Goal: Use online tool/utility

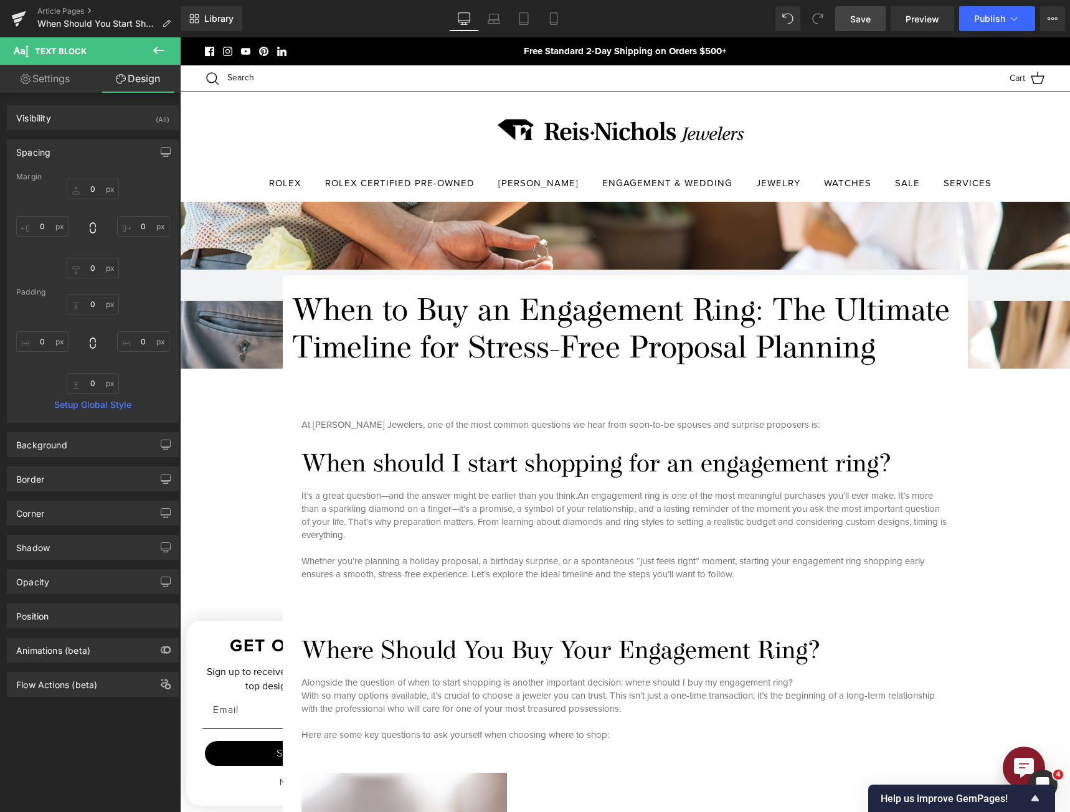
click at [792, 16] on span "Save" at bounding box center [860, 18] width 21 height 13
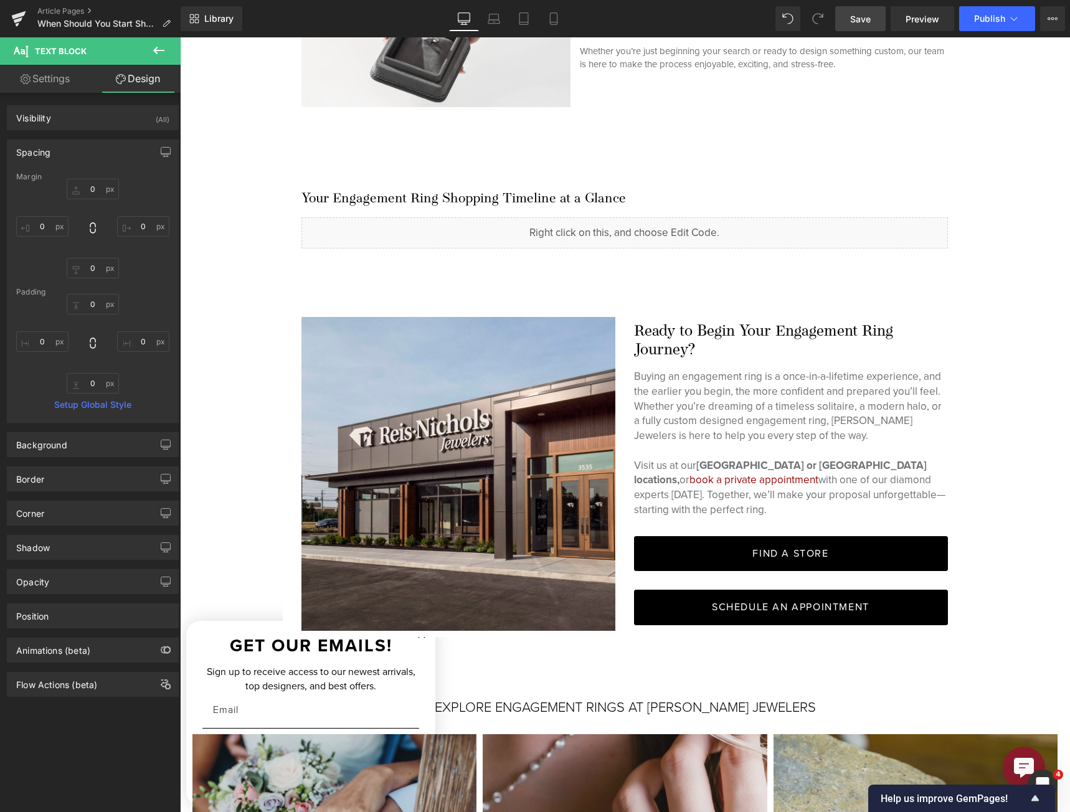
scroll to position [4235, 0]
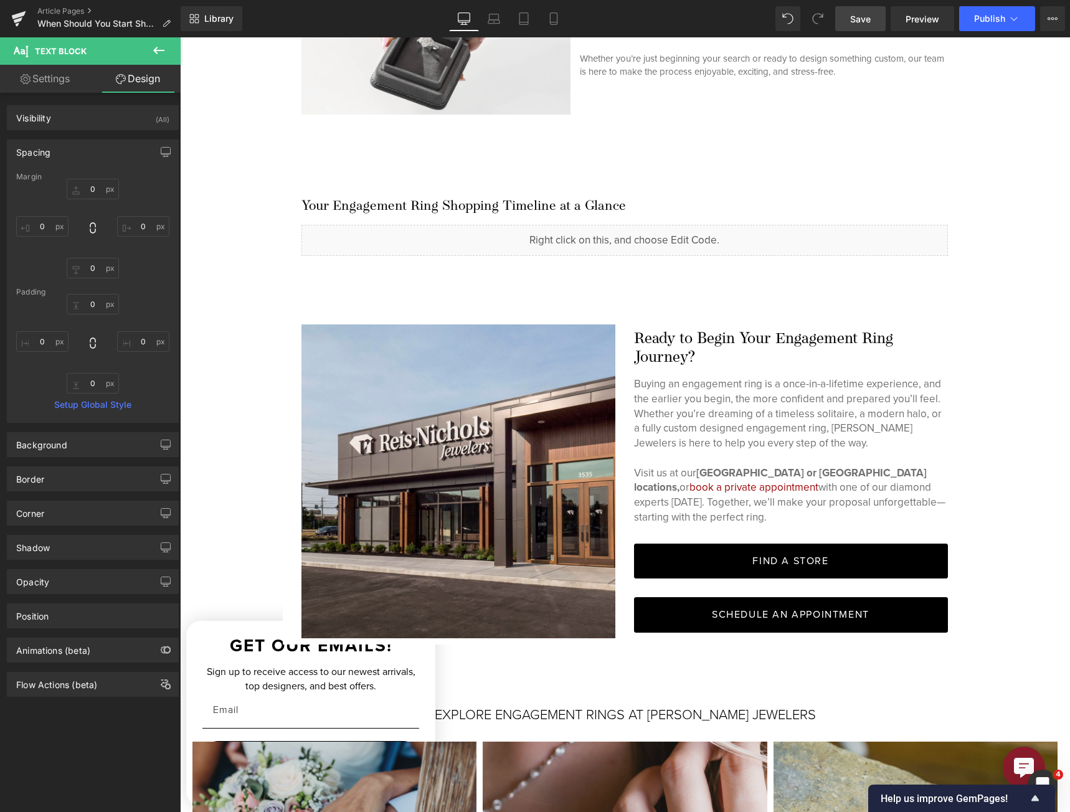
click at [666, 343] on h4 "Ready to Begin Your Engagement Ring Journey?" at bounding box center [791, 348] width 314 height 37
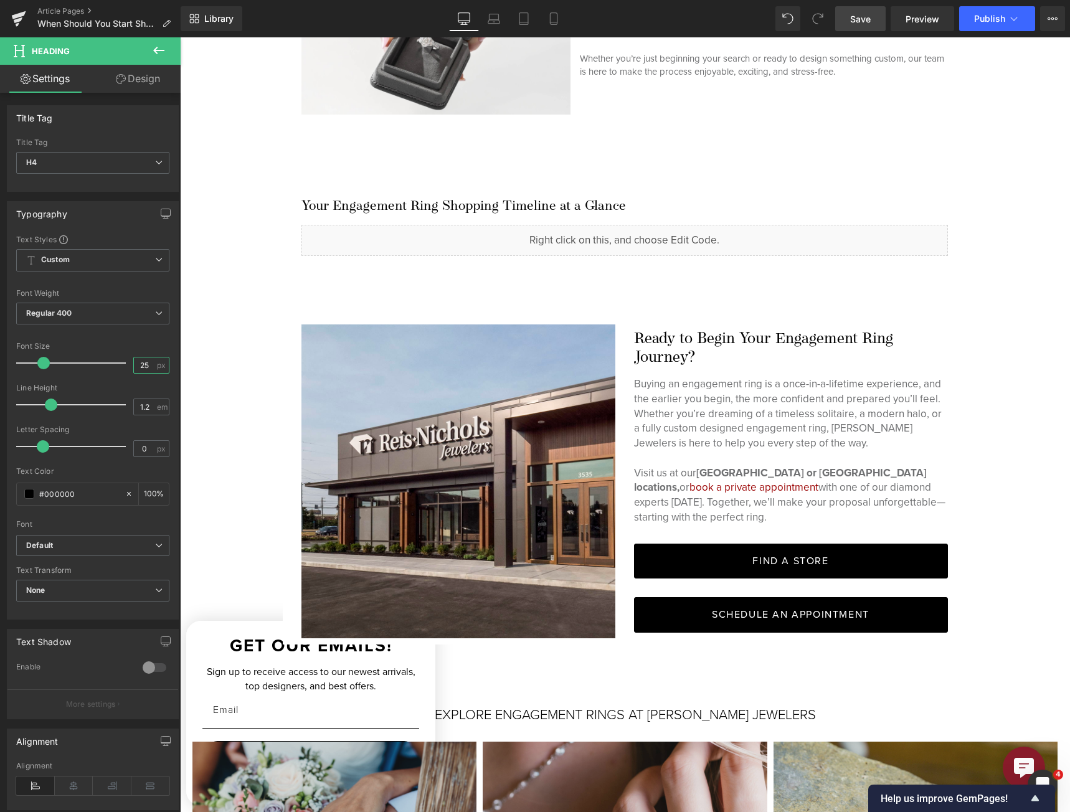
click at [150, 364] on input "25" at bounding box center [145, 366] width 22 height 16
type input "30"
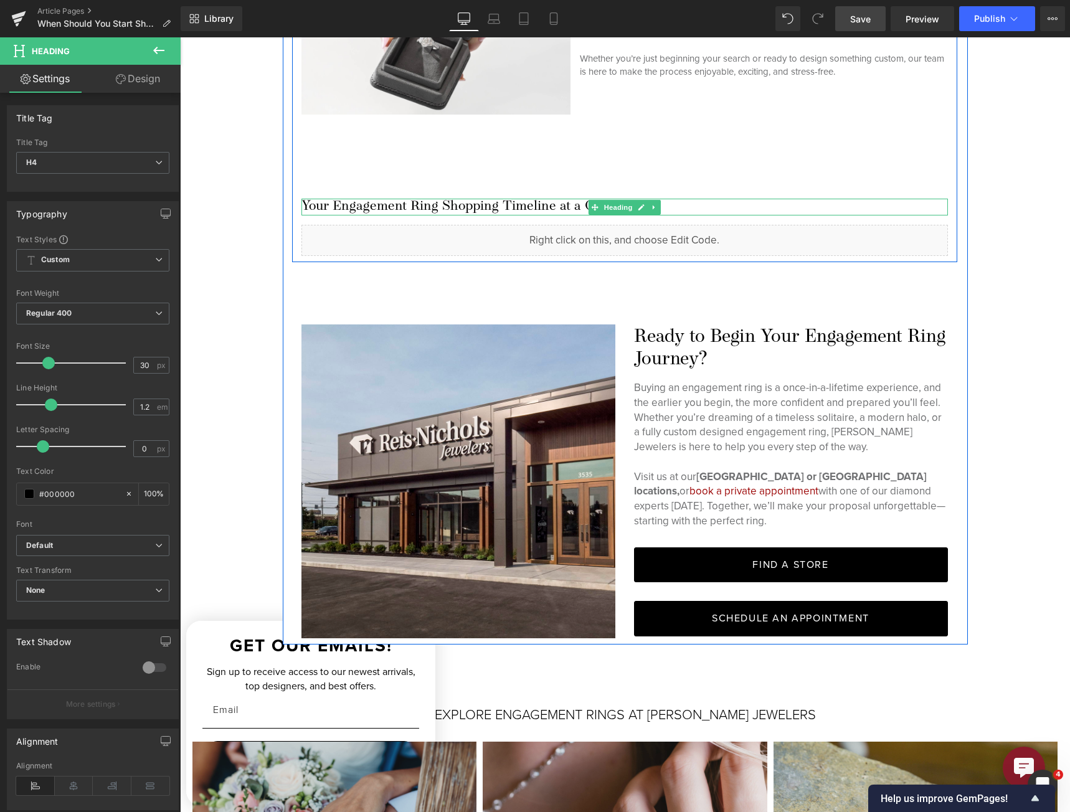
click at [571, 206] on h3 "Your Engagement Ring Shopping Timeline at a Glance" at bounding box center [624, 207] width 647 height 16
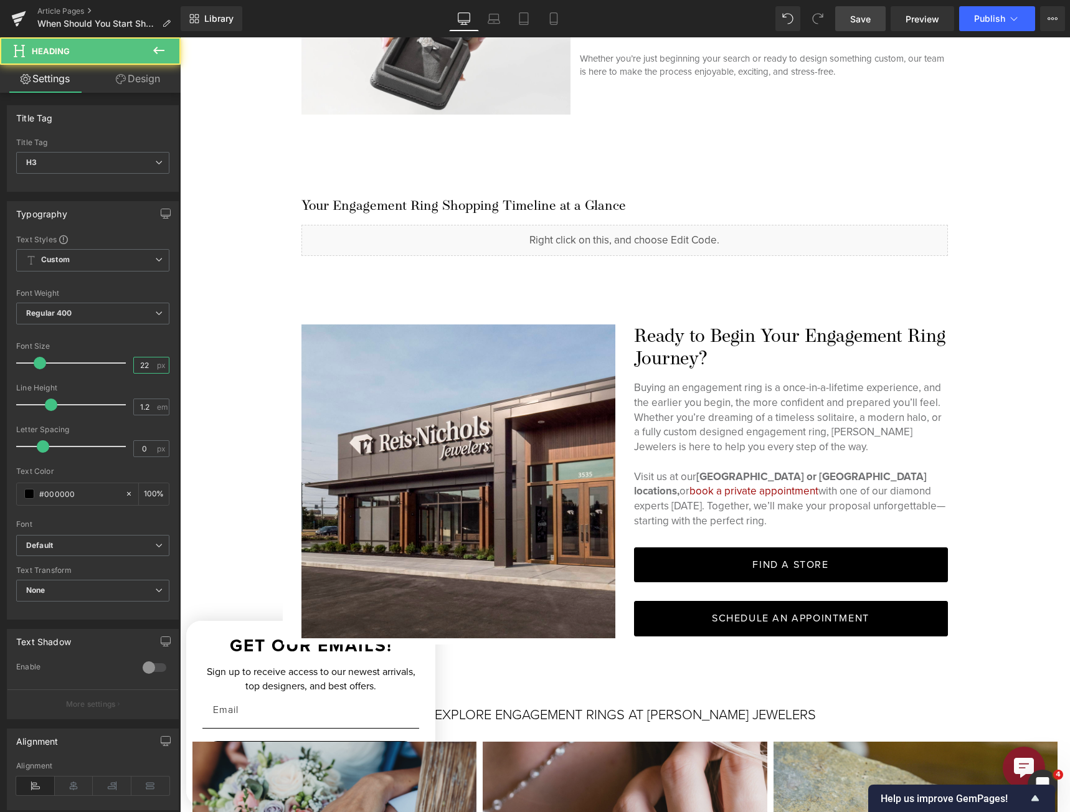
click at [143, 359] on input "22" at bounding box center [145, 366] width 22 height 16
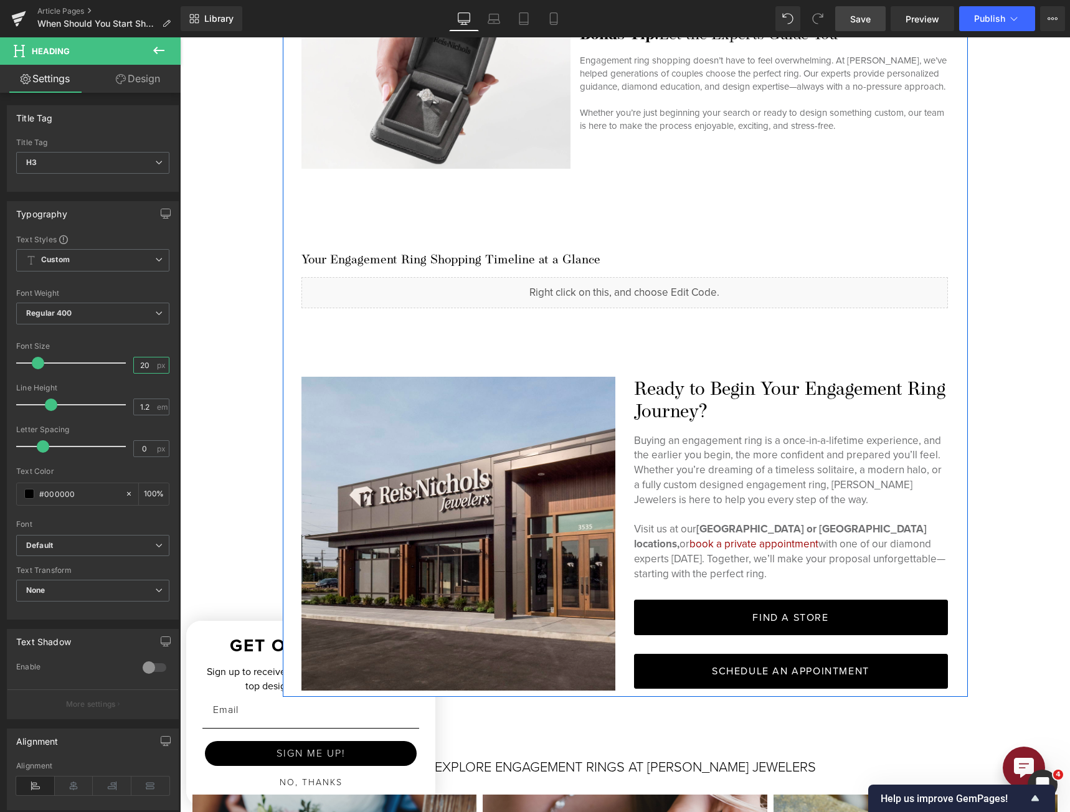
scroll to position [3986, 0]
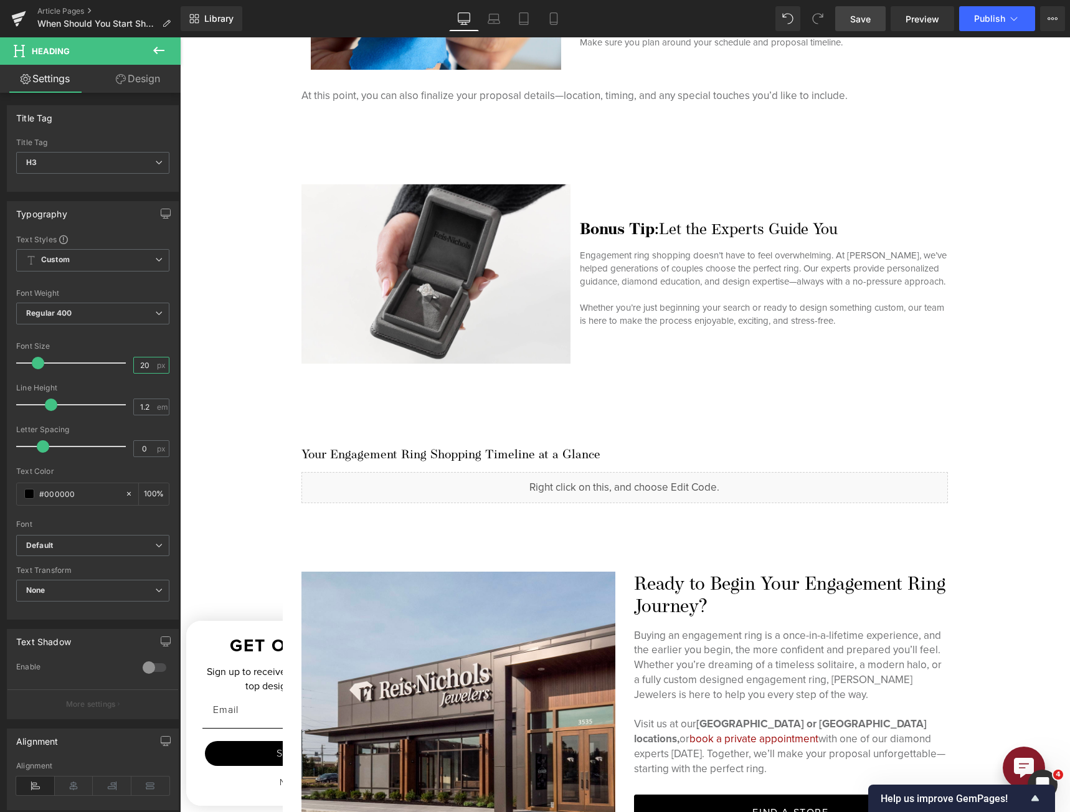
type input "20"
click at [792, 24] on span "Save" at bounding box center [860, 18] width 21 height 13
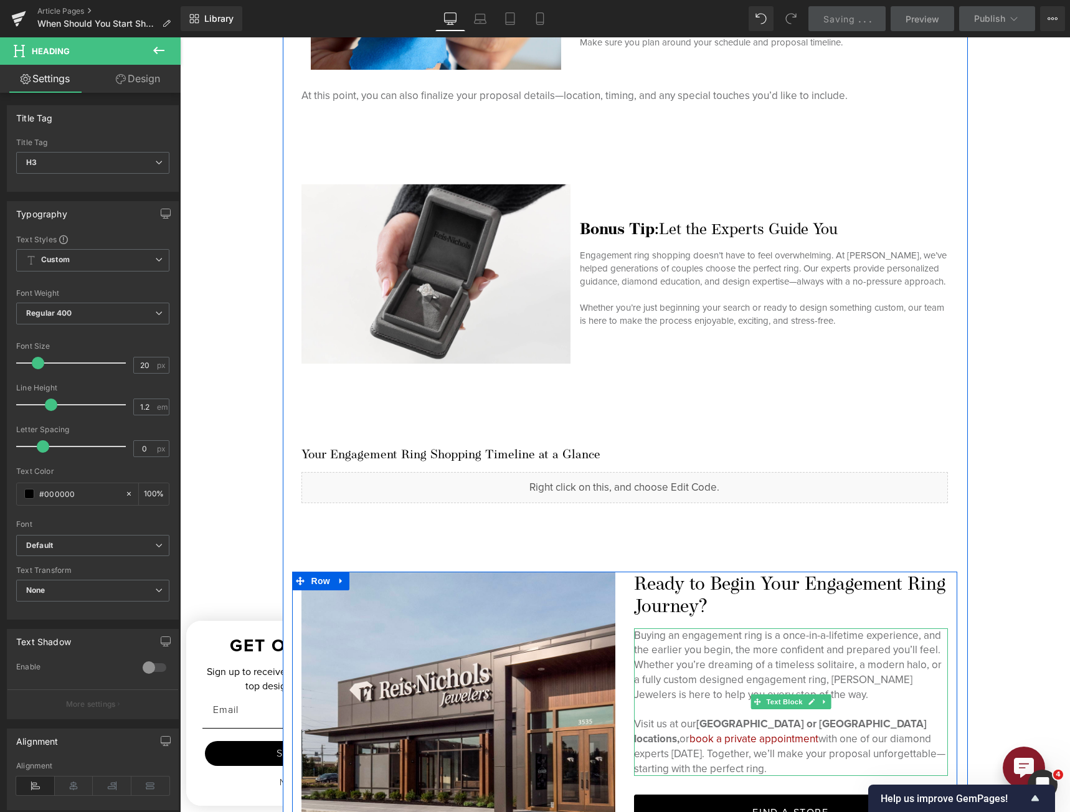
click at [783, 637] on p "Buying an engagement ring is a once-in-a-lifetime experience, and the earlier y…" at bounding box center [791, 665] width 314 height 74
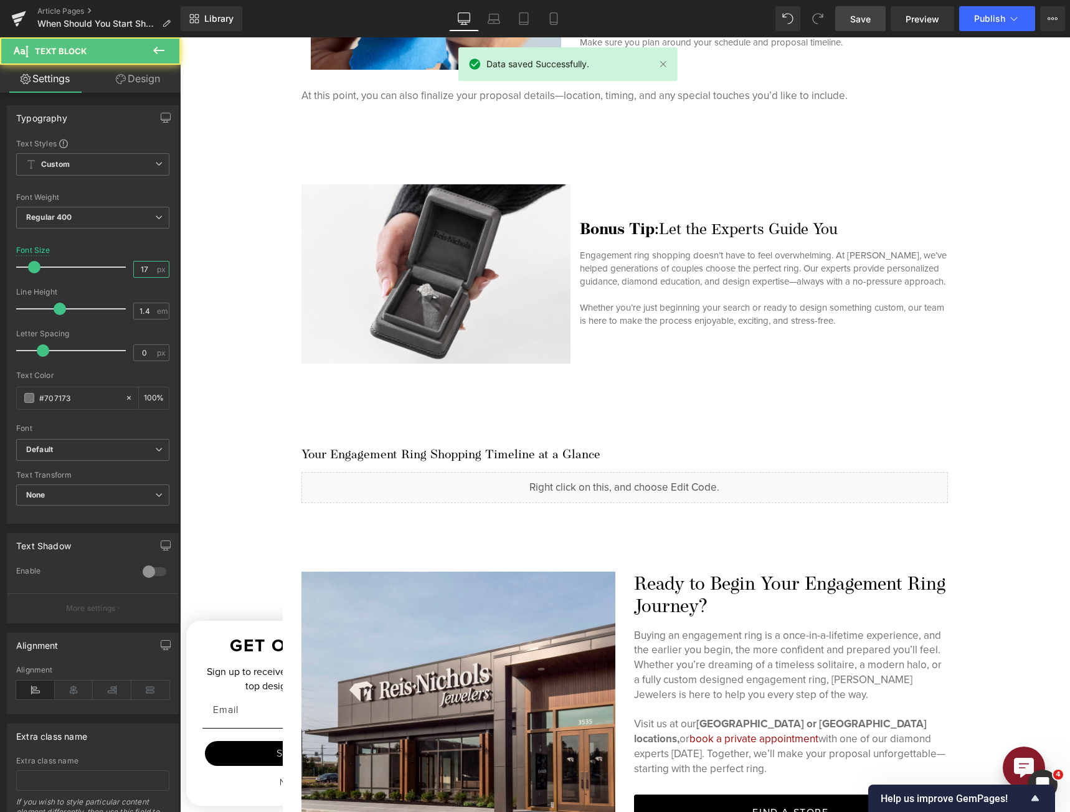
click at [136, 271] on input "17" at bounding box center [145, 270] width 22 height 16
click at [136, 270] on input "17" at bounding box center [145, 270] width 22 height 16
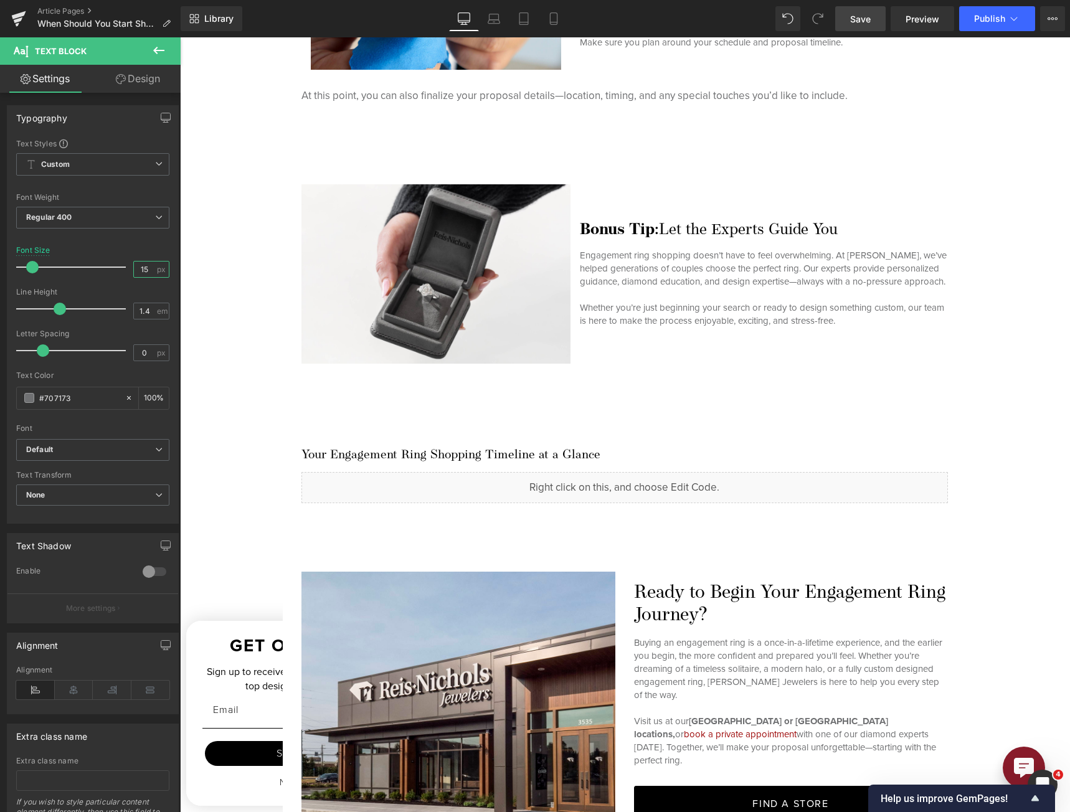
type input "15"
drag, startPoint x: 863, startPoint y: 24, endPoint x: 531, endPoint y: 301, distance: 433.3
click at [792, 23] on span "Save" at bounding box center [860, 18] width 21 height 13
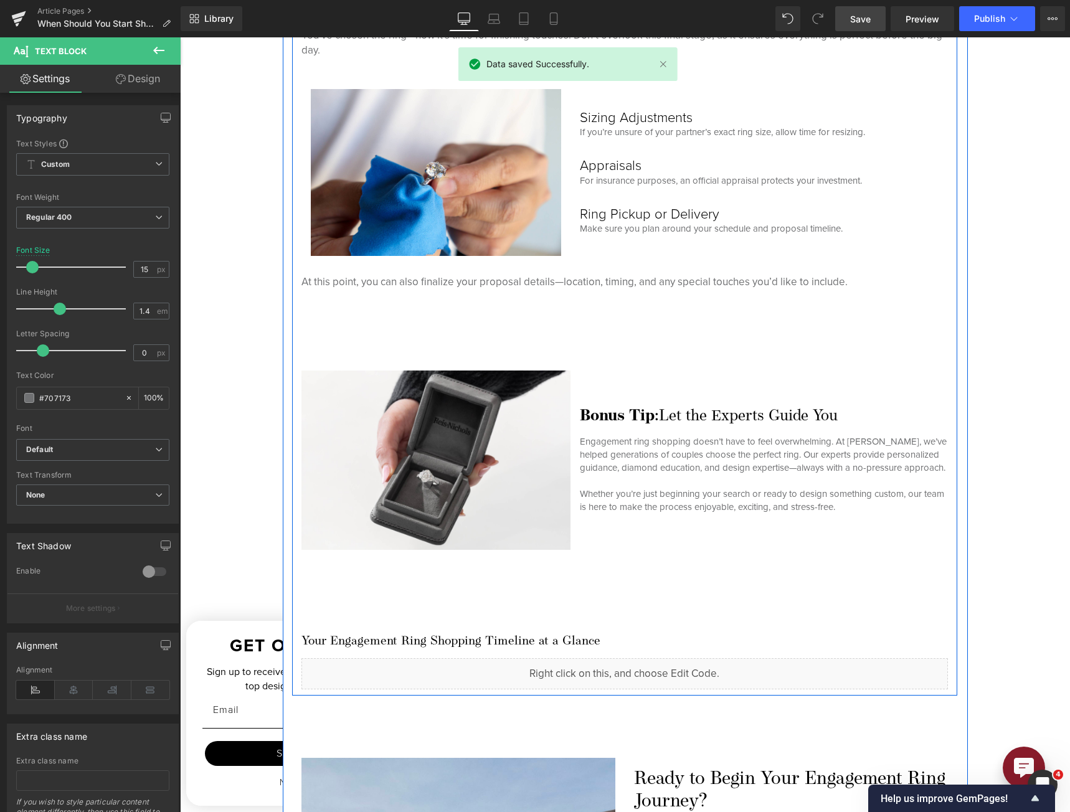
scroll to position [3799, 0]
click at [691, 282] on p "At this point, you can also finalize your proposal details—location, timing, an…" at bounding box center [624, 282] width 647 height 15
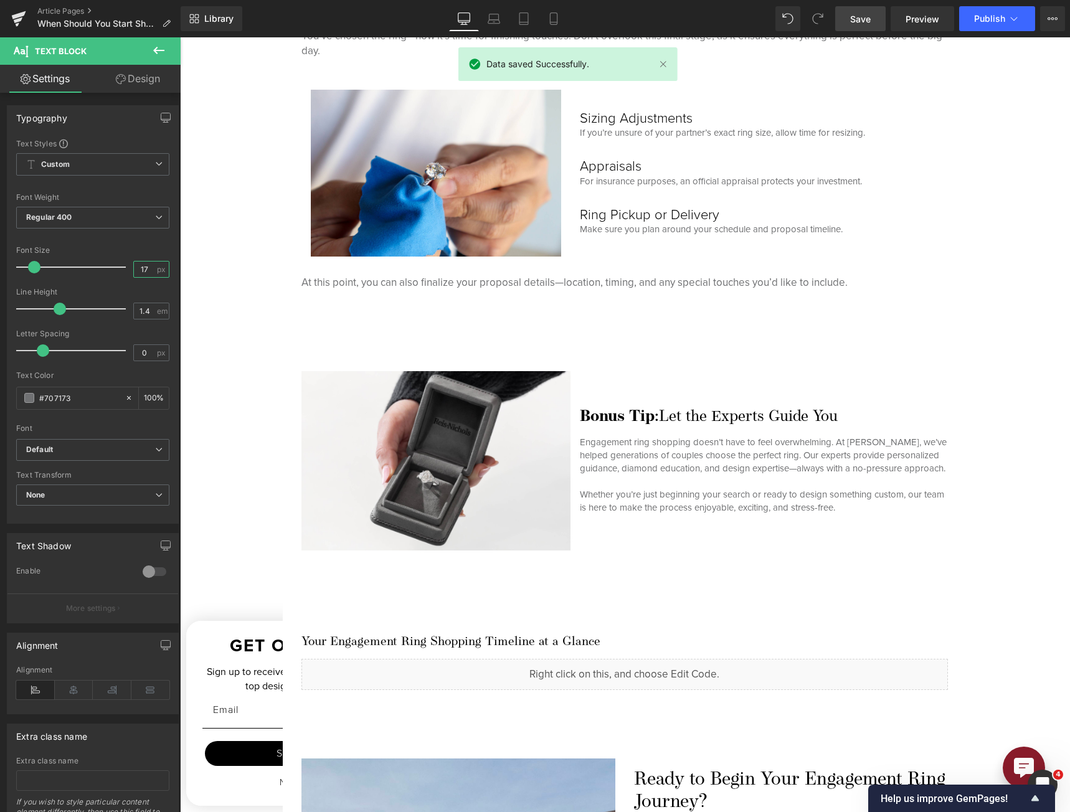
click at [134, 269] on input "17" at bounding box center [145, 270] width 22 height 16
type input "15"
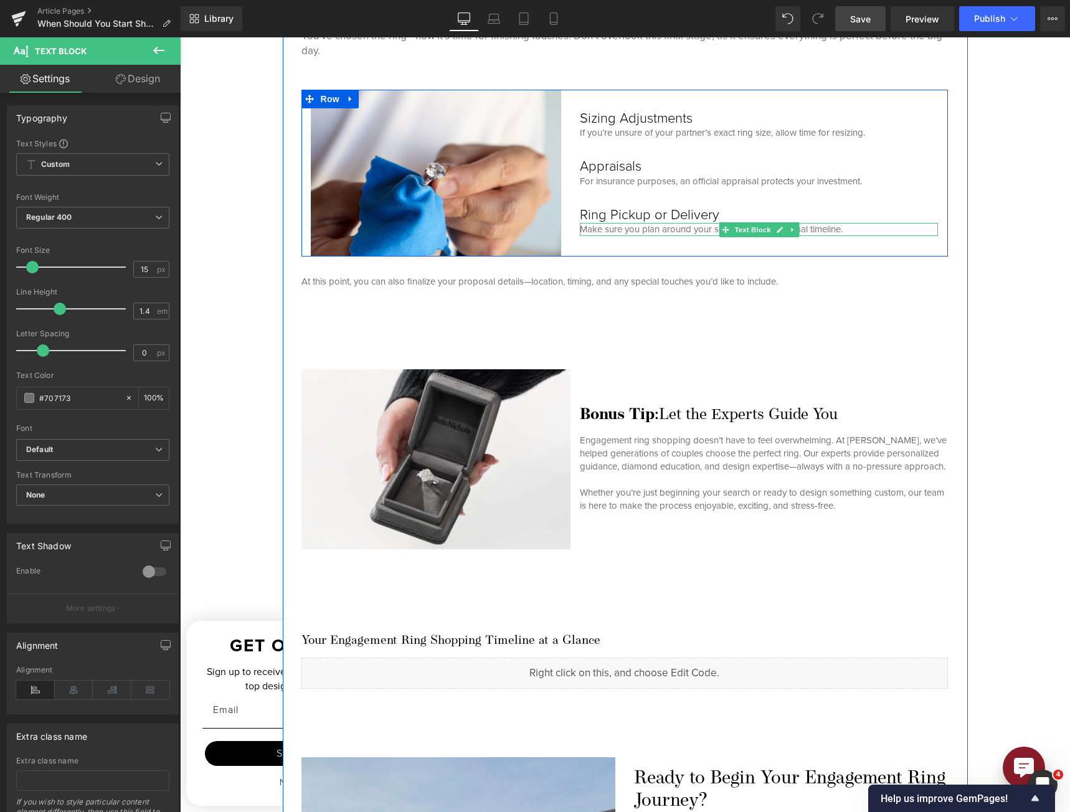
click at [625, 229] on p "Make sure you plan around your schedule and proposal timeline." at bounding box center [759, 229] width 358 height 13
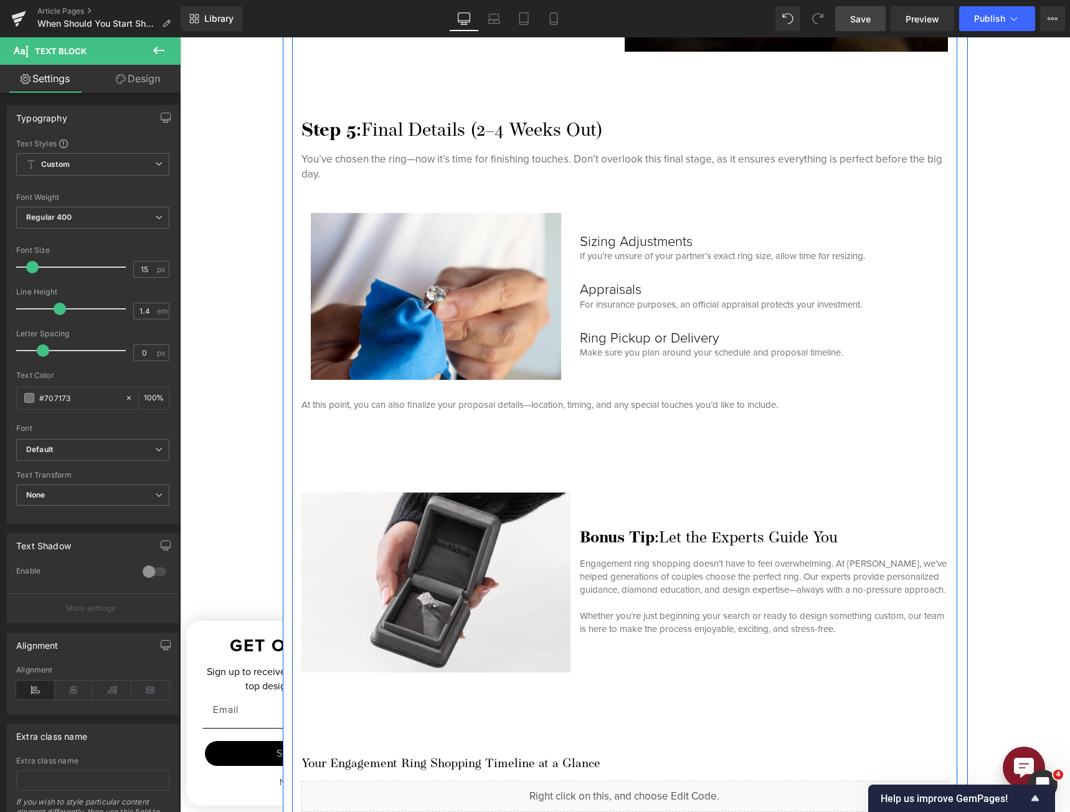
scroll to position [3488, 0]
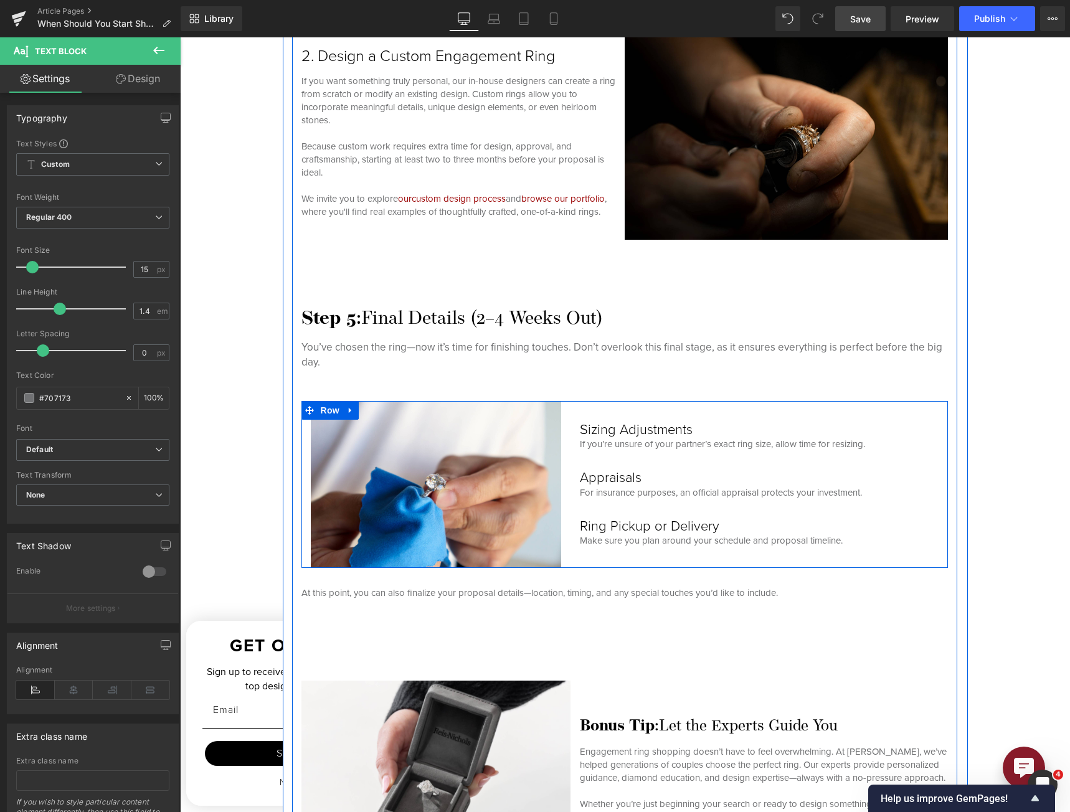
click at [635, 424] on h3 "Sizing Adjustments" at bounding box center [759, 430] width 358 height 16
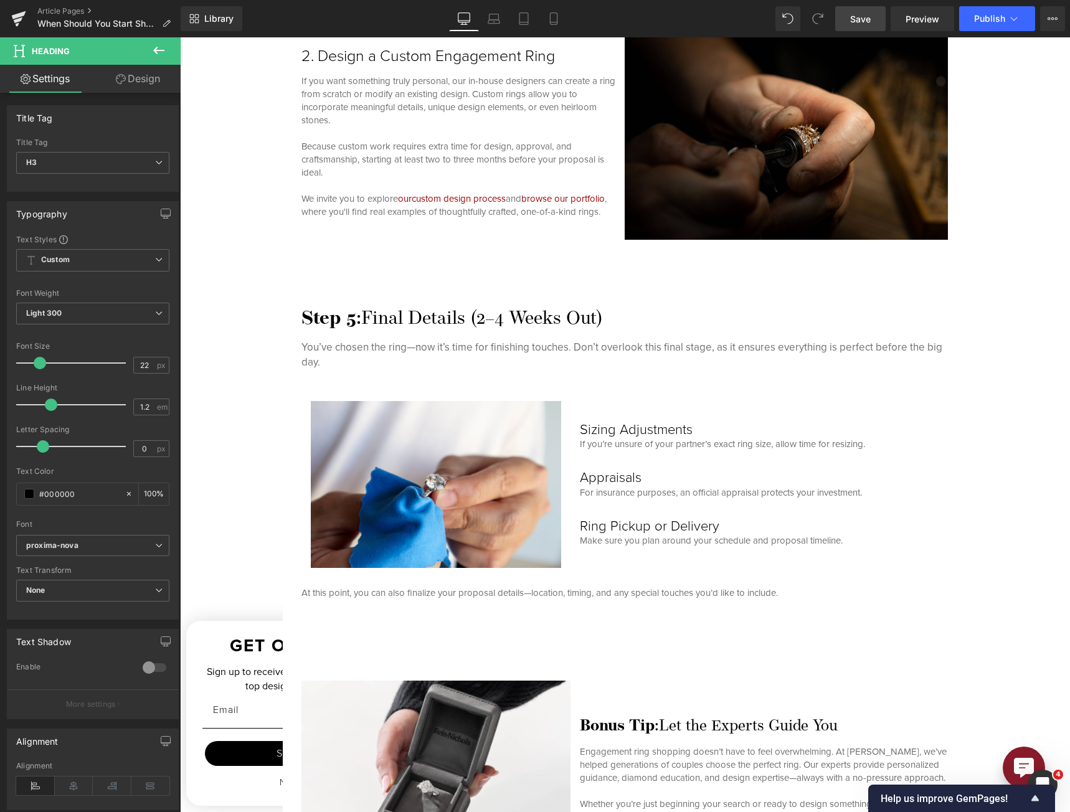
click at [141, 85] on link "Design" at bounding box center [138, 79] width 90 height 28
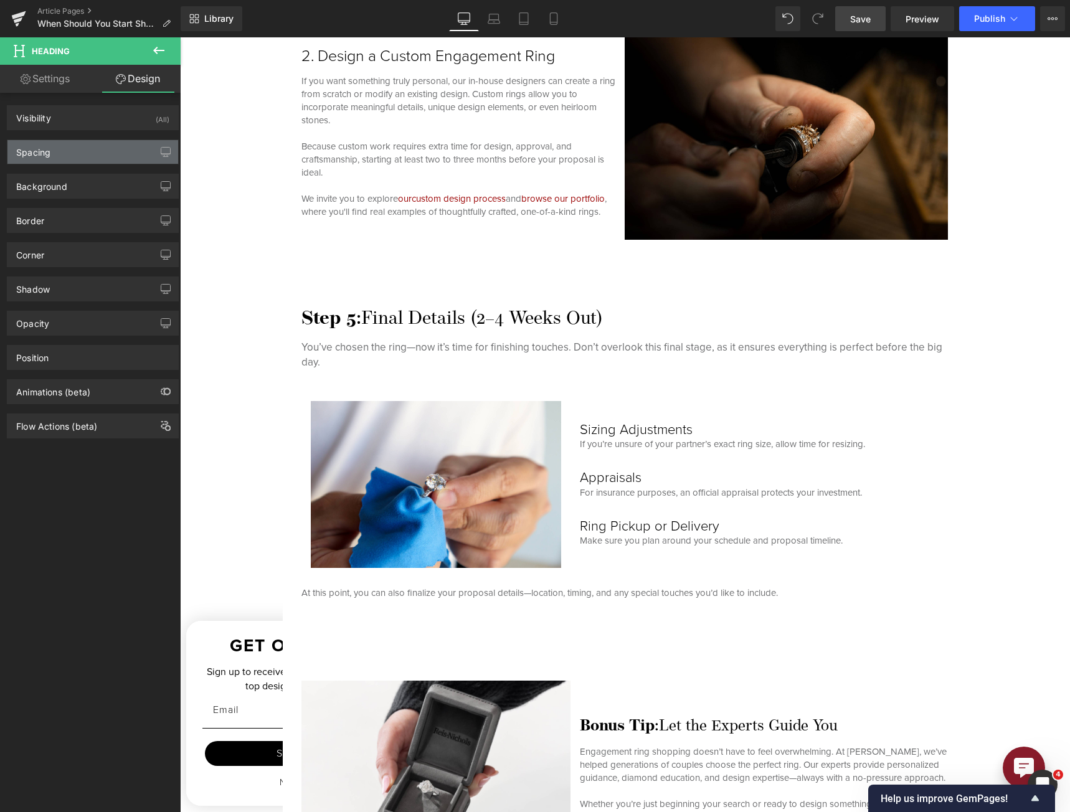
click at [79, 151] on div "Spacing" at bounding box center [92, 152] width 171 height 24
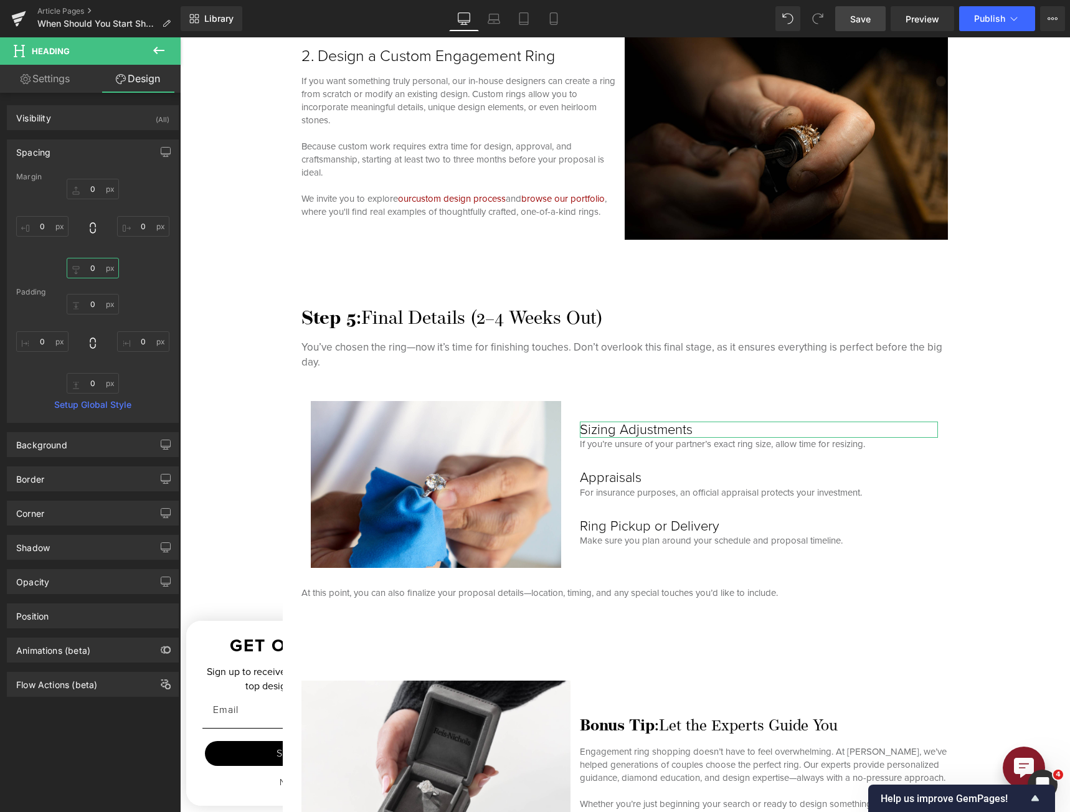
click at [92, 273] on input "0" at bounding box center [93, 268] width 52 height 21
type input "5"
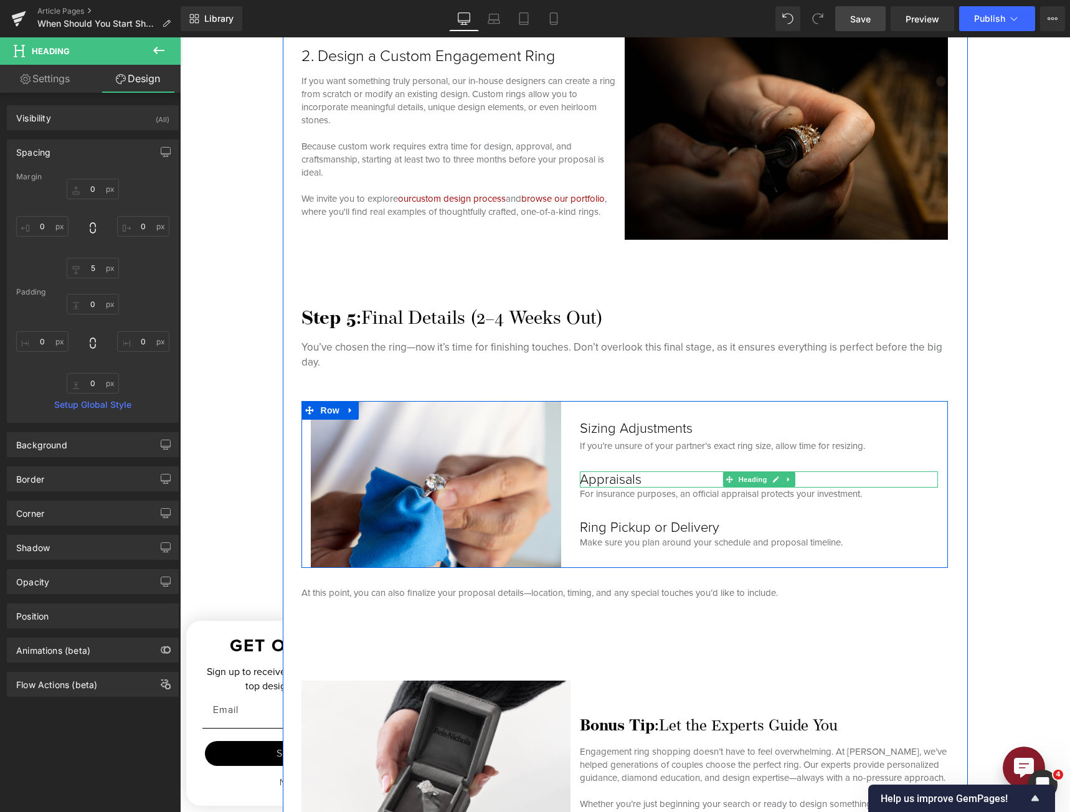
click at [610, 480] on h3 "Appraisals" at bounding box center [759, 479] width 358 height 16
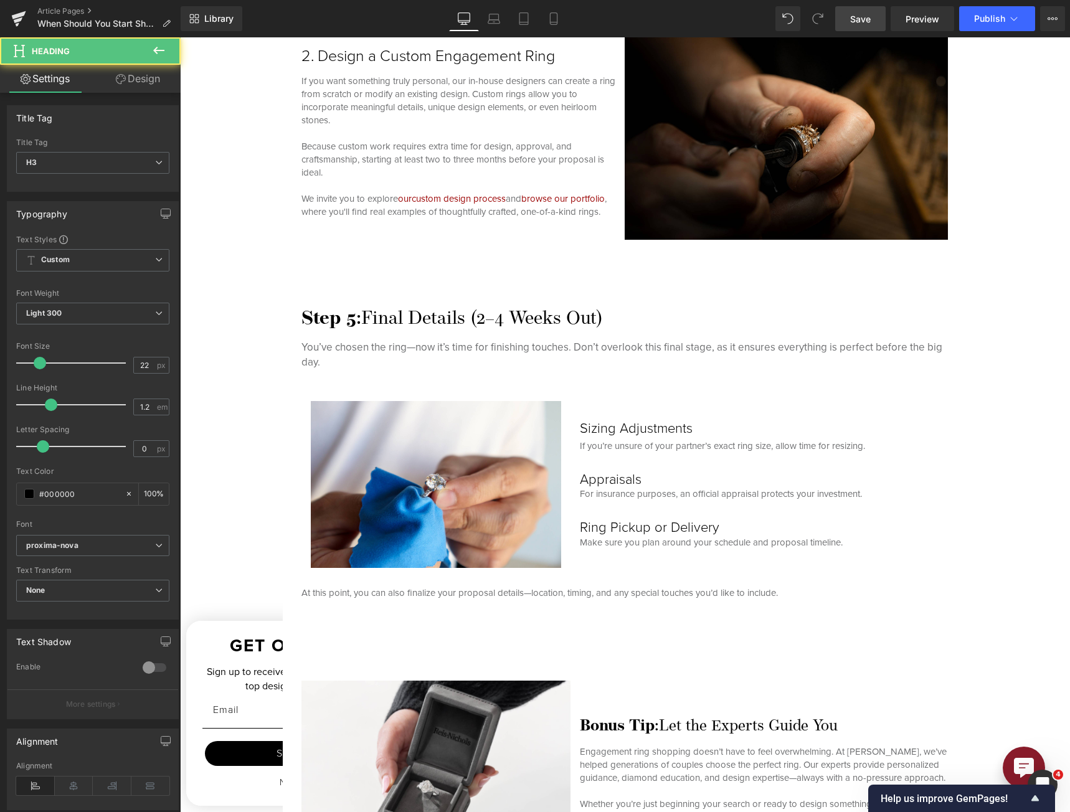
drag, startPoint x: 136, startPoint y: 68, endPoint x: 84, endPoint y: 179, distance: 122.3
click at [136, 68] on link "Design" at bounding box center [138, 79] width 90 height 28
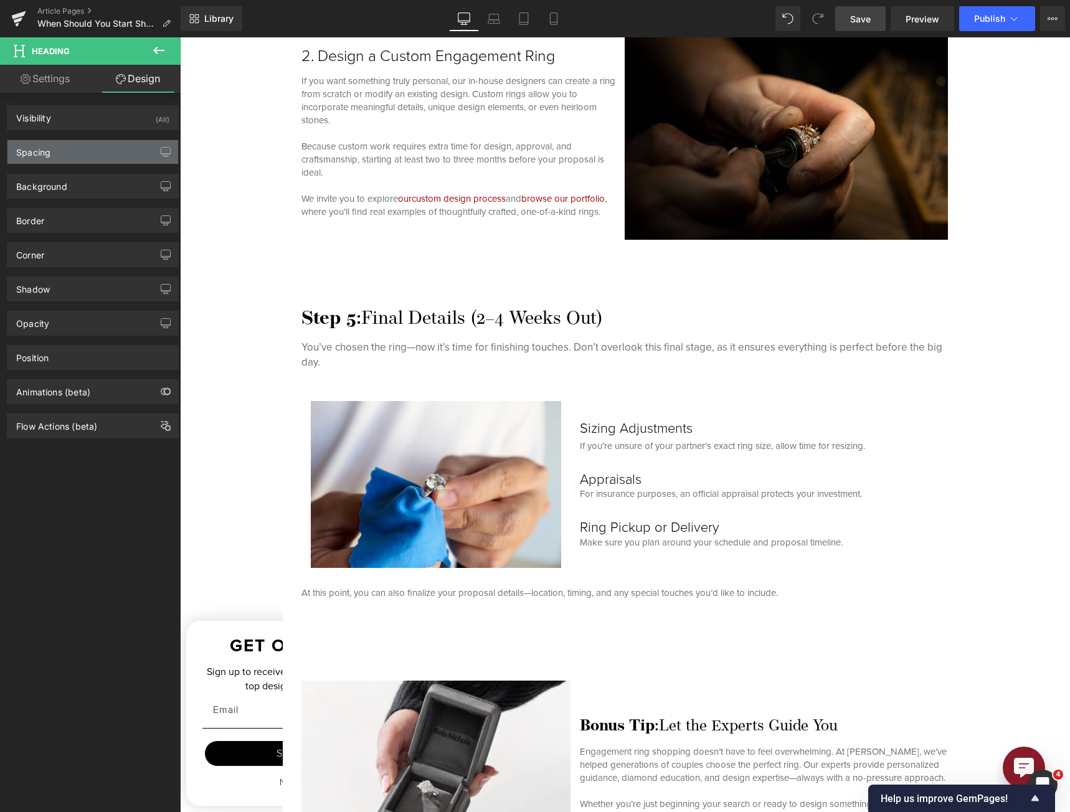
click at [86, 148] on div "Spacing" at bounding box center [92, 152] width 171 height 24
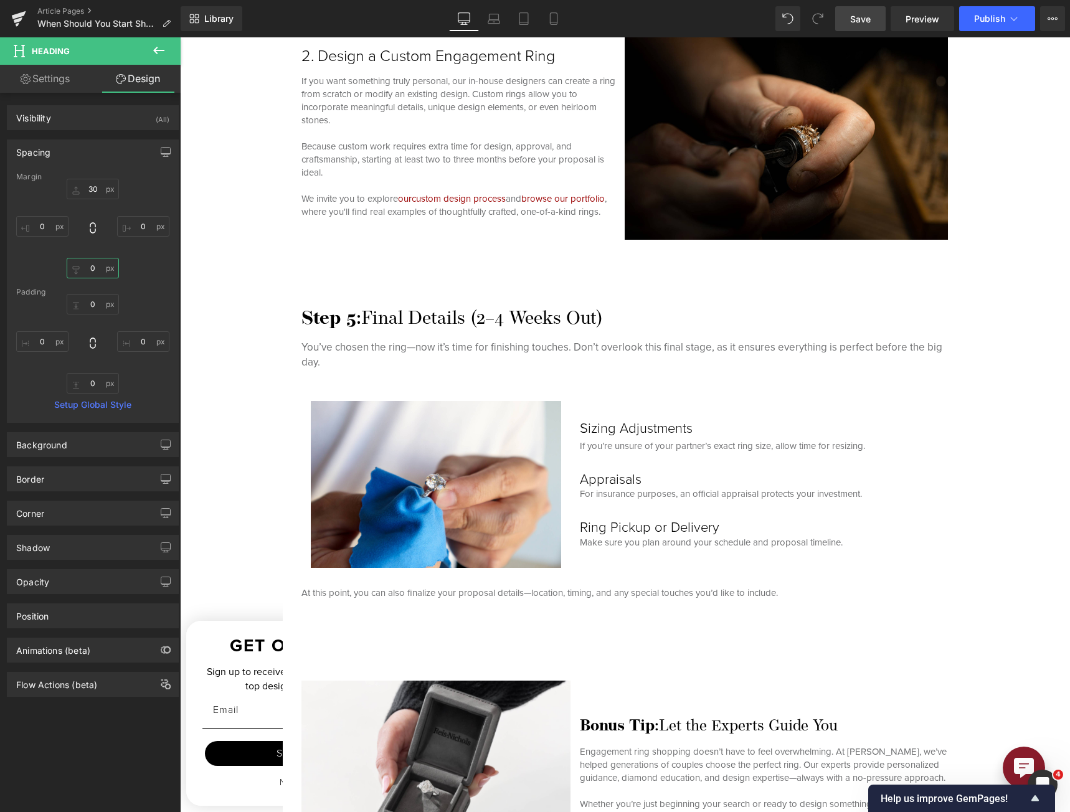
click at [87, 263] on input "0" at bounding box center [93, 268] width 52 height 21
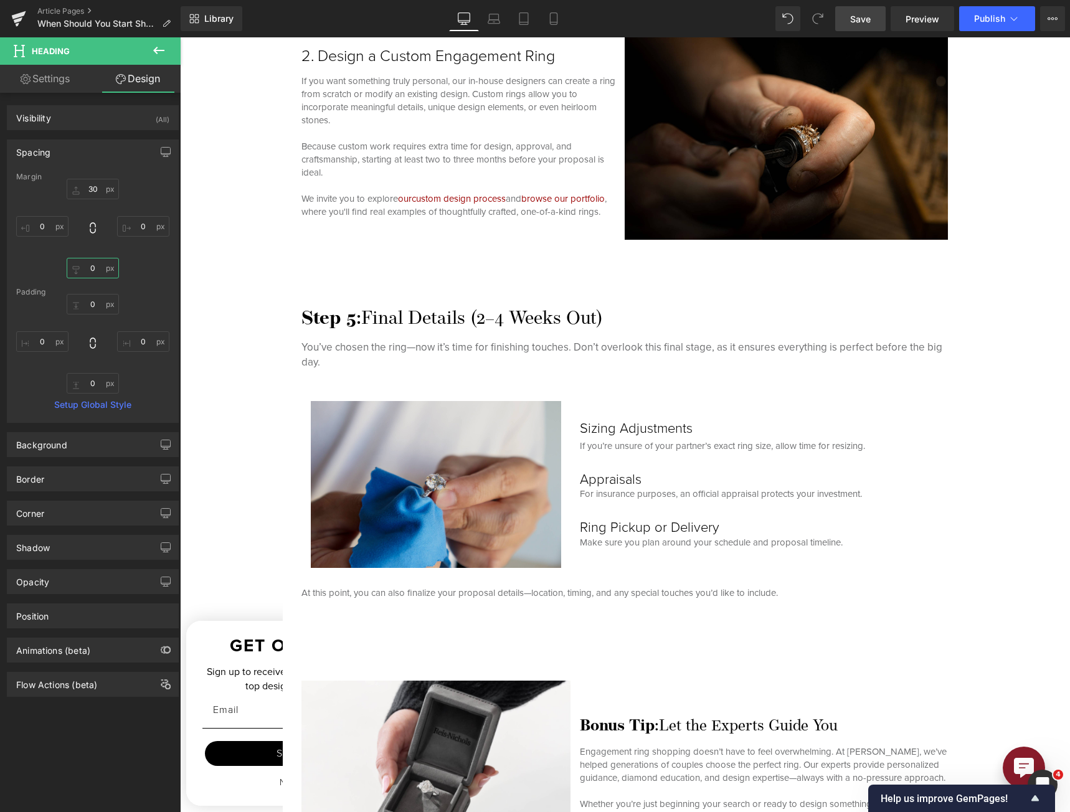
type input "5"
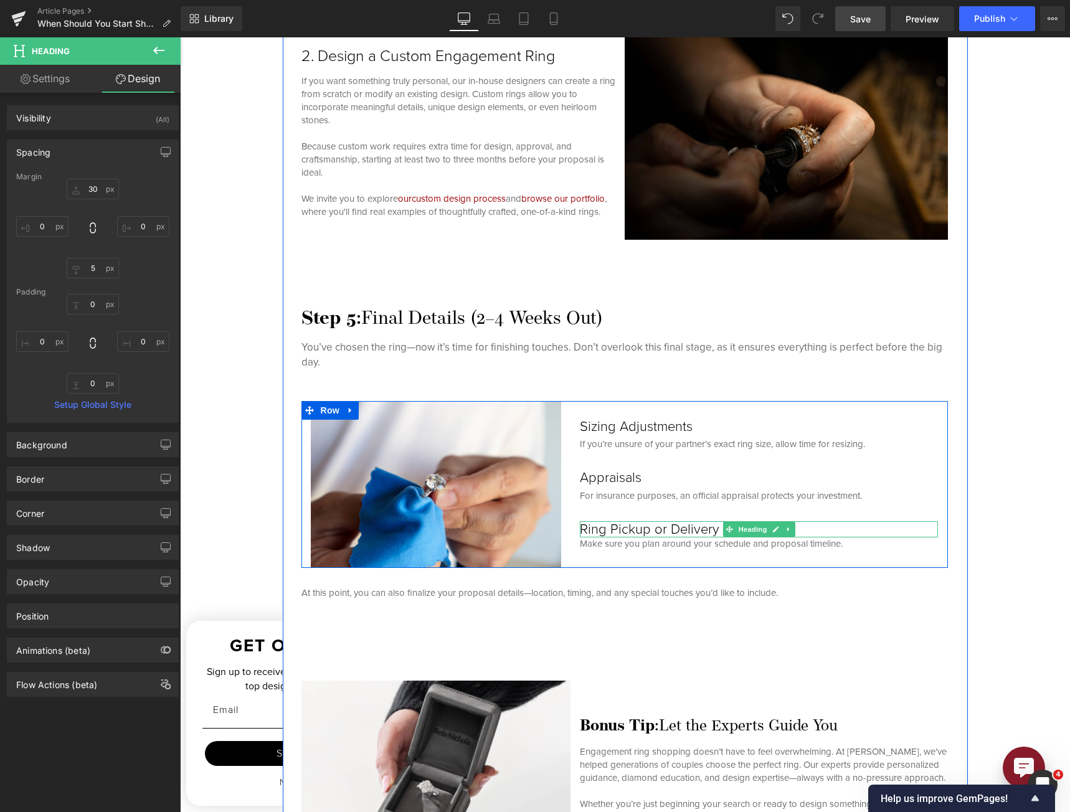
click at [611, 527] on h3 "Ring Pickup or Delivery" at bounding box center [759, 529] width 358 height 16
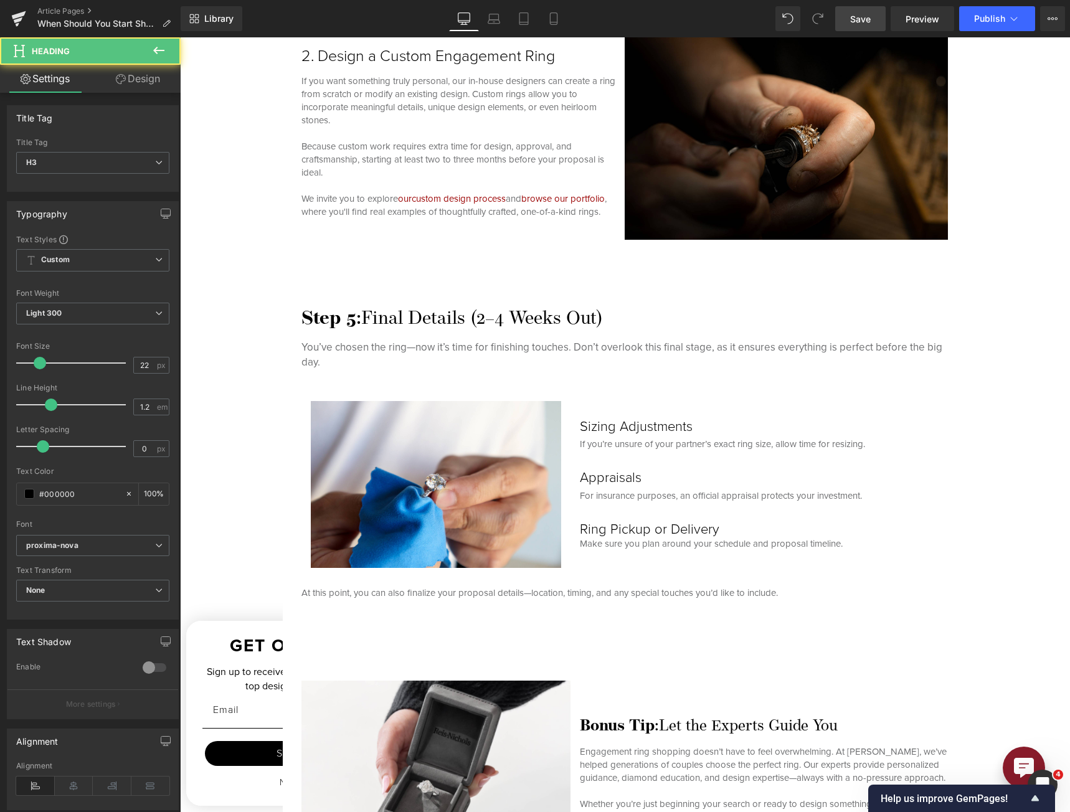
click at [132, 80] on link "Design" at bounding box center [138, 79] width 90 height 28
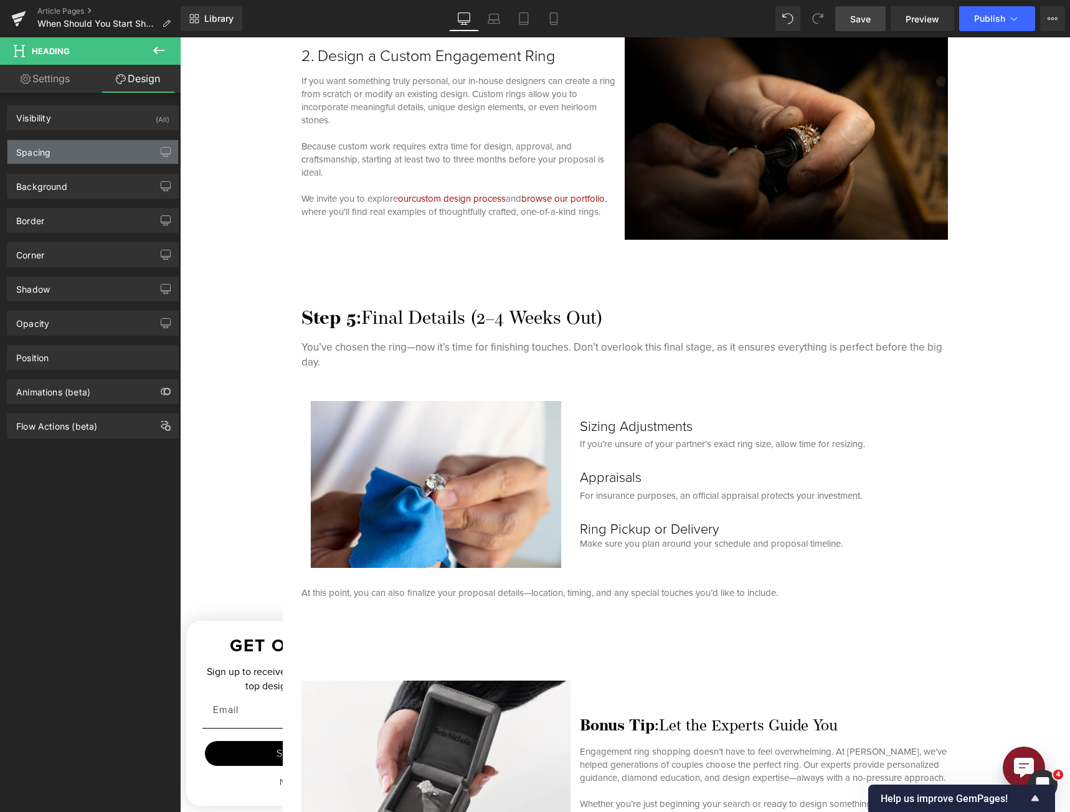
click at [97, 160] on div "Spacing" at bounding box center [92, 152] width 171 height 24
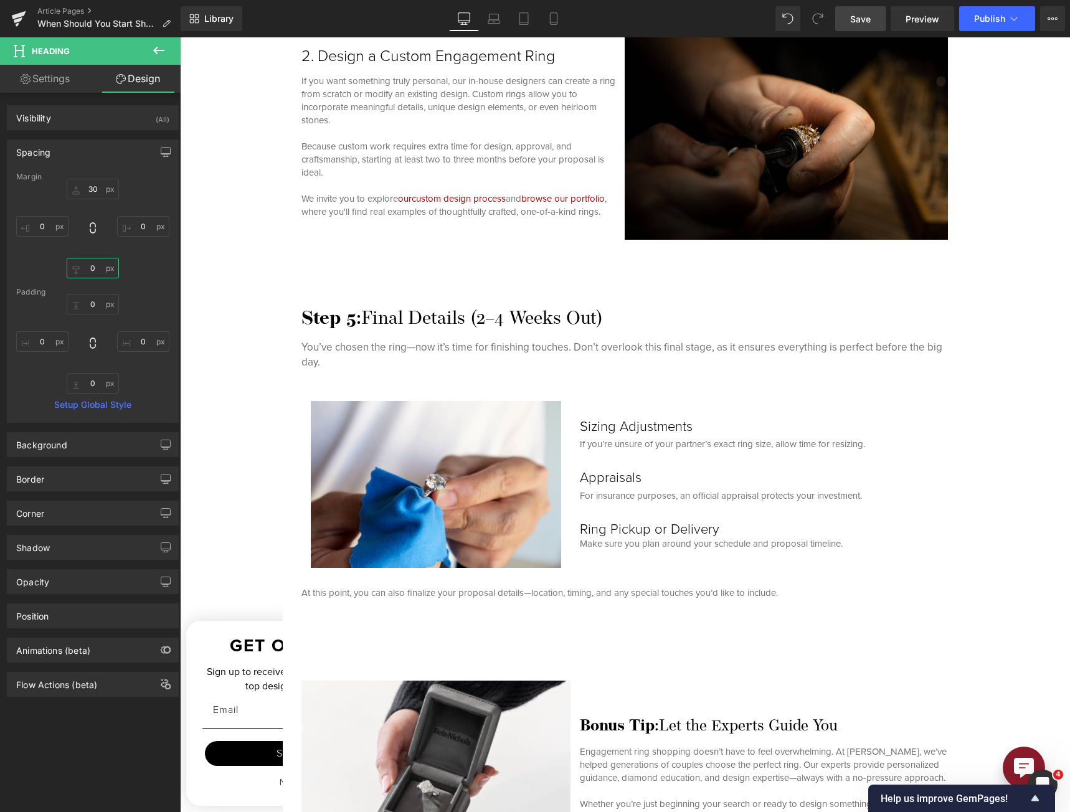
click at [88, 268] on input "0" at bounding box center [93, 268] width 52 height 21
type input "5"
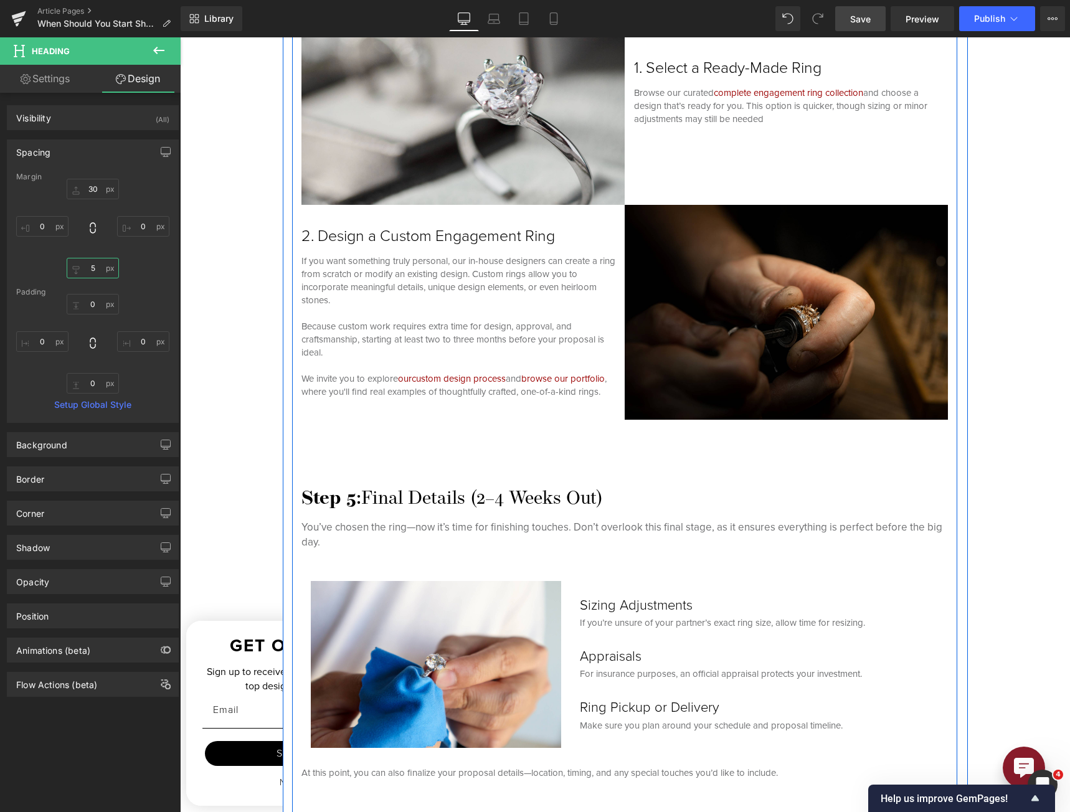
scroll to position [3301, 0]
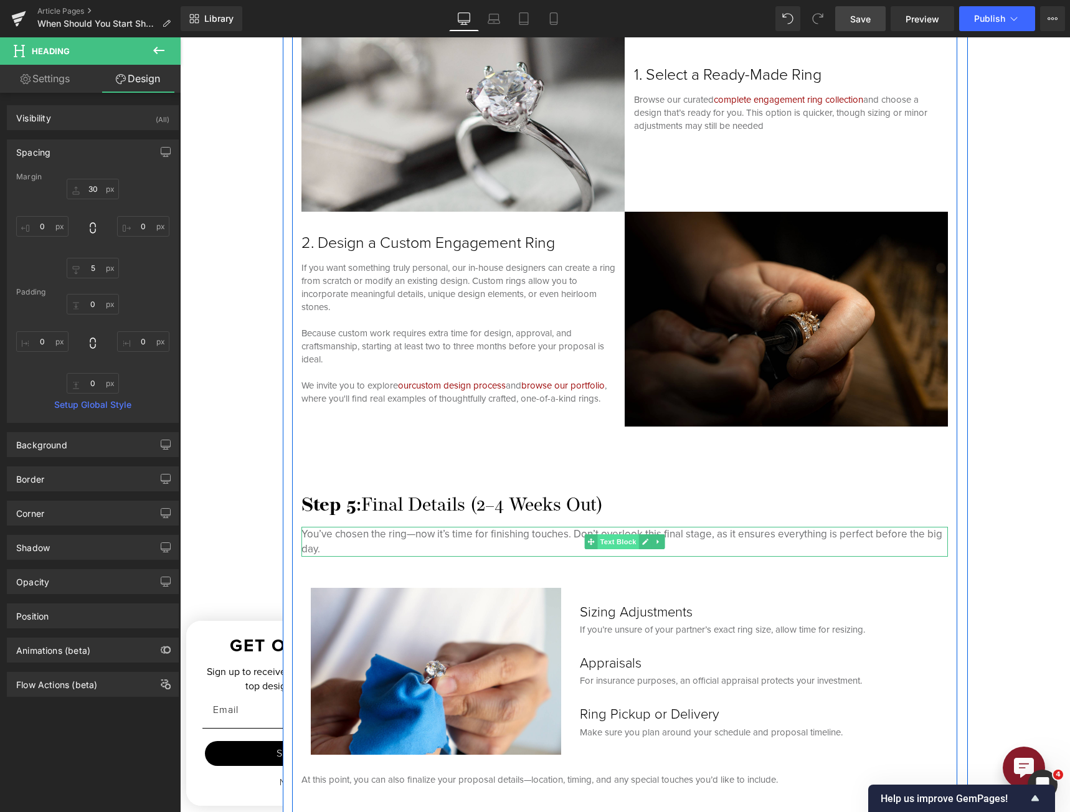
click at [600, 543] on span "Text Block" at bounding box center [617, 541] width 41 height 15
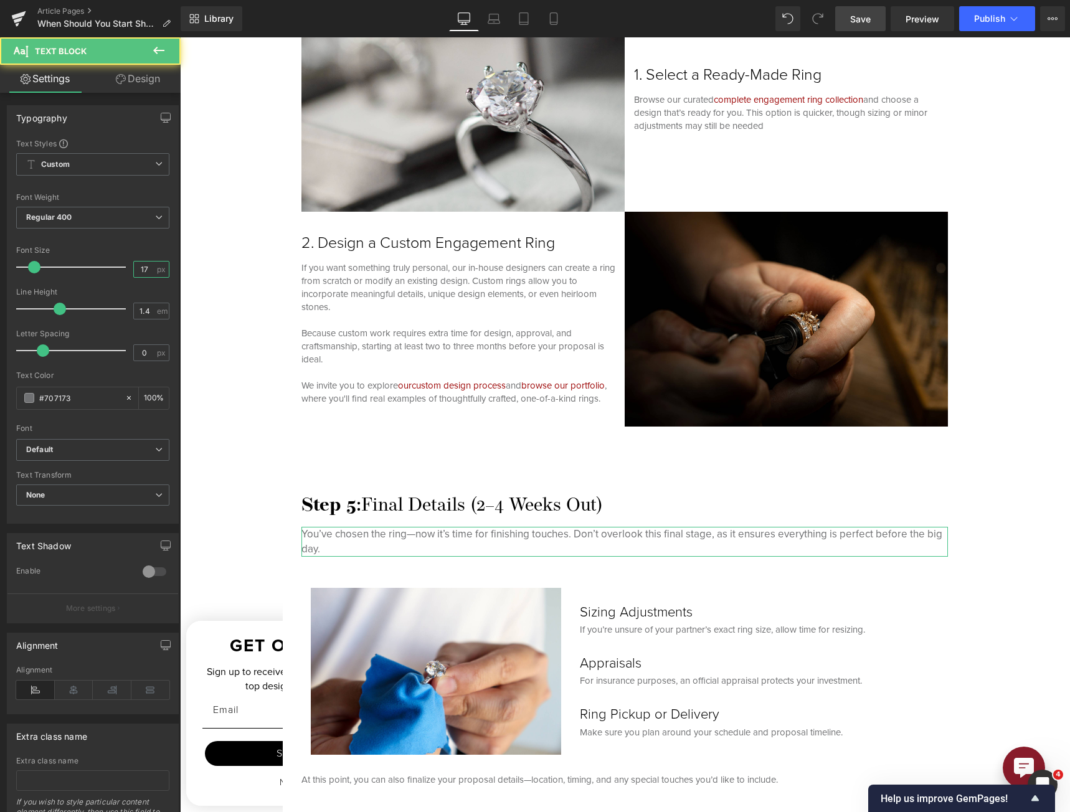
click at [139, 268] on input "17" at bounding box center [145, 270] width 22 height 16
type input "15"
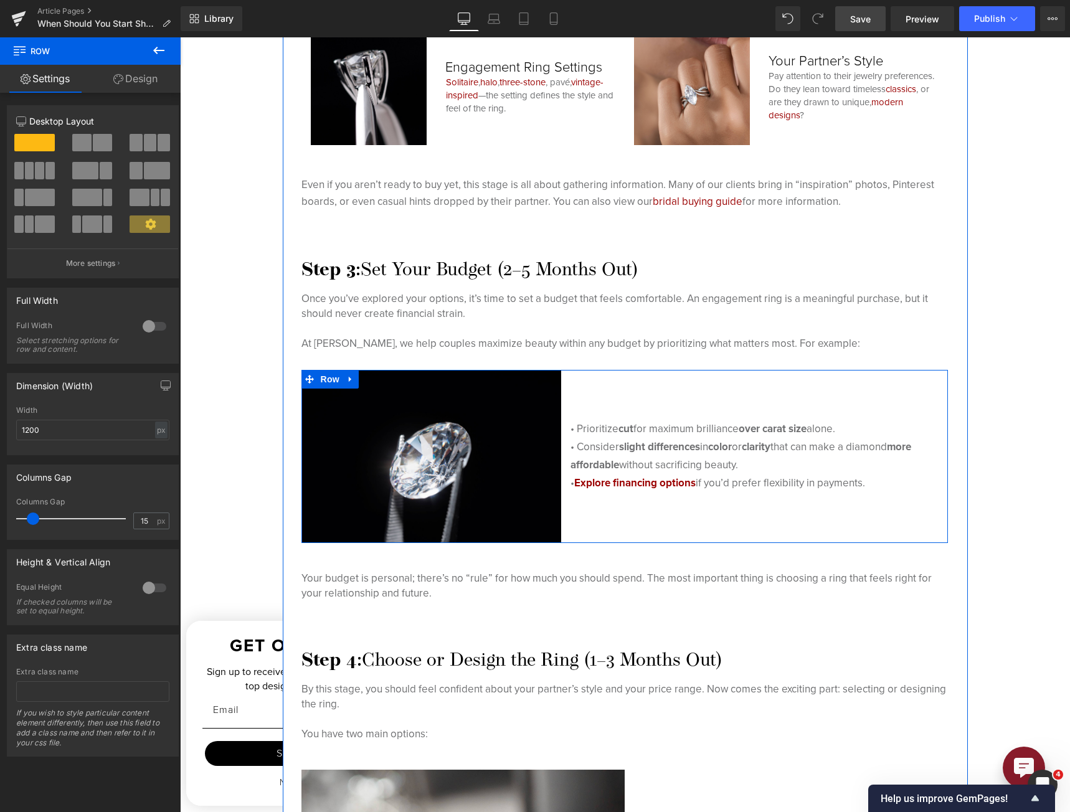
scroll to position [2491, 0]
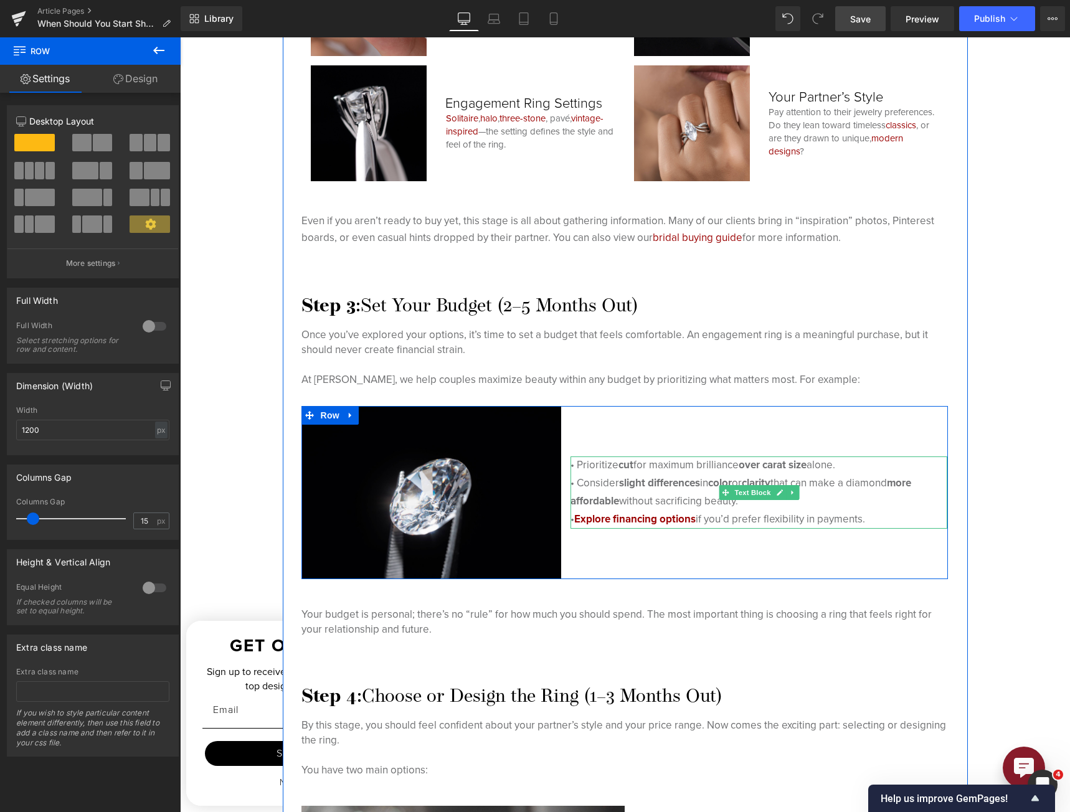
click at [704, 482] on p "• Consider slight differences in color or clarity that can make a diamond more …" at bounding box center [759, 493] width 377 height 36
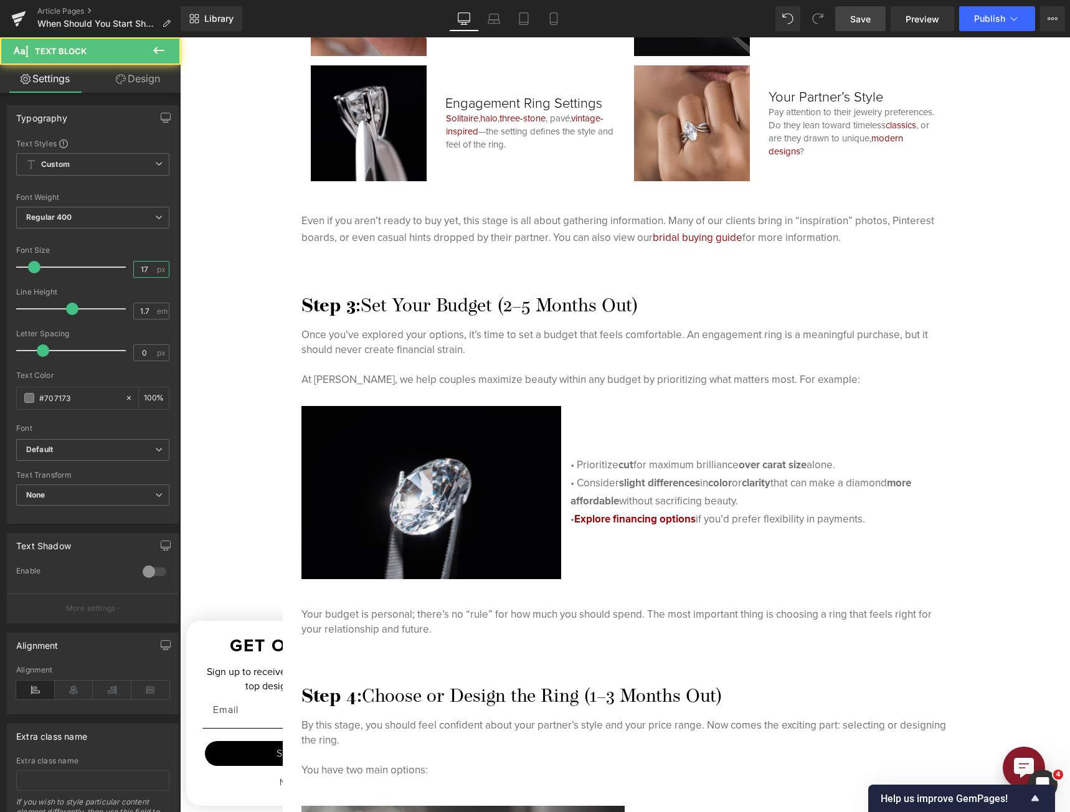
click at [140, 267] on input "17" at bounding box center [145, 270] width 22 height 16
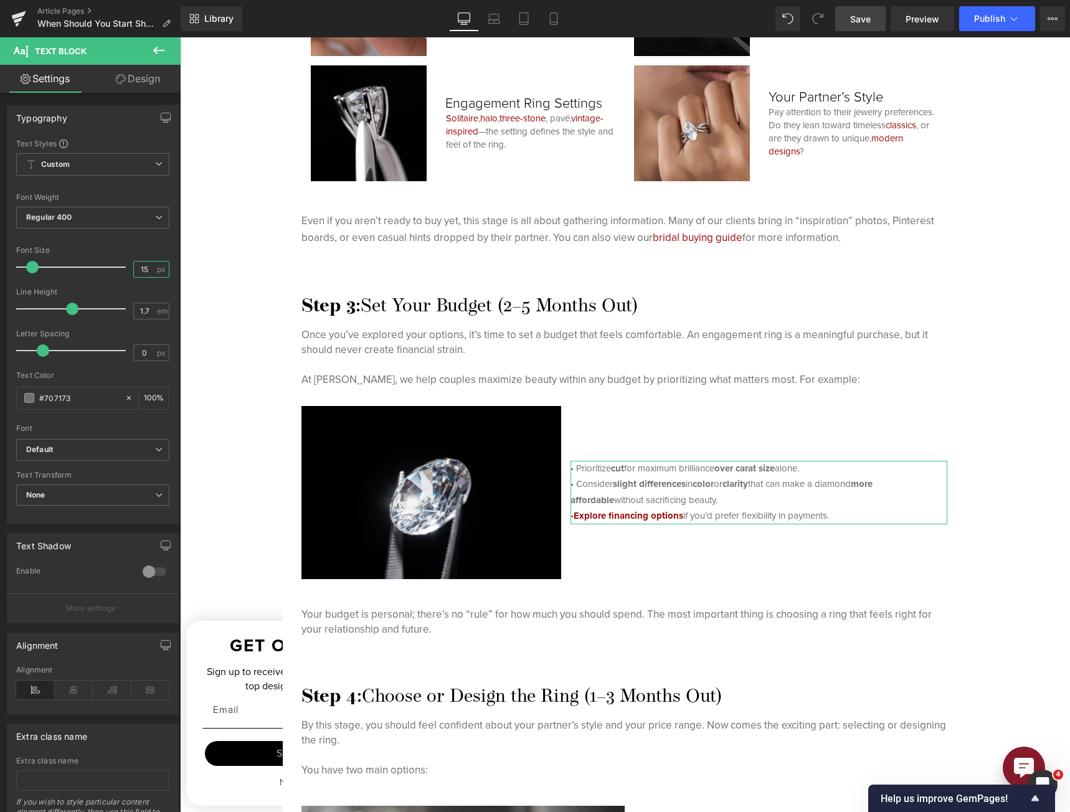
type input "15"
type input "1.7"
click at [72, 313] on span at bounding box center [72, 309] width 12 height 12
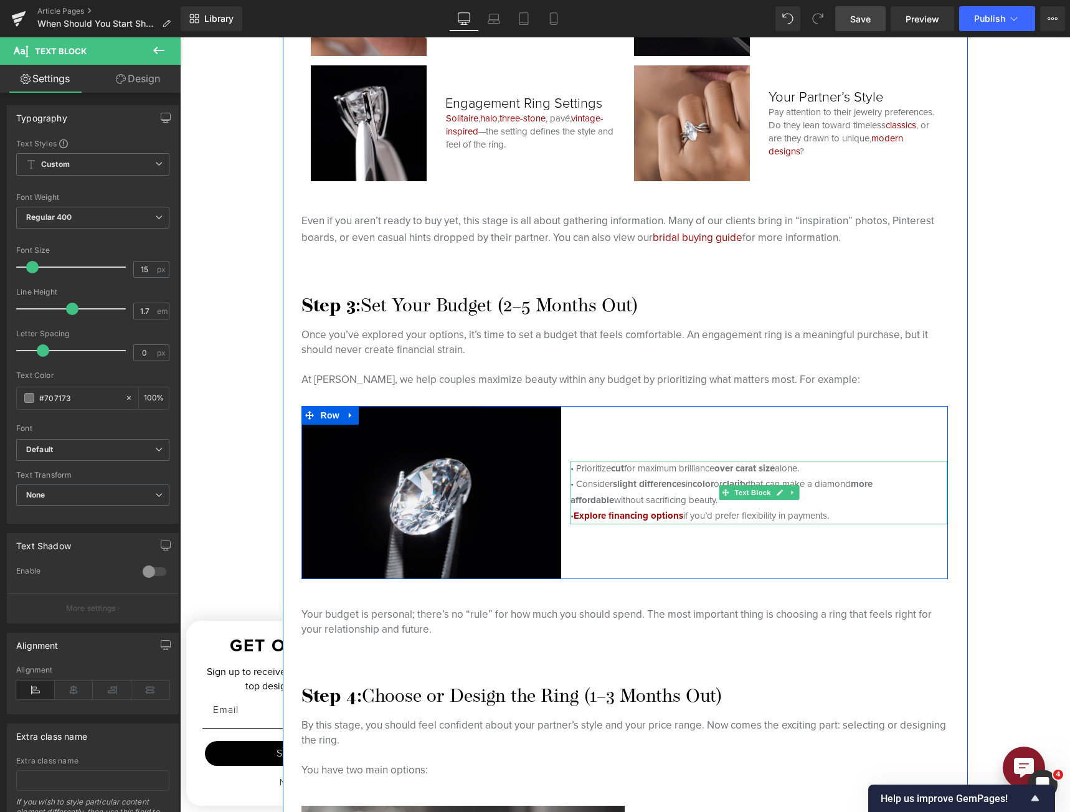
click at [792, 482] on p "• Consider slight differences in color or clarity that can make a diamond more …" at bounding box center [759, 492] width 377 height 32
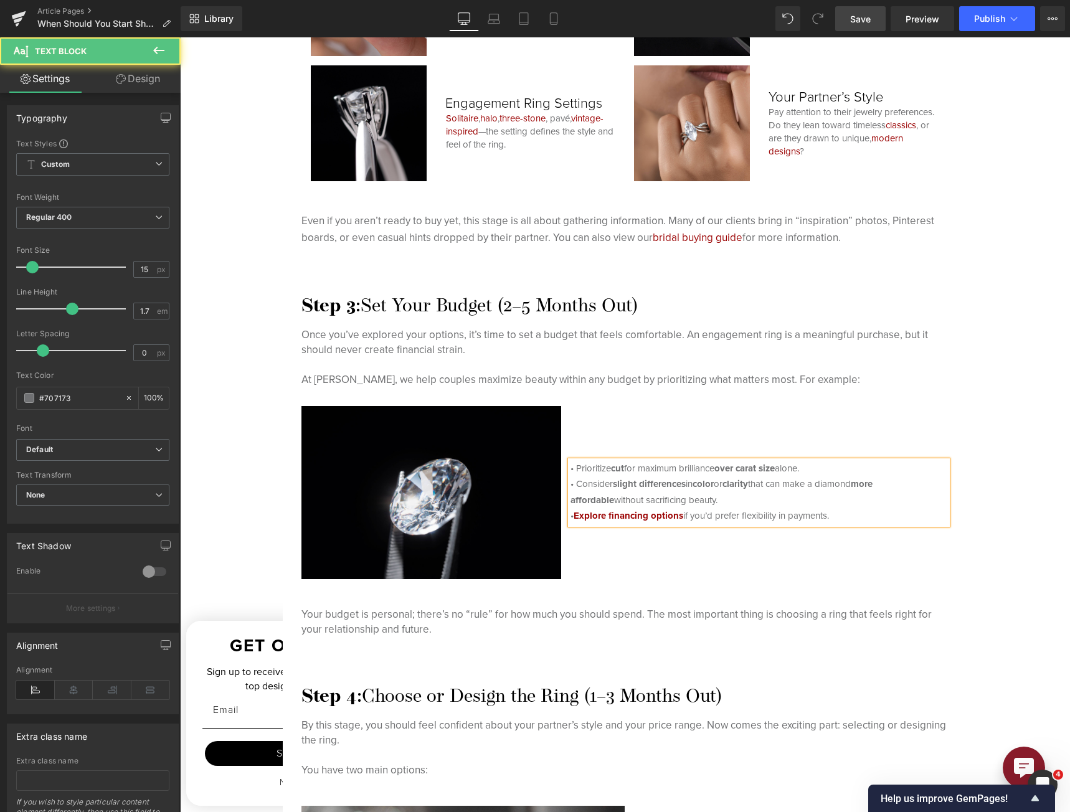
click at [792, 496] on p "• Consider slight differences in color or clarity that can make a diamond more …" at bounding box center [759, 492] width 377 height 32
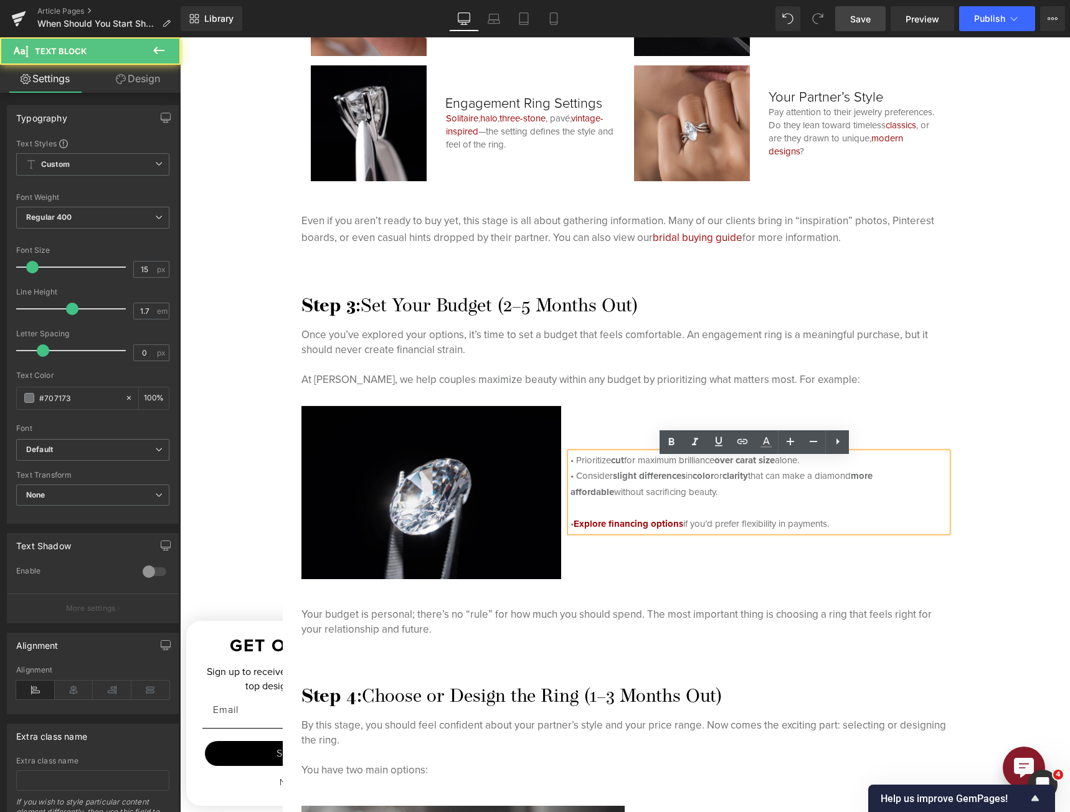
scroll to position [2483, 0]
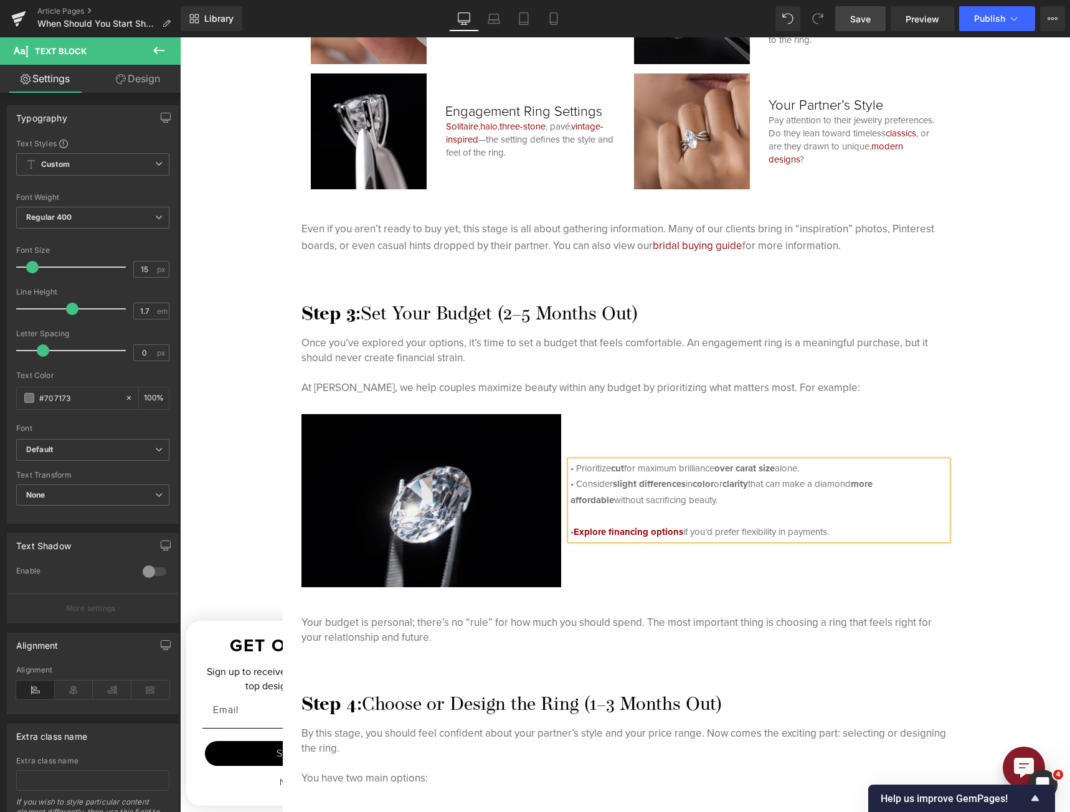
click at [792, 469] on p "• Prioritize cut for maximum brilliance over carat size alone." at bounding box center [759, 469] width 377 height 16
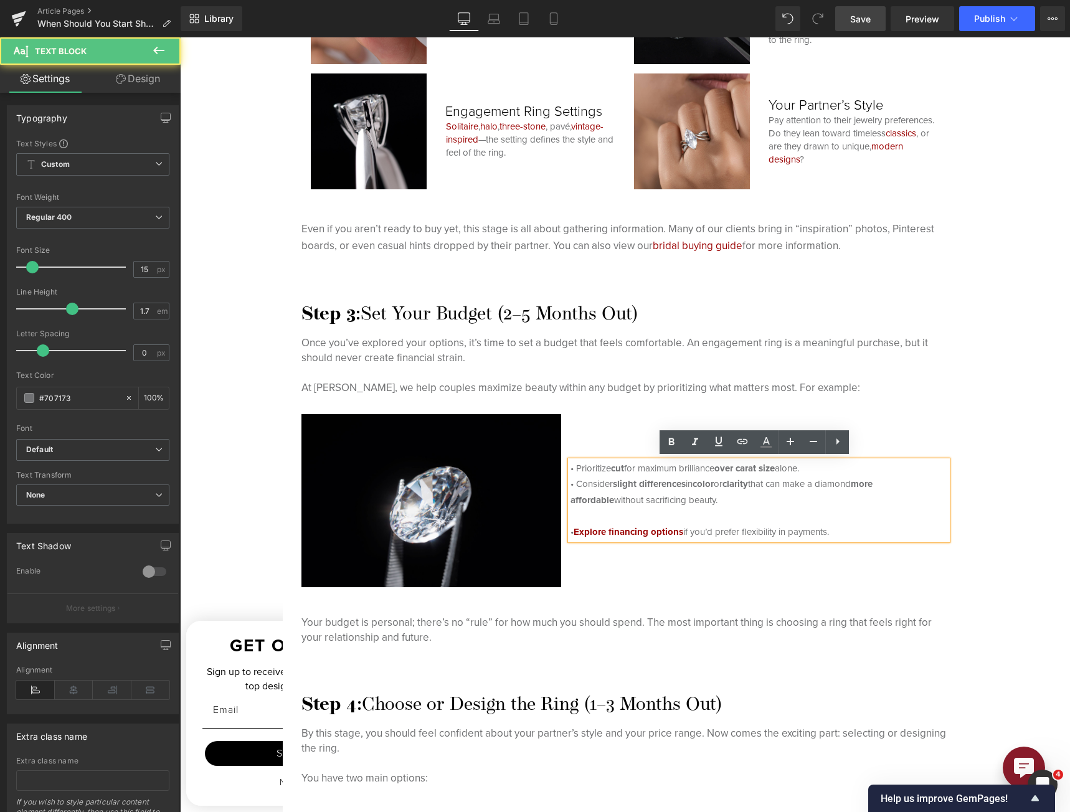
scroll to position [2475, 0]
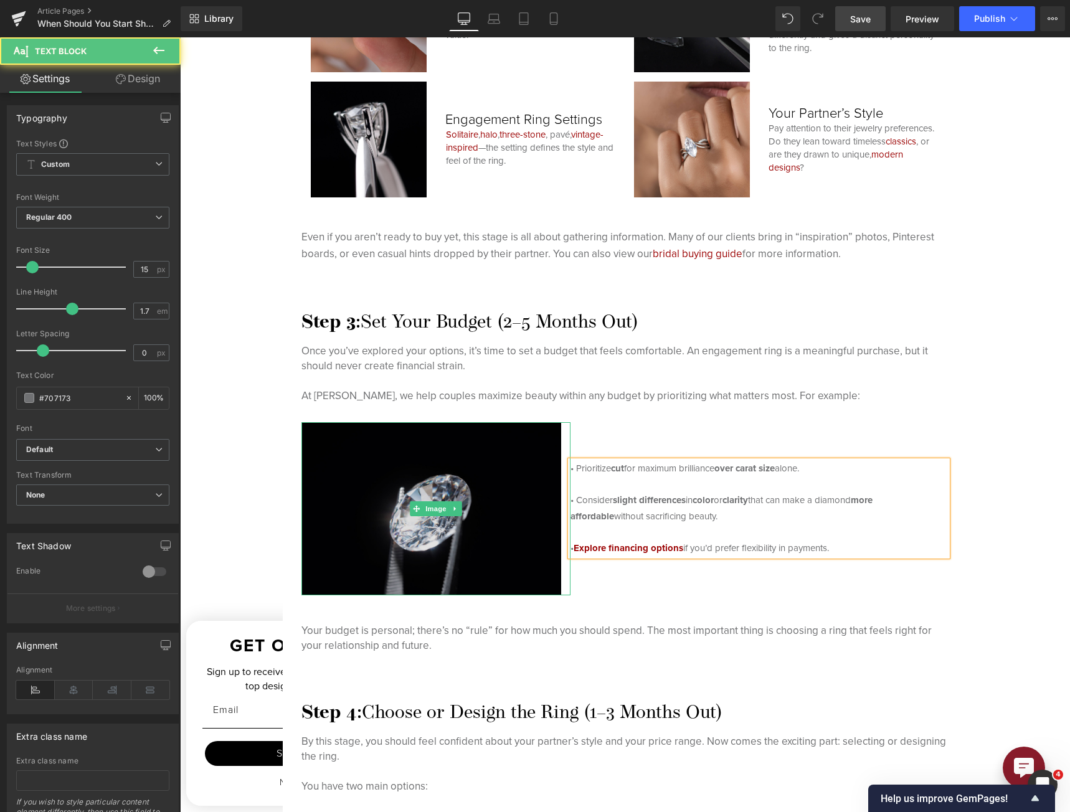
drag, startPoint x: 844, startPoint y: 544, endPoint x: 547, endPoint y: 464, distance: 307.0
click at [547, 464] on div "Image • Prioritize cut for maximum brilliance over carat size alone. • Consider…" at bounding box center [624, 508] width 647 height 173
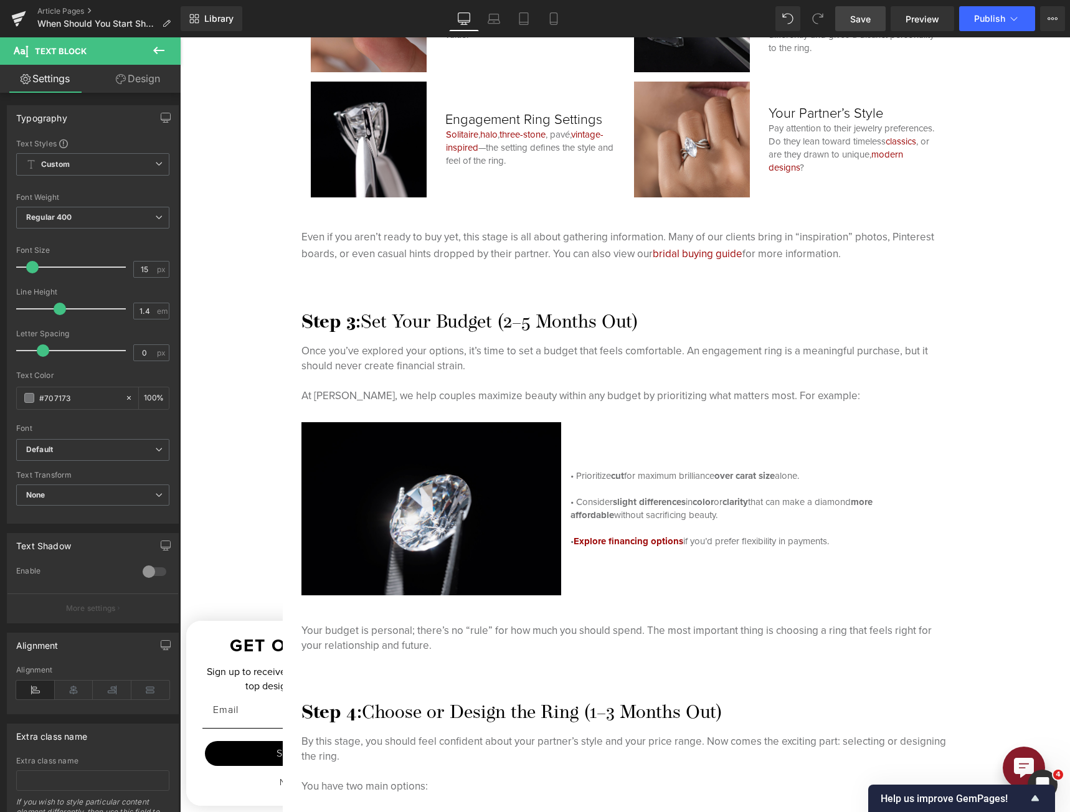
type input "1.3"
drag, startPoint x: 70, startPoint y: 310, endPoint x: 53, endPoint y: 310, distance: 17.5
click at [53, 310] on span at bounding box center [55, 309] width 12 height 12
click at [772, 411] on div "Preparing for Your Proposal Heading Shopping for an engagement ring isn’t somet…" at bounding box center [624, 626] width 665 height 2740
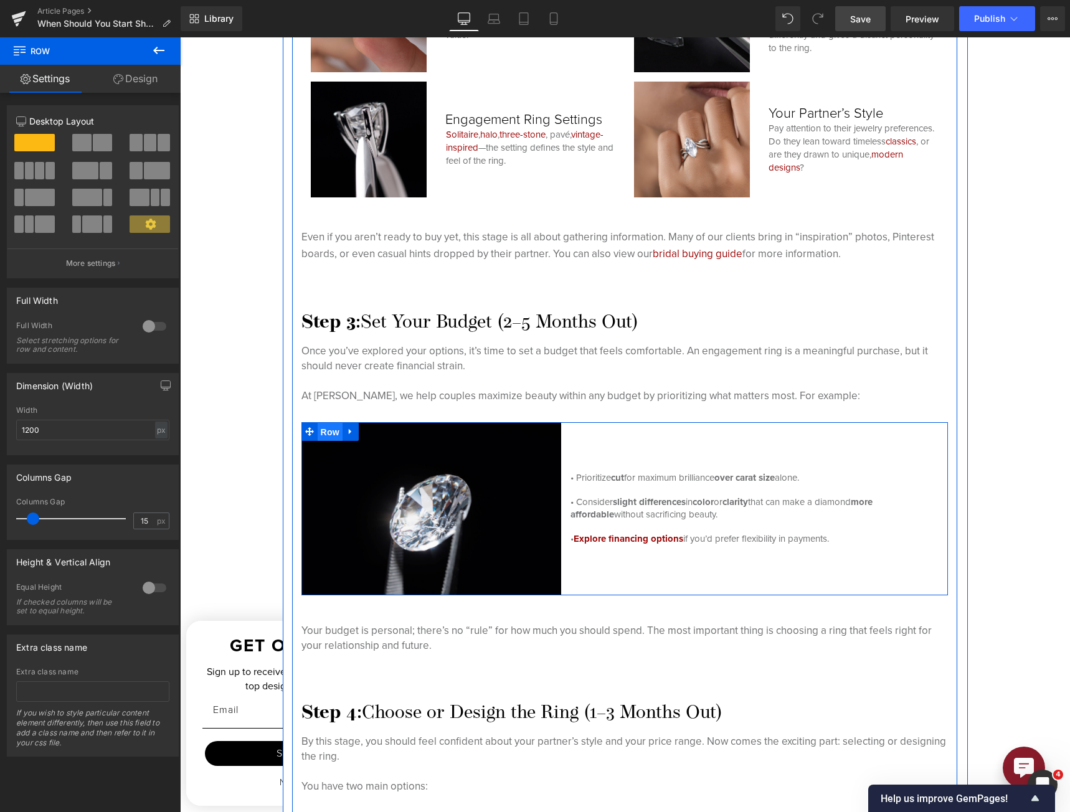
click at [320, 429] on span "Row" at bounding box center [330, 432] width 25 height 19
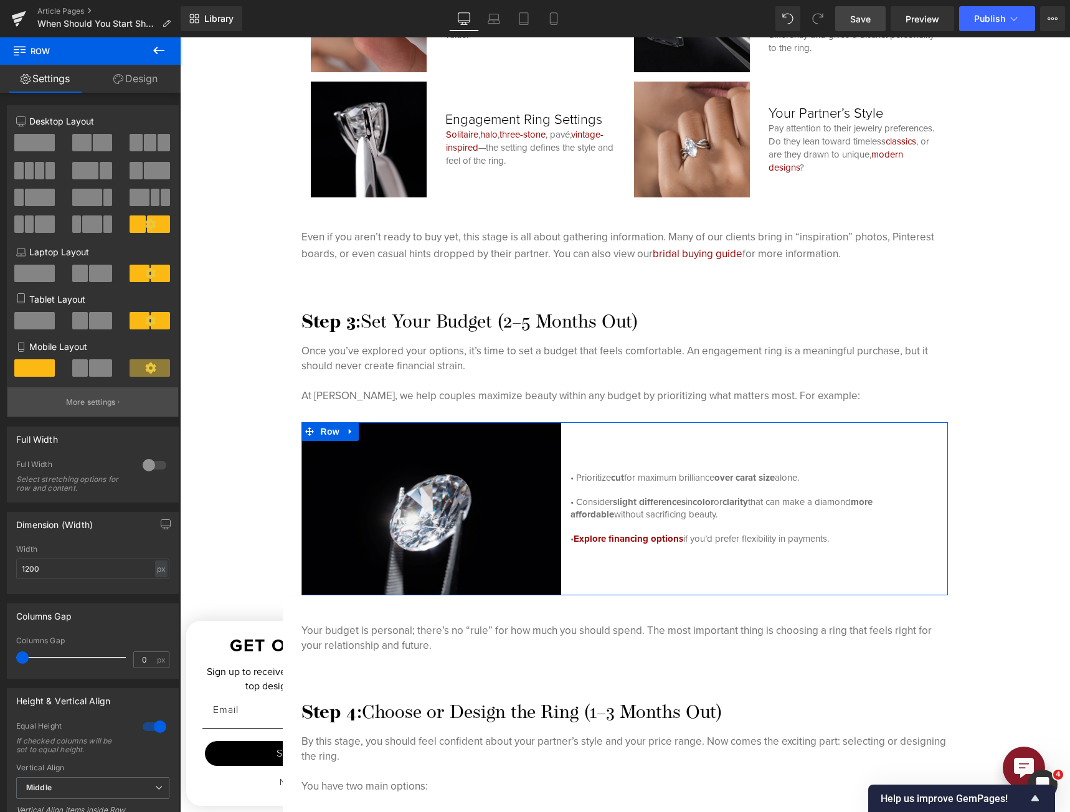
click at [90, 396] on button "More settings" at bounding box center [92, 401] width 171 height 29
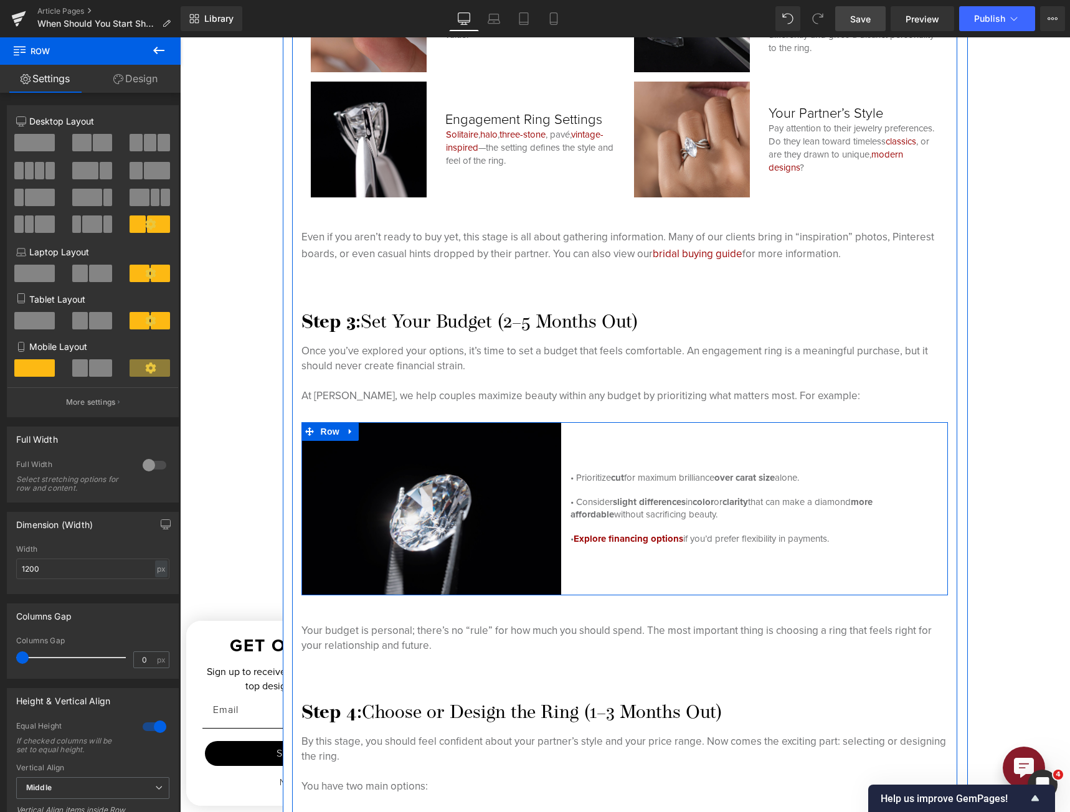
click at [311, 424] on span at bounding box center [309, 431] width 16 height 19
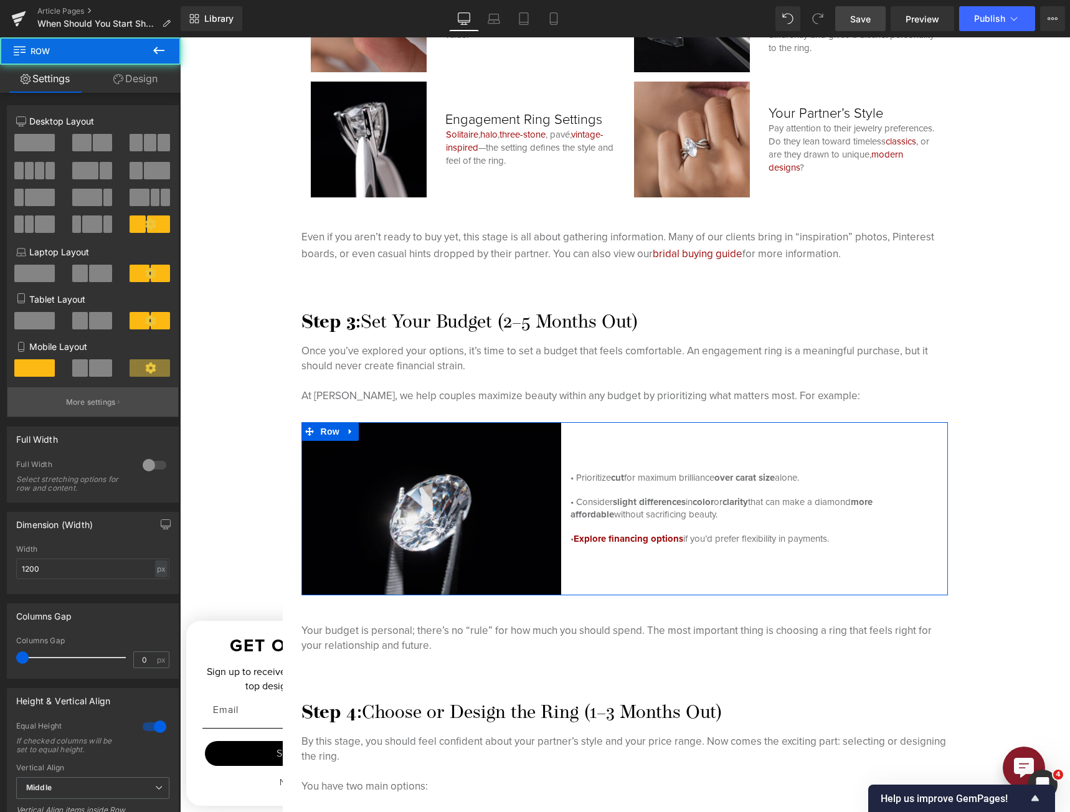
click at [114, 394] on button "More settings" at bounding box center [92, 401] width 171 height 29
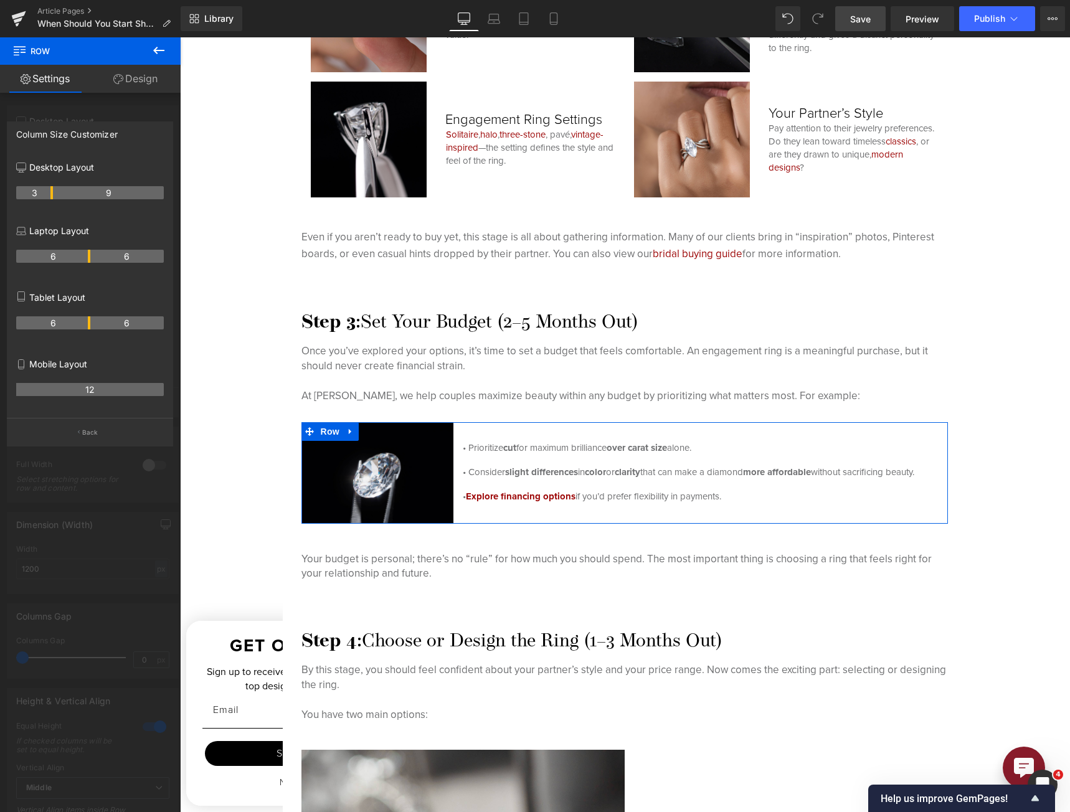
drag, startPoint x: 75, startPoint y: 196, endPoint x: 52, endPoint y: 197, distance: 23.1
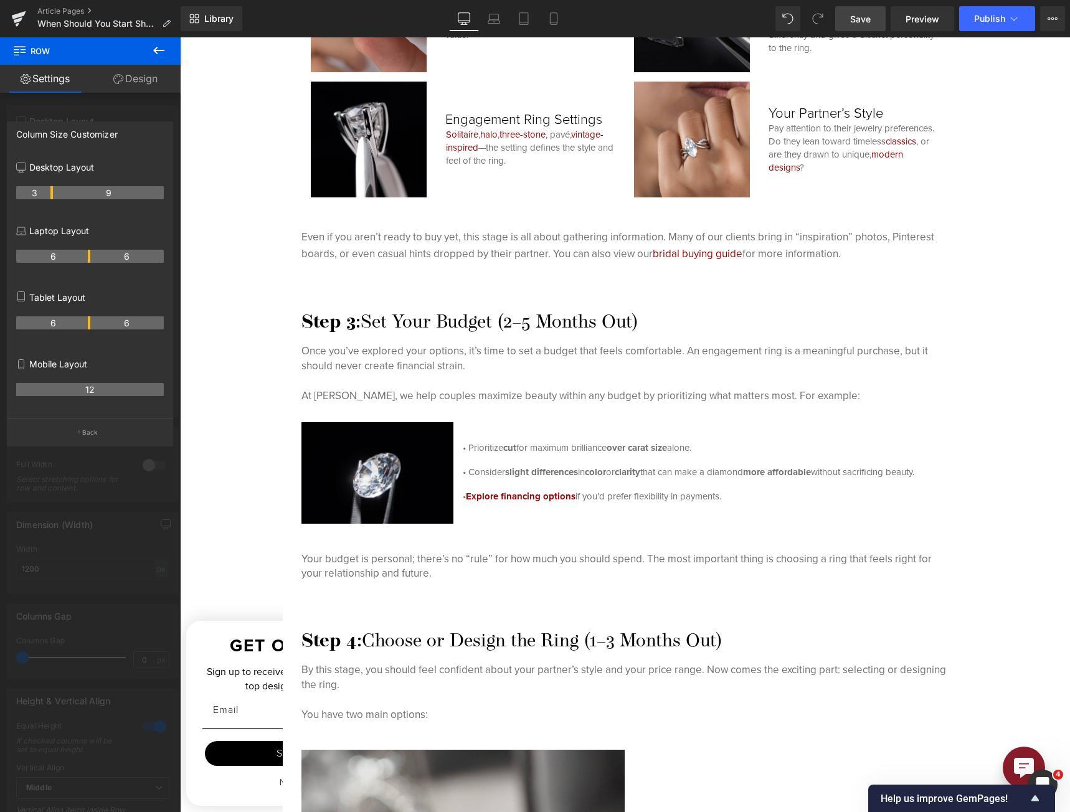
click at [754, 344] on body "Skip to content Facebook Instagram Youtube Pinterest Free Standard 2-Day Shippi…" at bounding box center [625, 799] width 890 height 6474
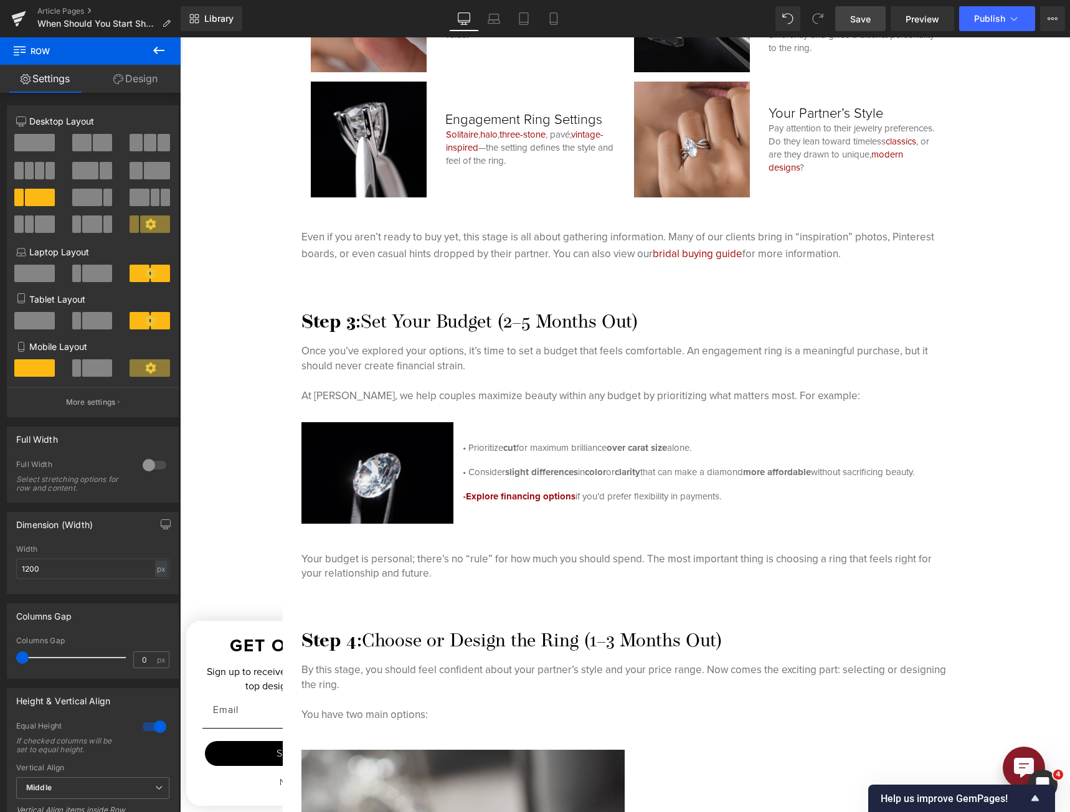
click at [792, 403] on div "Hero Banner When to Buy an Engagement Ring: The Ultimate Timeline for Stress-Fr…" at bounding box center [625, 565] width 890 height 5677
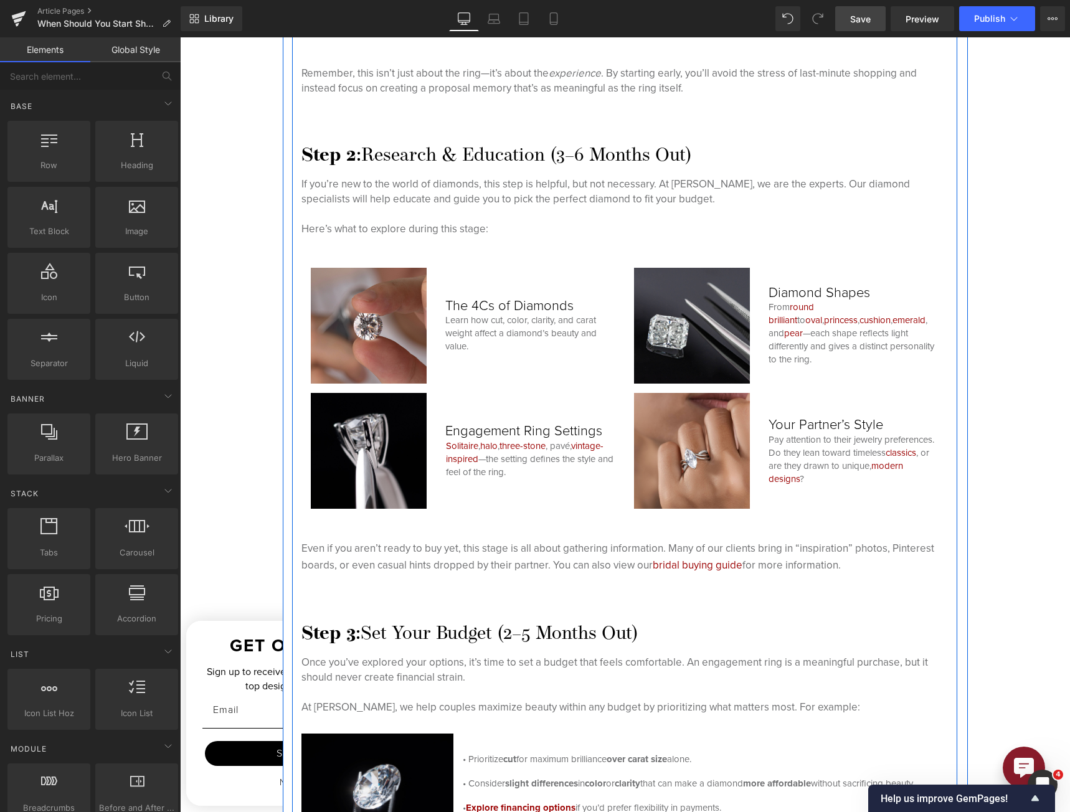
scroll to position [2413, 0]
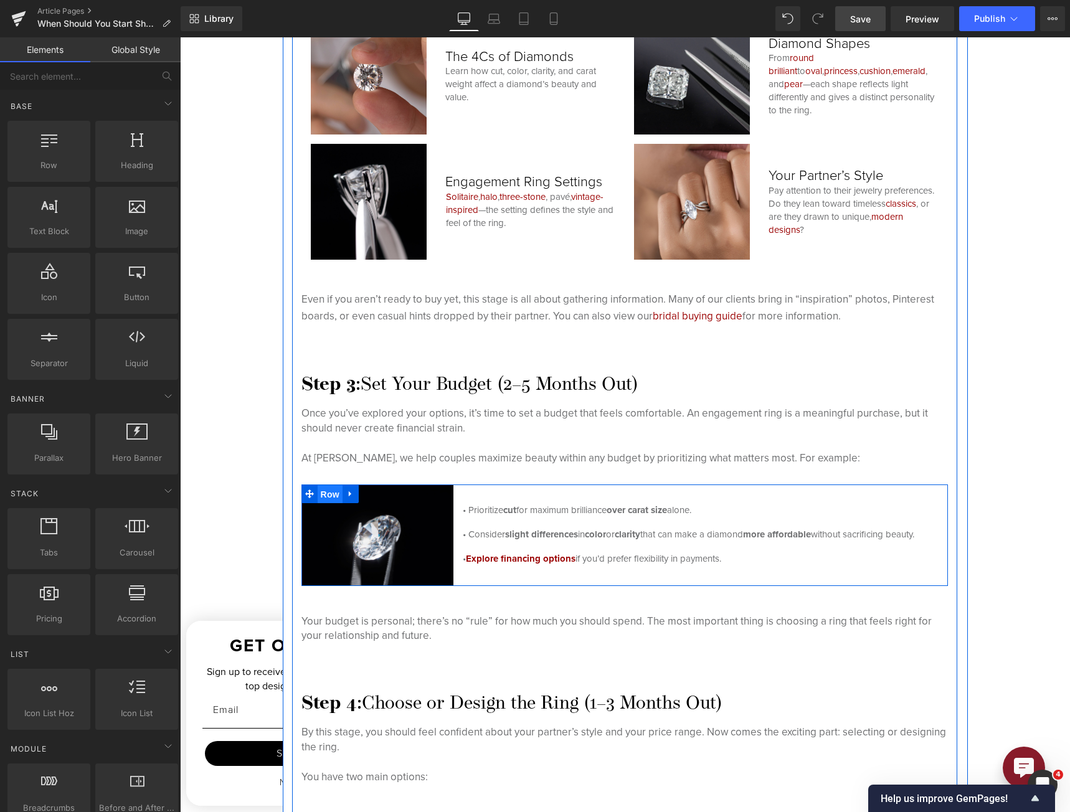
click at [323, 490] on span "Row" at bounding box center [330, 494] width 25 height 19
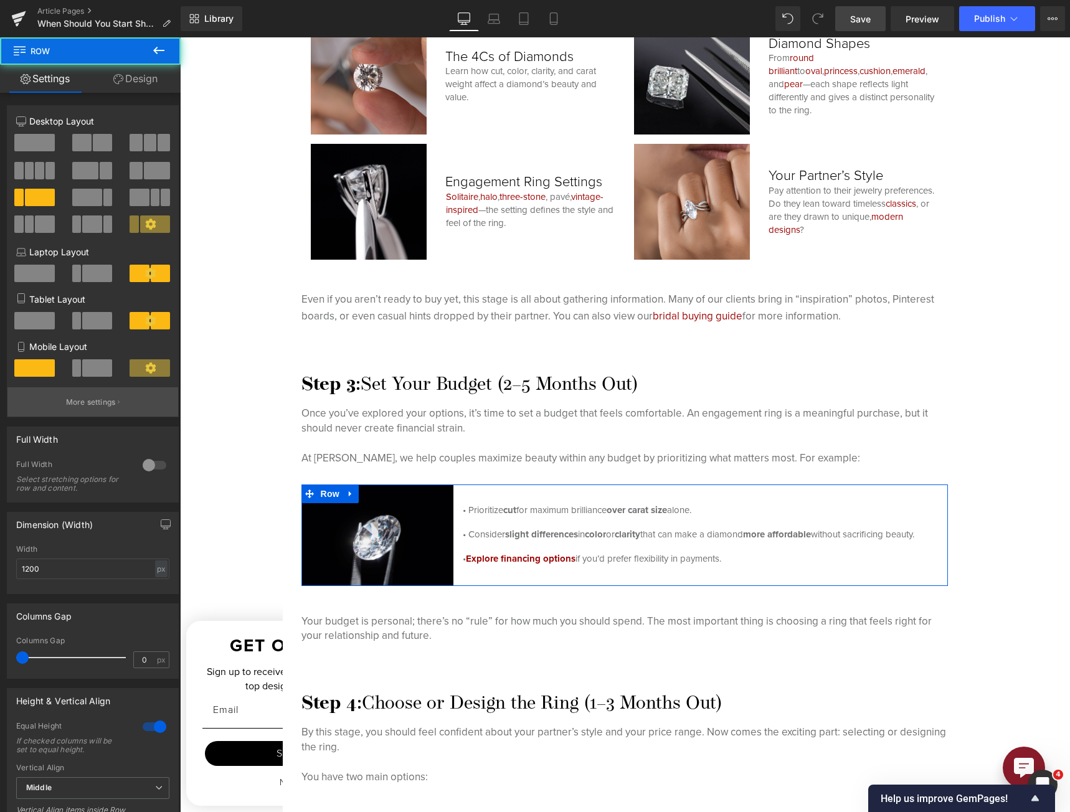
click at [97, 399] on p "More settings" at bounding box center [91, 402] width 50 height 11
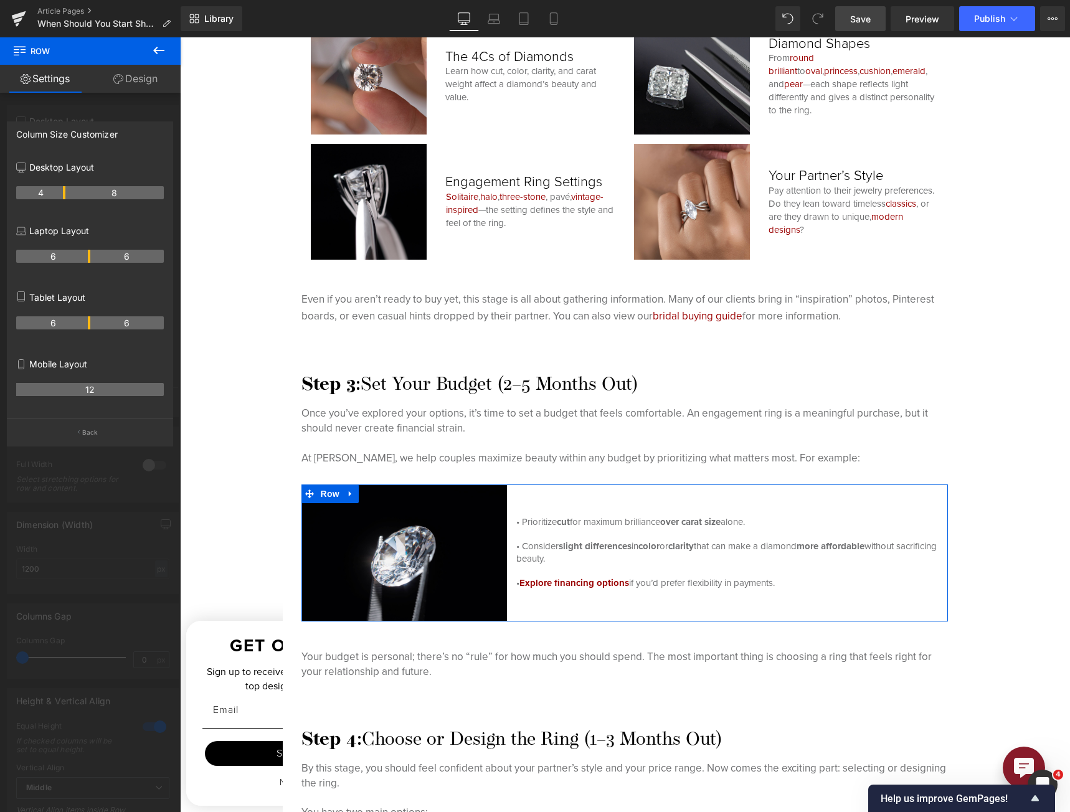
drag, startPoint x: 51, startPoint y: 195, endPoint x: 69, endPoint y: 196, distance: 18.1
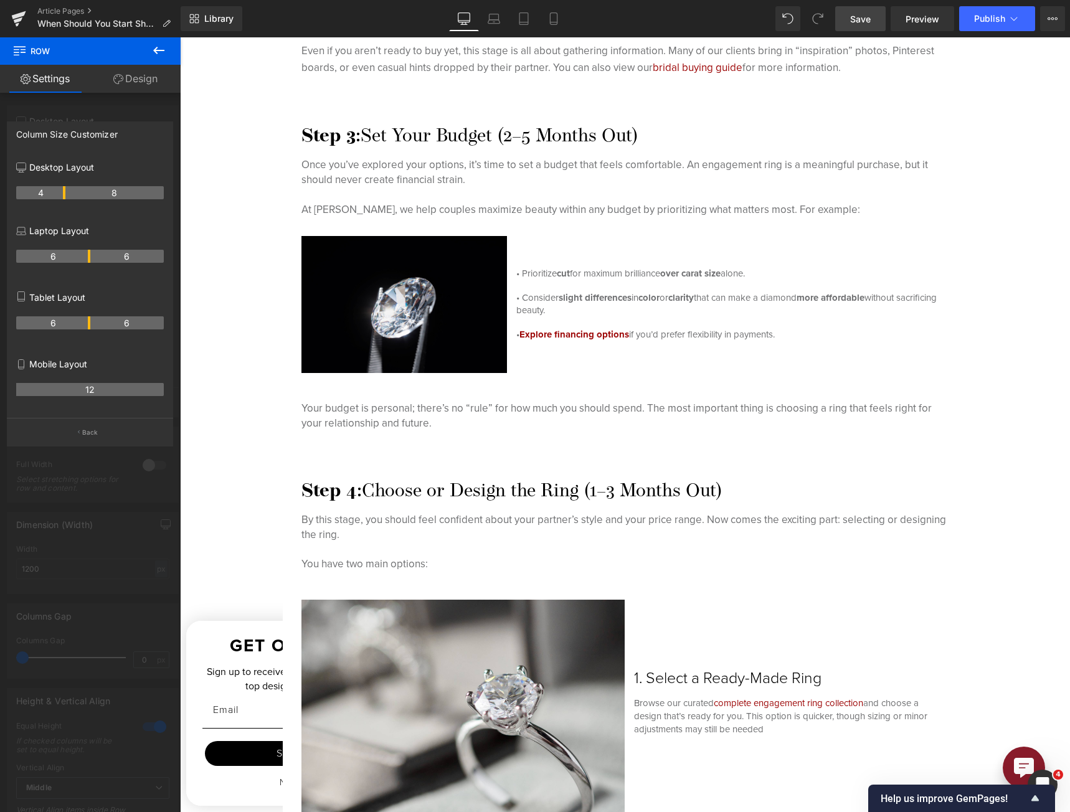
scroll to position [2662, 0]
click at [359, 485] on body "Skip to content Facebook Instagram Youtube Pinterest Free Standard 2-Day Shippi…" at bounding box center [625, 630] width 890 height 6510
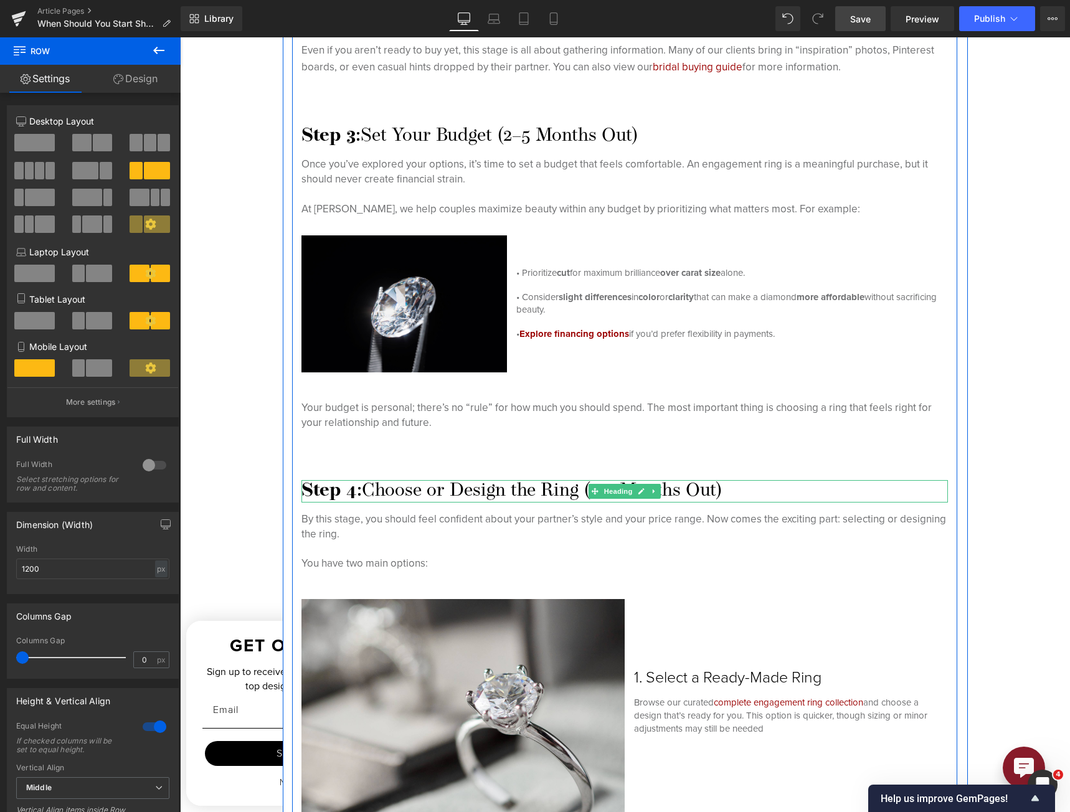
click at [359, 485] on h3 "Step 4: Choose or Design the Ring (1–3 Months Out)" at bounding box center [624, 491] width 647 height 22
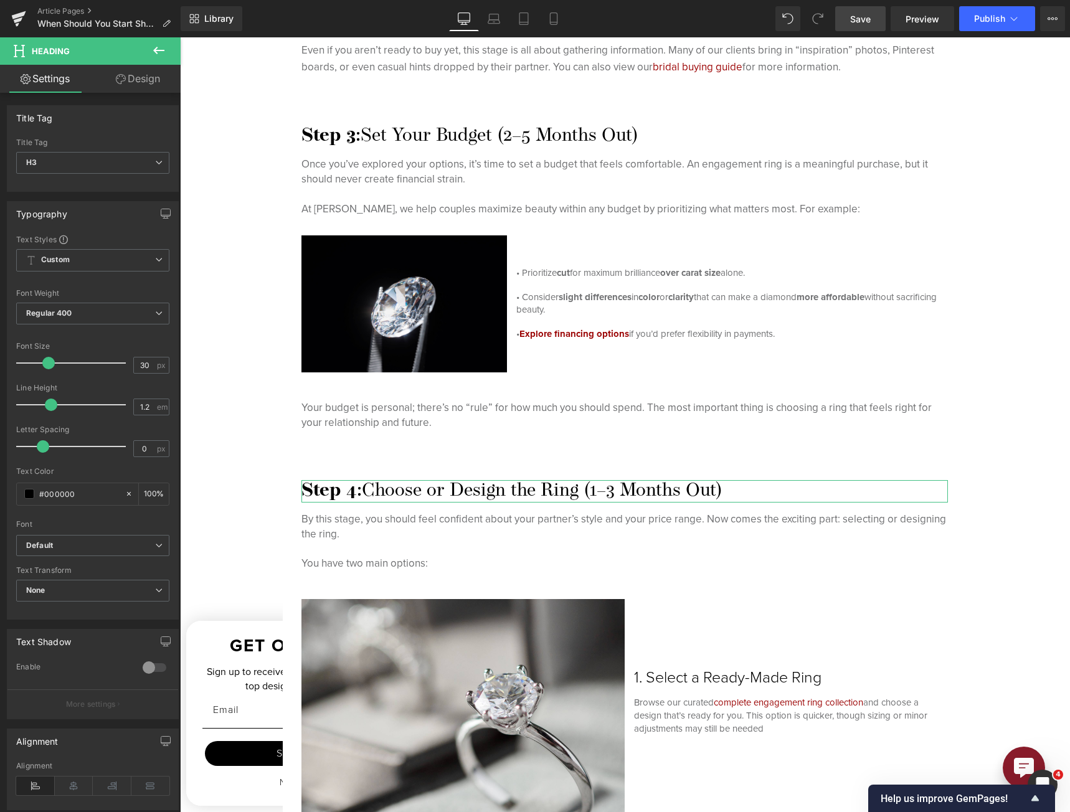
drag, startPoint x: 141, startPoint y: 85, endPoint x: 98, endPoint y: 125, distance: 58.6
click at [141, 85] on link "Design" at bounding box center [138, 79] width 90 height 28
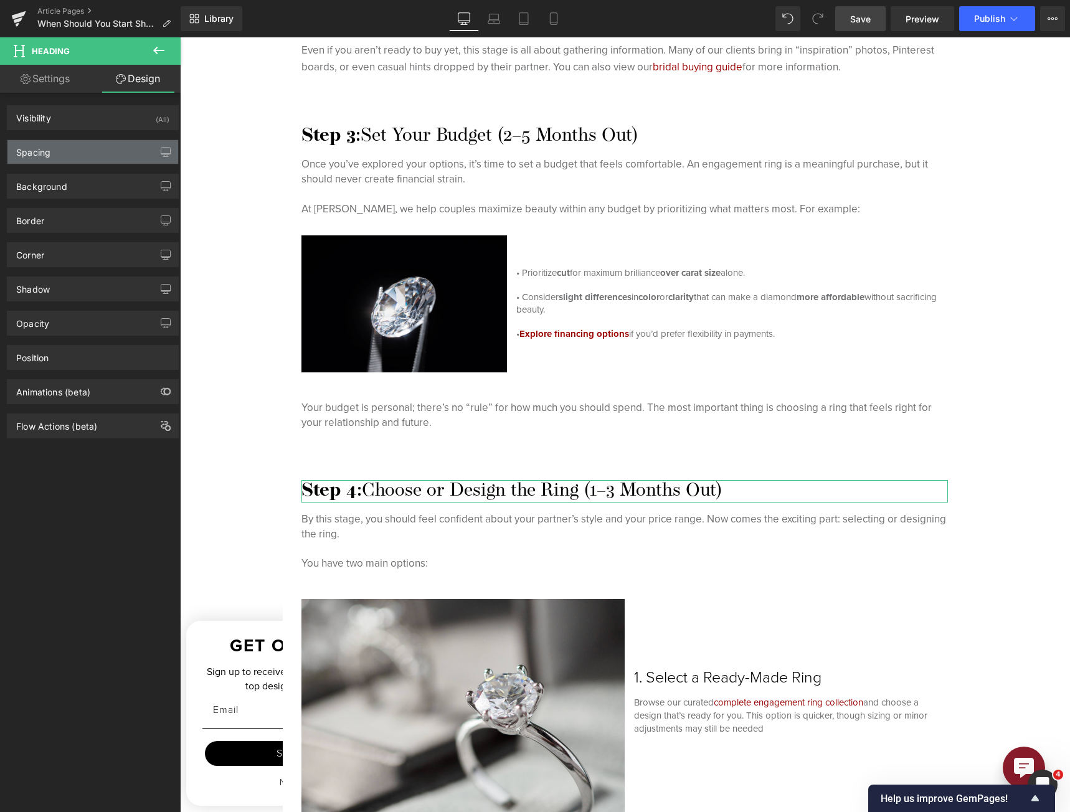
click at [84, 149] on div "Spacing" at bounding box center [92, 152] width 171 height 24
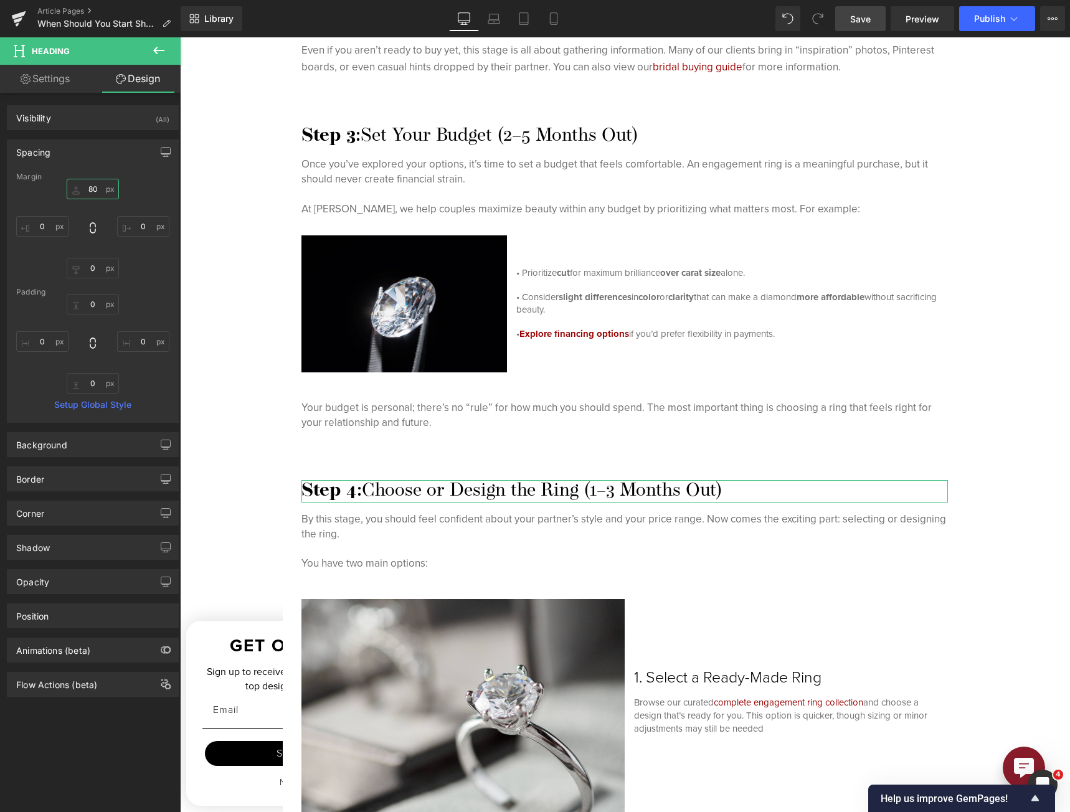
click at [88, 185] on input "80" at bounding box center [93, 189] width 52 height 21
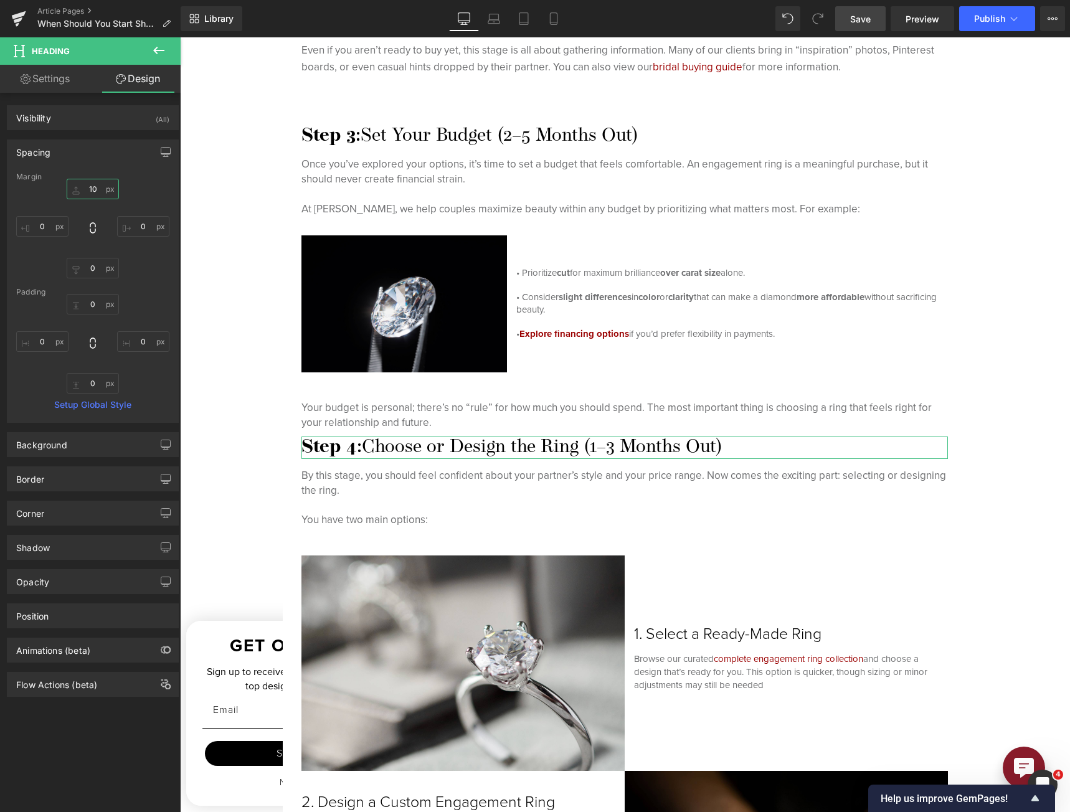
type input "100"
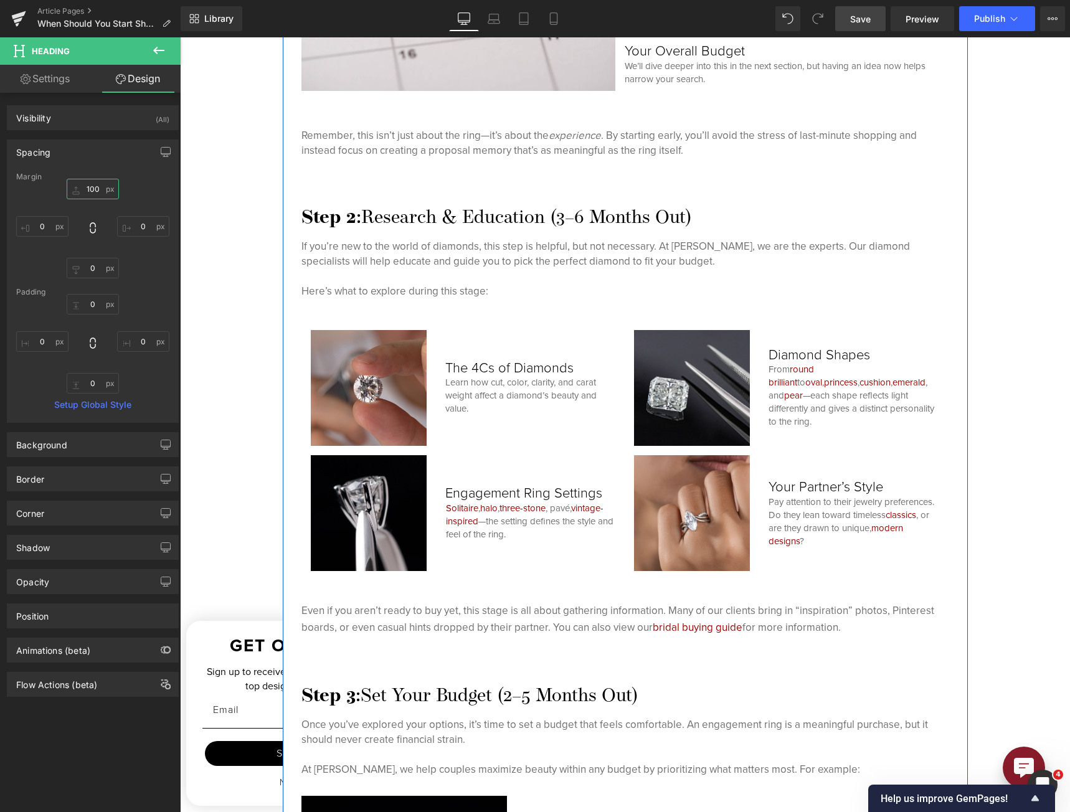
scroll to position [1915, 0]
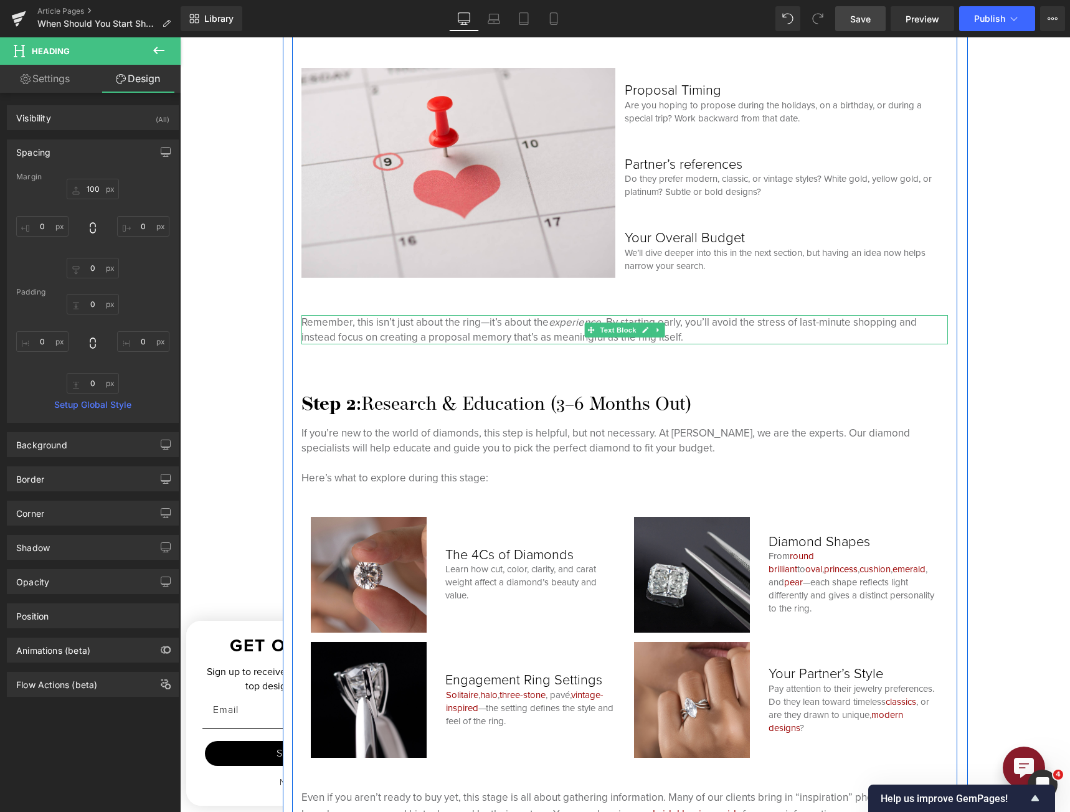
click at [623, 320] on p "Remember, this isn’t just about the ring—it’s about the experience . By startin…" at bounding box center [624, 330] width 647 height 30
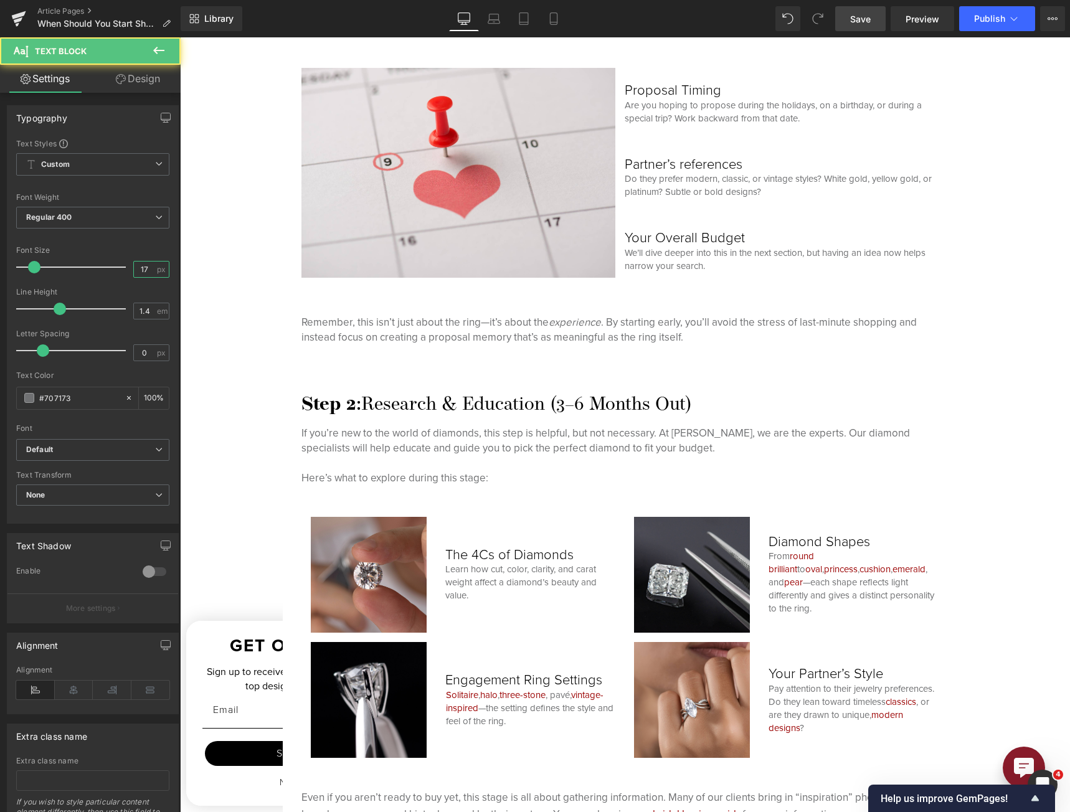
click at [136, 268] on input "17" at bounding box center [145, 270] width 22 height 16
click at [136, 270] on input "17" at bounding box center [145, 270] width 22 height 16
type input "15"
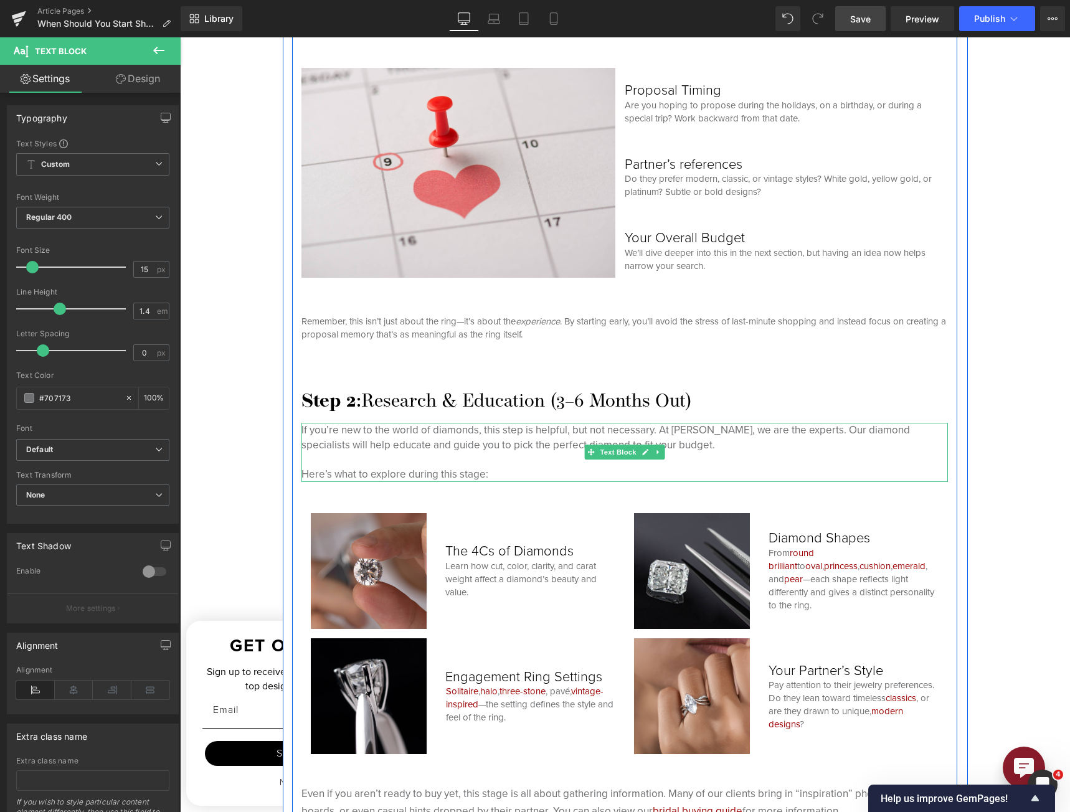
click at [372, 445] on p "If you’re new to the world of diamonds, this step is helpful, but not necessary…" at bounding box center [624, 452] width 647 height 59
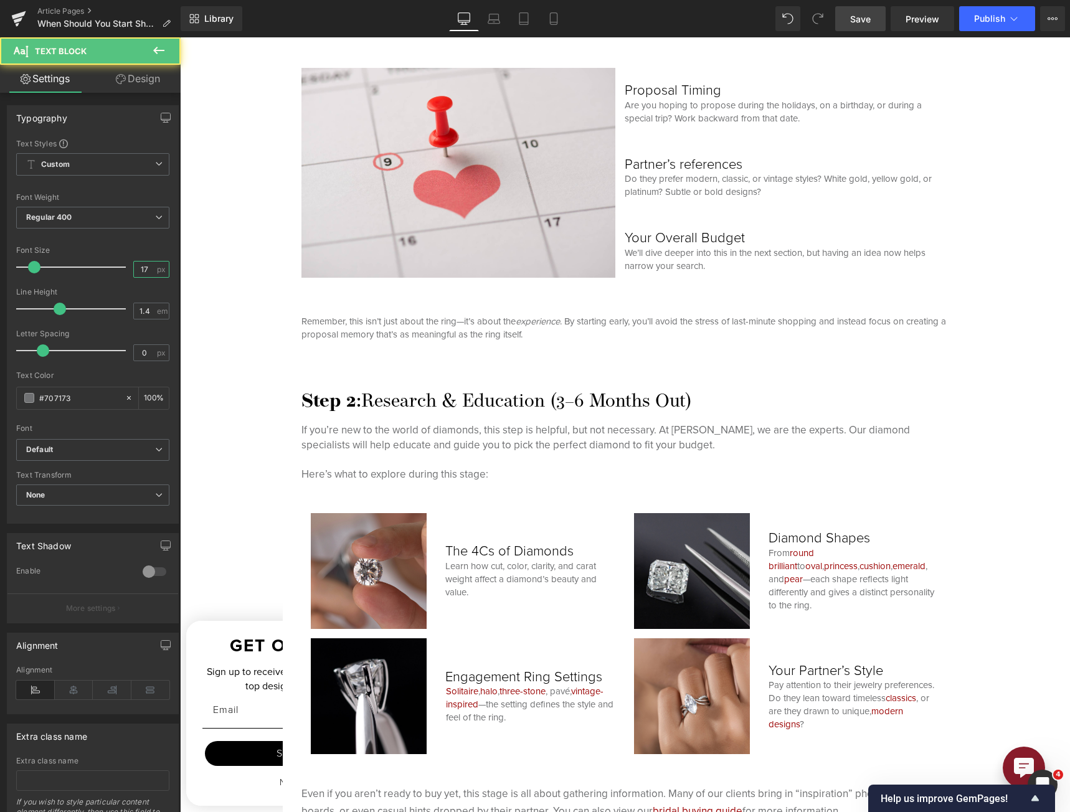
click at [136, 268] on input "17" at bounding box center [145, 270] width 22 height 16
type input "15"
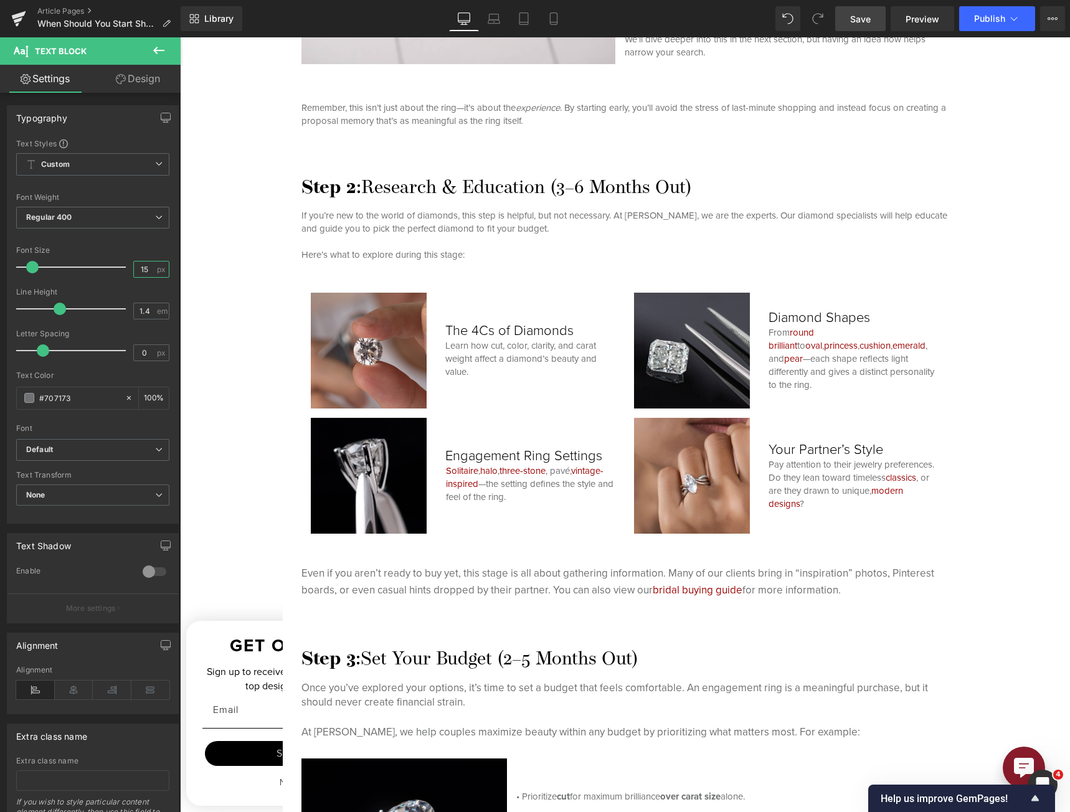
scroll to position [2164, 0]
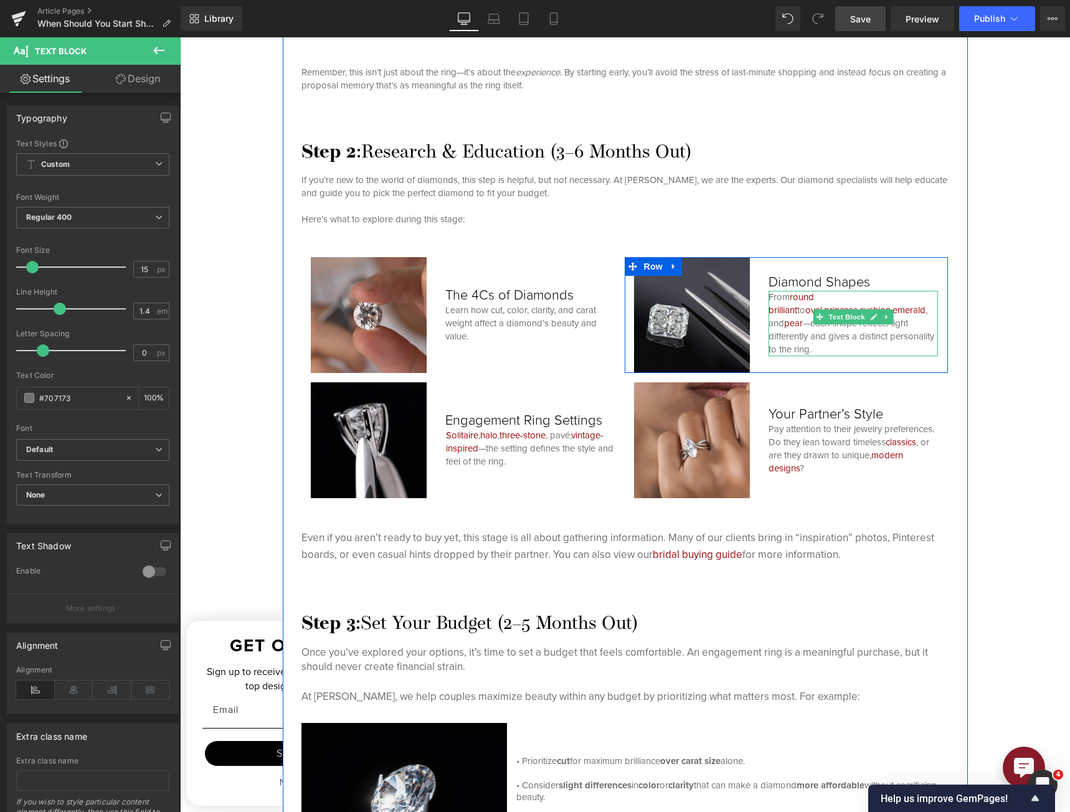
click at [792, 339] on p "From round brilliant to oval , princess , [PERSON_NAME] , emerald , and pear —e…" at bounding box center [854, 323] width 170 height 65
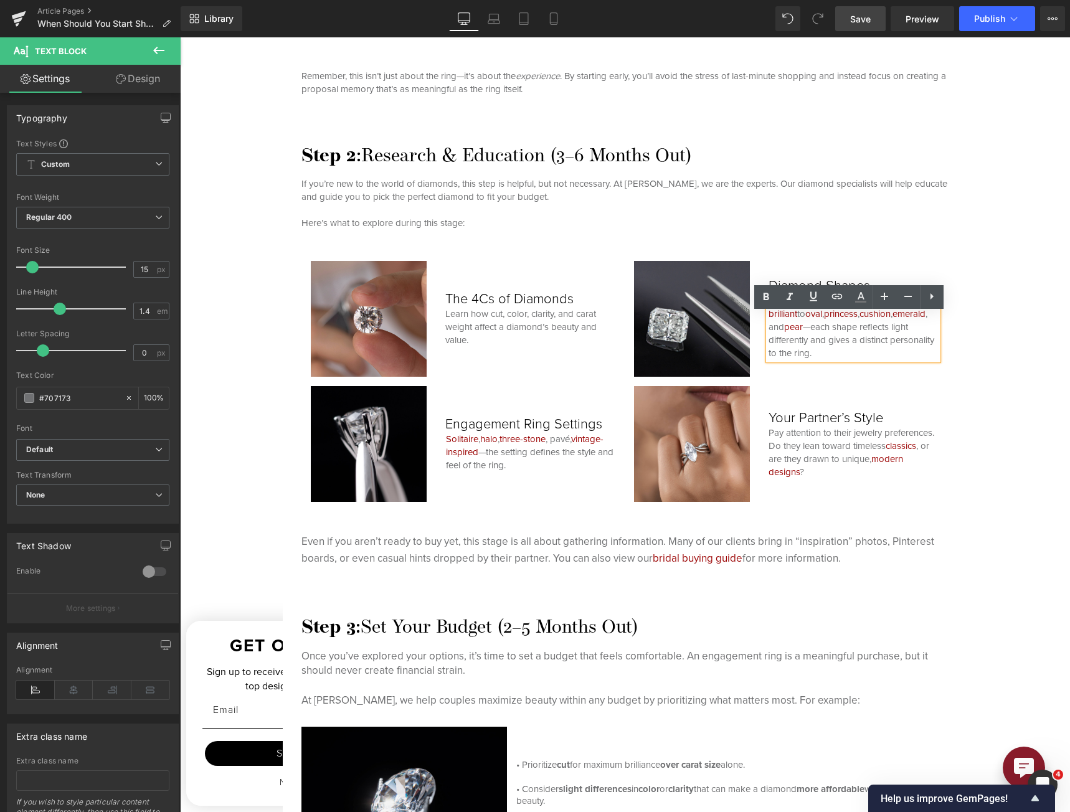
scroll to position [1977, 0]
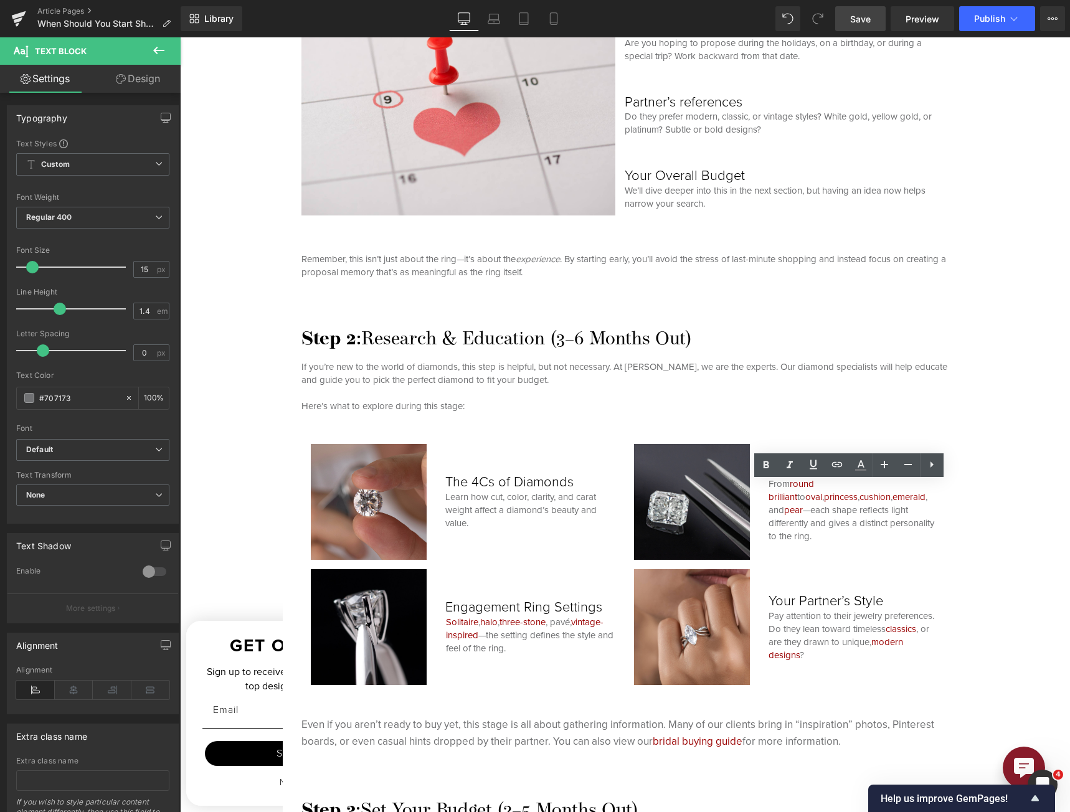
click at [792, 22] on span "Save" at bounding box center [860, 18] width 21 height 13
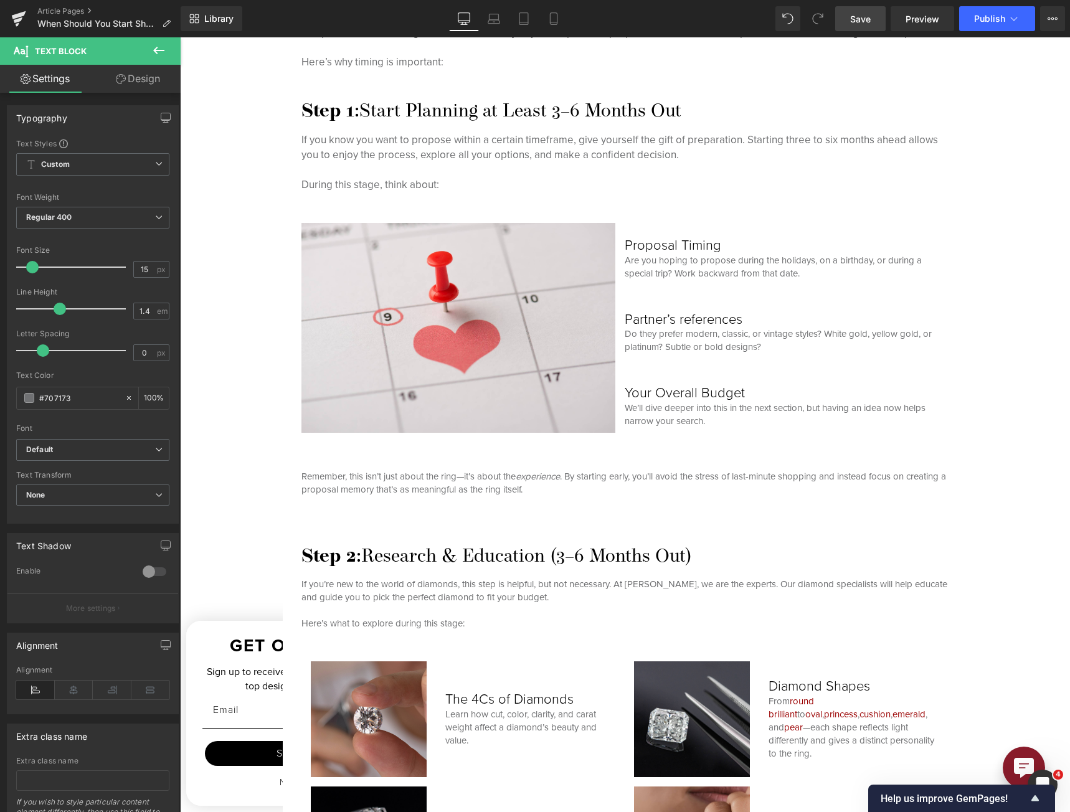
scroll to position [1603, 0]
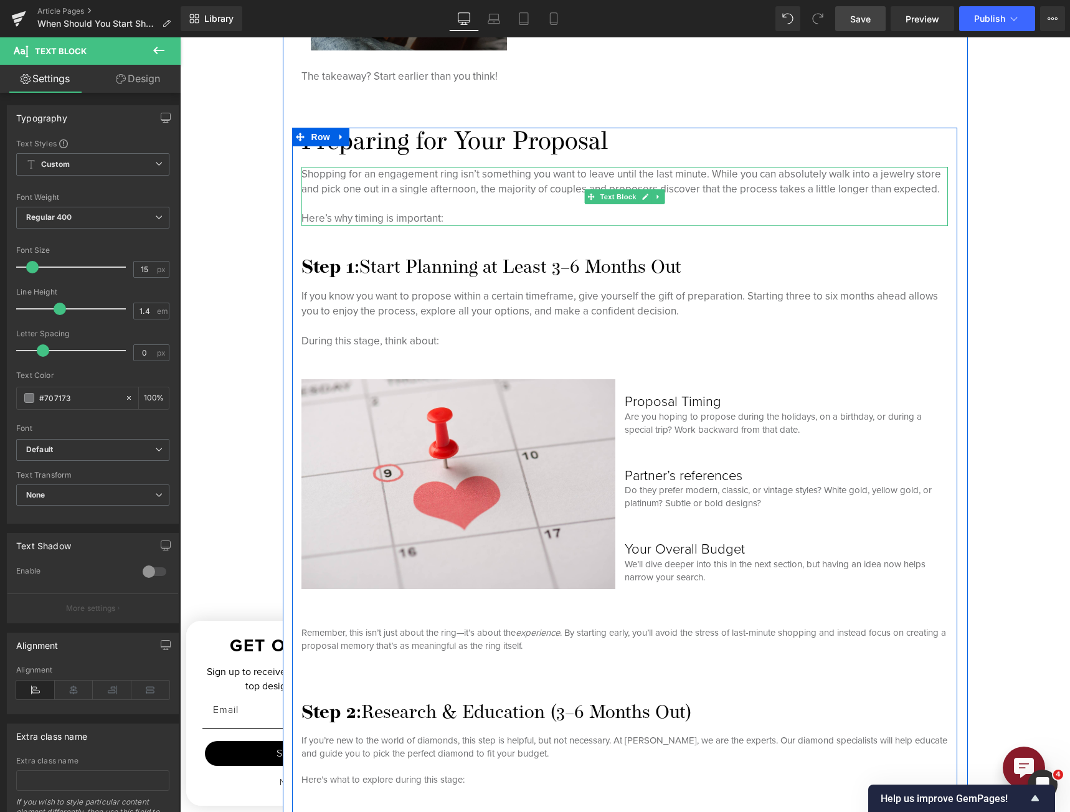
click at [513, 189] on p "Shopping for an engagement ring isn’t something you want to leave until the las…" at bounding box center [624, 182] width 647 height 30
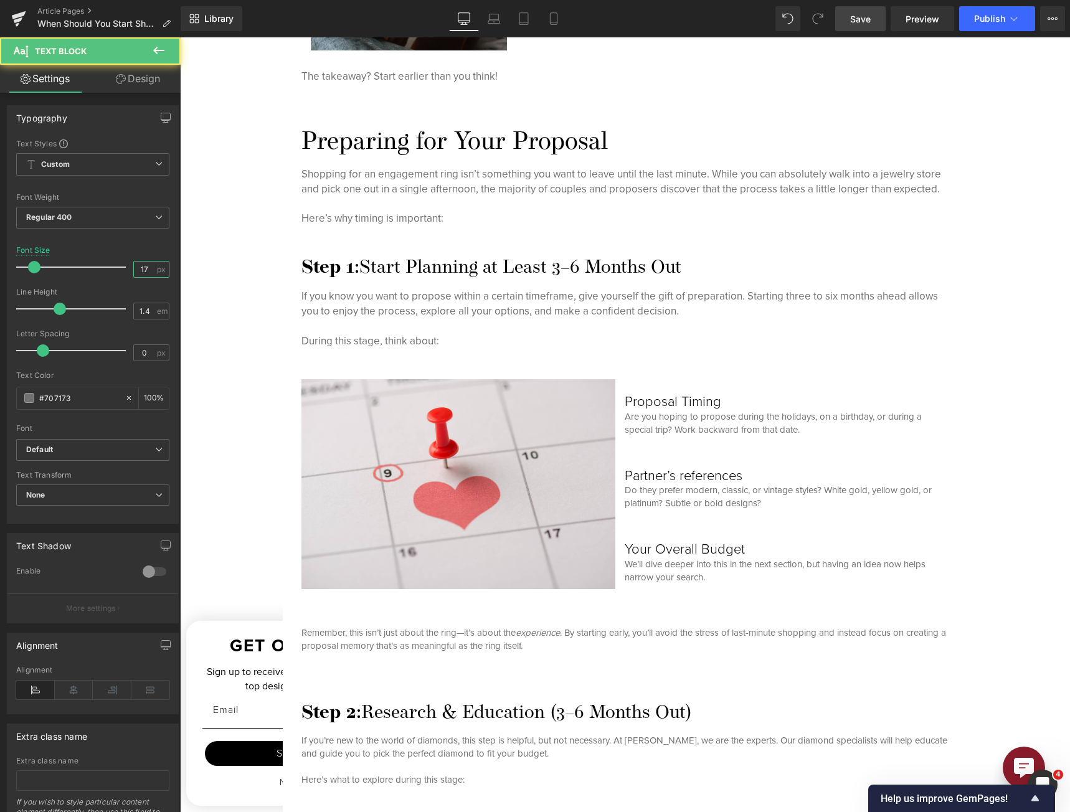
click at [139, 270] on input "17" at bounding box center [145, 270] width 22 height 16
type input "15"
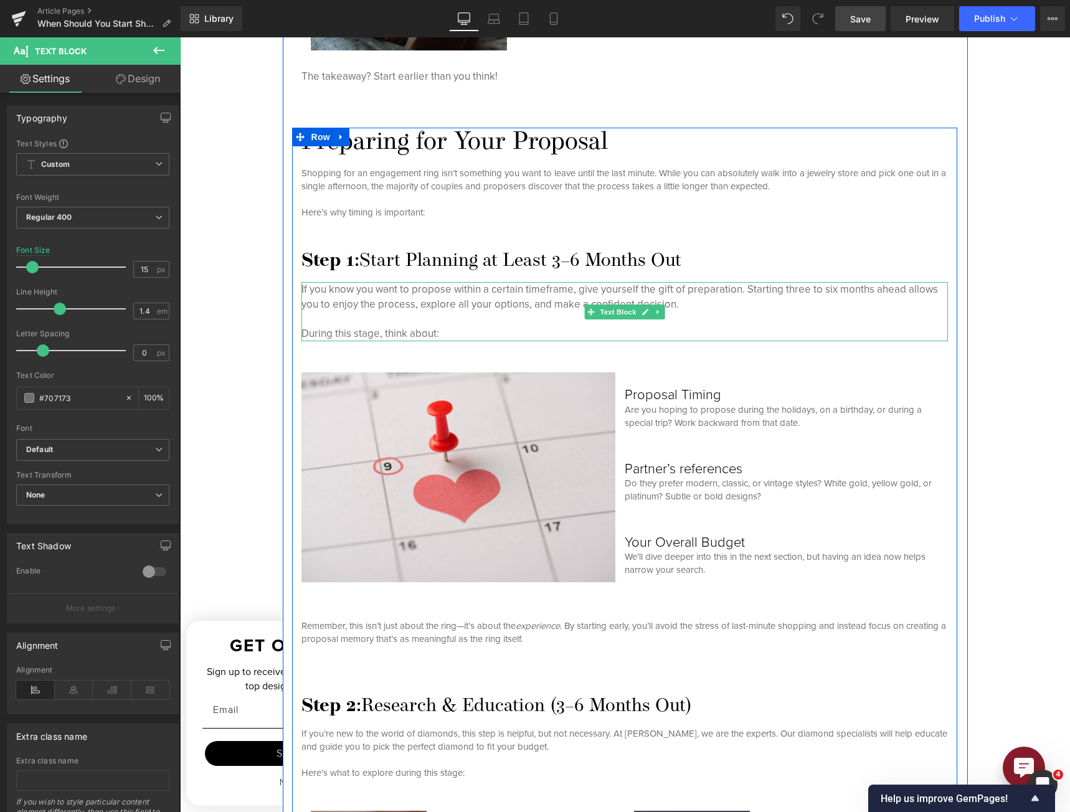
click at [387, 295] on span "If you know you want to propose within a certain timeframe, give yourself the g…" at bounding box center [619, 297] width 637 height 31
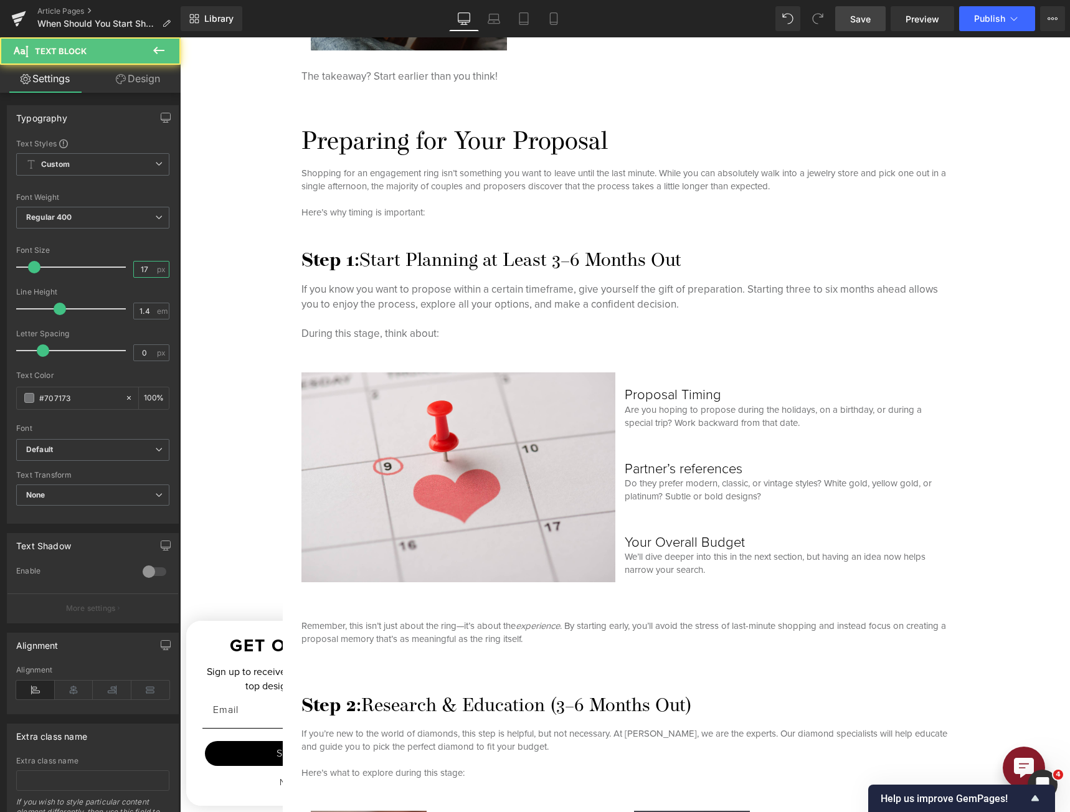
click at [140, 272] on input "17" at bounding box center [145, 270] width 22 height 16
type input "15"
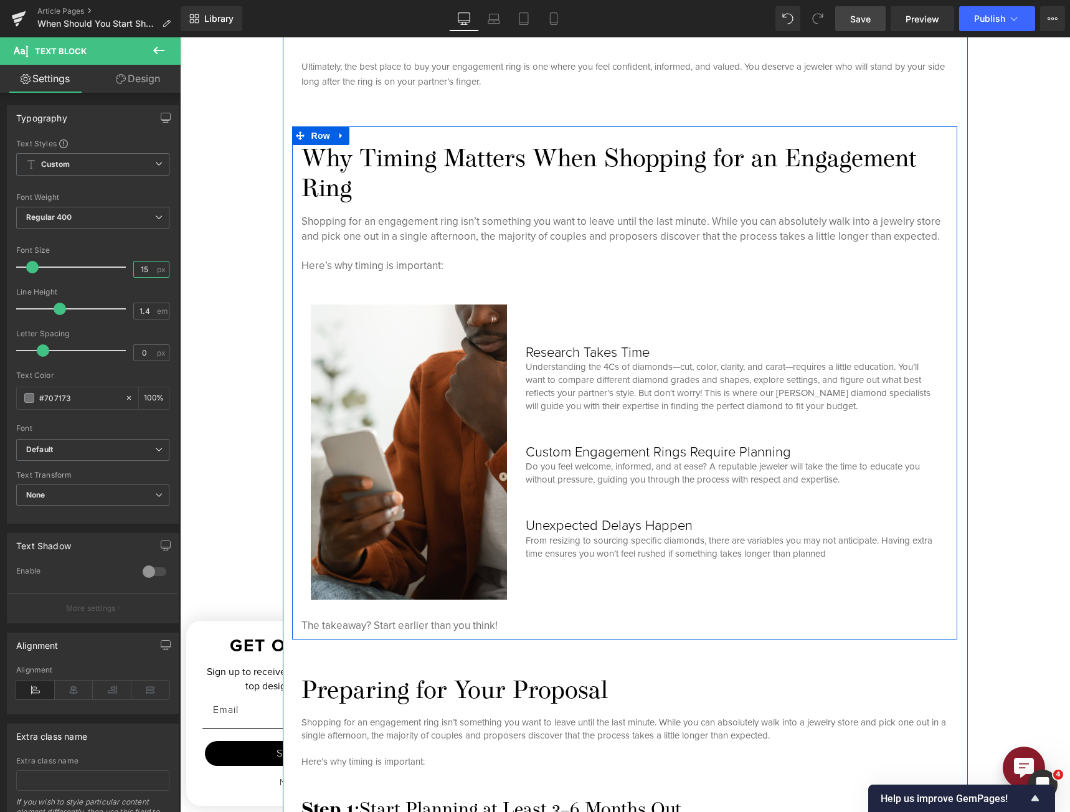
scroll to position [1105, 0]
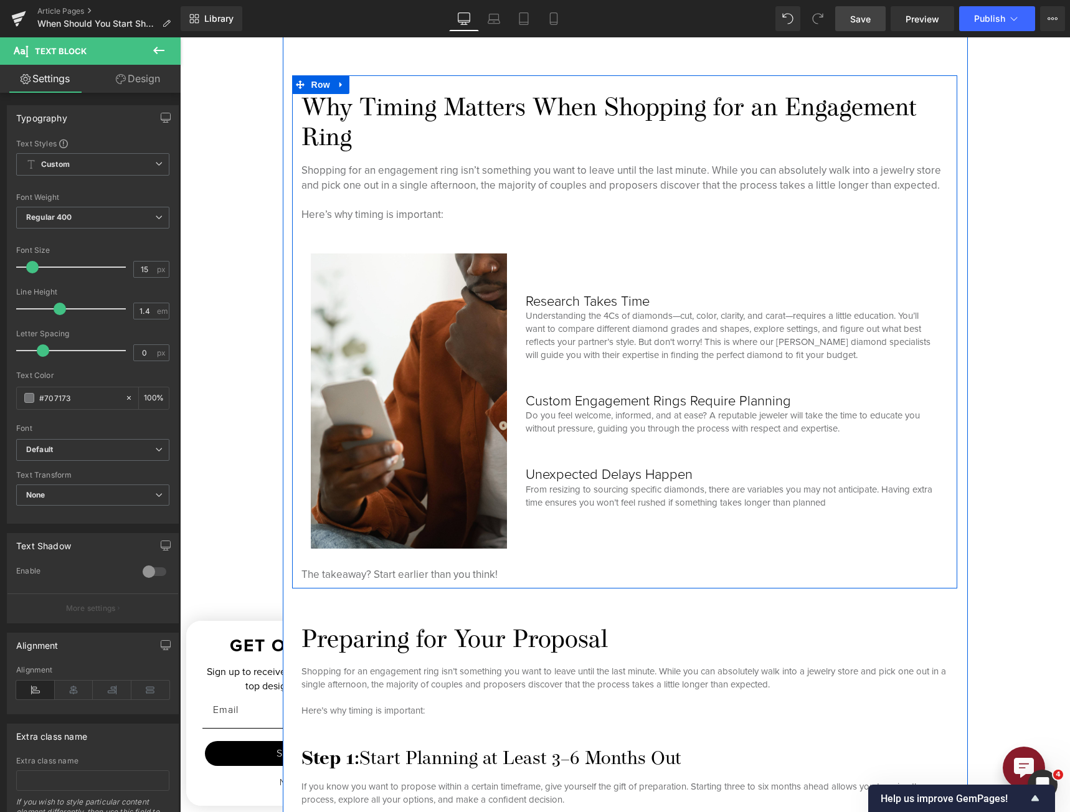
click at [585, 300] on h3 "Research Takes Time" at bounding box center [732, 301] width 412 height 16
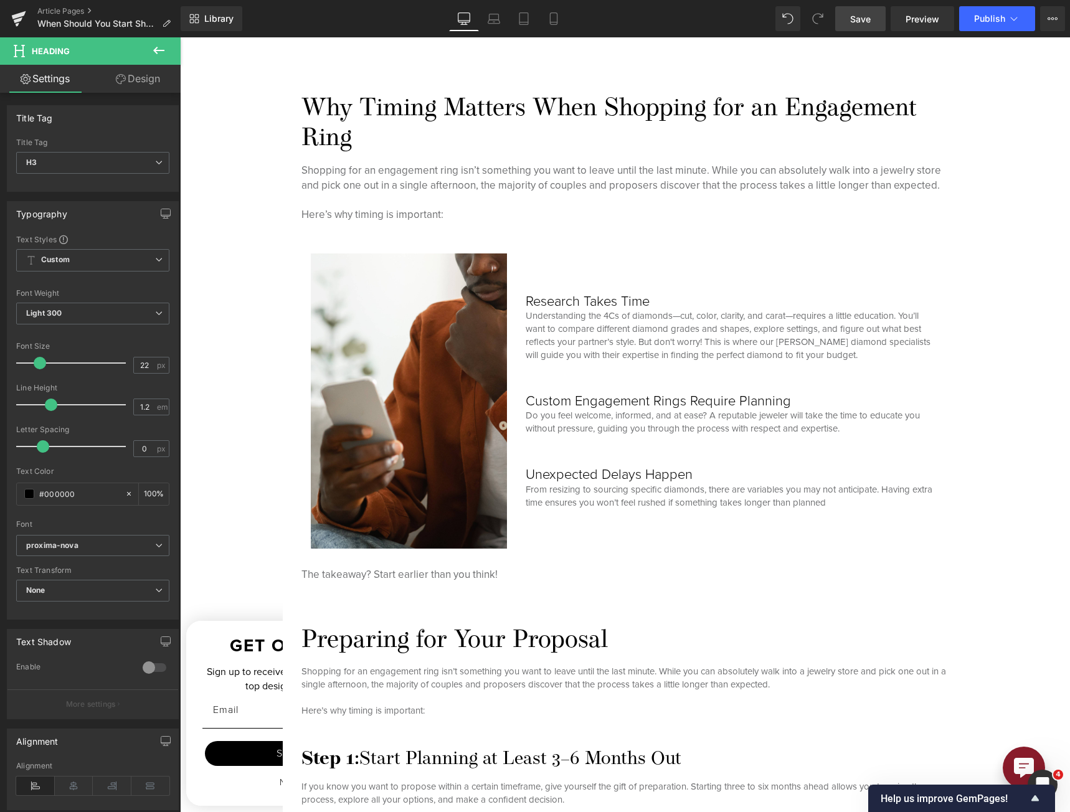
click at [121, 77] on icon at bounding box center [121, 79] width 10 height 10
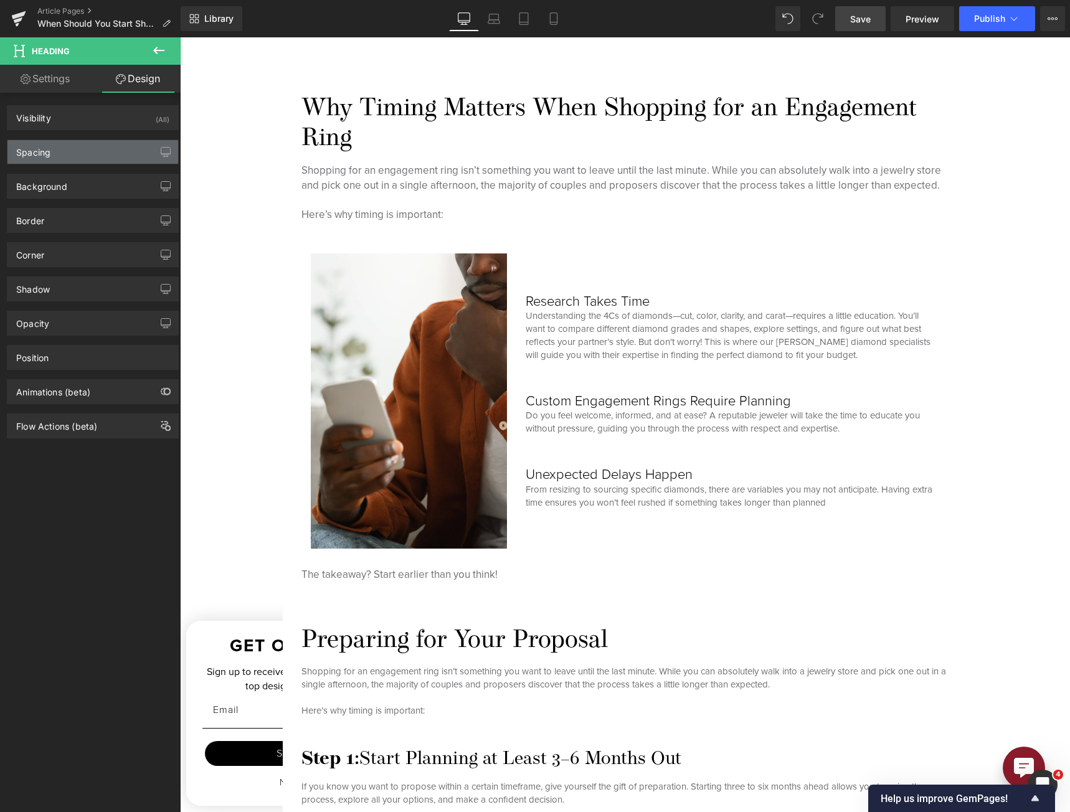
click at [83, 148] on div "Spacing" at bounding box center [92, 152] width 171 height 24
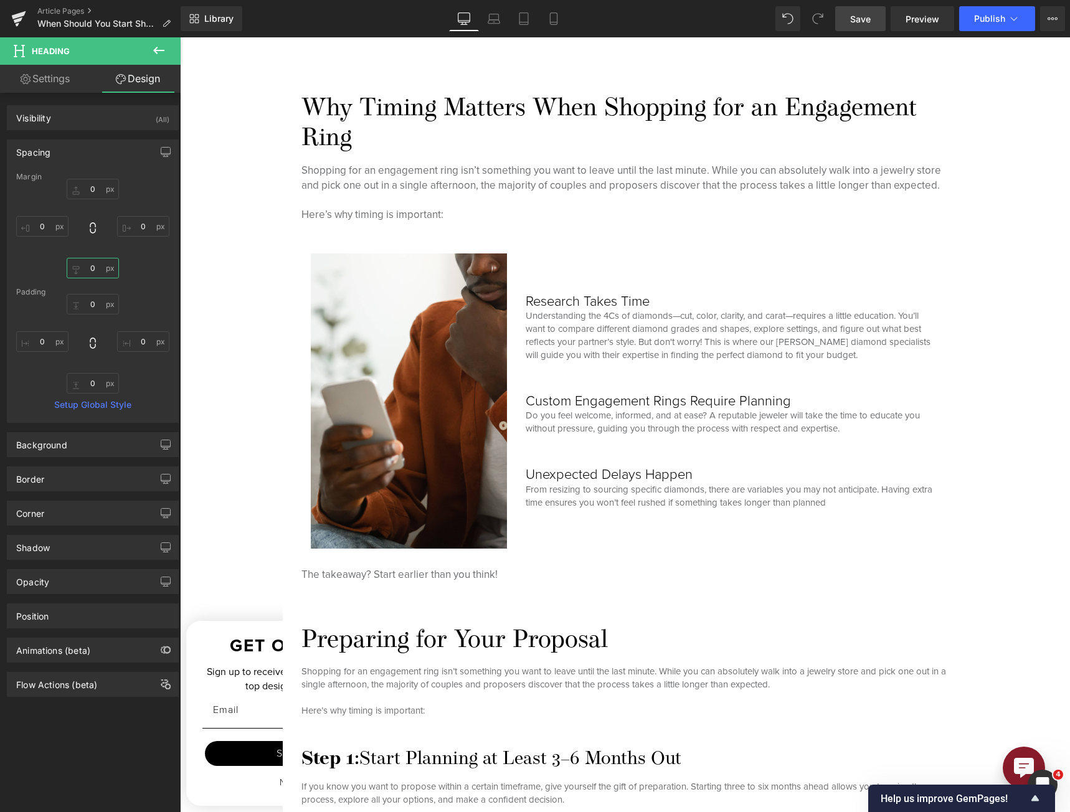
click at [89, 271] on input "0" at bounding box center [93, 268] width 52 height 21
type input "5"
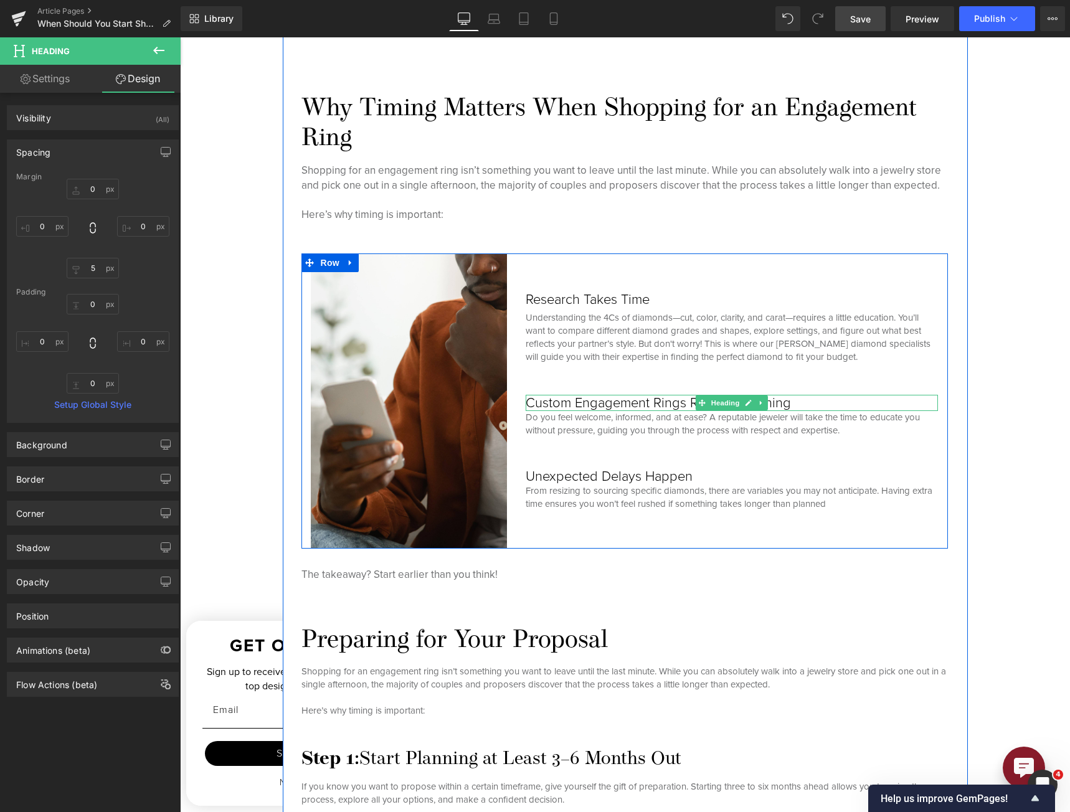
click at [670, 401] on h3 "Custom Engagement Rings Require Planning" at bounding box center [732, 403] width 412 height 16
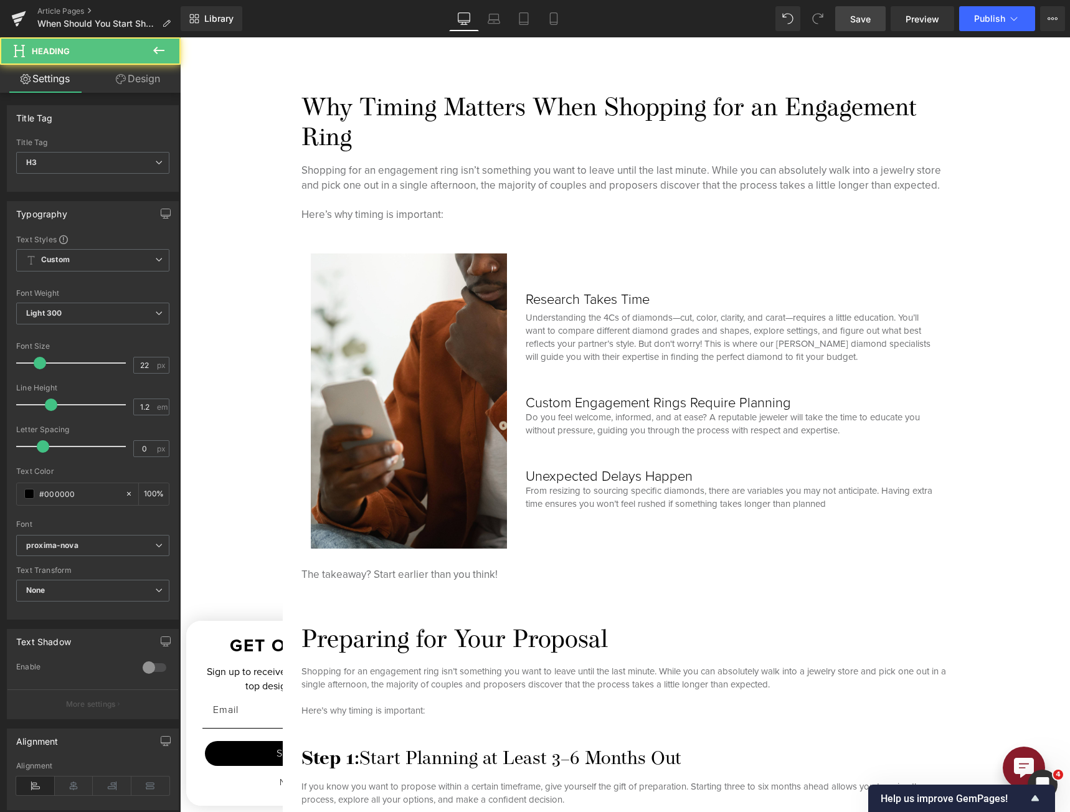
click at [123, 81] on icon at bounding box center [121, 79] width 10 height 10
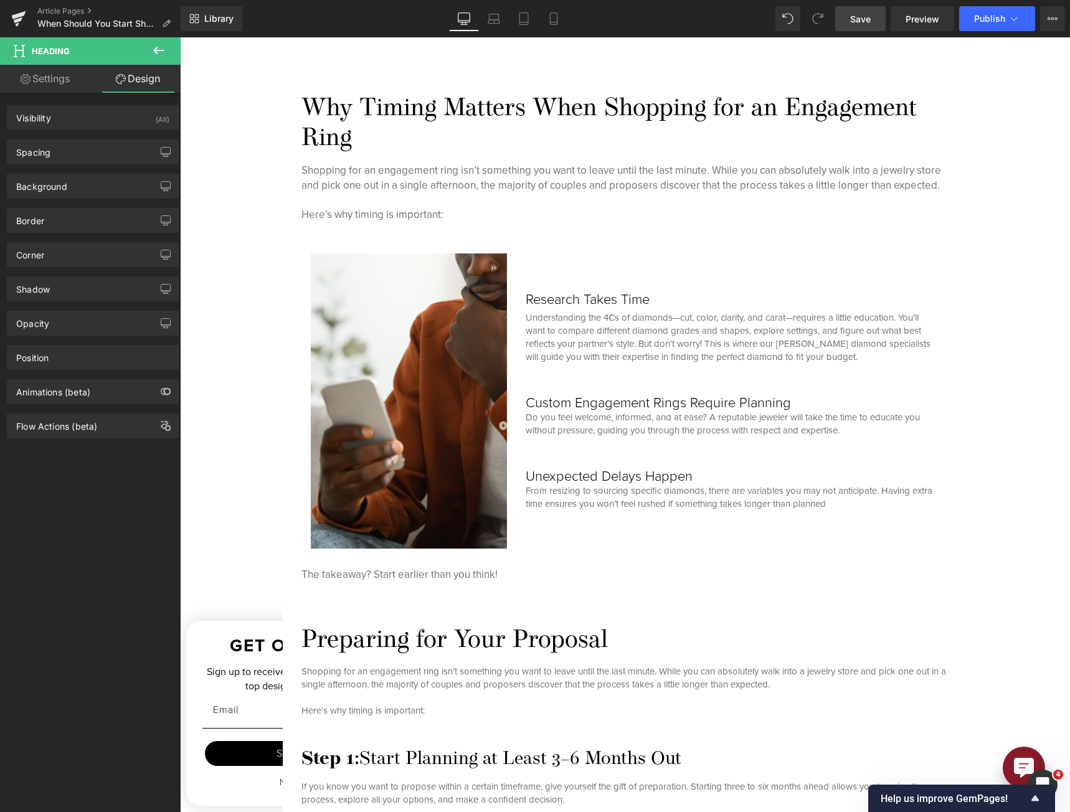
drag, startPoint x: 87, startPoint y: 159, endPoint x: 90, endPoint y: 176, distance: 17.7
click at [87, 158] on div "Spacing" at bounding box center [92, 152] width 171 height 24
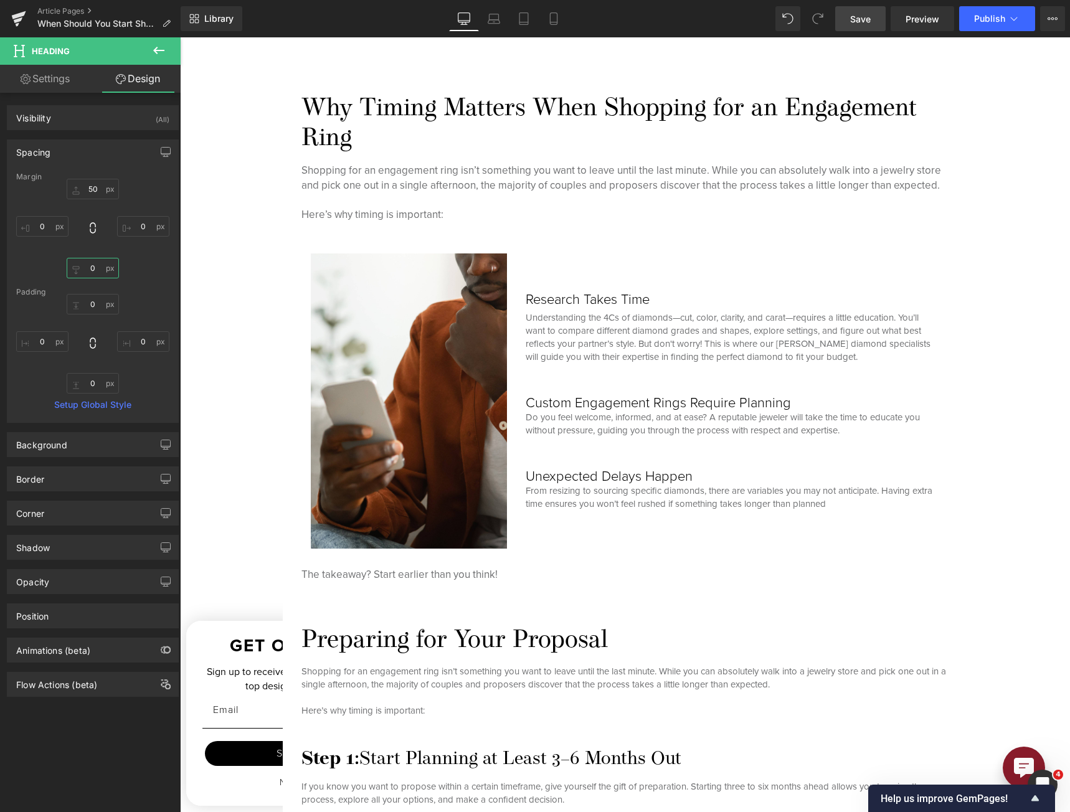
click at [99, 265] on input "0" at bounding box center [93, 268] width 52 height 21
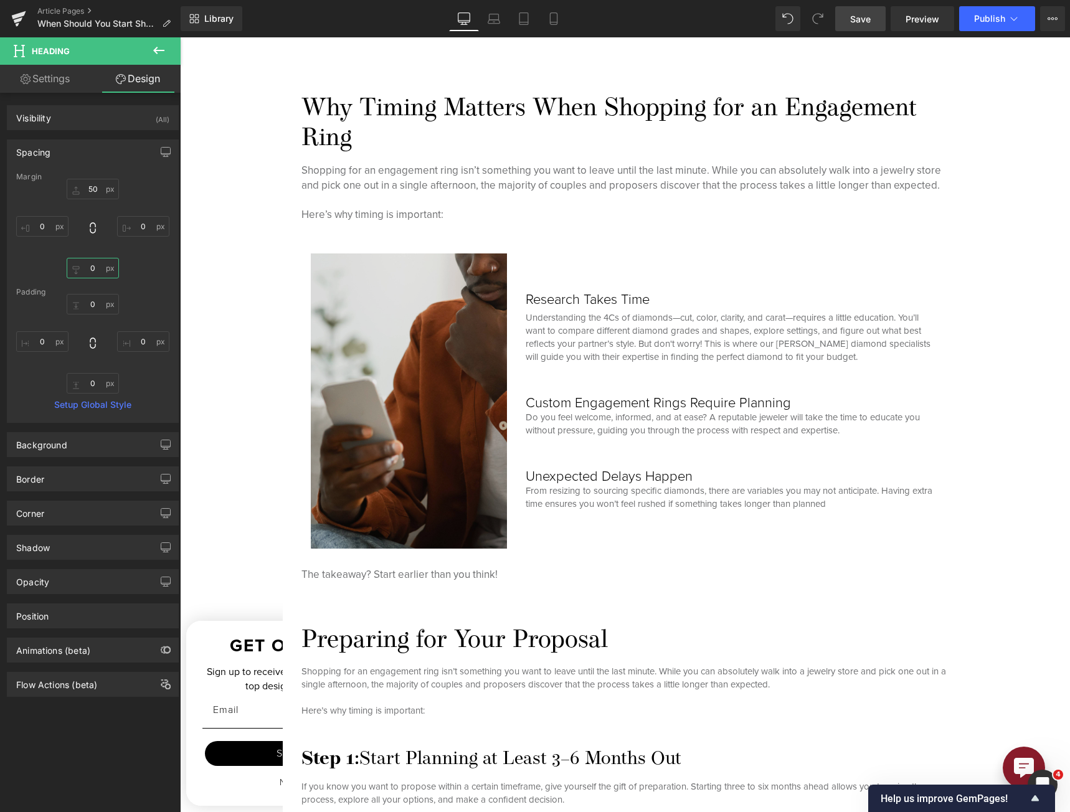
type input "5"
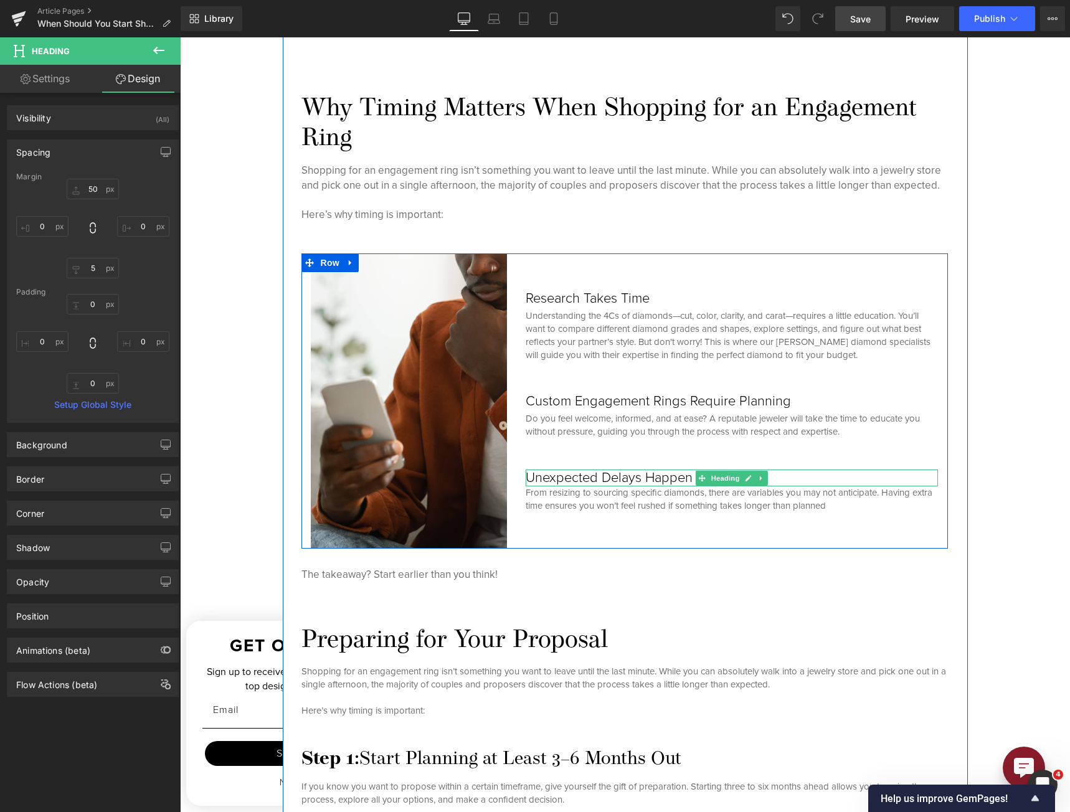
click at [623, 477] on h3 "Unexpected Delays Happen" at bounding box center [732, 478] width 412 height 16
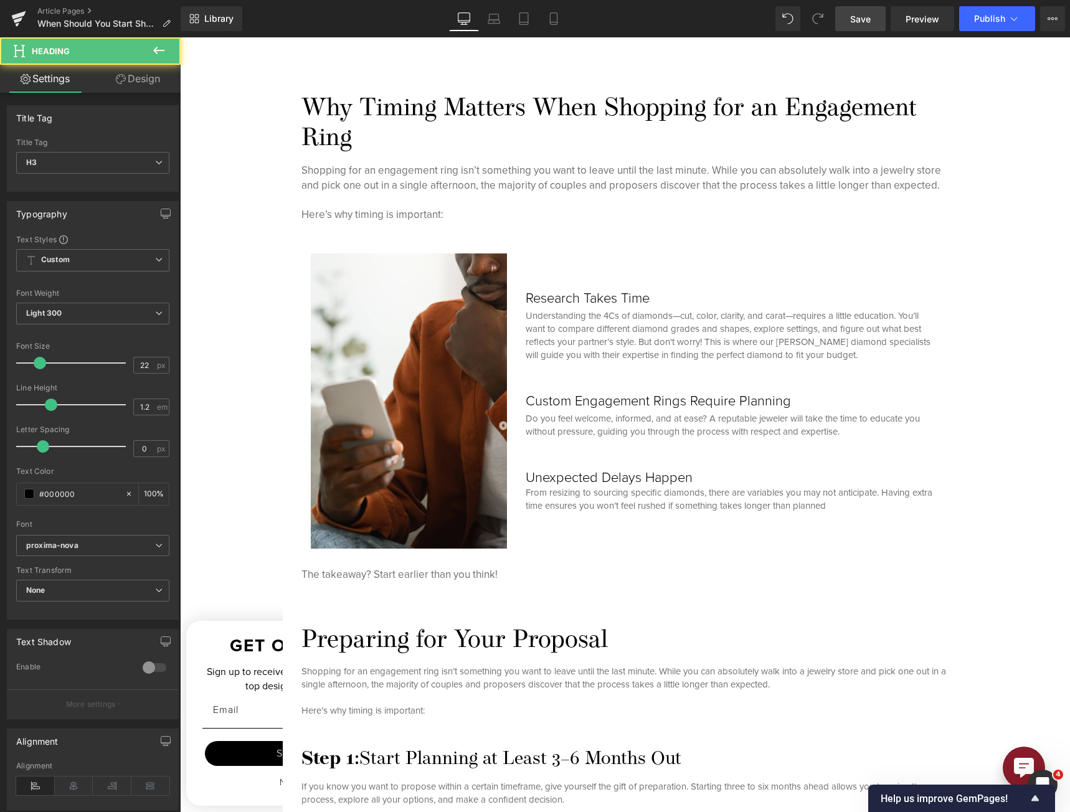
click at [138, 84] on link "Design" at bounding box center [138, 79] width 90 height 28
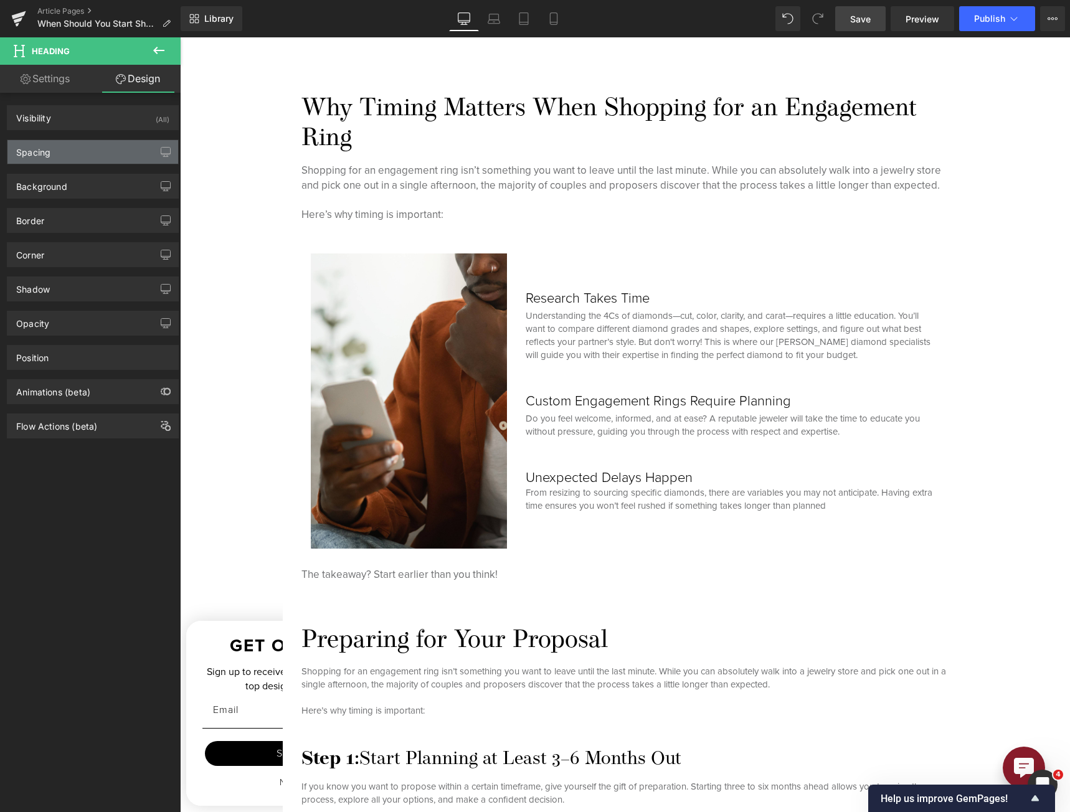
click at [119, 153] on div "Spacing" at bounding box center [92, 152] width 171 height 24
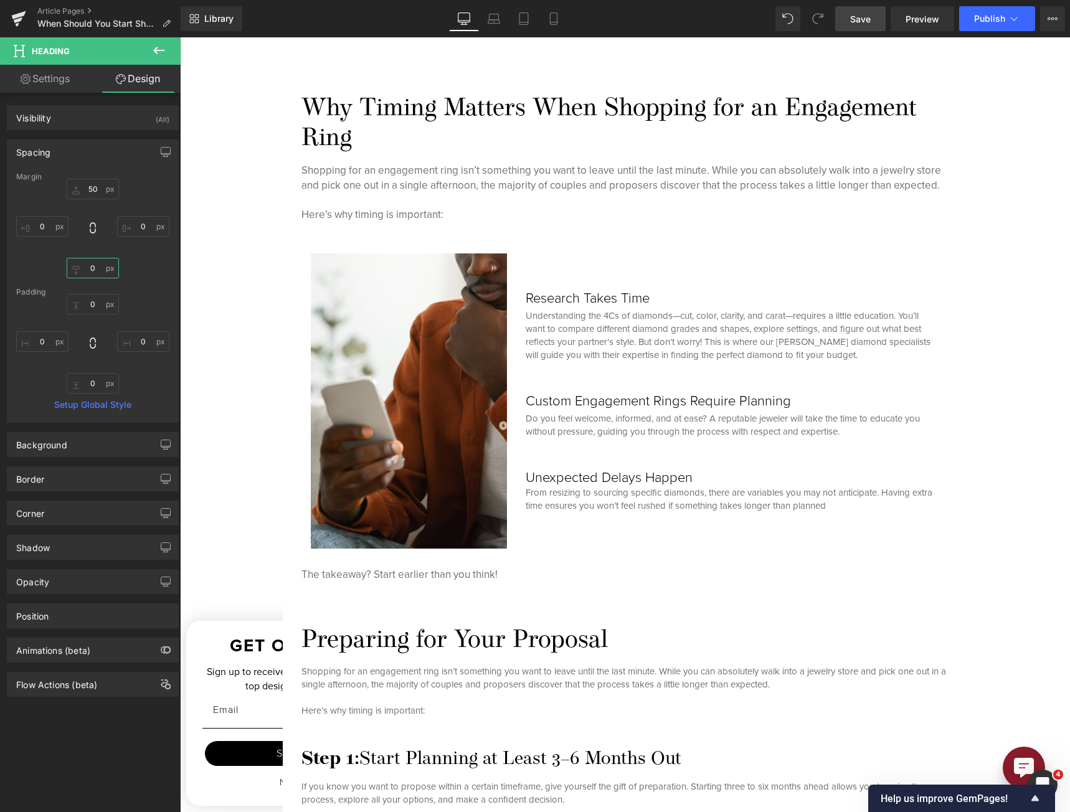
click at [90, 270] on input "0" at bounding box center [93, 268] width 52 height 21
type input "5"
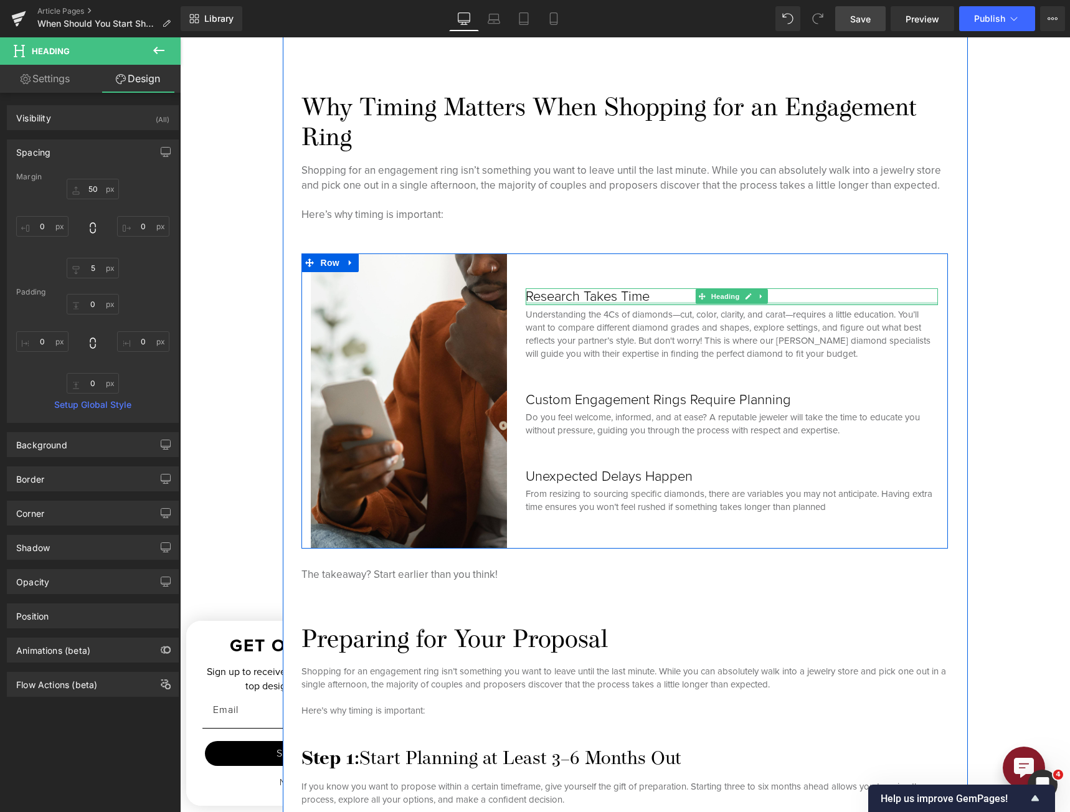
click at [792, 302] on div at bounding box center [732, 303] width 412 height 3
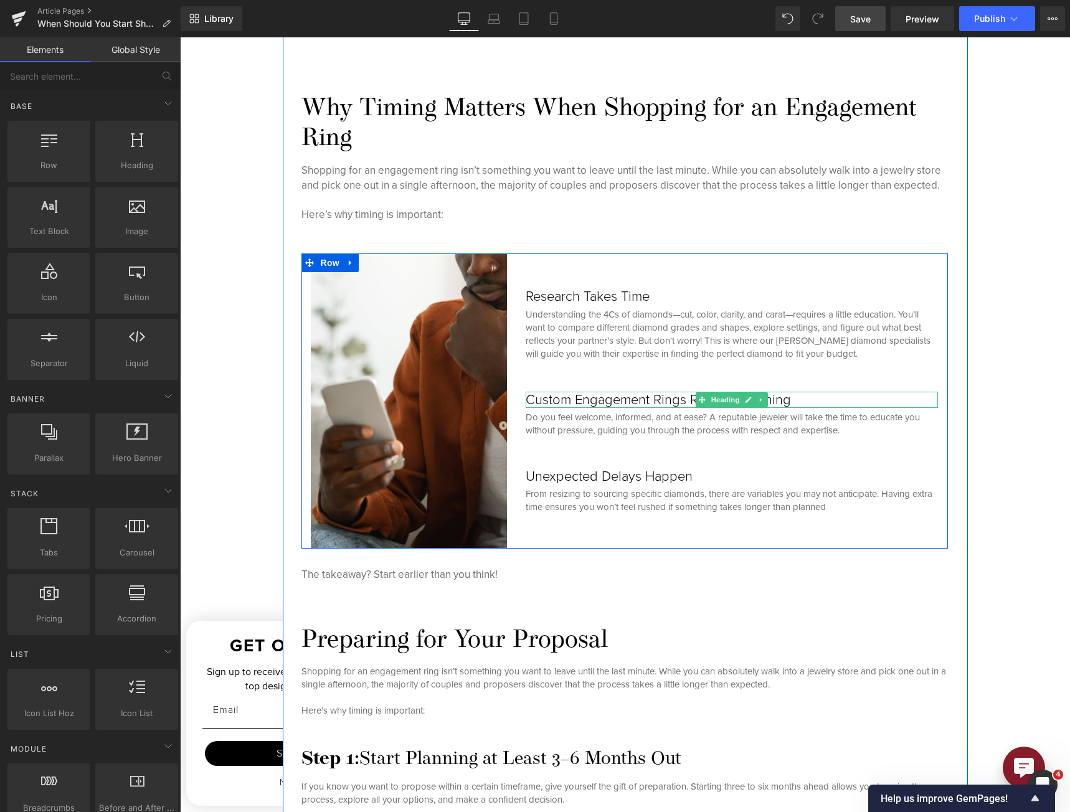
click at [625, 398] on h3 "Custom Engagement Rings Require Planning" at bounding box center [732, 400] width 412 height 16
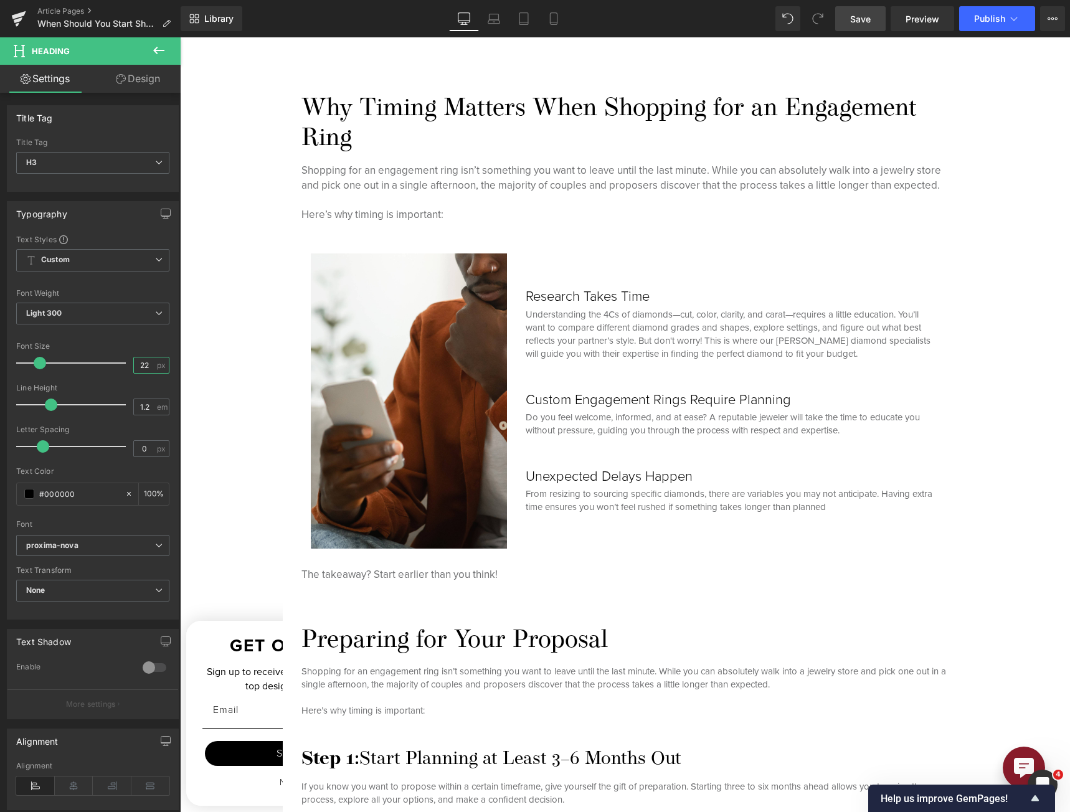
click at [135, 367] on input "22" at bounding box center [145, 366] width 22 height 16
type input "20"
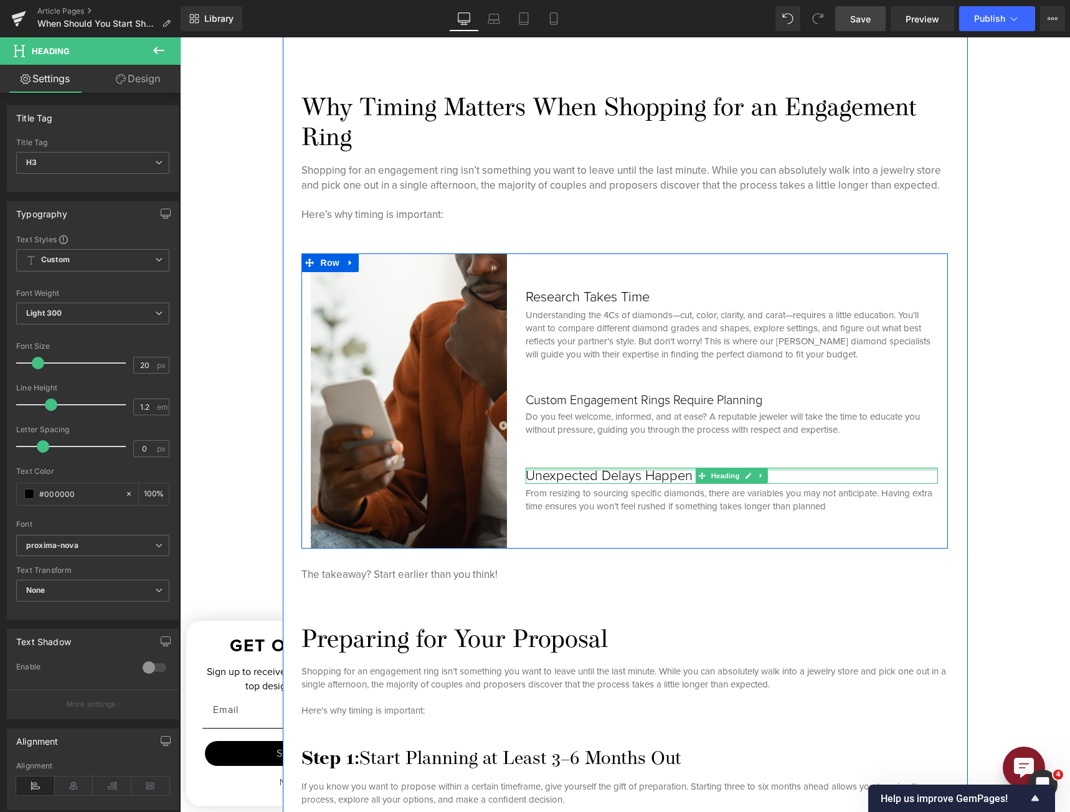
click at [607, 470] on h3 "Unexpected Delays Happen" at bounding box center [732, 476] width 412 height 16
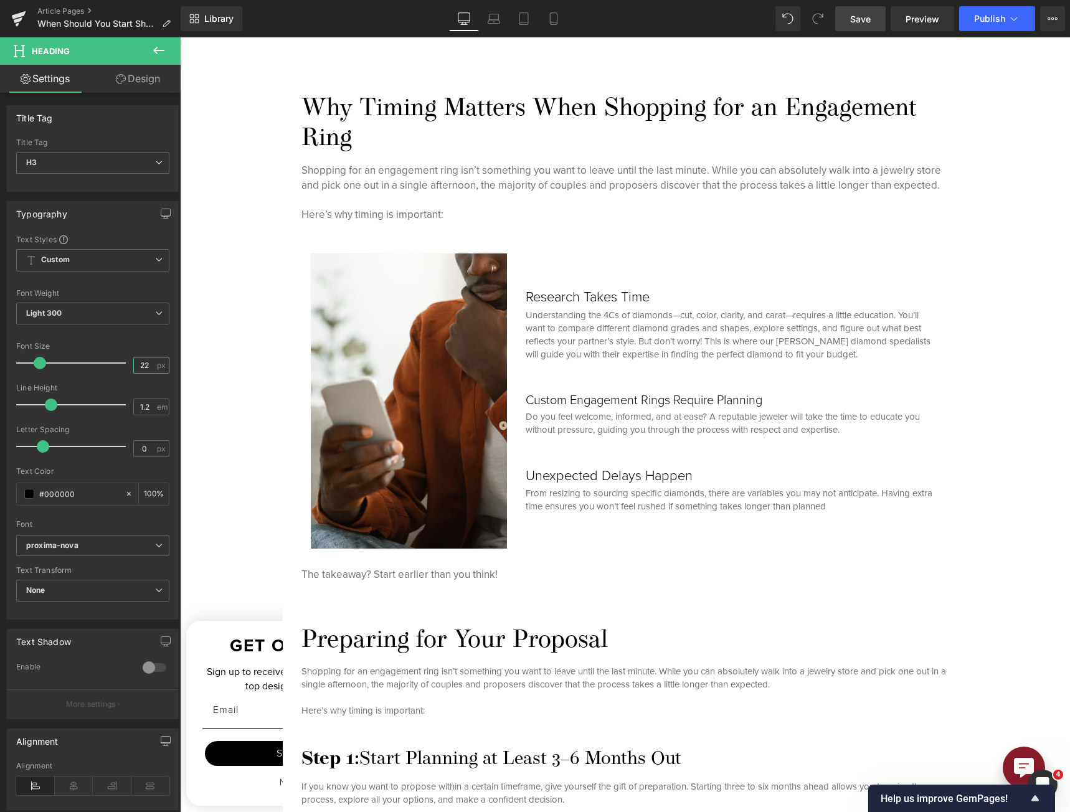
click at [138, 368] on input "22" at bounding box center [145, 366] width 22 height 16
click at [138, 367] on input "22" at bounding box center [145, 366] width 22 height 16
type input "20"
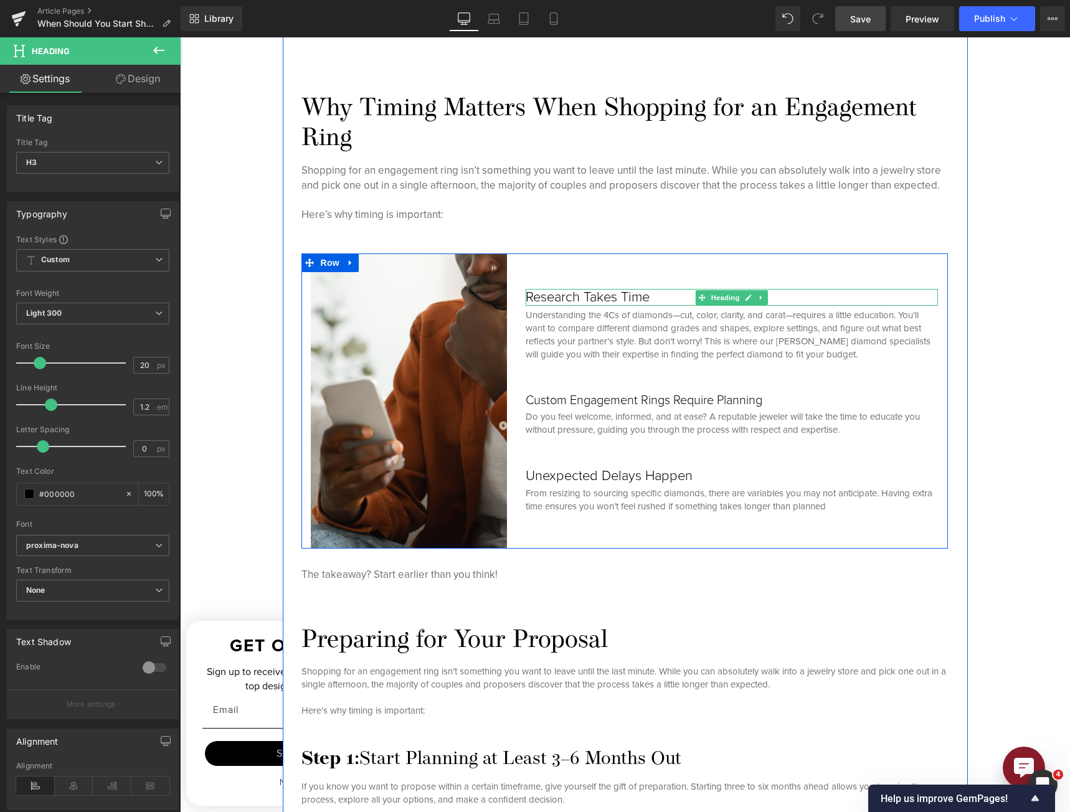
click at [605, 292] on h3 "Research Takes Time" at bounding box center [732, 297] width 412 height 16
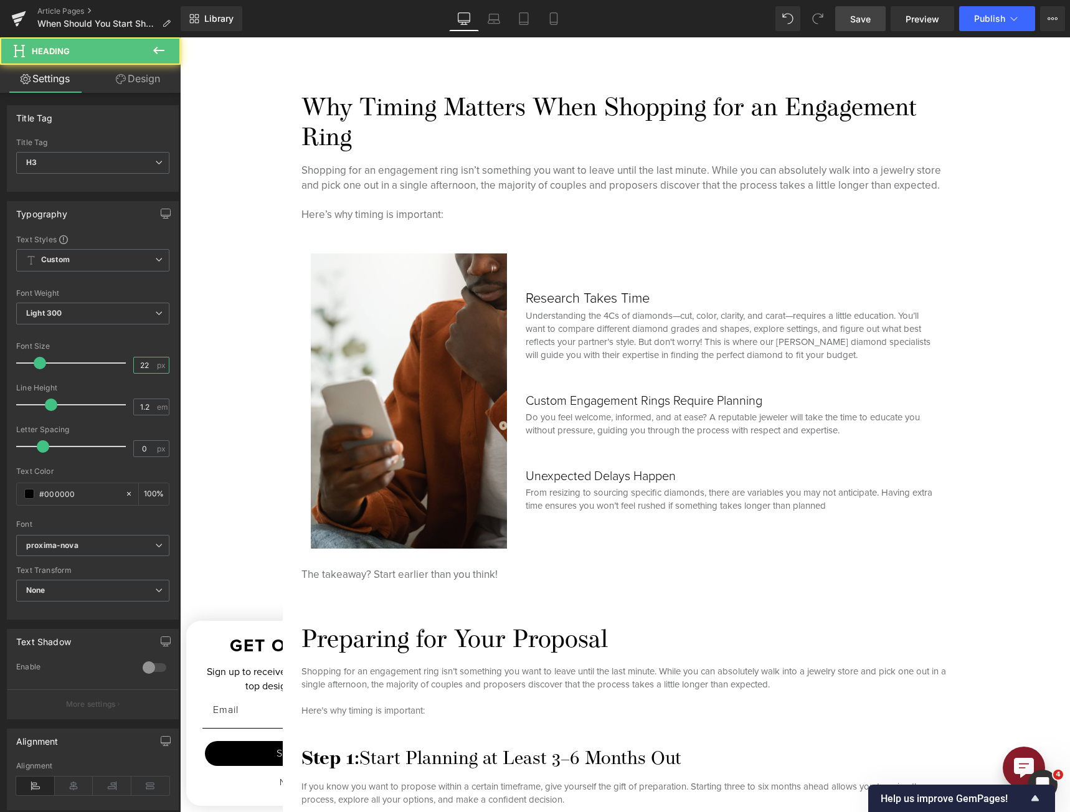
click at [134, 361] on input "22" at bounding box center [145, 366] width 22 height 16
type input "20"
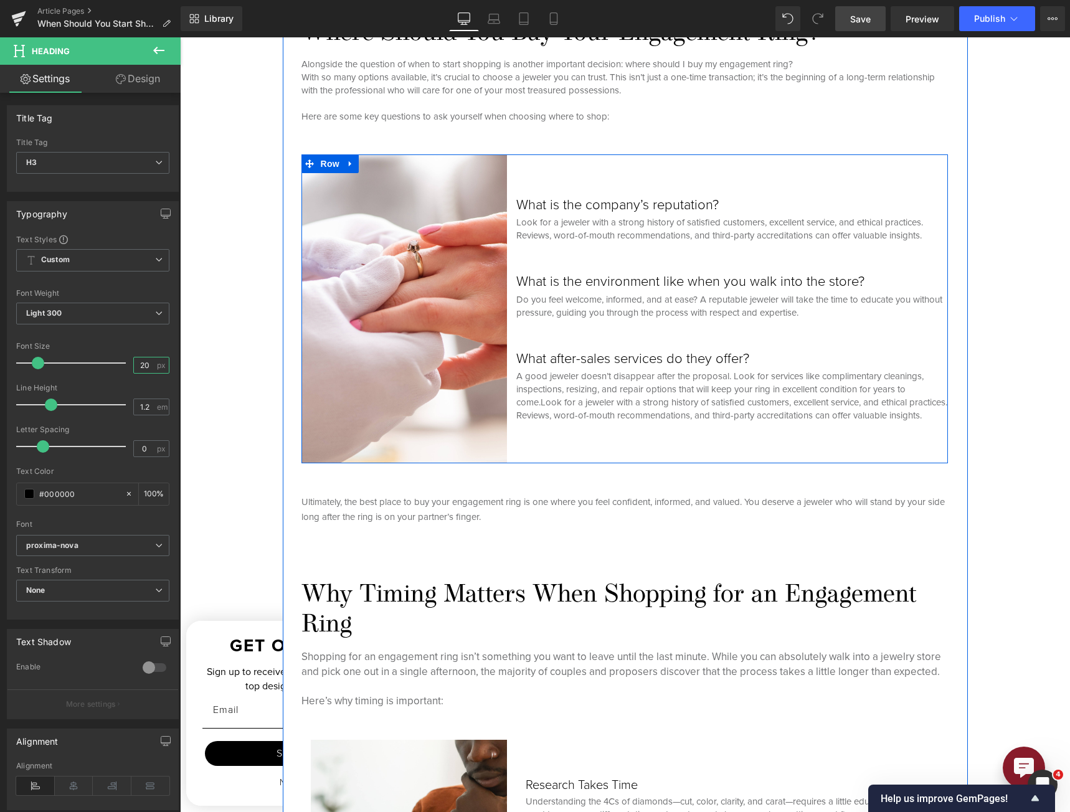
scroll to position [607, 0]
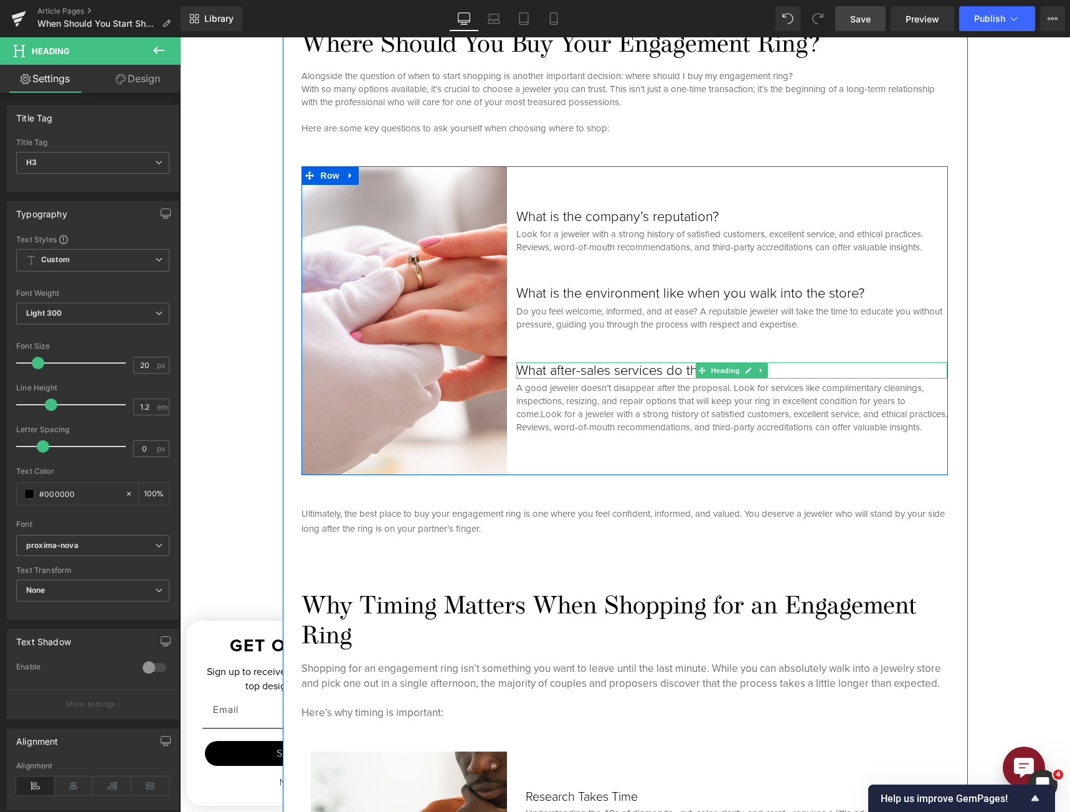
click at [590, 362] on h3 "What after-sales services do they offer?" at bounding box center [731, 370] width 431 height 16
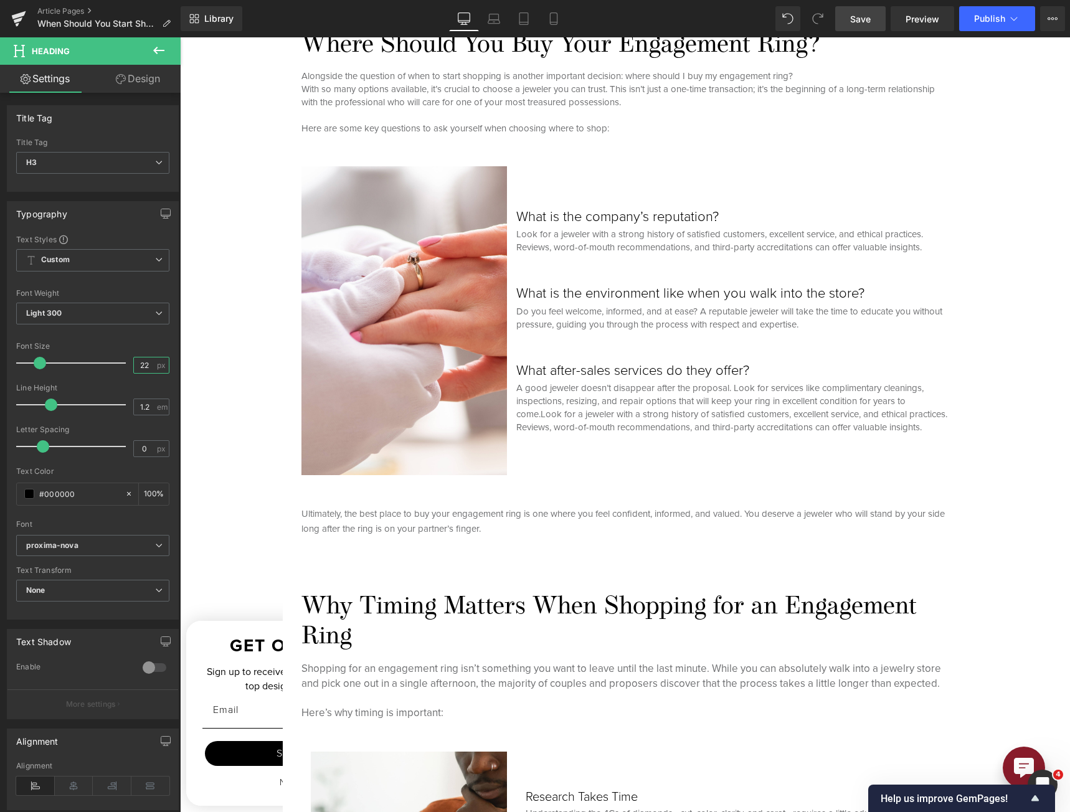
click at [135, 366] on input "22" at bounding box center [145, 366] width 22 height 16
type input "20"
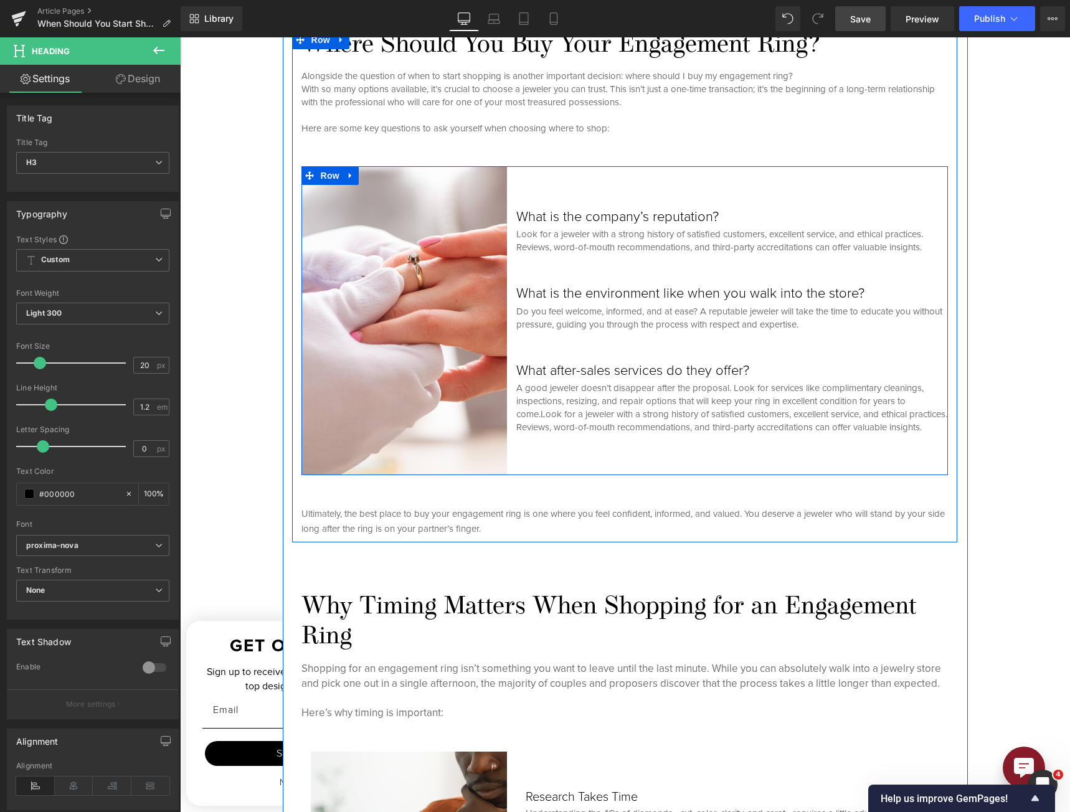
click at [673, 285] on h3 "What is the environment like when you walk into the store?" at bounding box center [731, 293] width 431 height 16
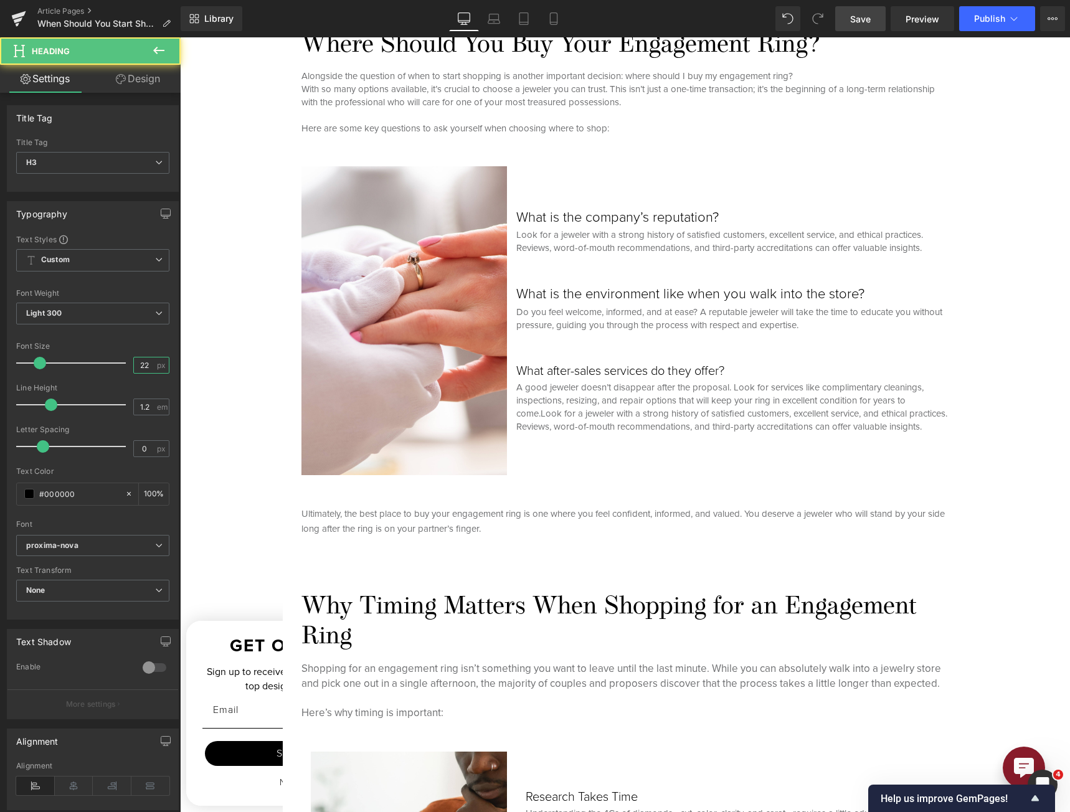
click at [134, 369] on input "22" at bounding box center [145, 366] width 22 height 16
type input "20"
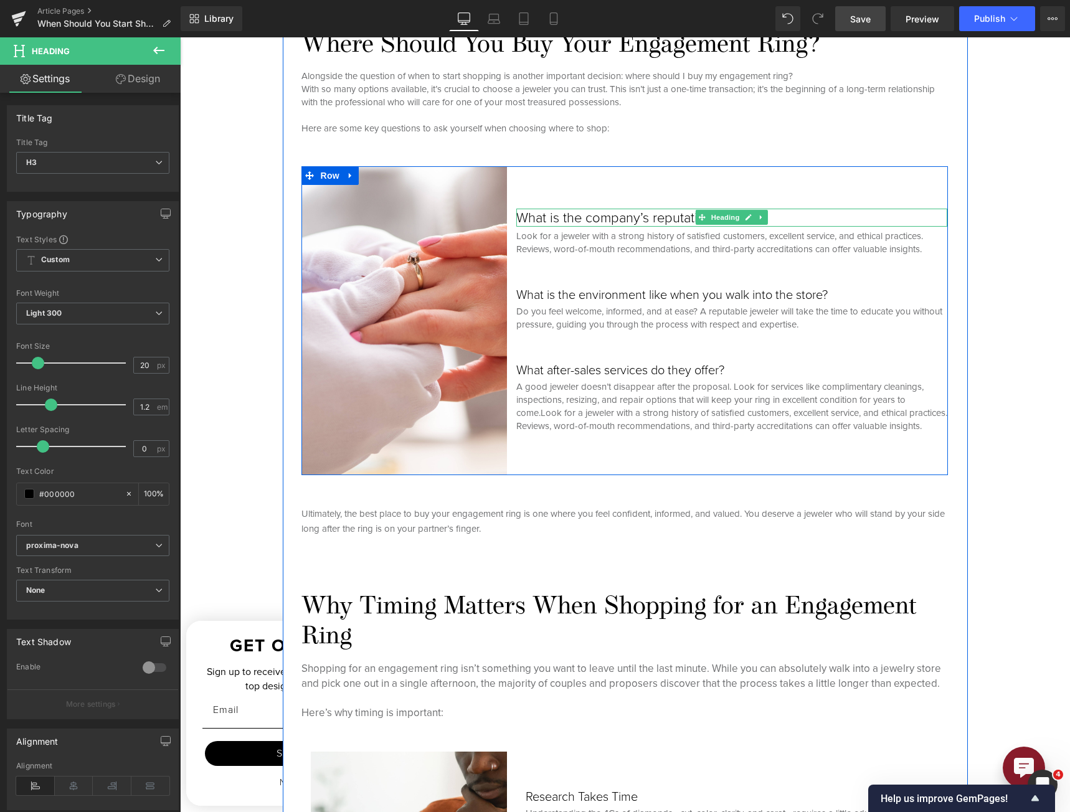
click at [656, 213] on h3 "What is the company’s reputation?" at bounding box center [731, 218] width 431 height 16
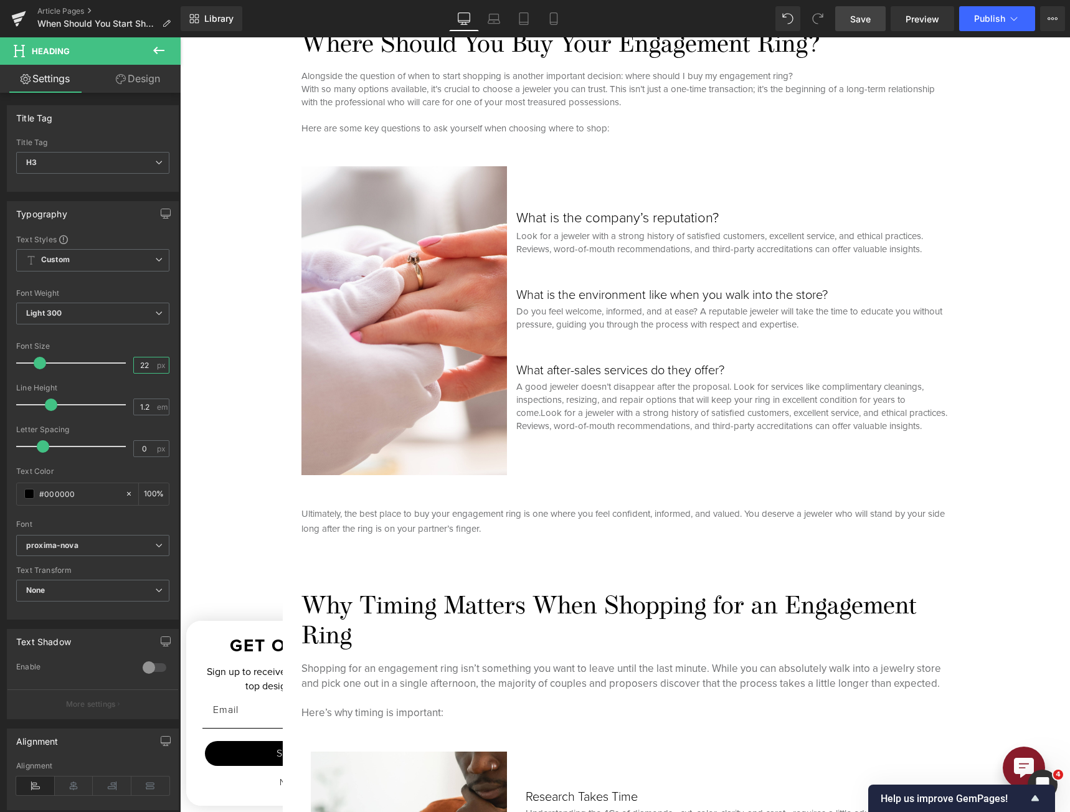
click at [141, 366] on input "22" at bounding box center [145, 366] width 22 height 16
type input "20"
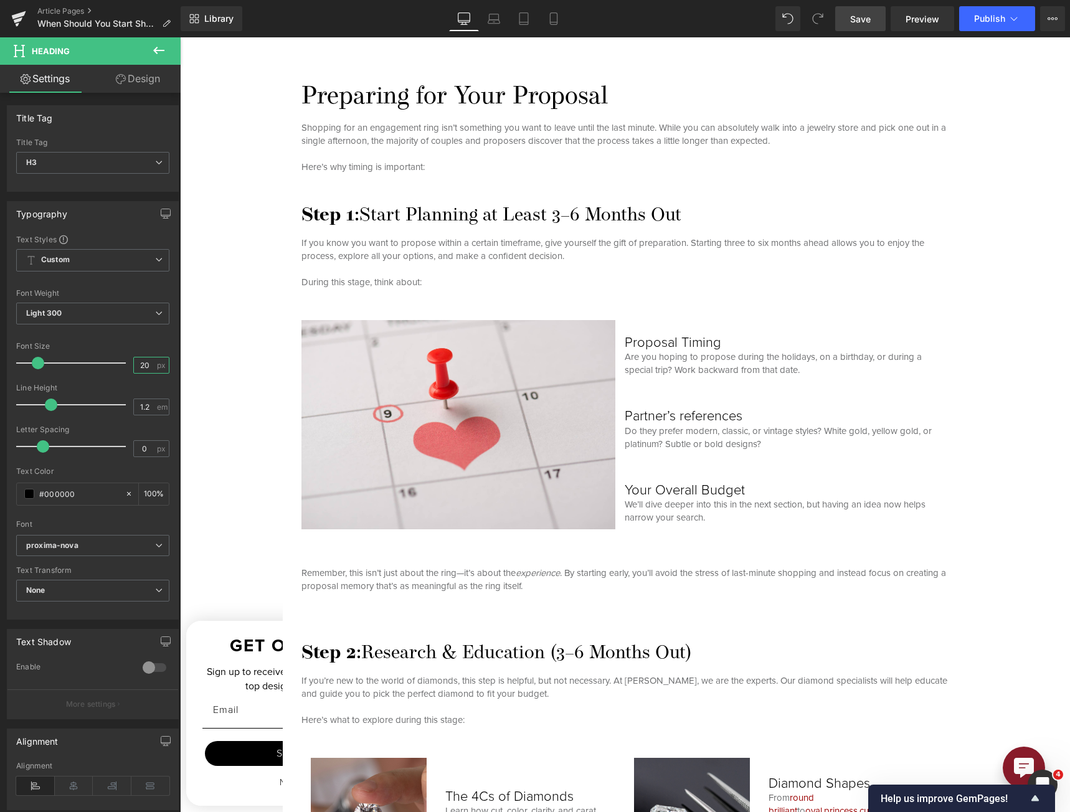
scroll to position [1744, 0]
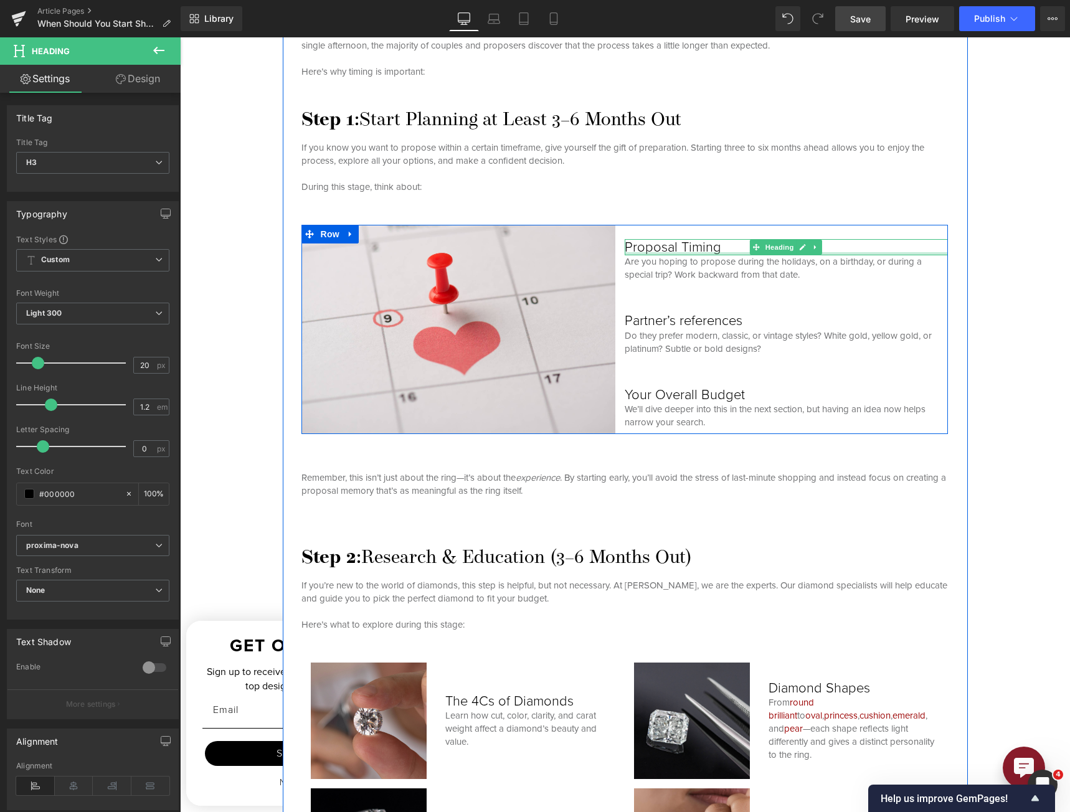
click at [683, 249] on h3 "Proposal Timing" at bounding box center [786, 247] width 323 height 16
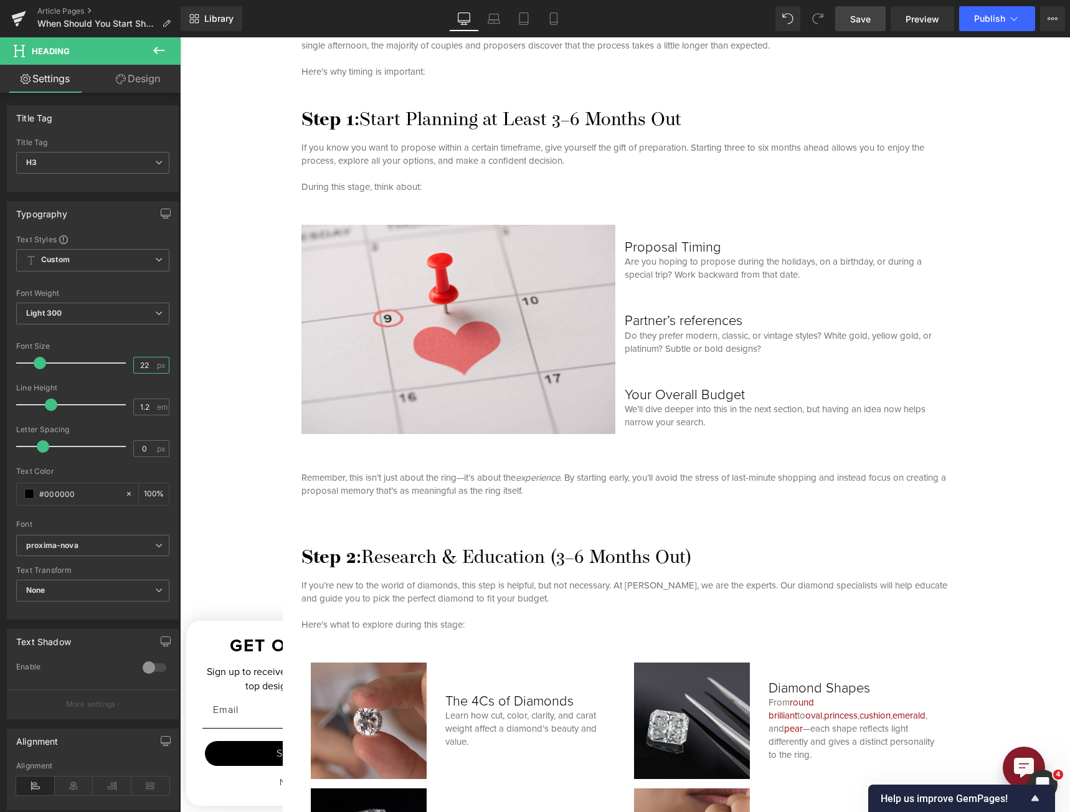
click at [134, 368] on input "22" at bounding box center [145, 366] width 22 height 16
type input "20"
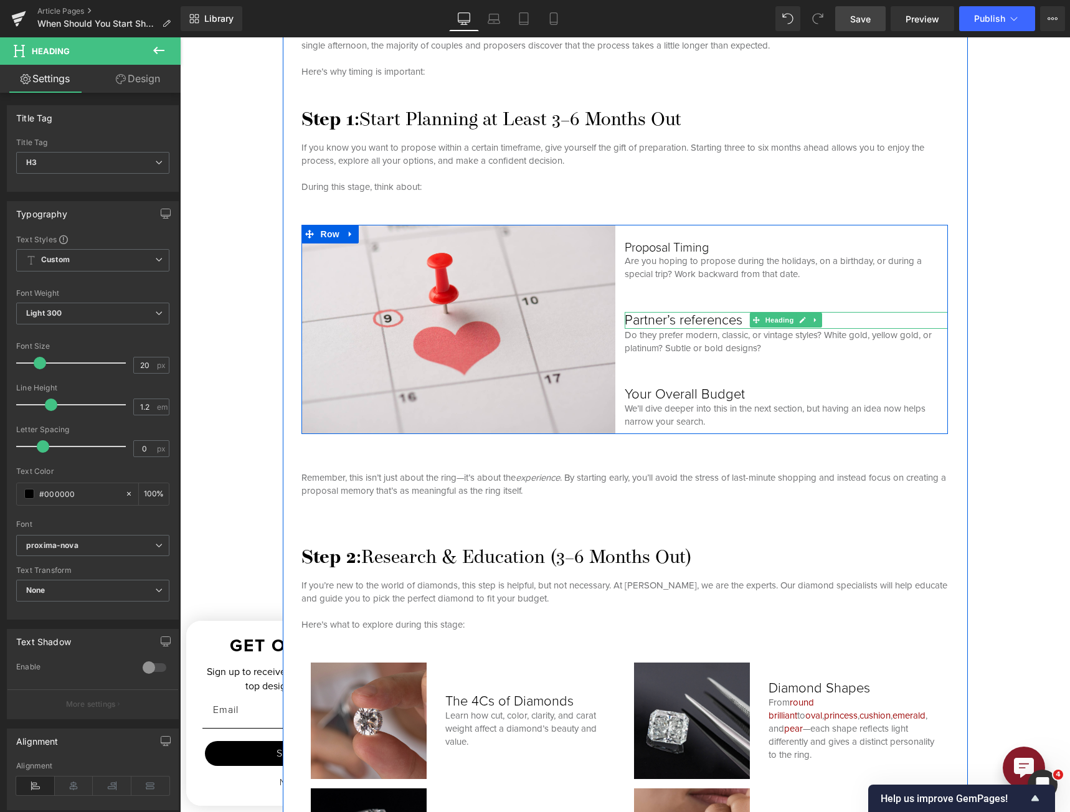
click at [652, 318] on h3 "Partner’s references" at bounding box center [786, 320] width 323 height 16
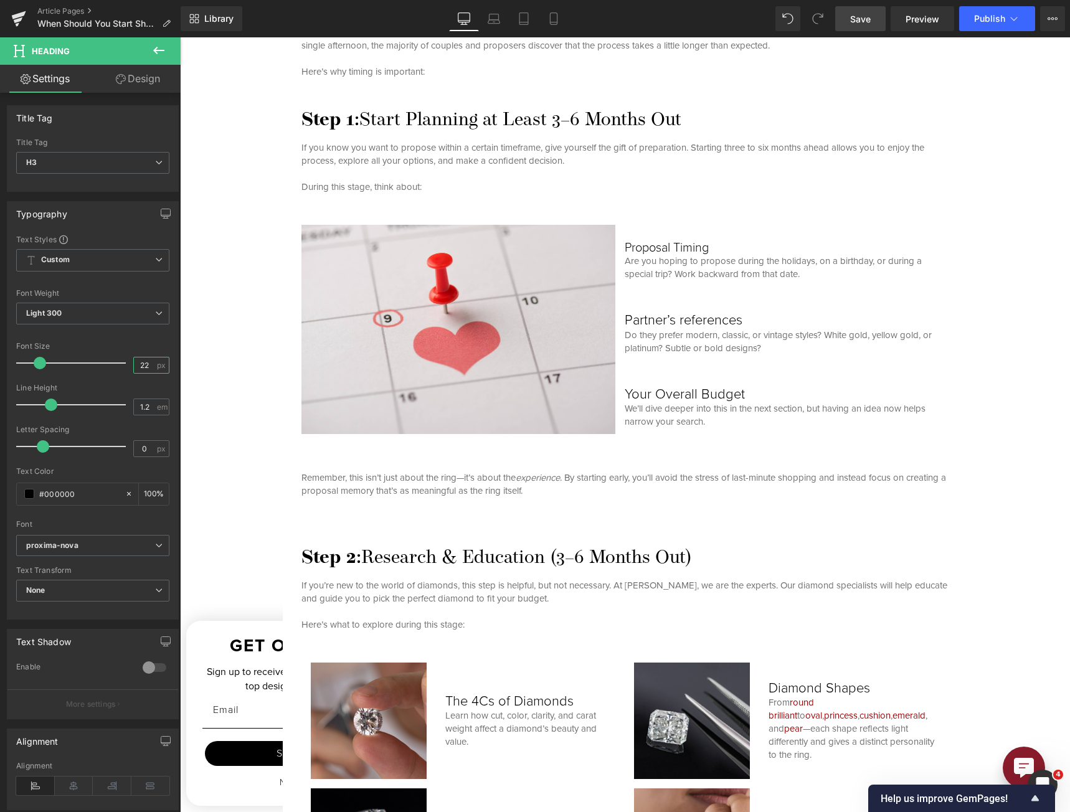
click at [134, 361] on input "22" at bounding box center [145, 366] width 22 height 16
type input "20"
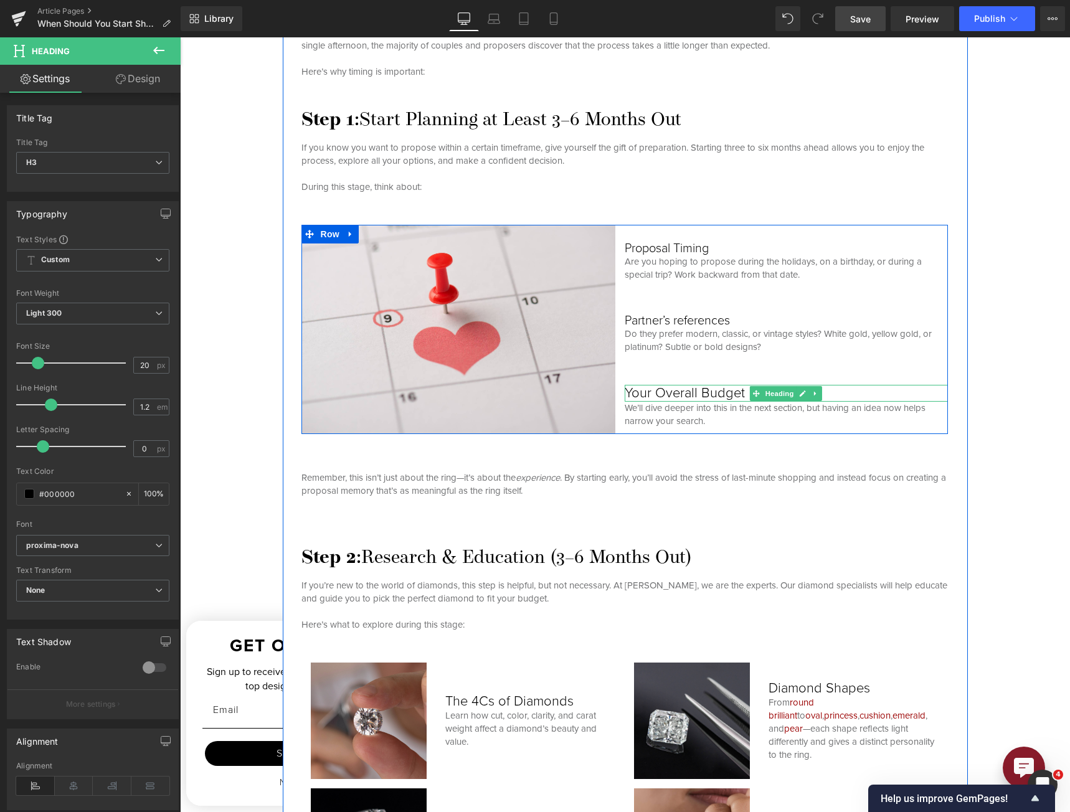
click at [660, 389] on h3 "Your Overall Budget" at bounding box center [786, 393] width 323 height 16
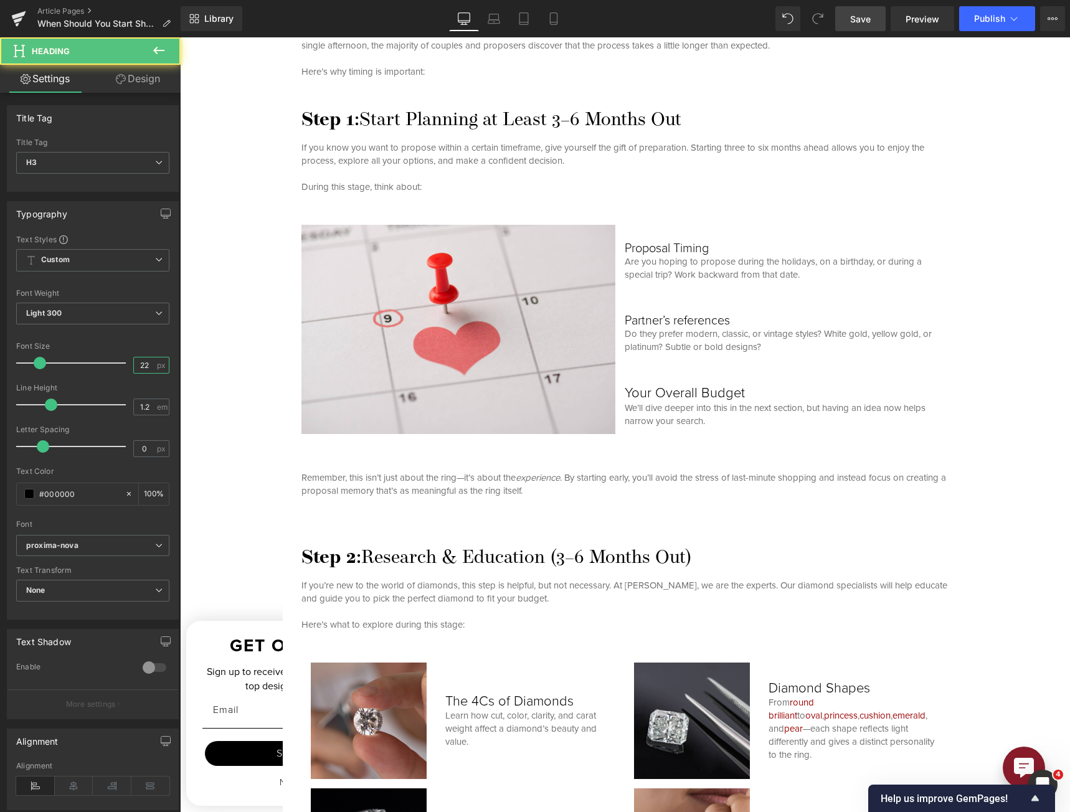
click at [137, 371] on input "22" at bounding box center [145, 366] width 22 height 16
click at [137, 370] on input "22" at bounding box center [145, 366] width 22 height 16
type input "20"
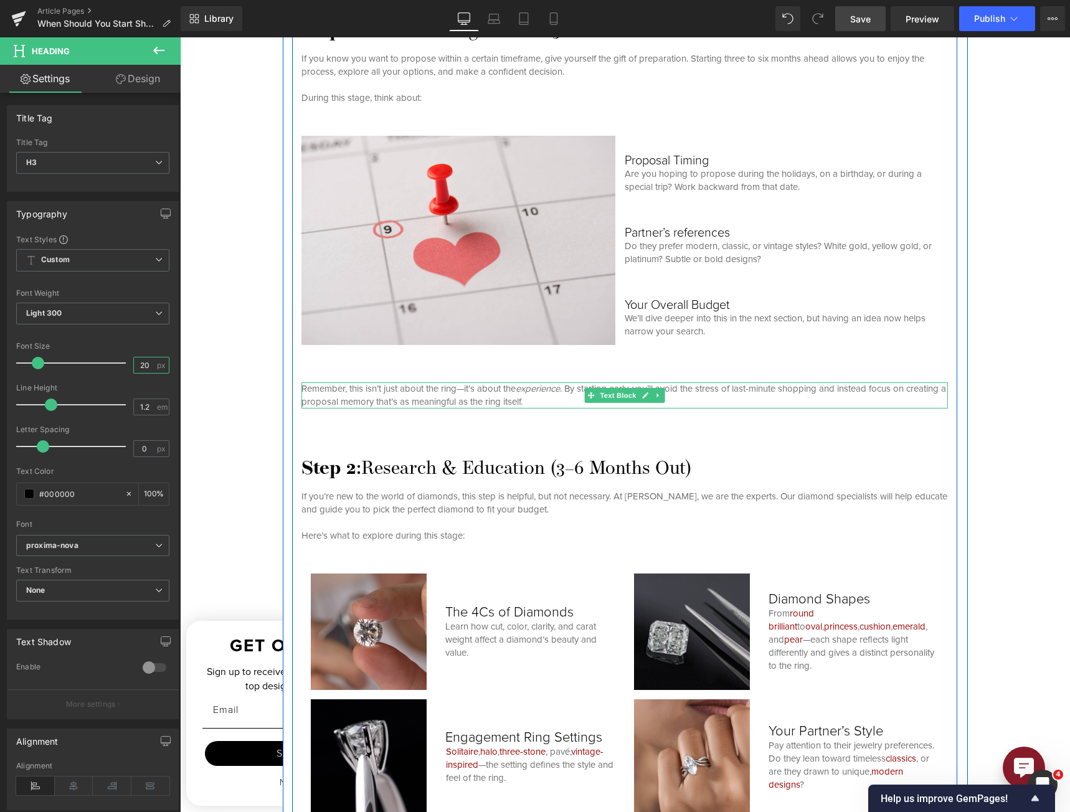
scroll to position [1993, 0]
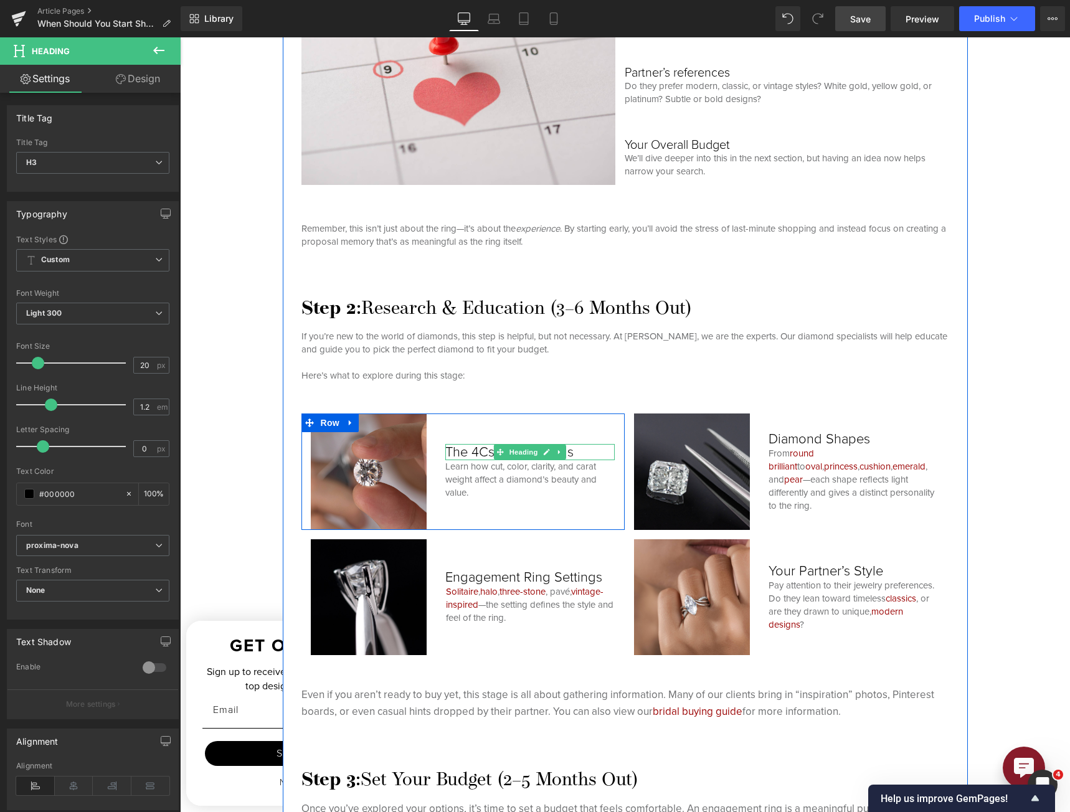
click at [488, 451] on h3 "The 4Cs of Diamonds" at bounding box center [530, 452] width 170 height 16
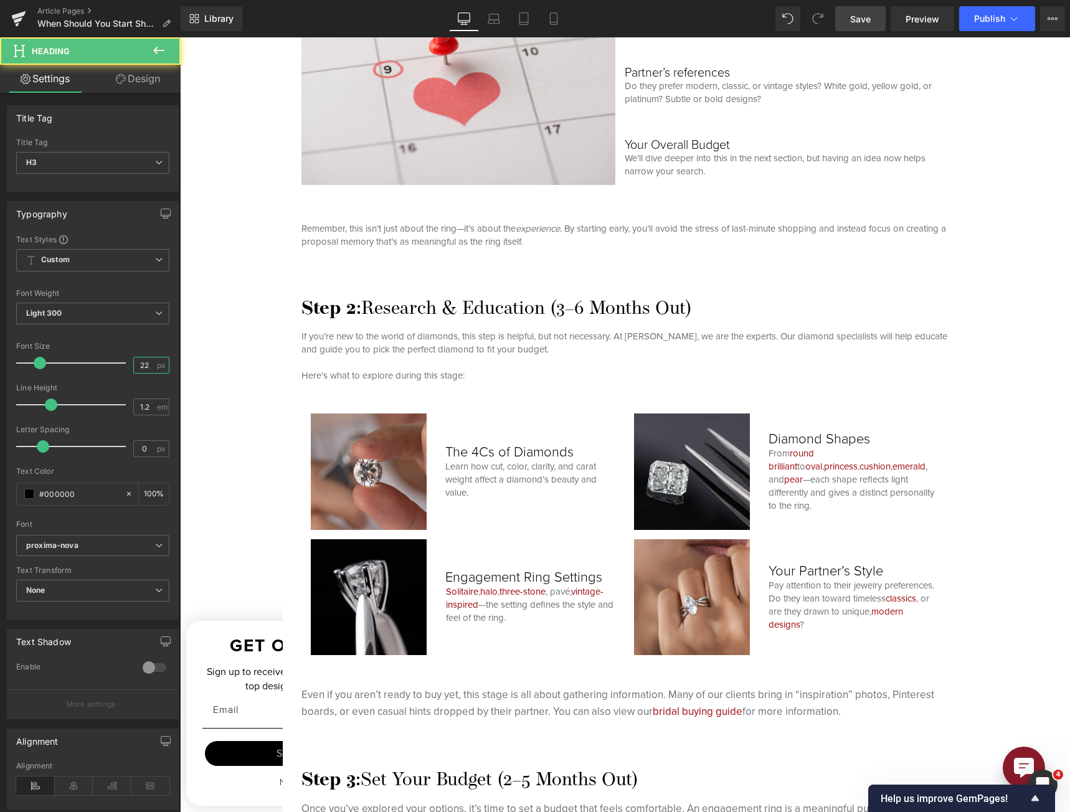
click at [134, 368] on input "22" at bounding box center [145, 366] width 22 height 16
click at [134, 367] on input "22" at bounding box center [145, 366] width 22 height 16
type input "20"
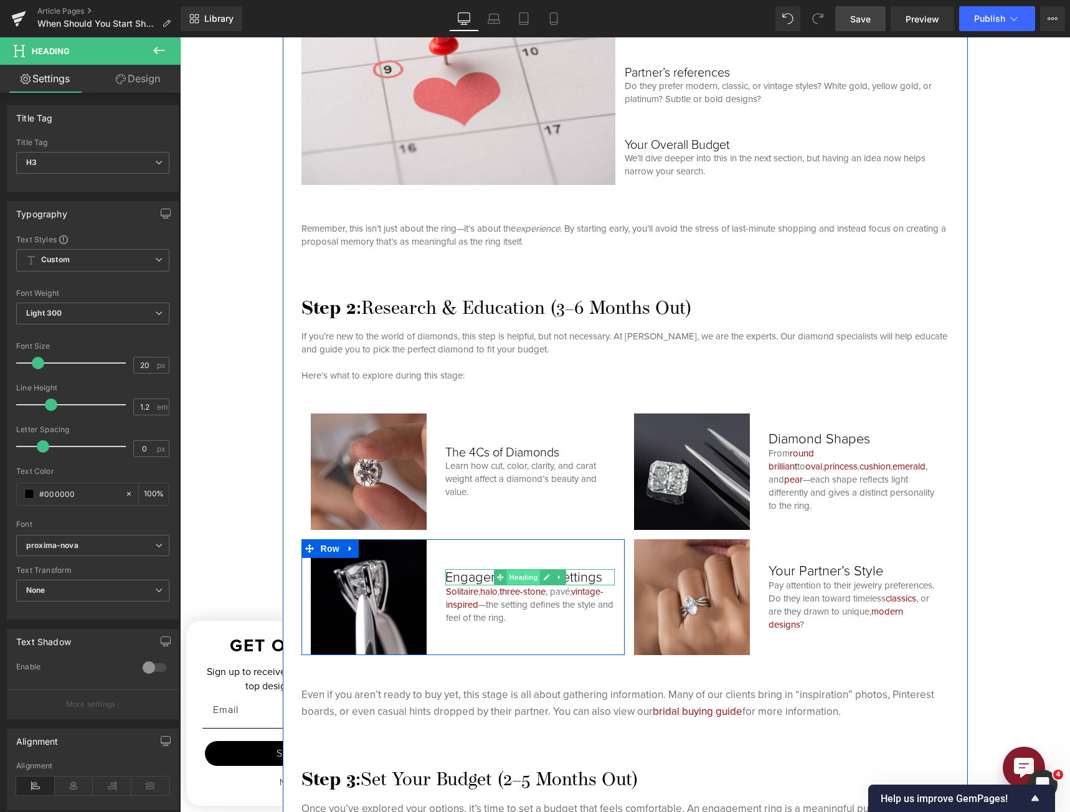
click at [514, 574] on span "Heading" at bounding box center [524, 577] width 34 height 15
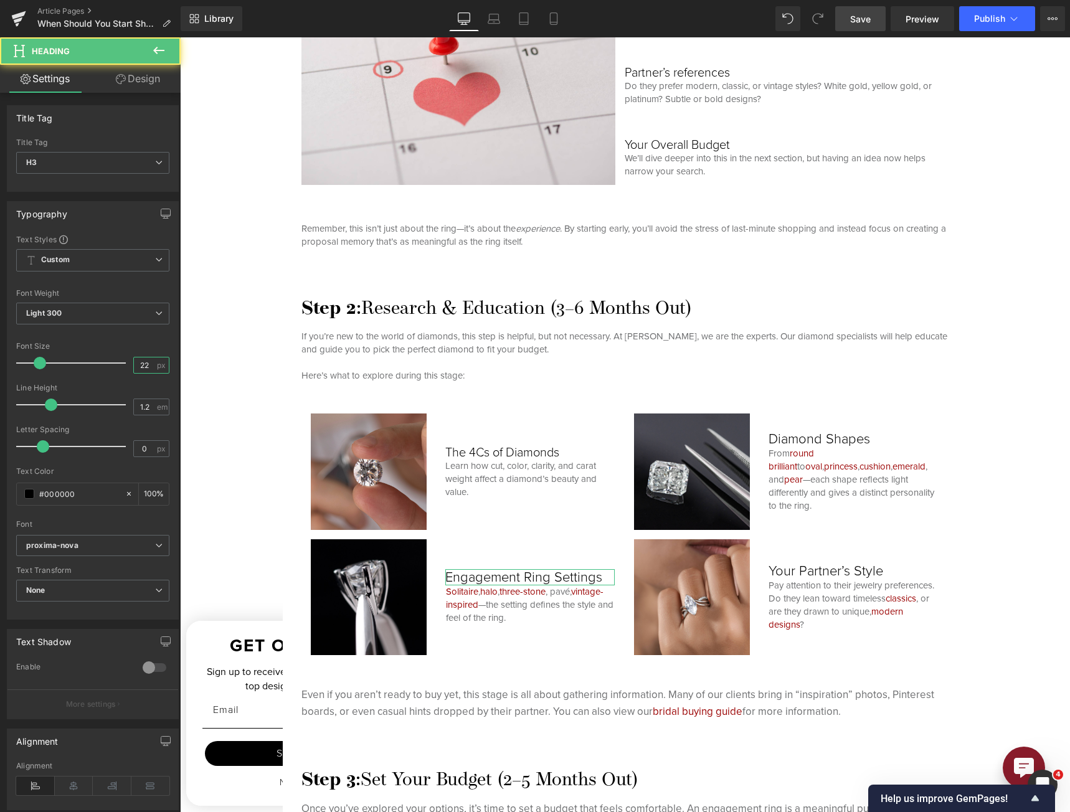
click at [134, 366] on input "22" at bounding box center [145, 366] width 22 height 16
type input "20"
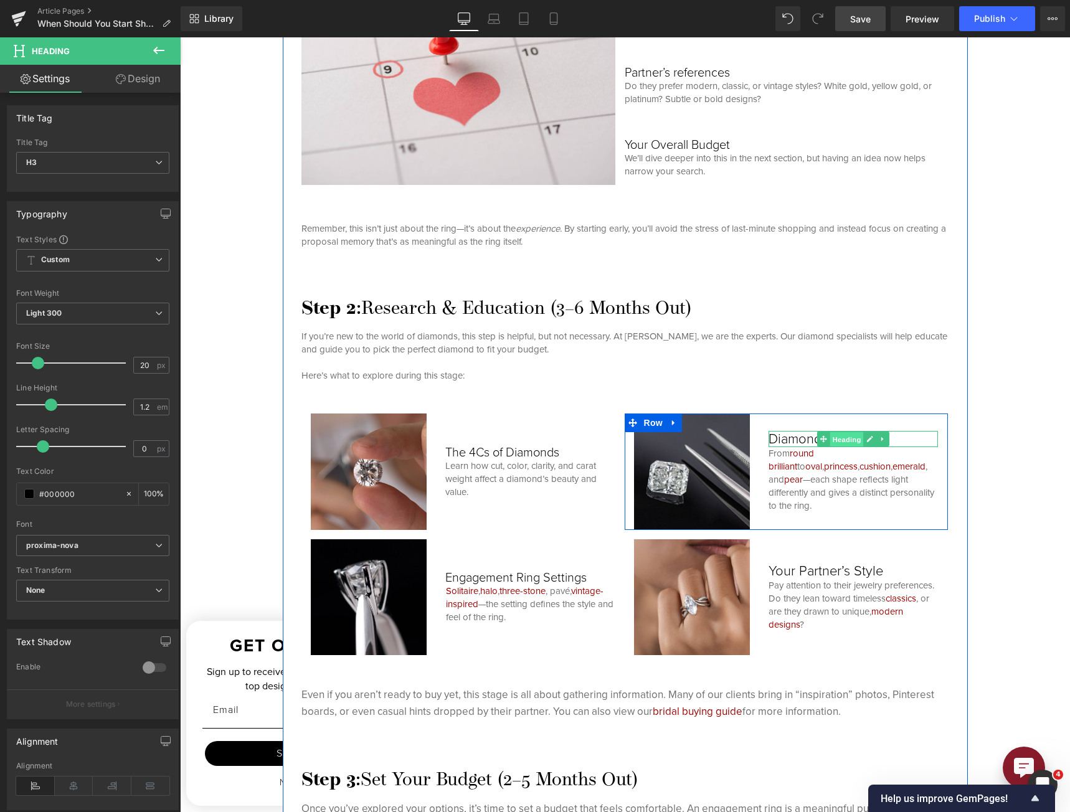
click at [792, 440] on span "Heading" at bounding box center [847, 439] width 34 height 15
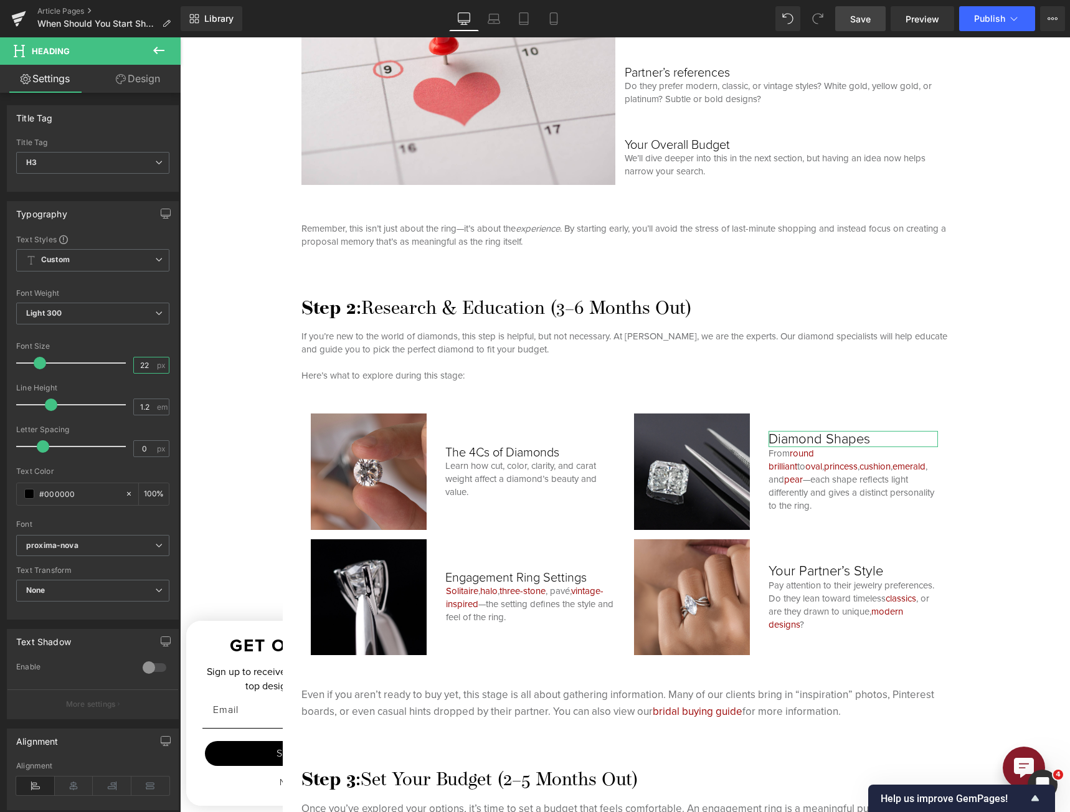
click at [134, 358] on input "22" at bounding box center [145, 366] width 22 height 16
type input "20"
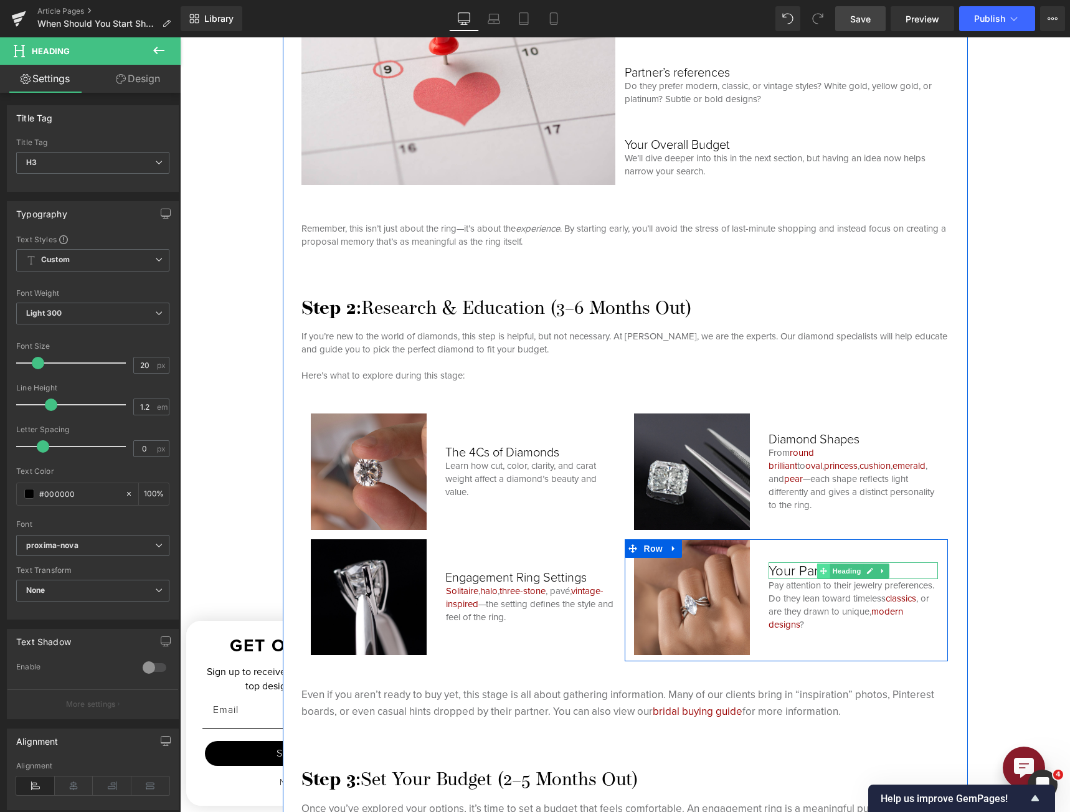
click at [792, 566] on span at bounding box center [823, 571] width 13 height 15
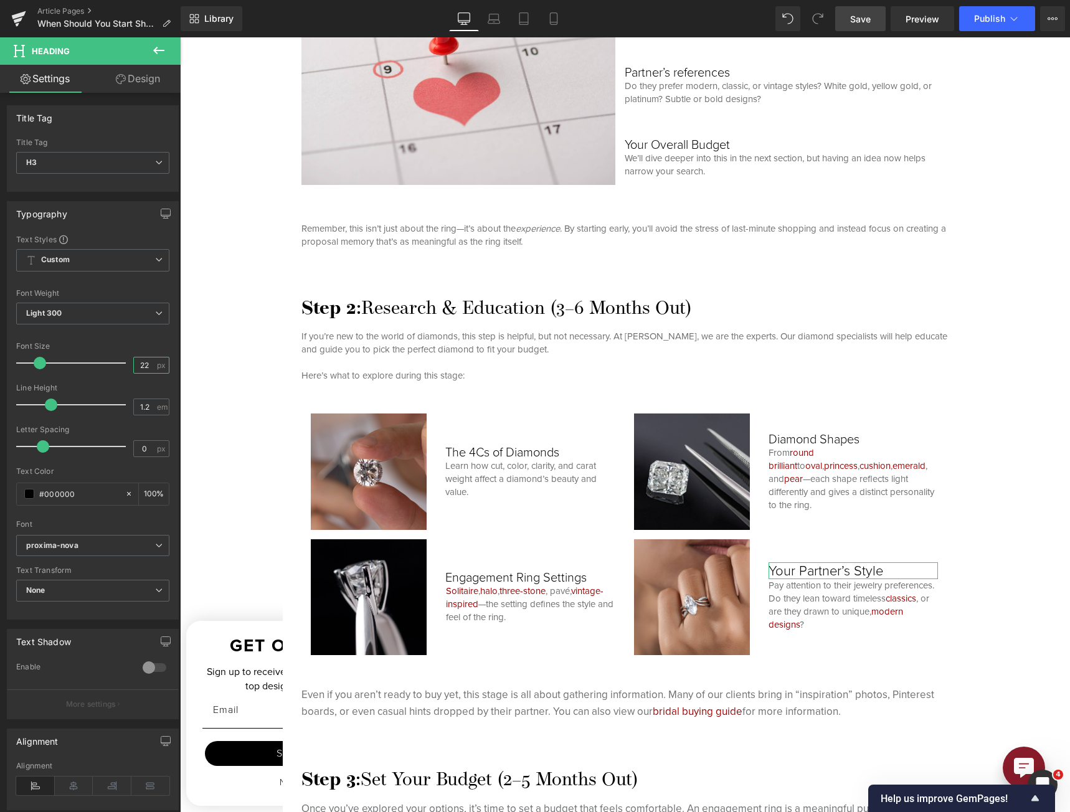
click at [140, 367] on input "22" at bounding box center [145, 366] width 22 height 16
type input "20"
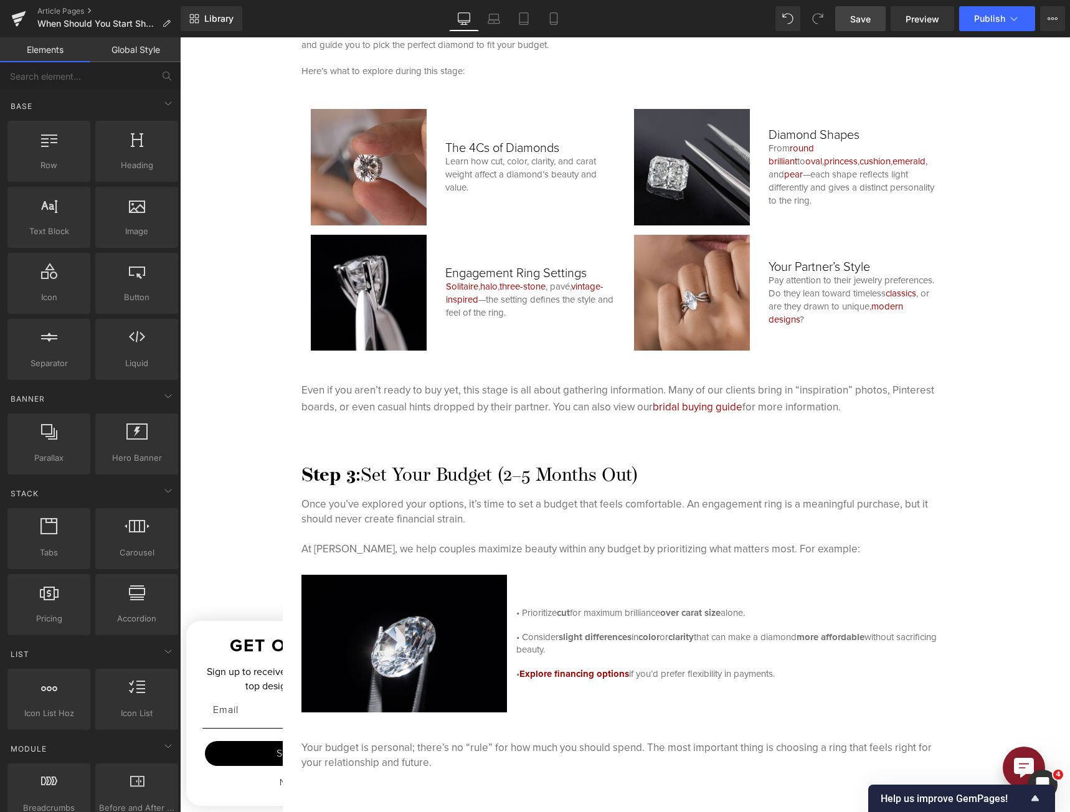
scroll to position [2367, 0]
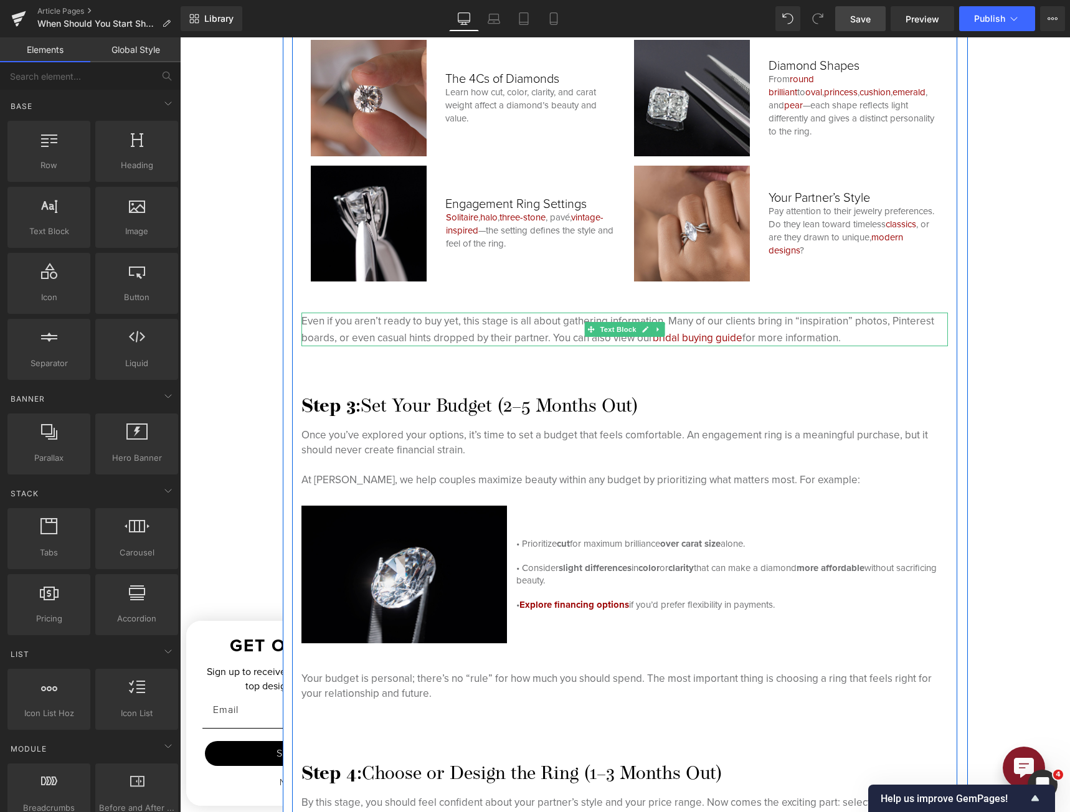
click at [521, 325] on p "Even if you aren’t ready to buy yet, this stage is all about gathering informat…" at bounding box center [624, 330] width 647 height 34
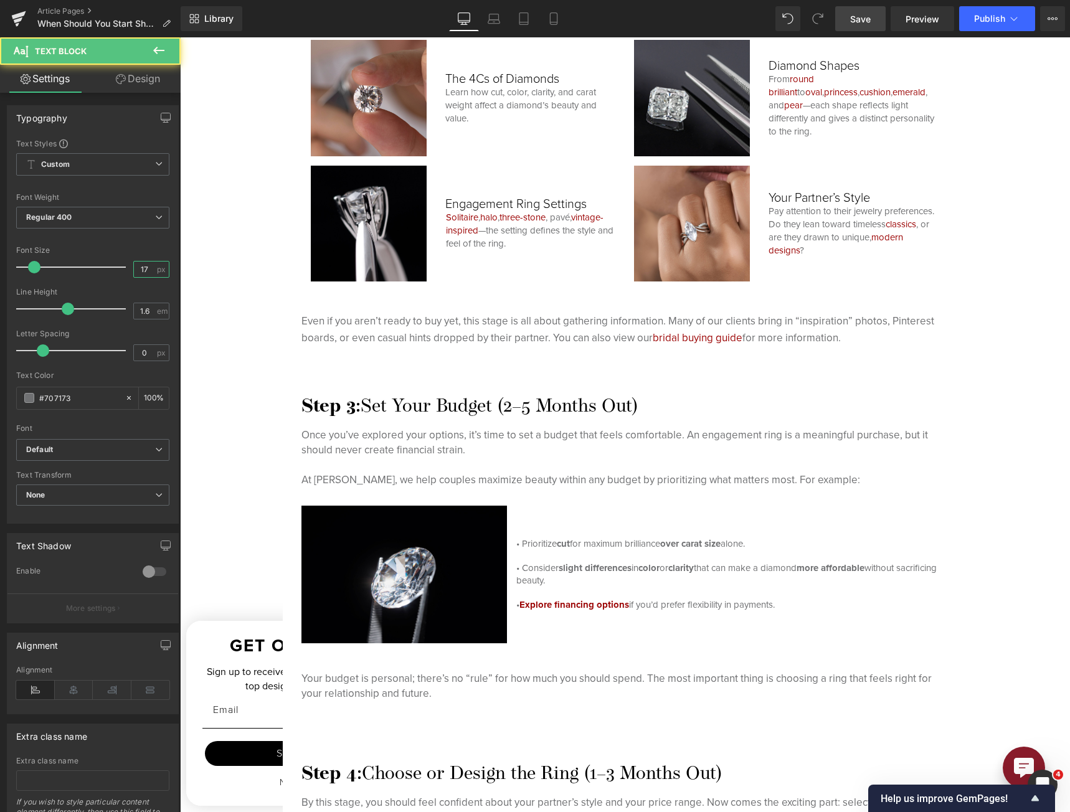
click at [134, 269] on input "17" at bounding box center [145, 270] width 22 height 16
type input "15"
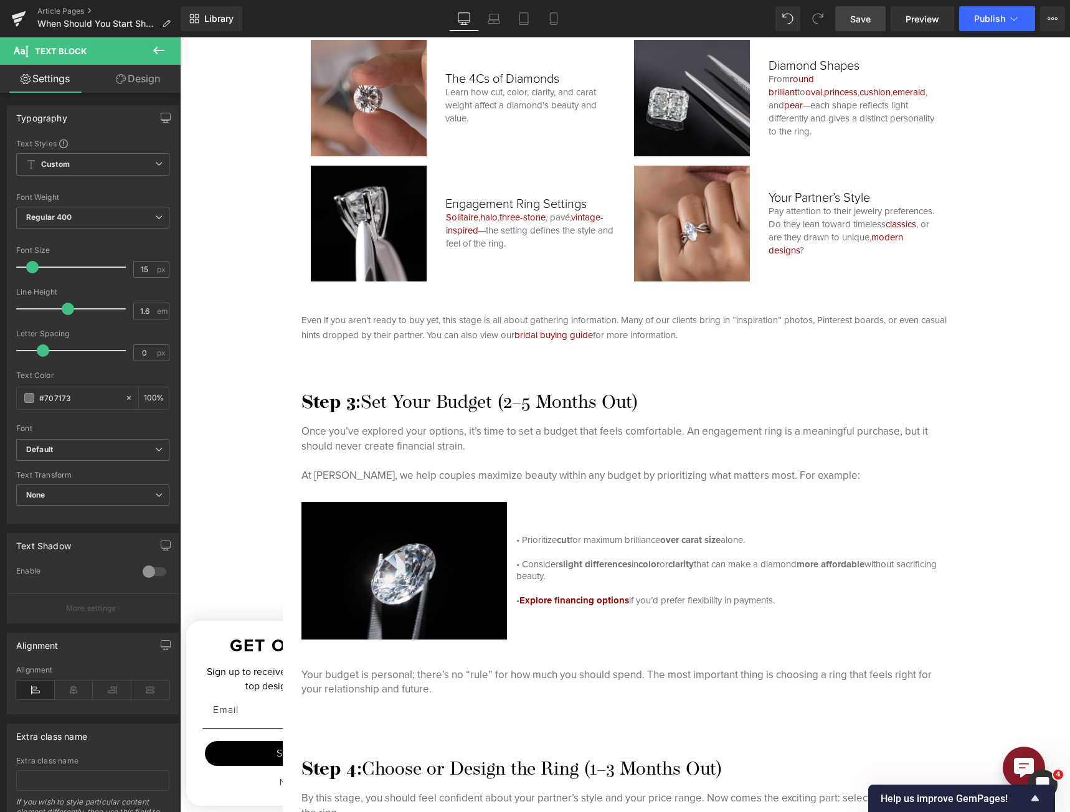
click at [792, 377] on div "Hero Banner When to Buy an Engagement Ring: The Ultimate Timeline for Stress-Fr…" at bounding box center [625, 683] width 890 height 5696
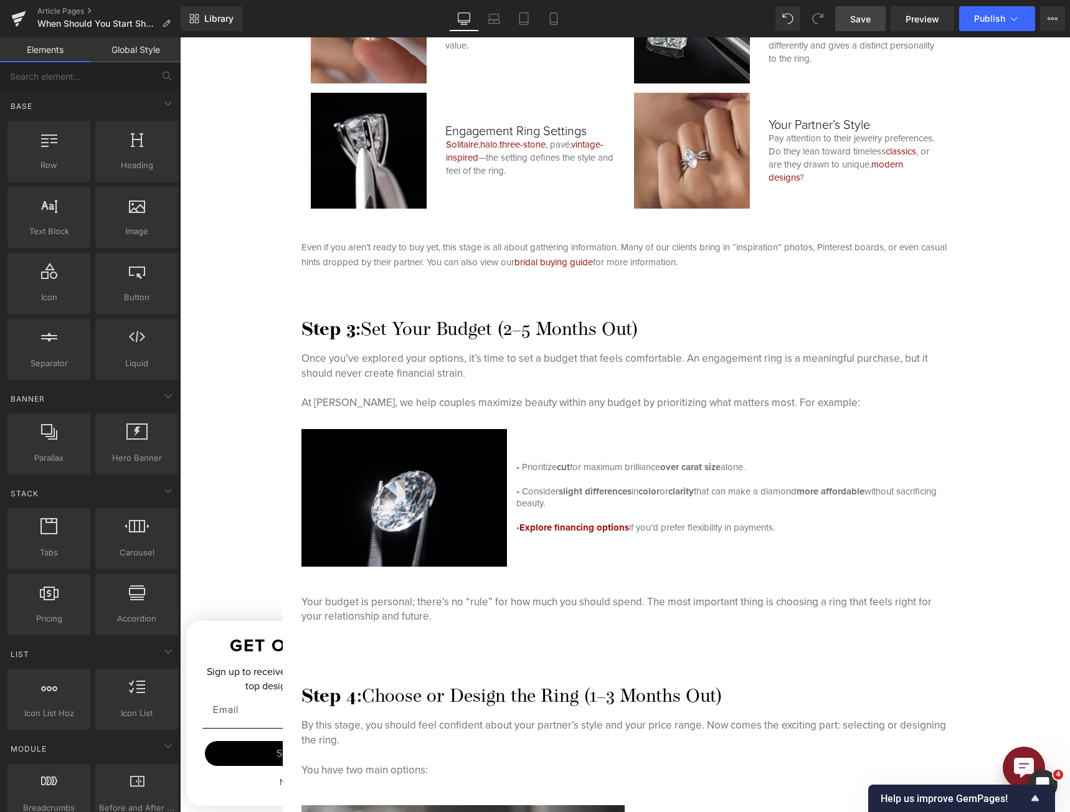
scroll to position [2554, 0]
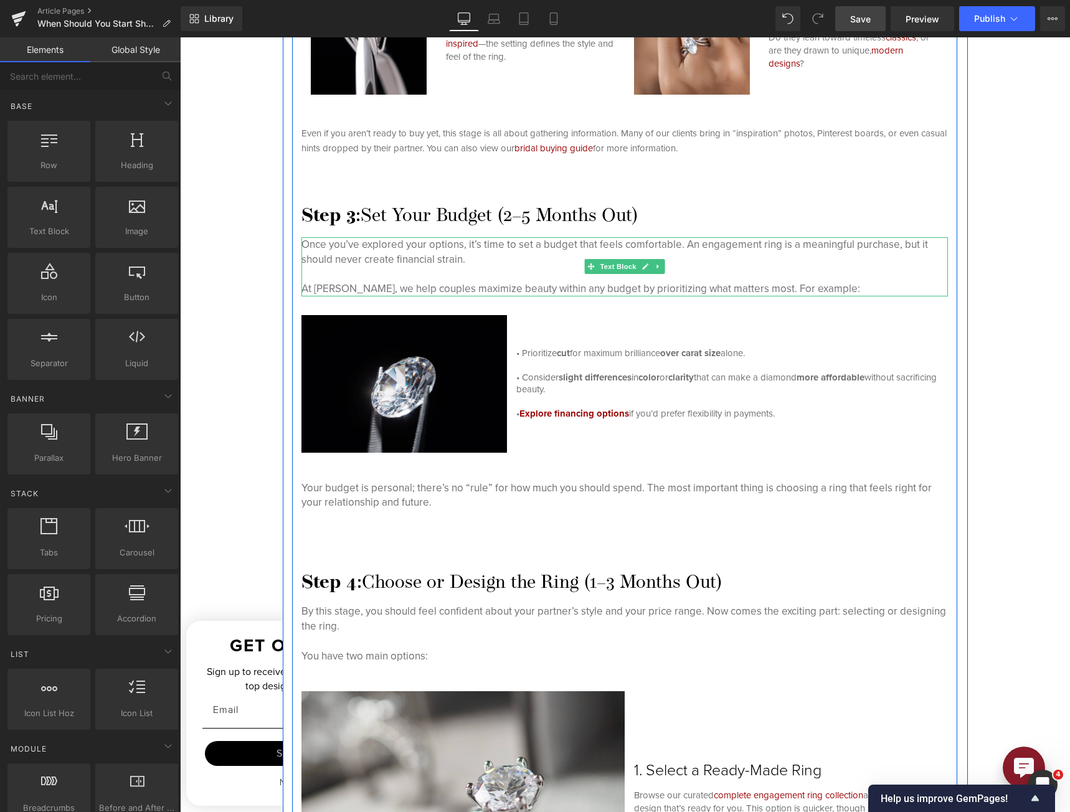
click at [379, 267] on p at bounding box center [624, 274] width 647 height 15
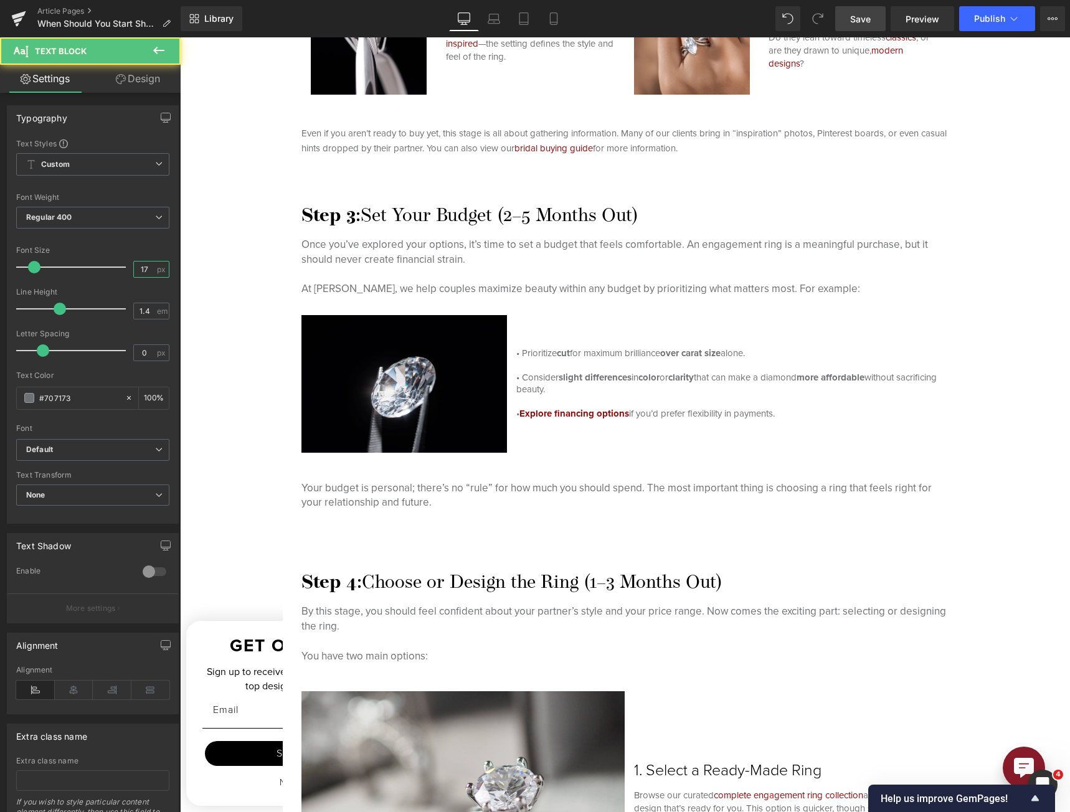
click at [134, 271] on input "17" at bounding box center [145, 270] width 22 height 16
type input "15"
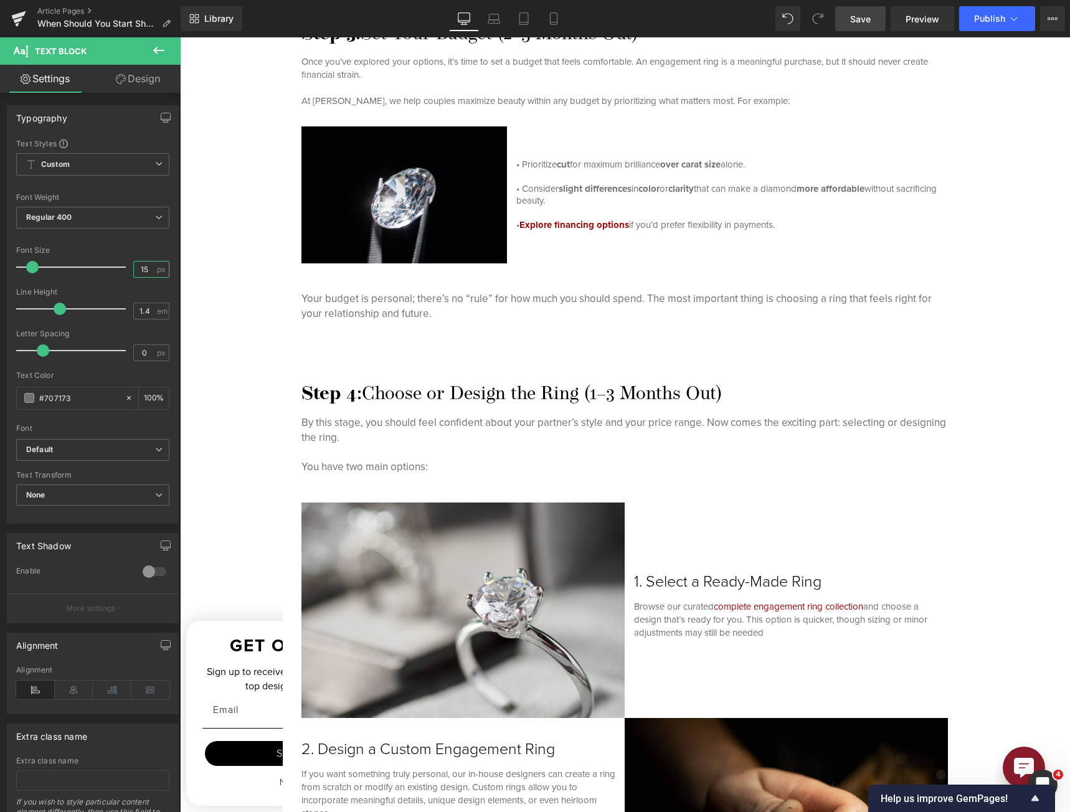
scroll to position [2740, 0]
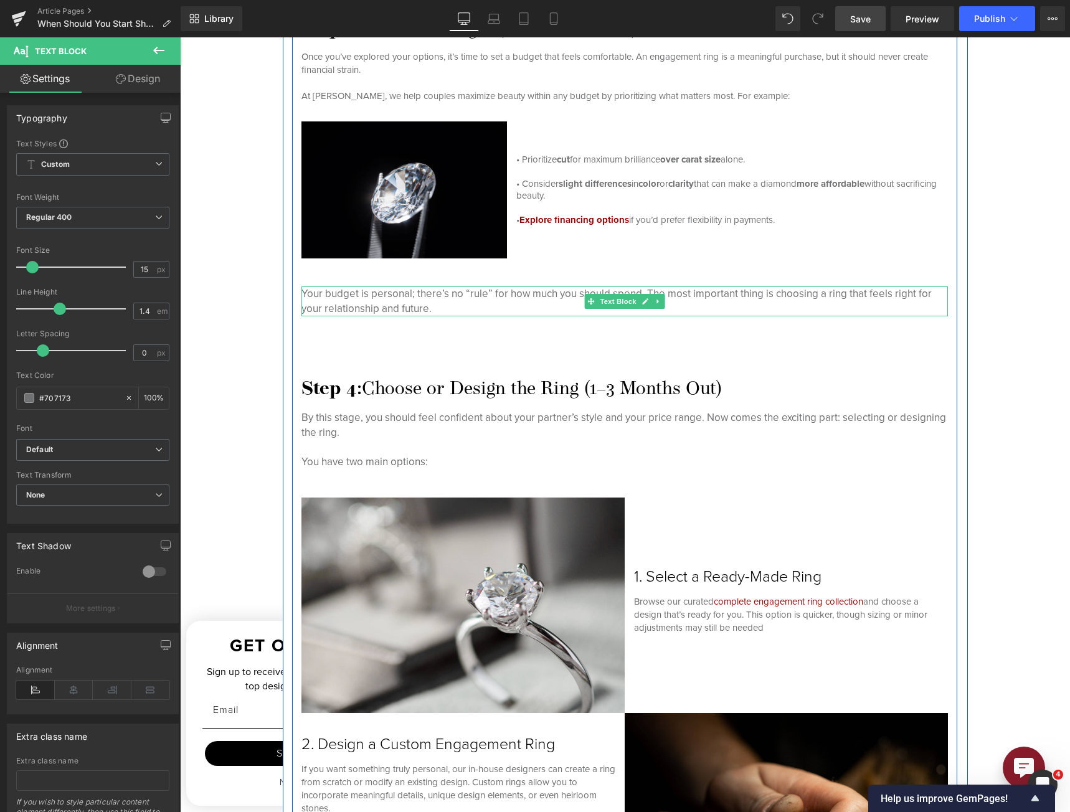
click at [430, 298] on span "Your budget is personal; there’s no “rule” for how much you should spend. The m…" at bounding box center [616, 301] width 630 height 31
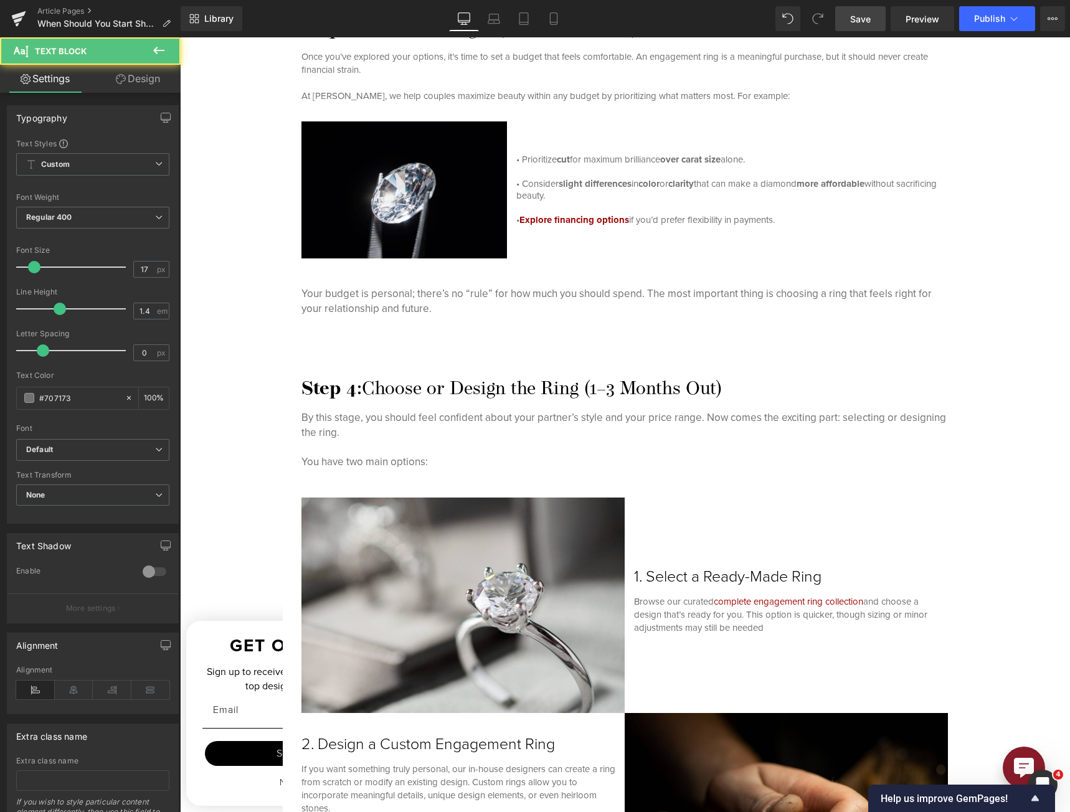
click at [143, 260] on div "Font Size 17 px" at bounding box center [92, 267] width 153 height 42
click at [134, 265] on input "17" at bounding box center [145, 270] width 22 height 16
type input "15"
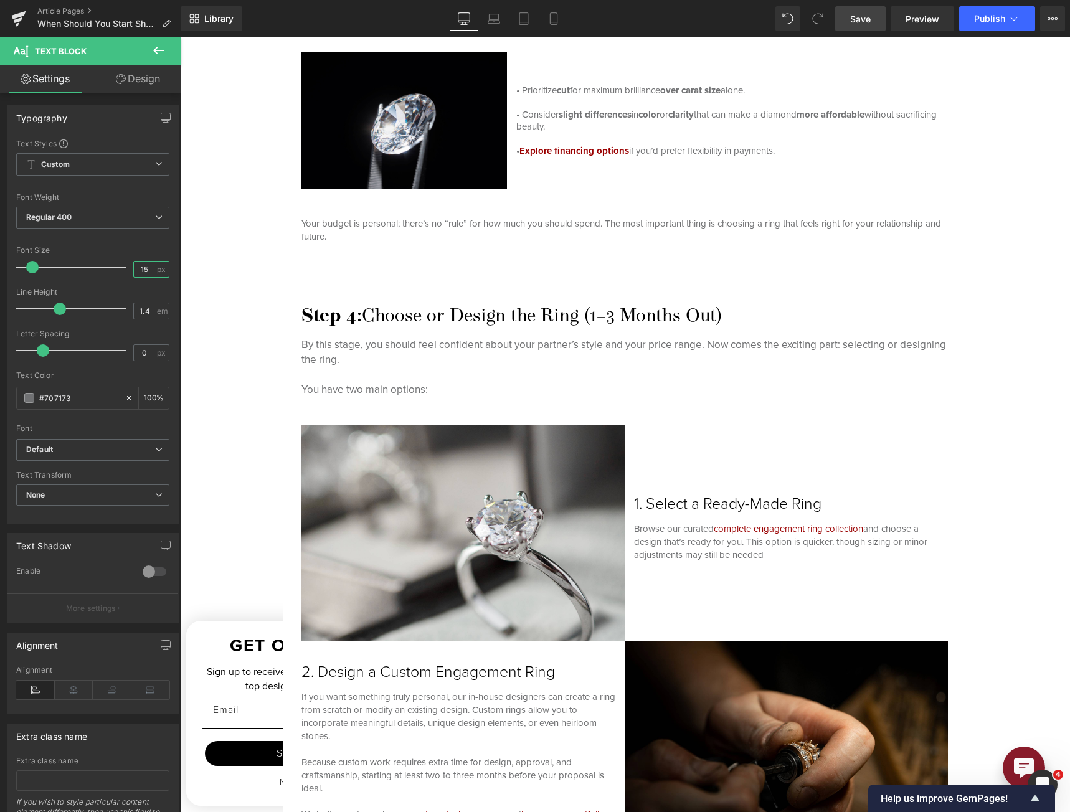
scroll to position [2927, 0]
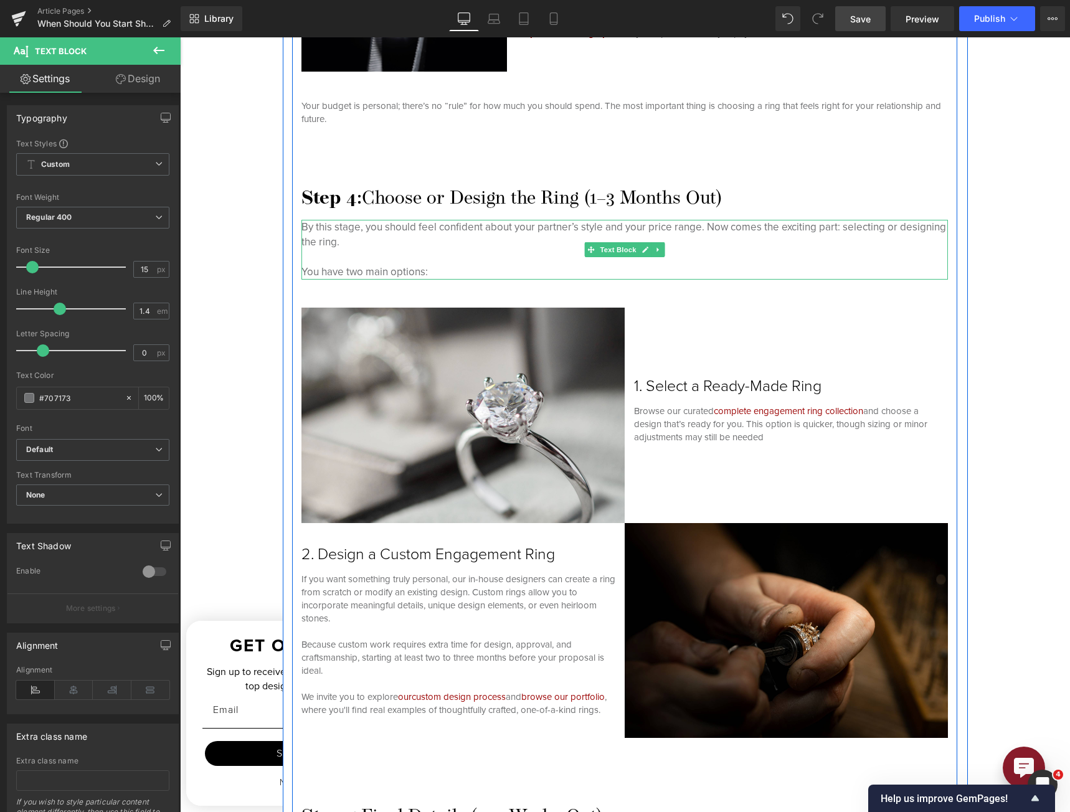
click at [421, 224] on p "By this stage, you should feel confident about your partner’s style and your pr…" at bounding box center [624, 235] width 647 height 30
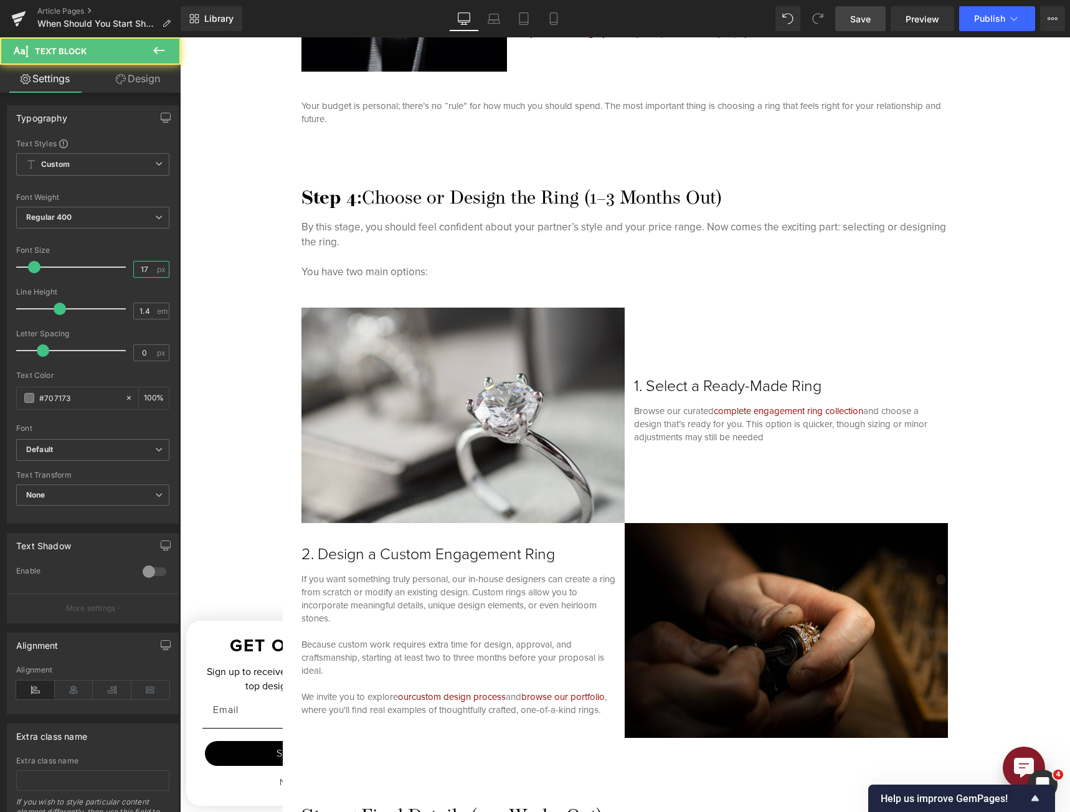
click at [134, 268] on input "17" at bounding box center [145, 270] width 22 height 16
type input "15"
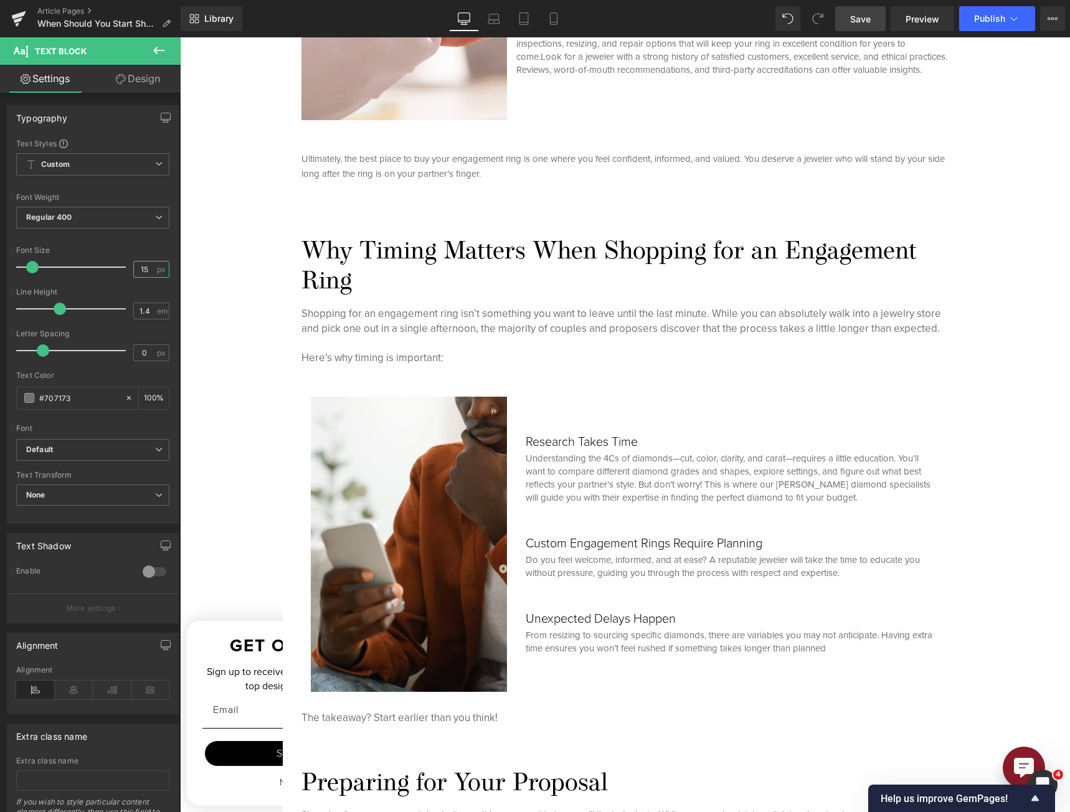
scroll to position [747, 0]
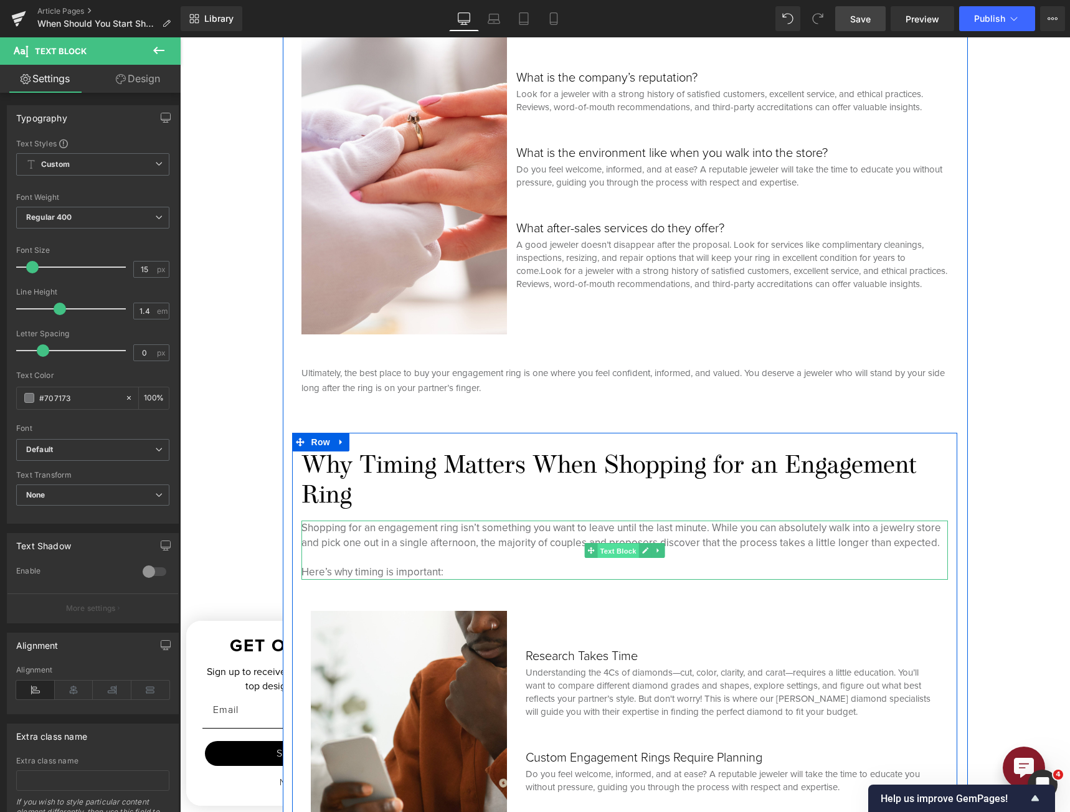
click at [612, 544] on span "Text Block" at bounding box center [617, 550] width 41 height 15
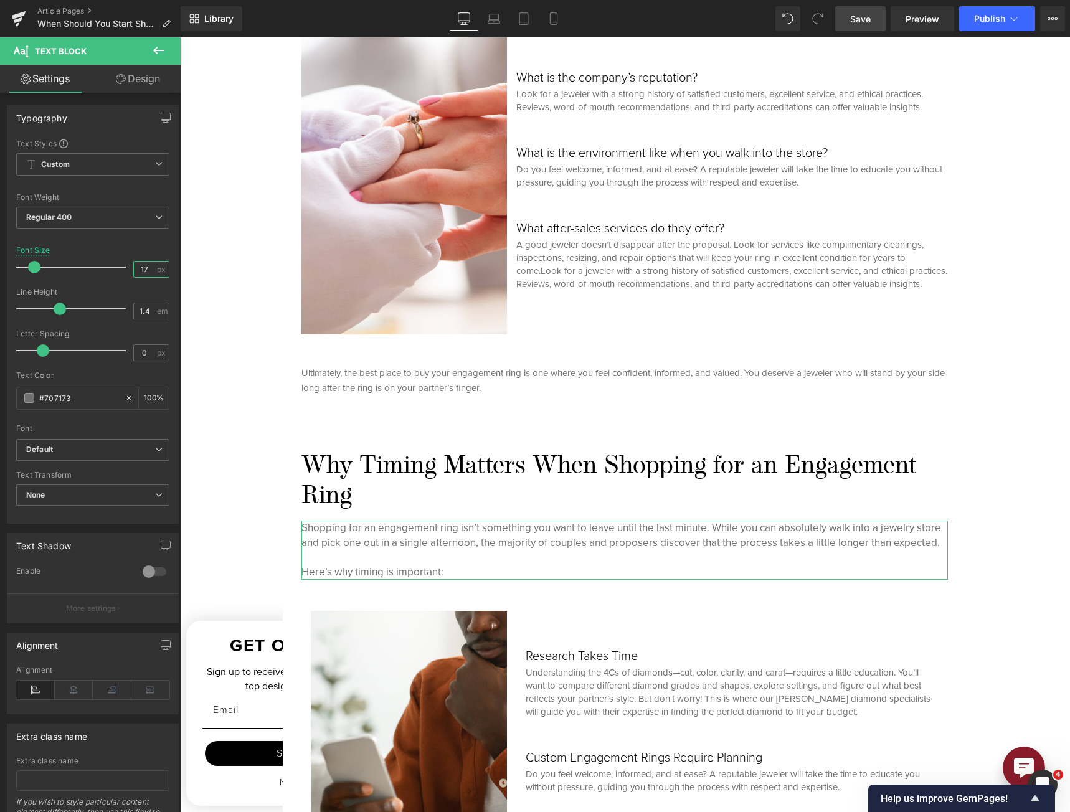
click at [139, 272] on input "17" at bounding box center [145, 270] width 22 height 16
type input "15"
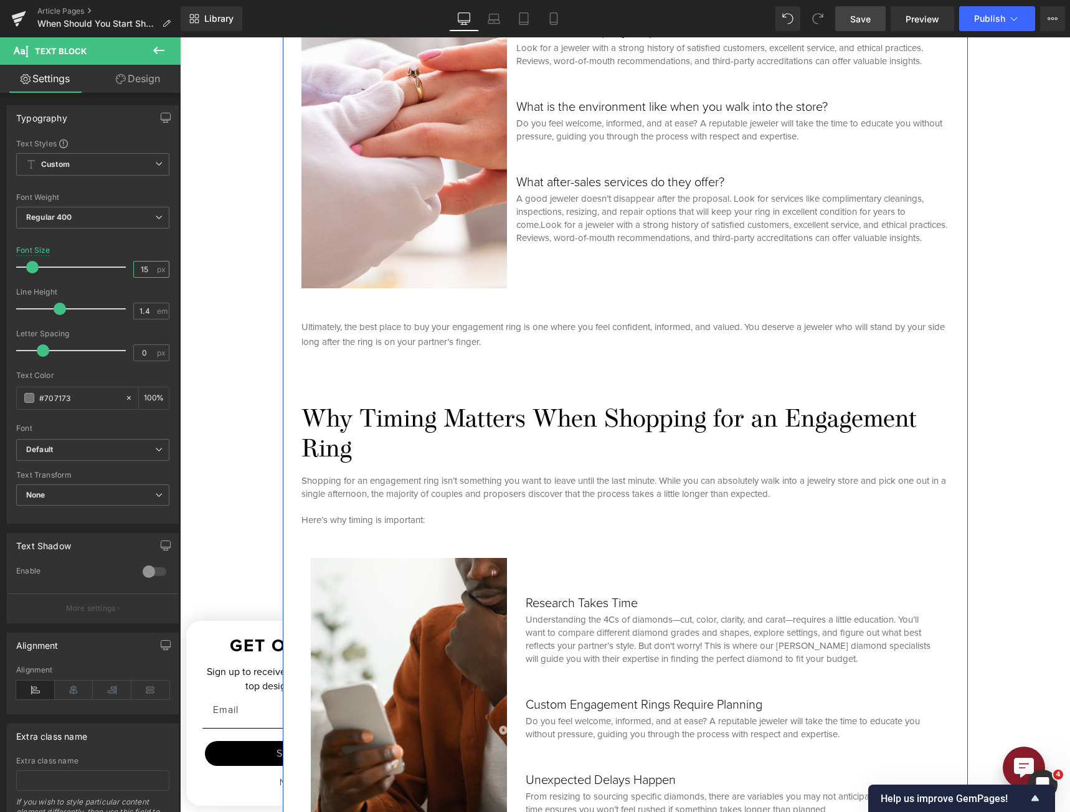
scroll to position [934, 0]
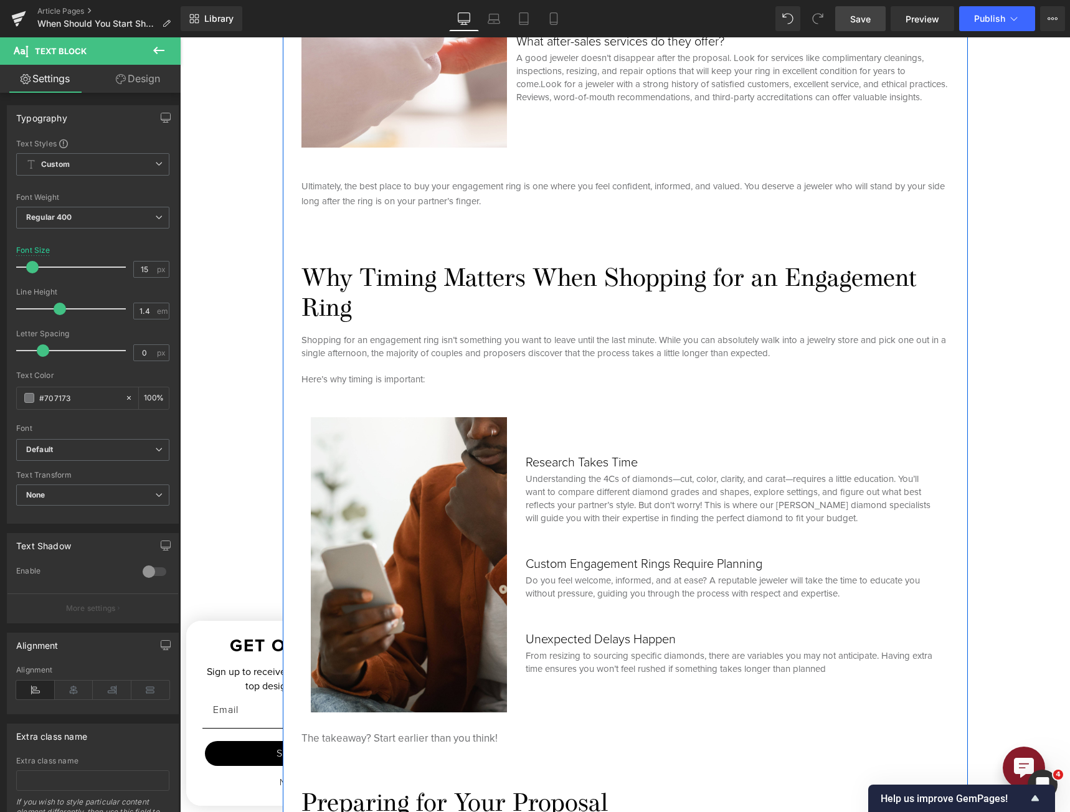
click at [720, 508] on p "Understanding the 4Cs of diamonds—cut, color, clarity, and carat—requires a lit…" at bounding box center [732, 499] width 412 height 52
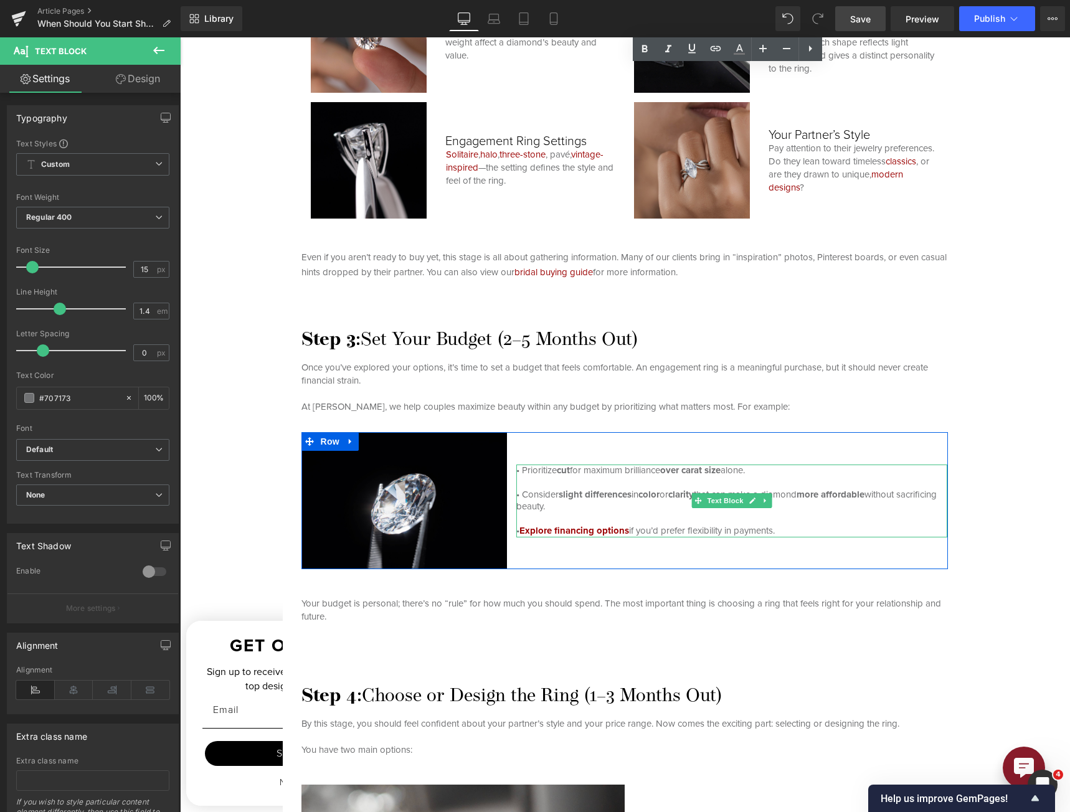
scroll to position [2491, 0]
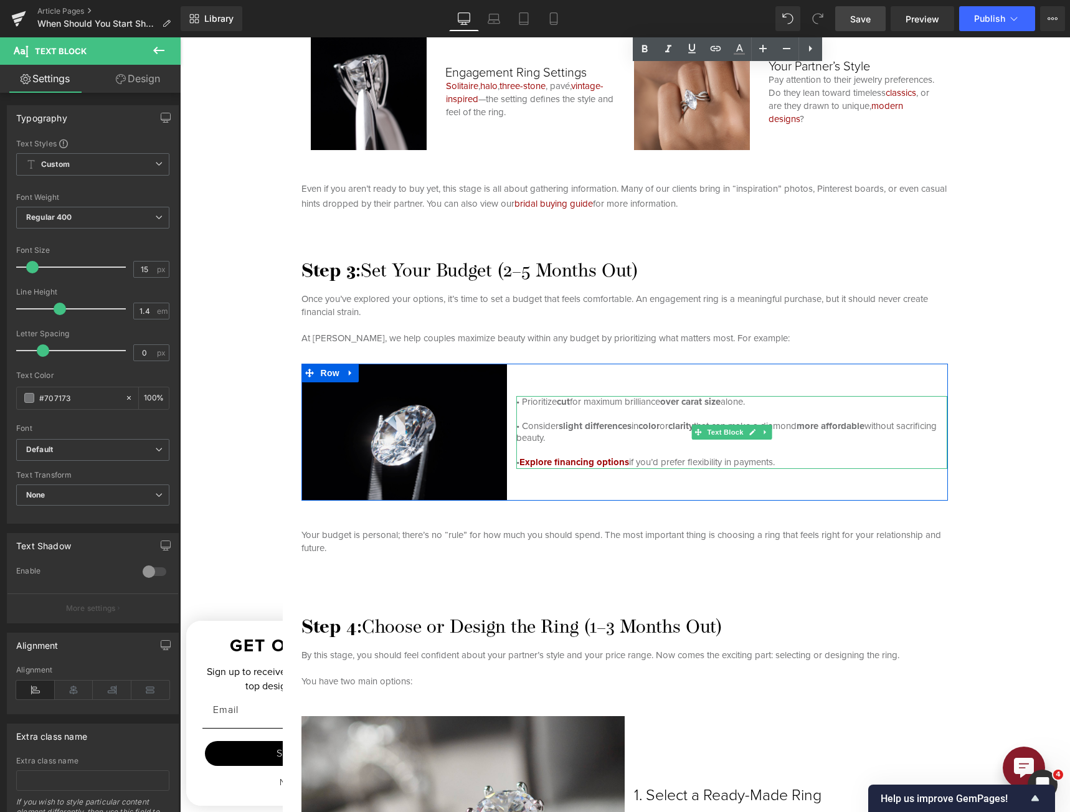
click at [529, 431] on span "without sacrificing beauty." at bounding box center [726, 432] width 420 height 26
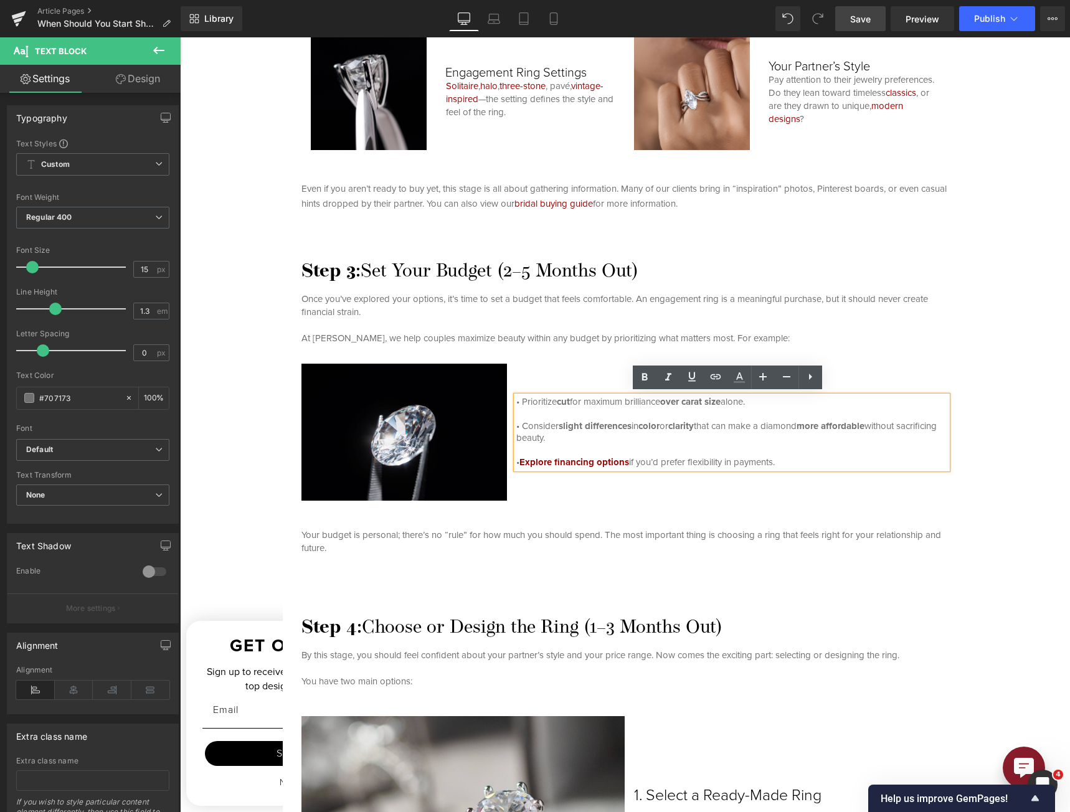
click at [792, 502] on div "Hero Banner When to Buy an Engagement Ring: The Ultimate Timeline for Stress-Fr…" at bounding box center [625, 539] width 890 height 5659
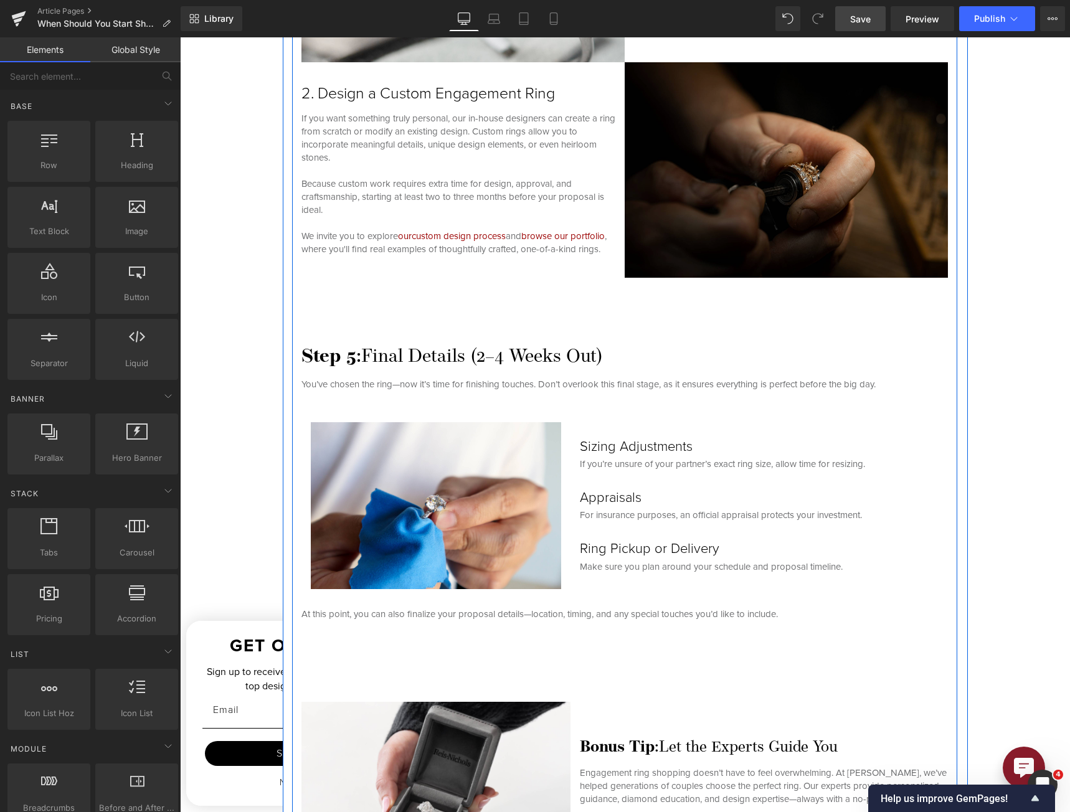
scroll to position [3363, 0]
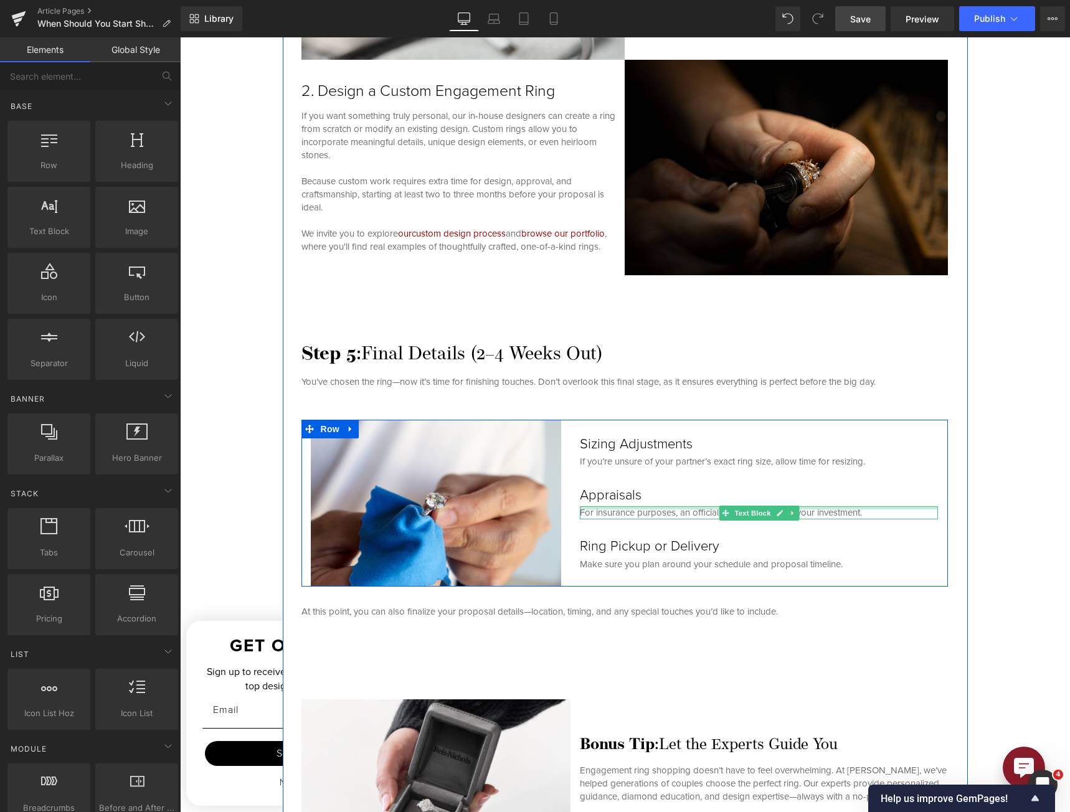
click at [610, 495] on h3 "Appraisals" at bounding box center [759, 495] width 358 height 16
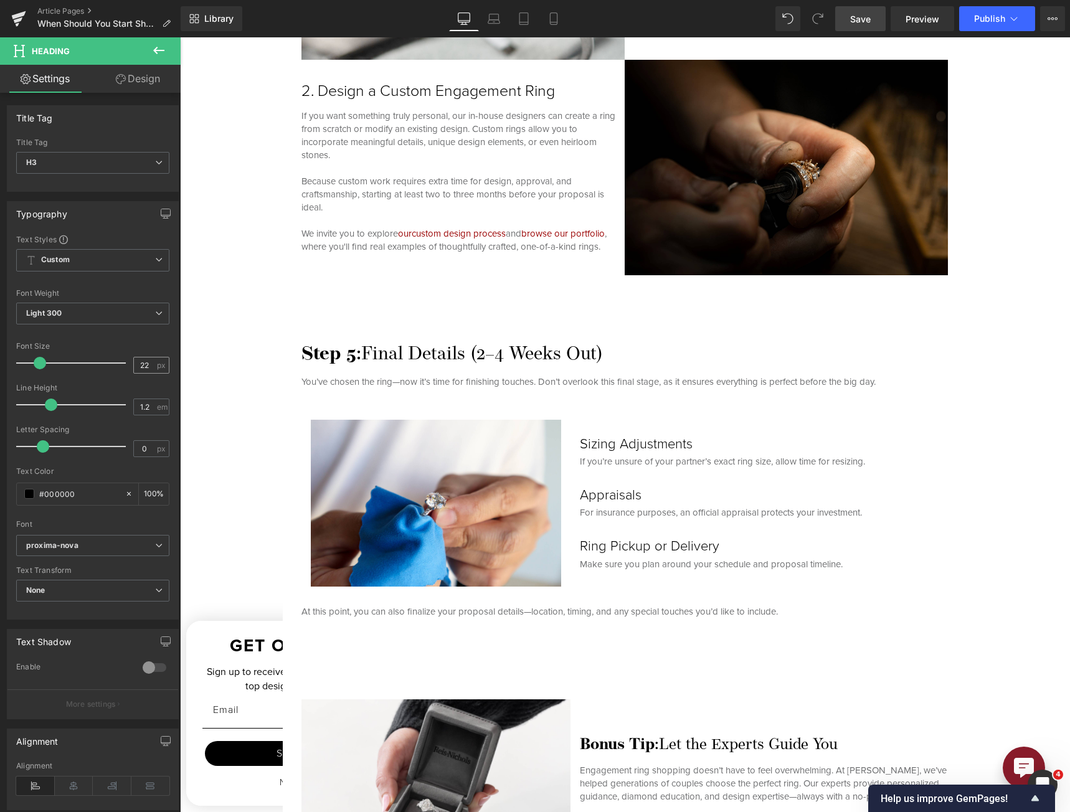
click at [138, 362] on input "22" at bounding box center [145, 366] width 22 height 16
type input "20"
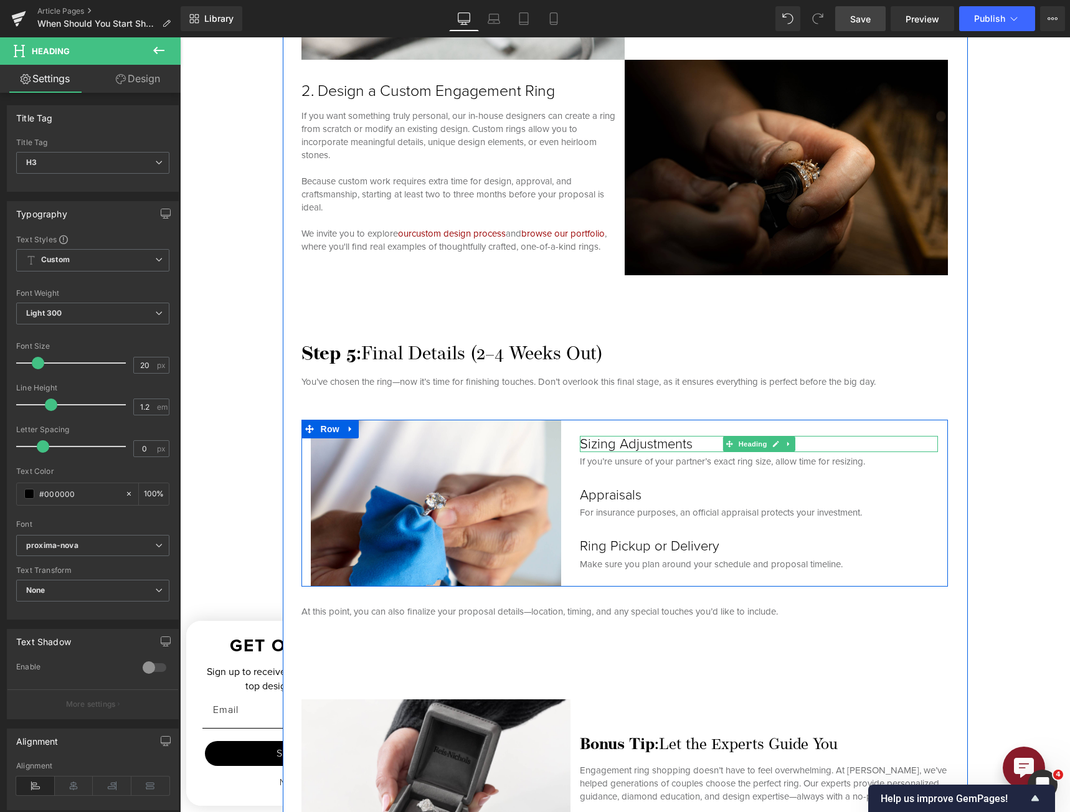
click at [623, 440] on h3 "Sizing Adjustments" at bounding box center [759, 444] width 358 height 16
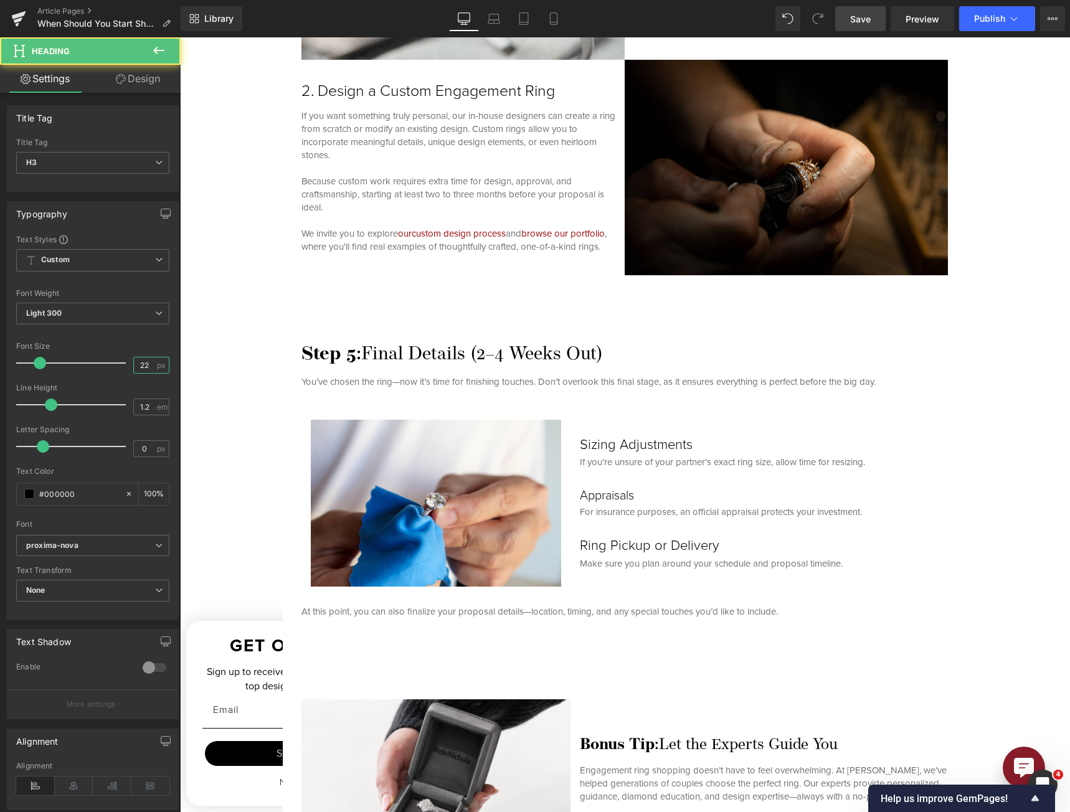
click at [141, 369] on input "22" at bounding box center [145, 366] width 22 height 16
type input "20"
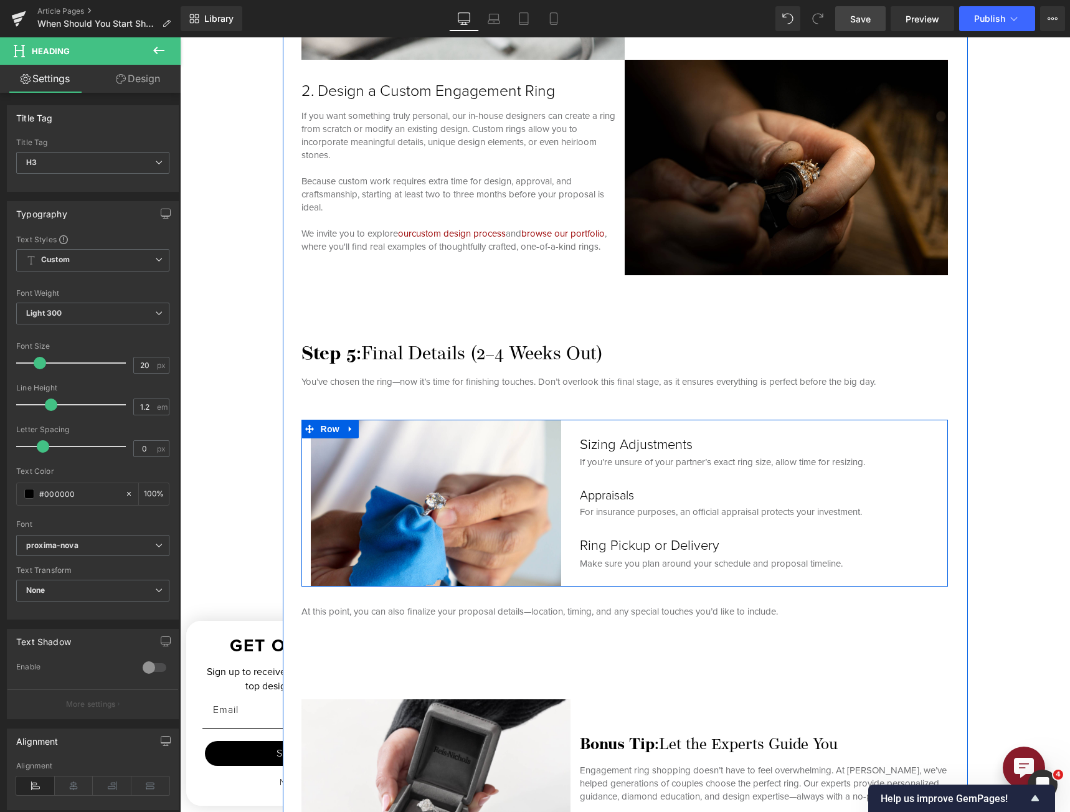
click at [632, 544] on h3 "Ring Pickup or Delivery" at bounding box center [759, 546] width 358 height 16
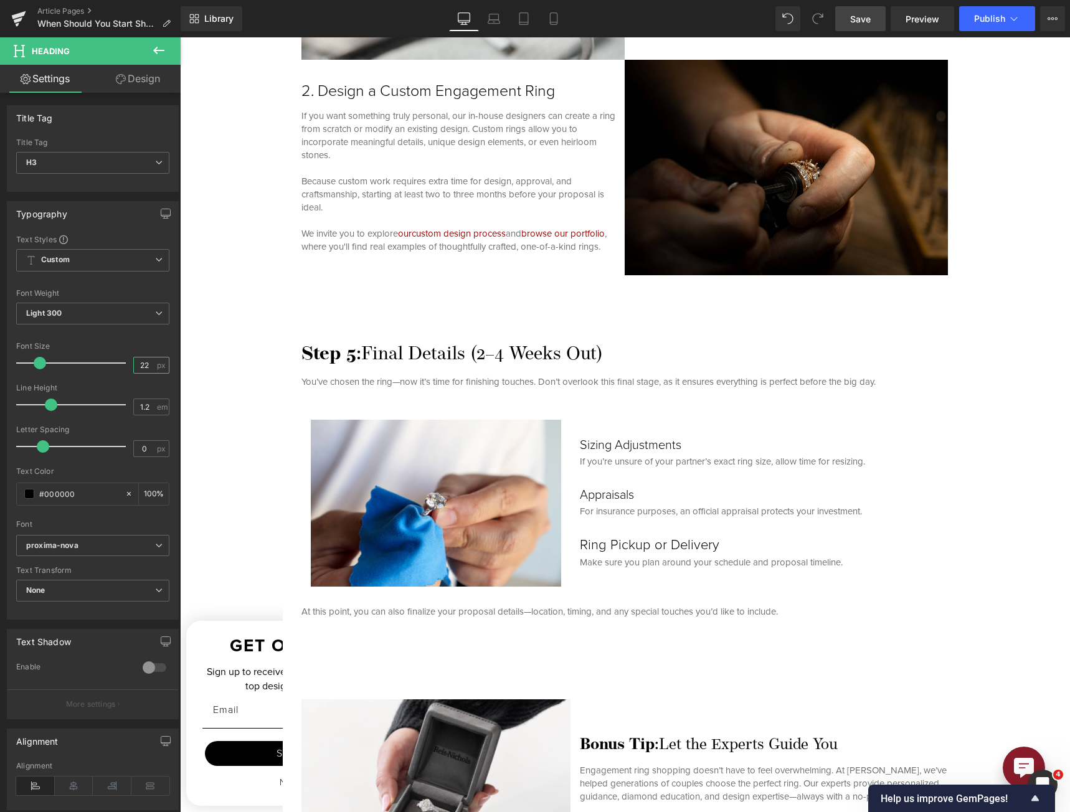
click at [134, 365] on input "22" at bounding box center [145, 366] width 22 height 16
click at [134, 364] on input "22" at bounding box center [145, 366] width 22 height 16
type input "20"
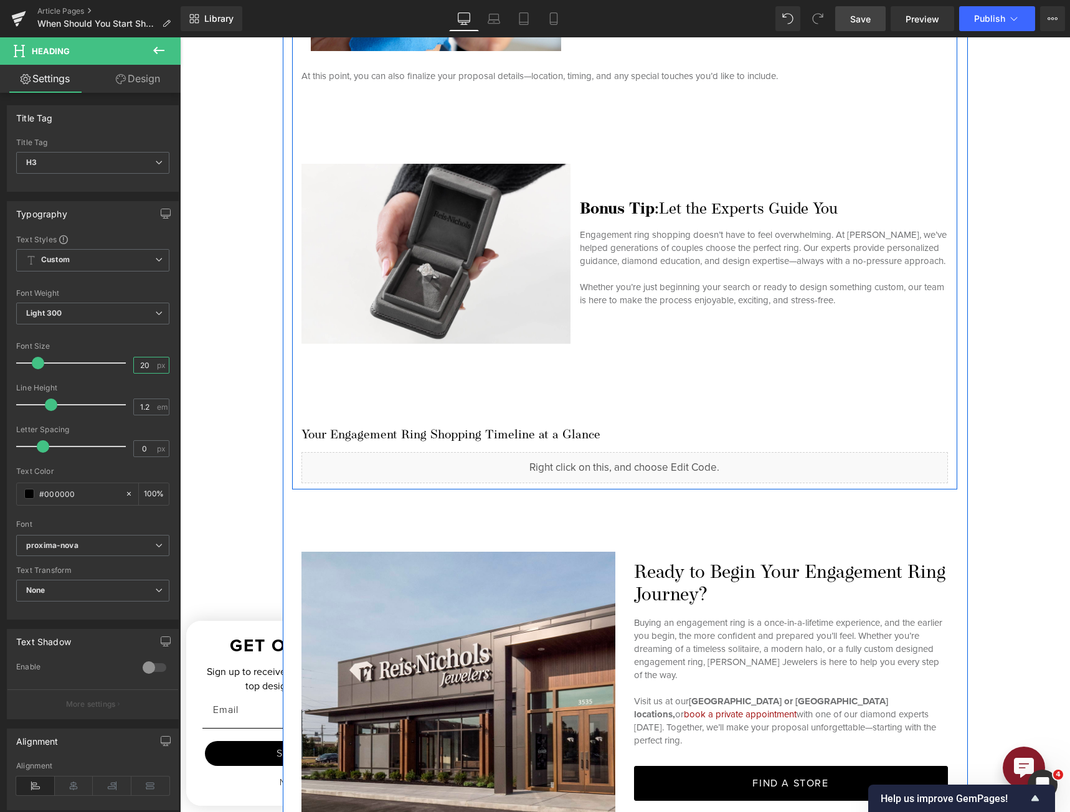
scroll to position [4048, 0]
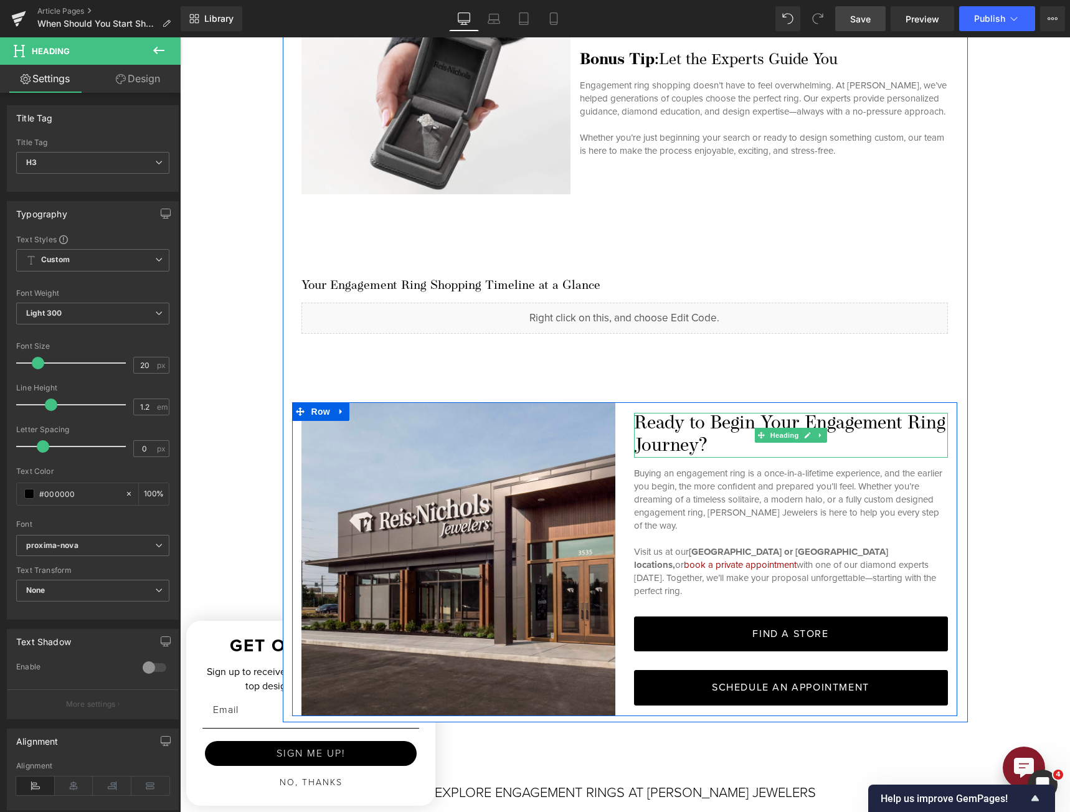
click at [663, 432] on h4 "Ready to Begin Your Engagement Ring Journey?" at bounding box center [791, 435] width 314 height 45
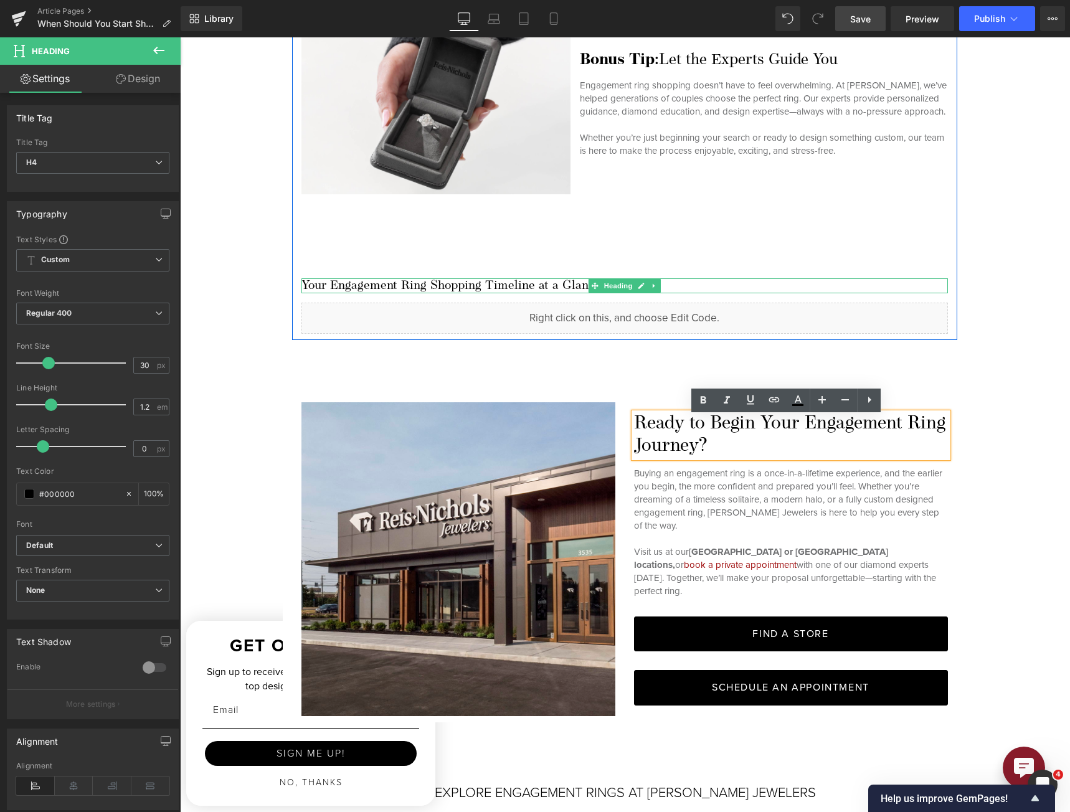
click at [435, 283] on h3 "Your Engagement Ring Shopping Timeline at a Glance" at bounding box center [624, 285] width 647 height 15
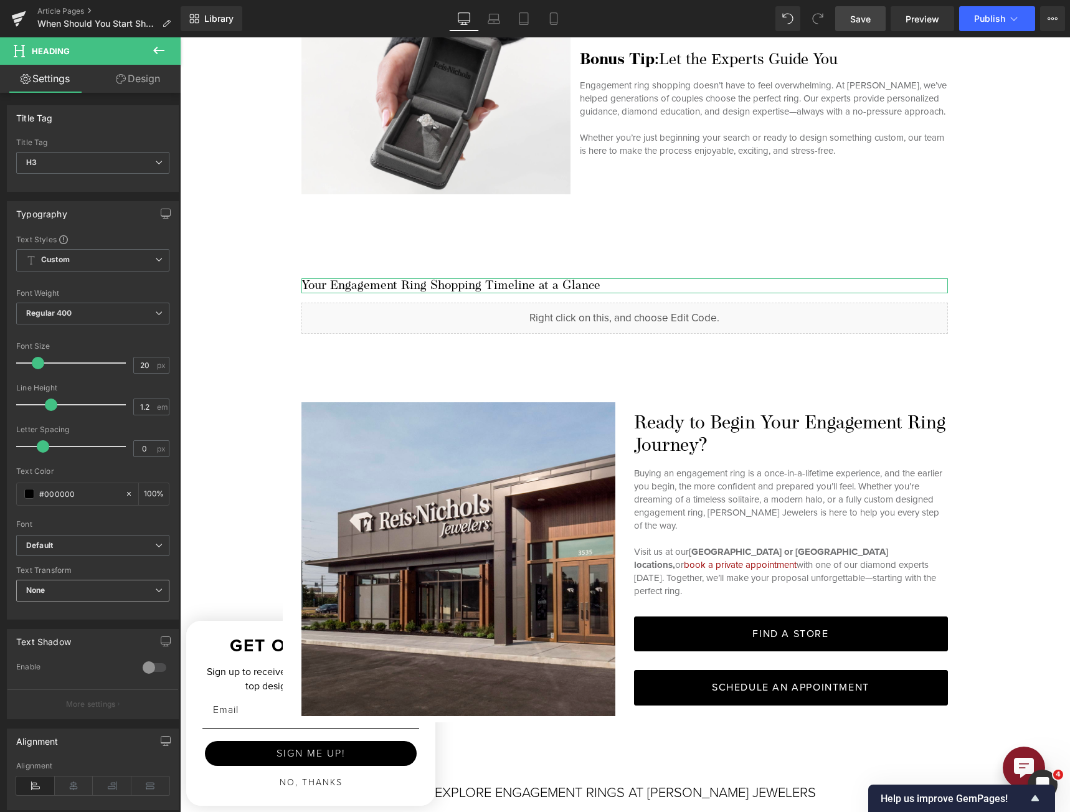
click at [55, 582] on span "None" at bounding box center [92, 591] width 153 height 22
click at [55, 582] on span "None" at bounding box center [90, 591] width 148 height 22
click at [50, 531] on div "Font Default [PERSON_NAME] Serif Khitan Small Script proxima-nova operetta-8 De…" at bounding box center [92, 384] width 153 height 301
click at [47, 547] on icon "Default" at bounding box center [39, 546] width 27 height 11
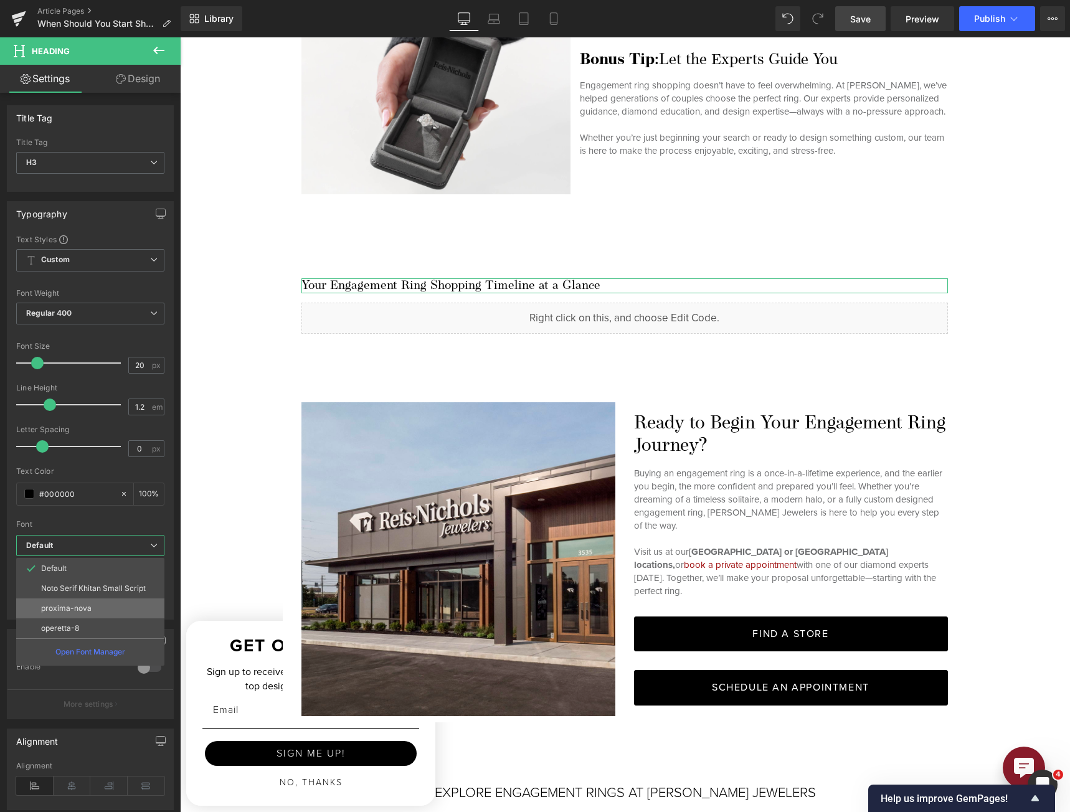
click at [49, 605] on p "proxima-nova" at bounding box center [66, 608] width 50 height 9
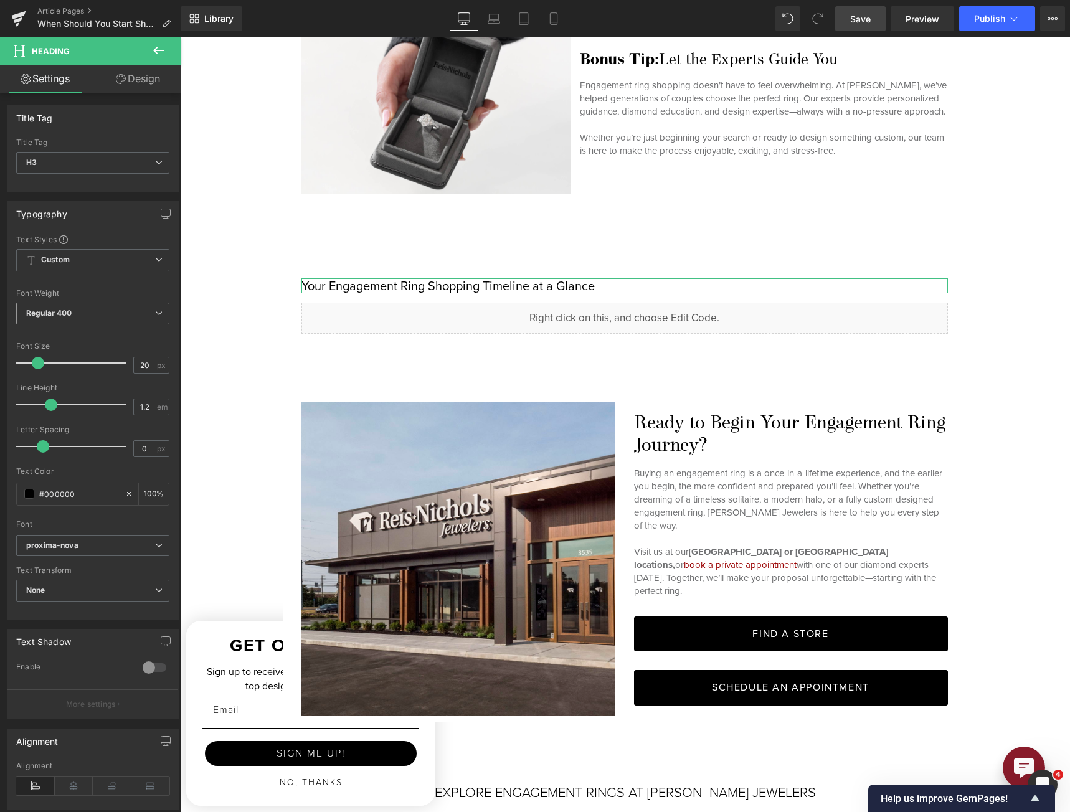
click at [99, 316] on span "Regular 400" at bounding box center [92, 314] width 153 height 22
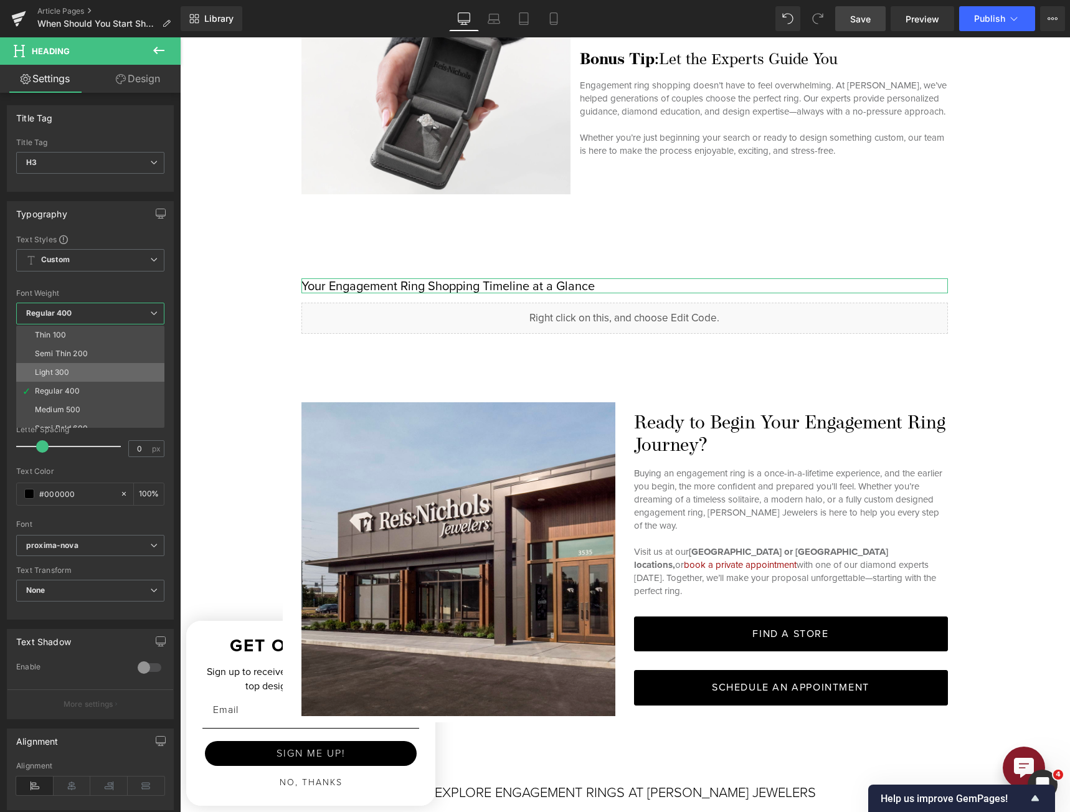
click at [79, 367] on li "Light 300" at bounding box center [93, 372] width 154 height 19
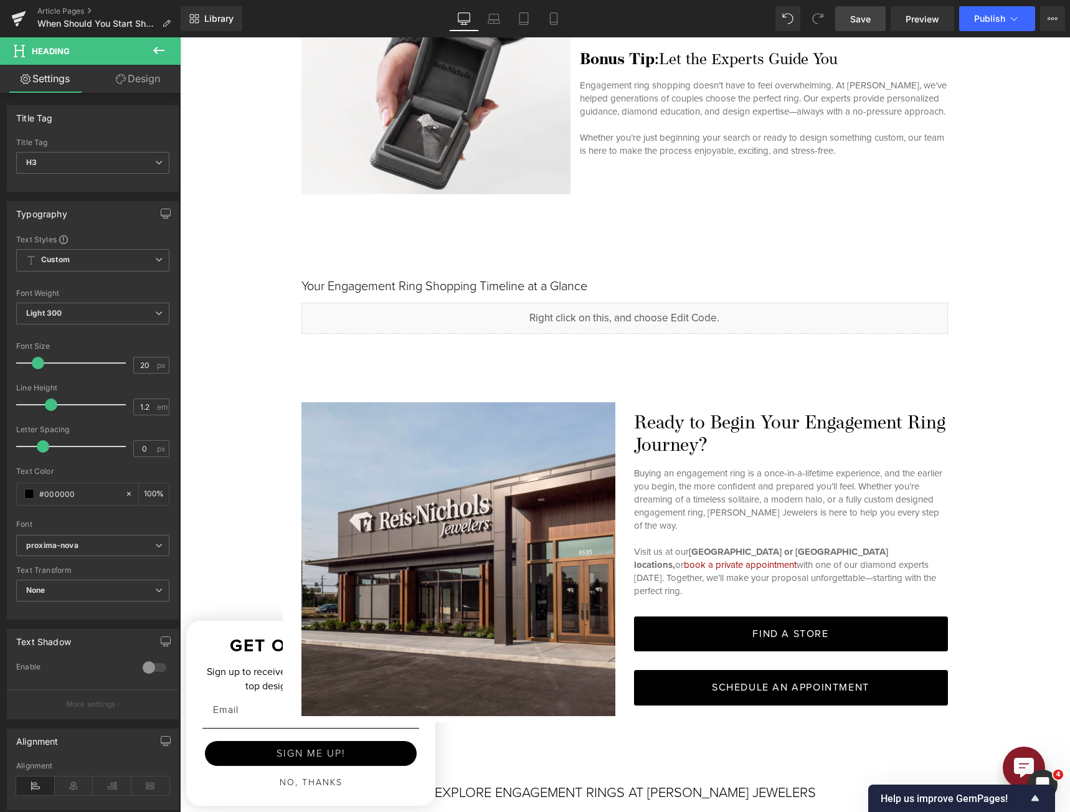
click at [792, 17] on link "Save" at bounding box center [860, 18] width 50 height 25
click at [792, 18] on span "Preview" at bounding box center [923, 18] width 34 height 13
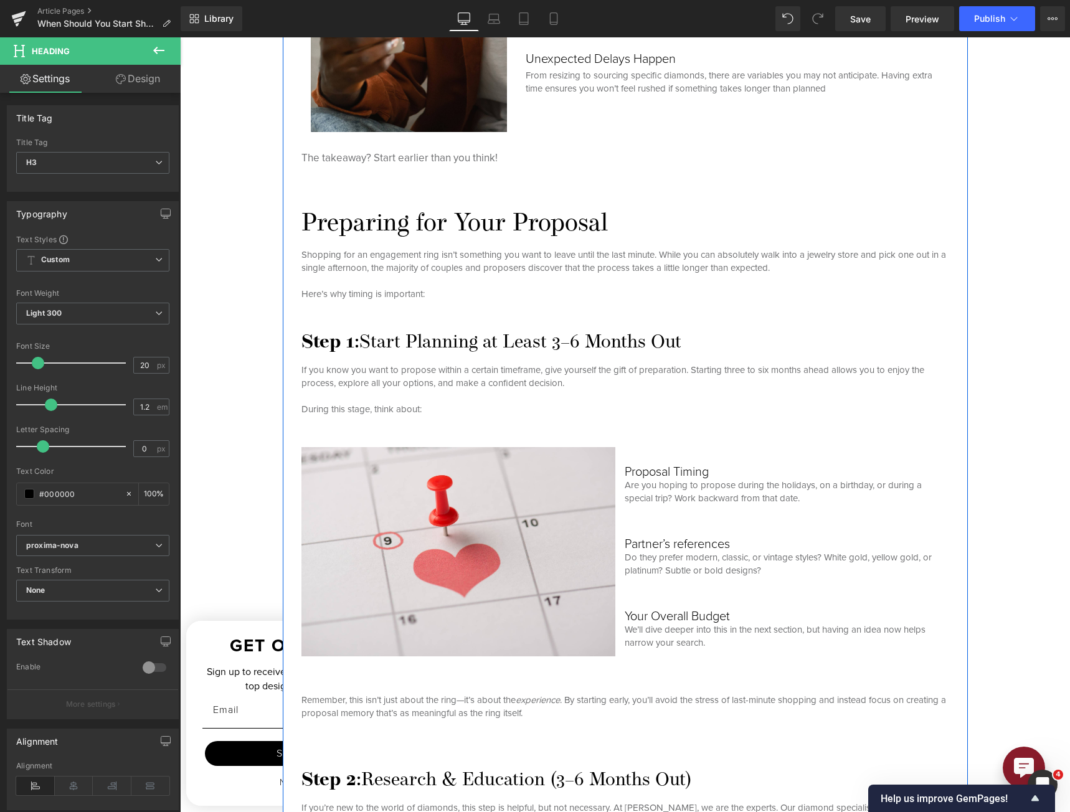
scroll to position [1495, 0]
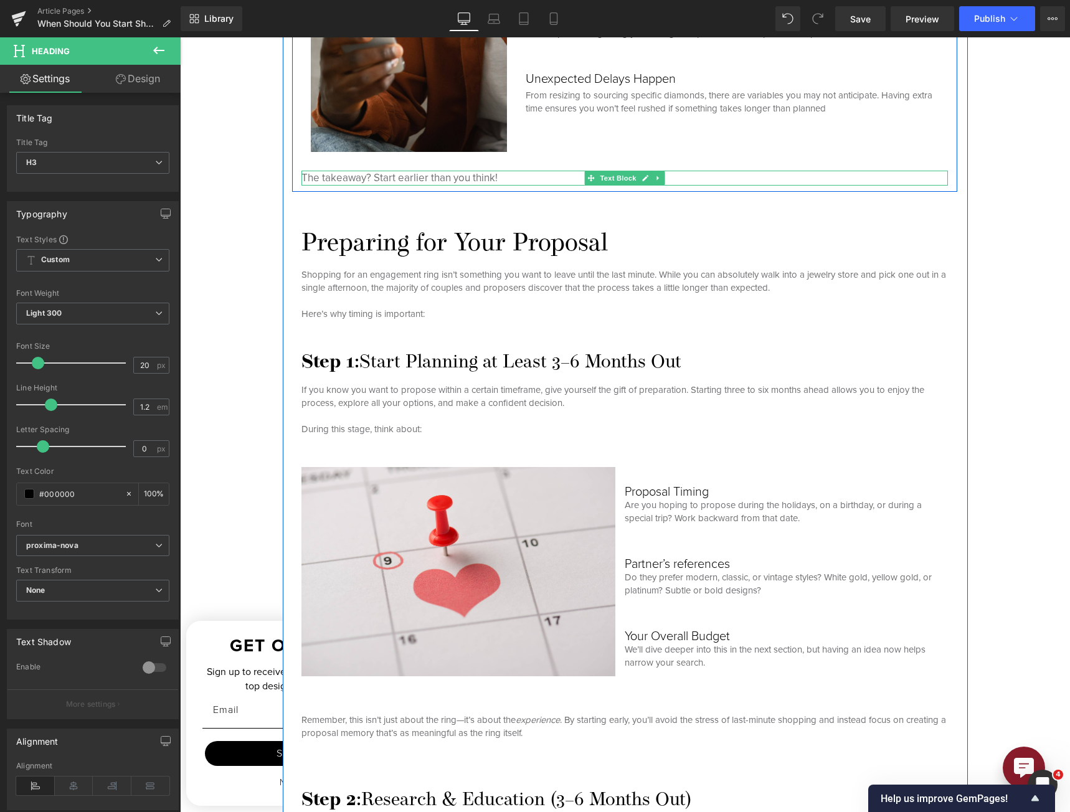
click at [435, 173] on p "The takeaway? Start earlier than you think!" at bounding box center [624, 178] width 647 height 15
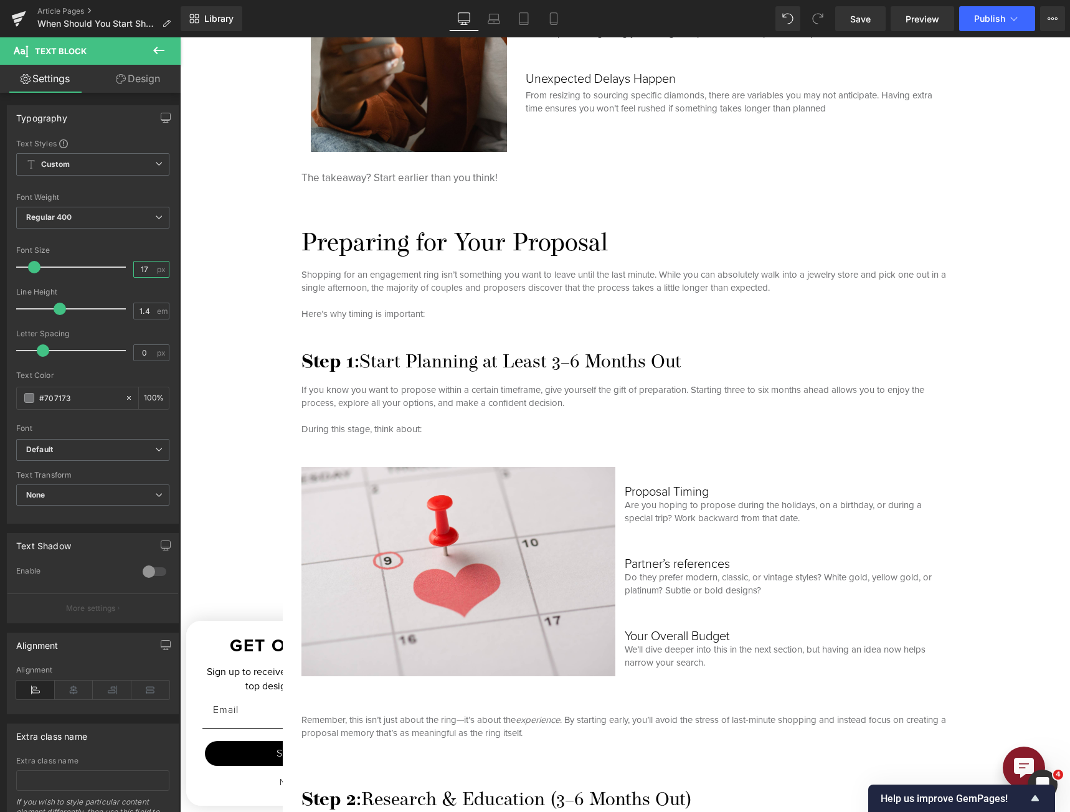
click at [134, 270] on input "17" at bounding box center [145, 270] width 22 height 16
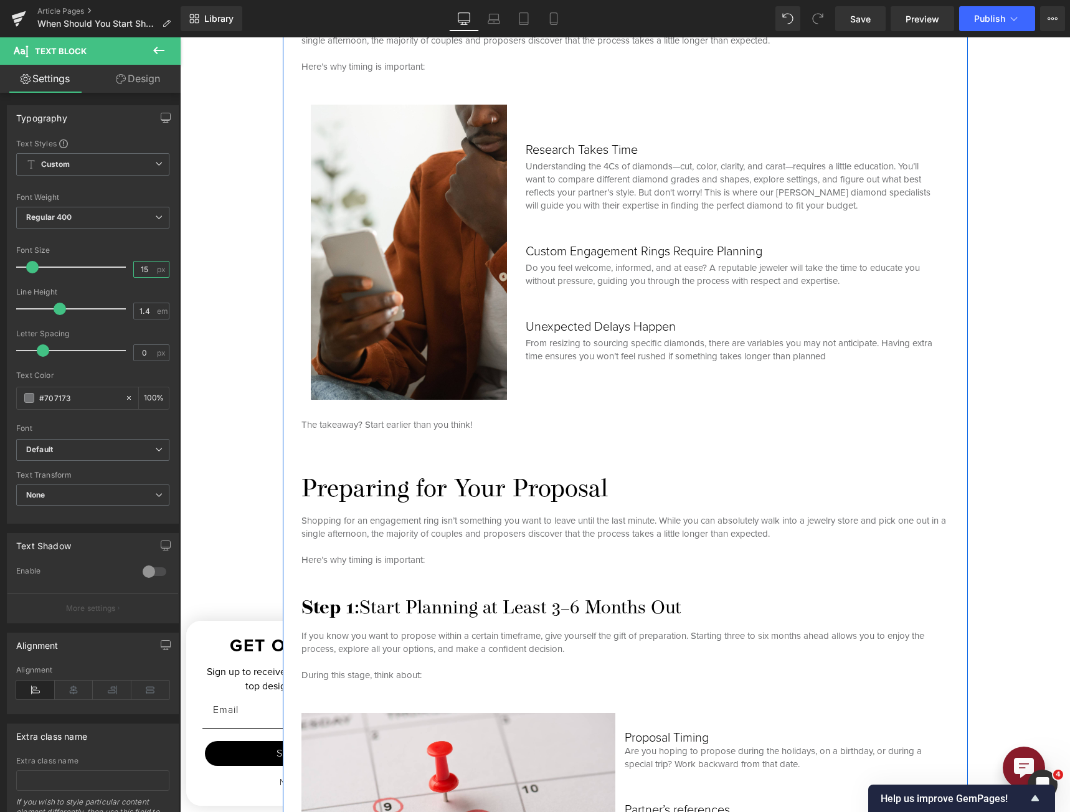
scroll to position [1246, 0]
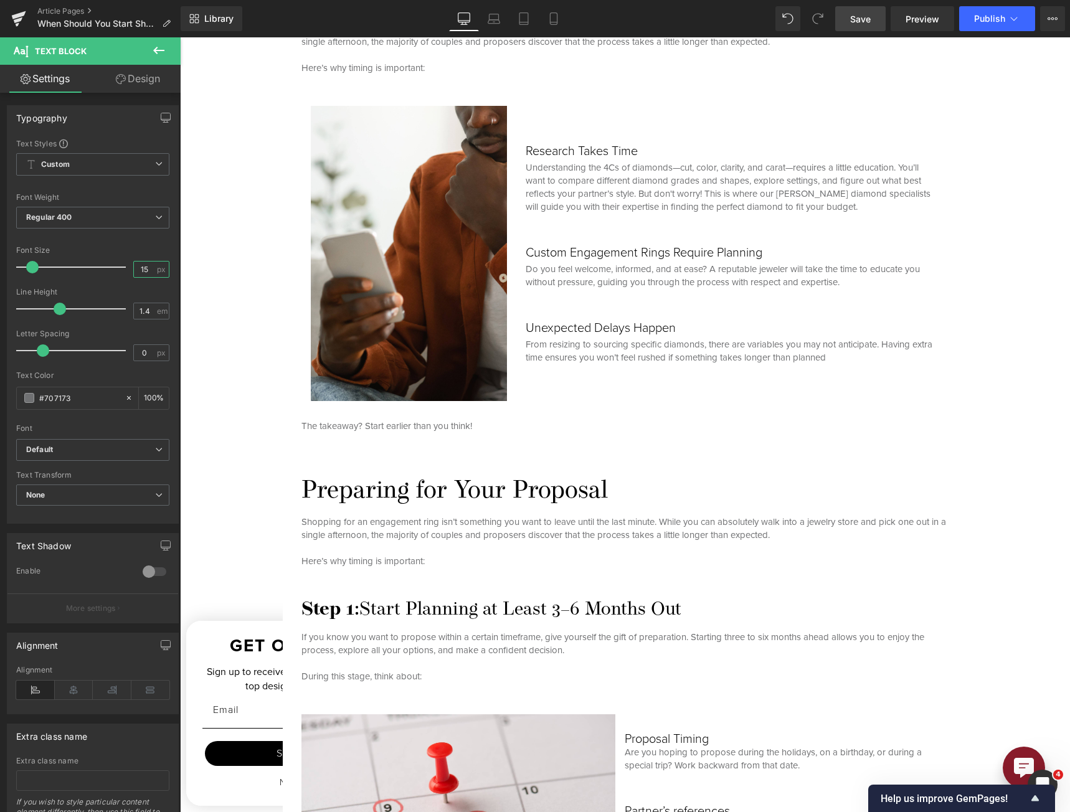
type input "15"
click at [792, 7] on link "Save" at bounding box center [860, 18] width 50 height 25
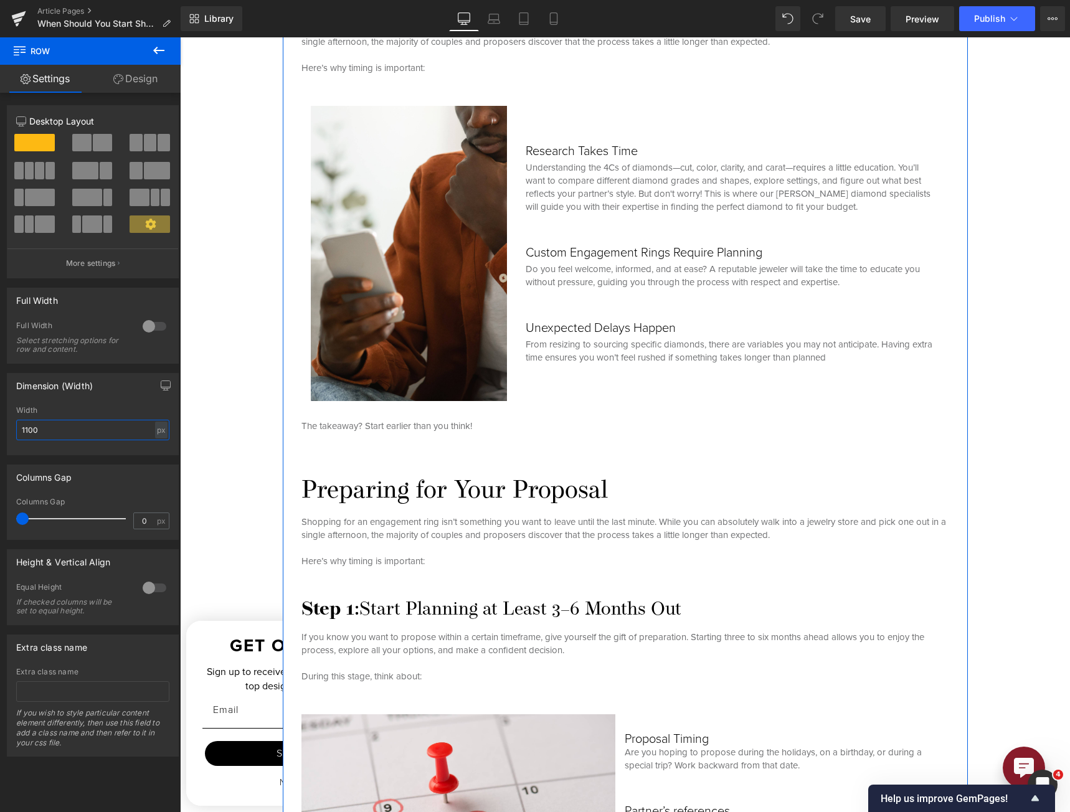
click at [98, 425] on input "1100" at bounding box center [92, 430] width 153 height 21
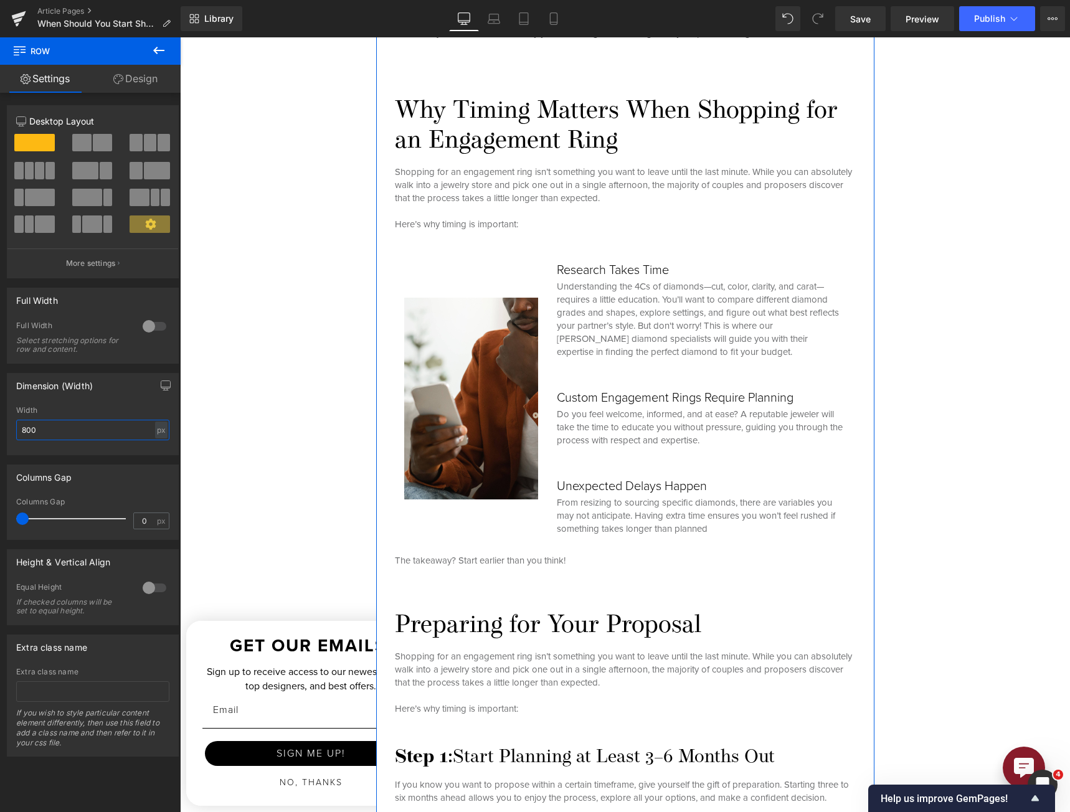
click at [77, 425] on input "800" at bounding box center [92, 430] width 153 height 21
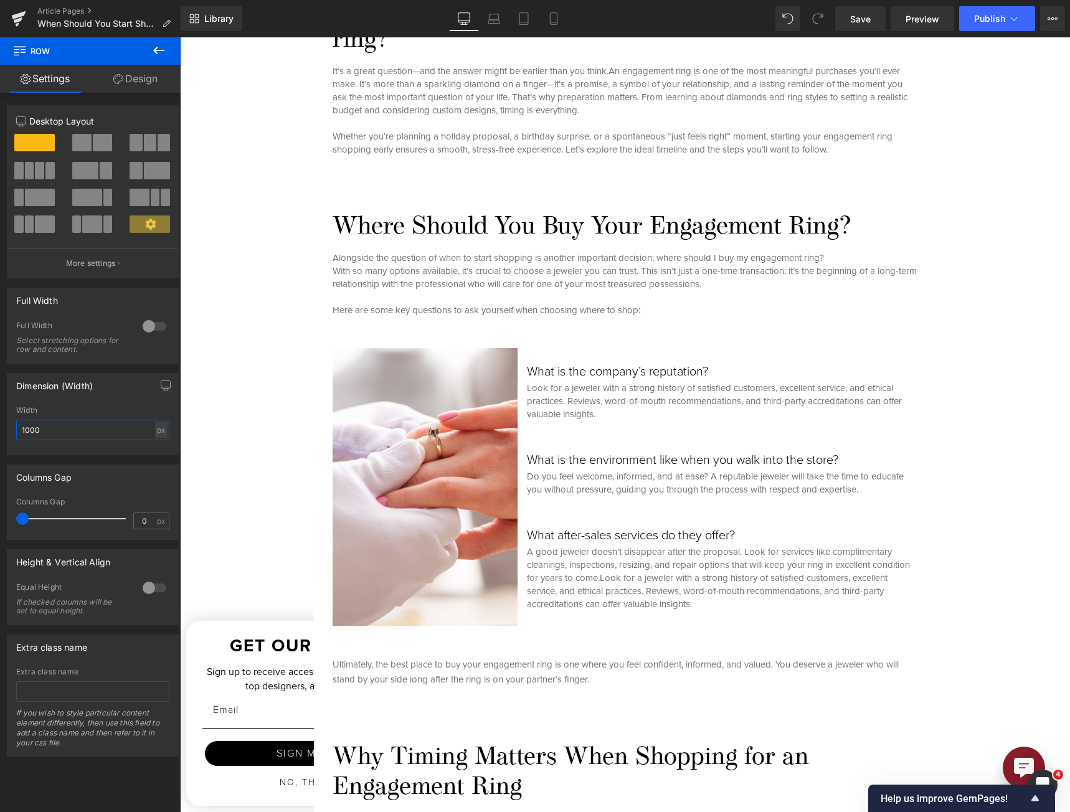
scroll to position [498, 0]
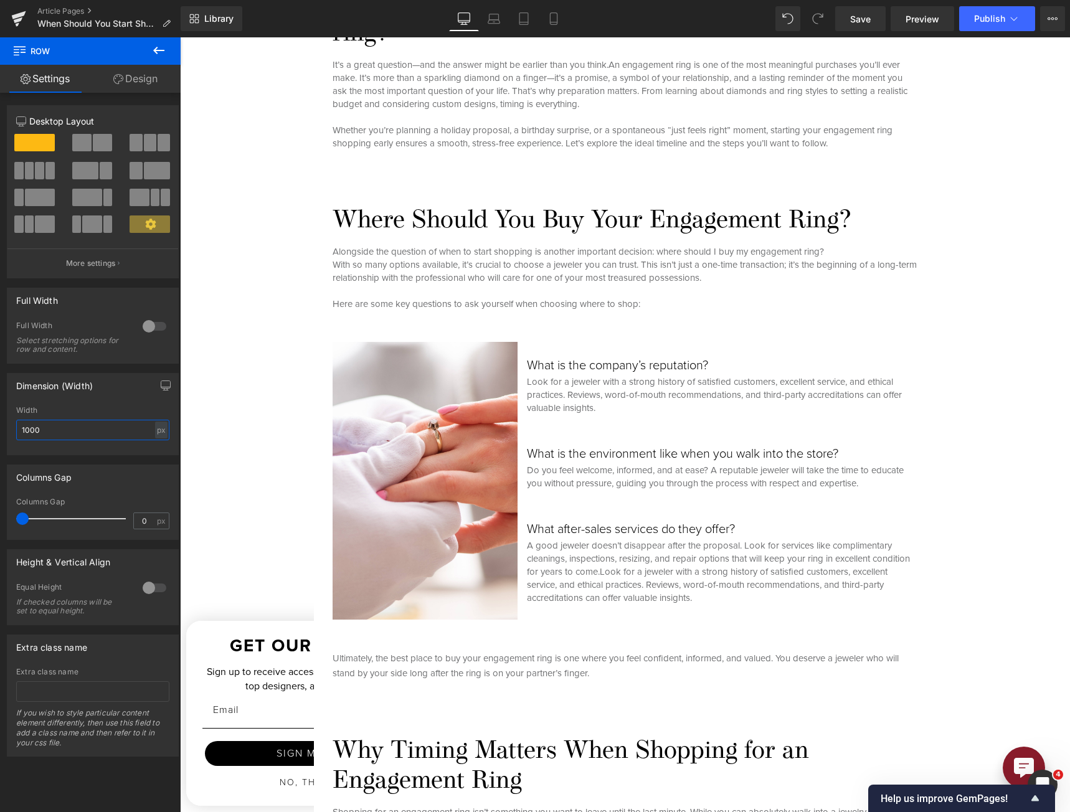
type input "1000"
click at [792, 9] on link "Save" at bounding box center [860, 18] width 50 height 25
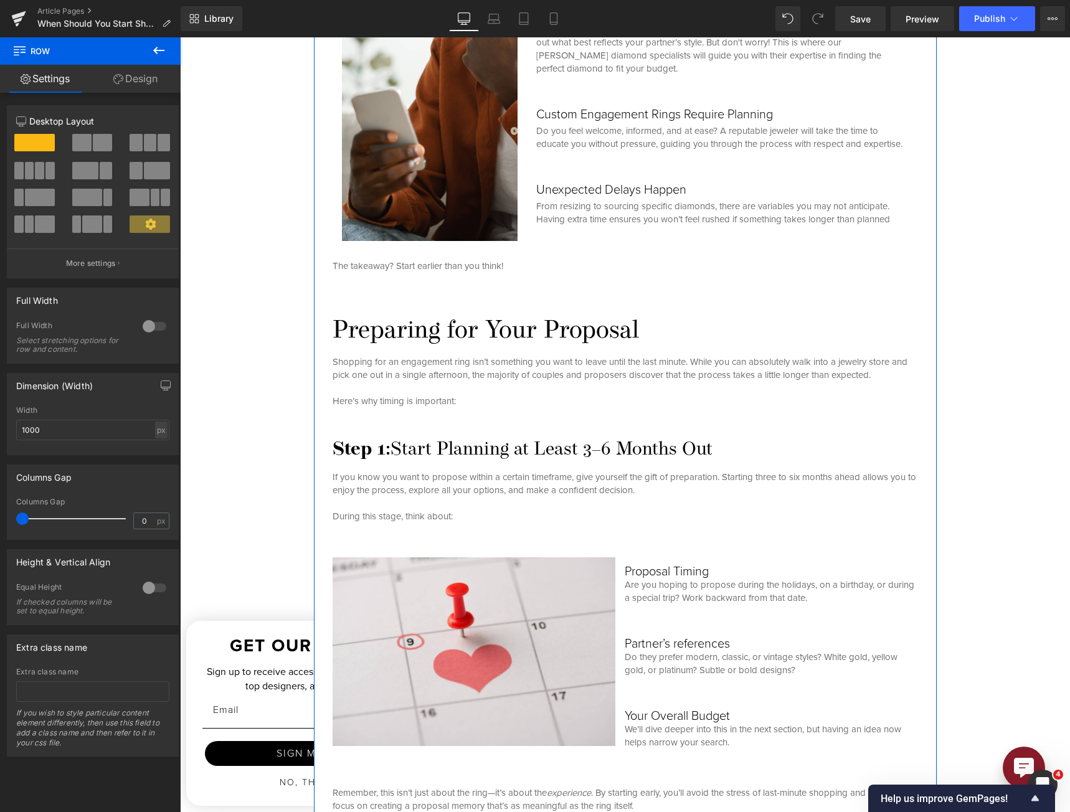
scroll to position [1495, 0]
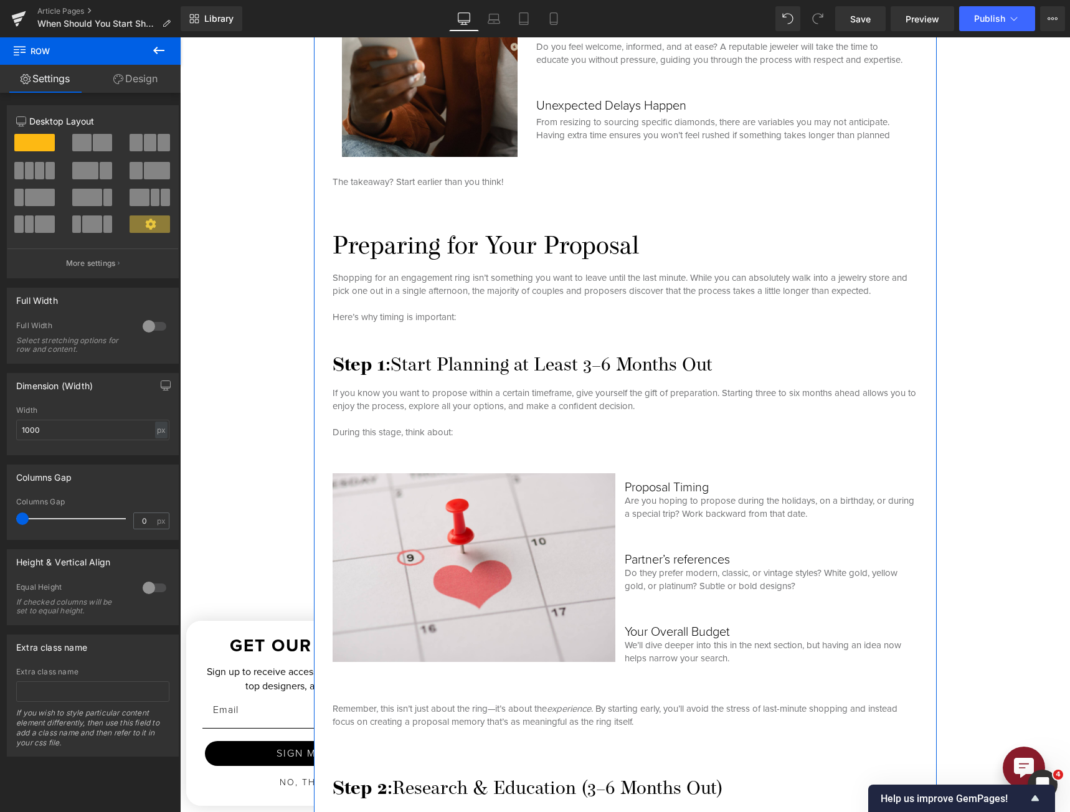
click at [180, 37] on div at bounding box center [180, 37] width 0 height 0
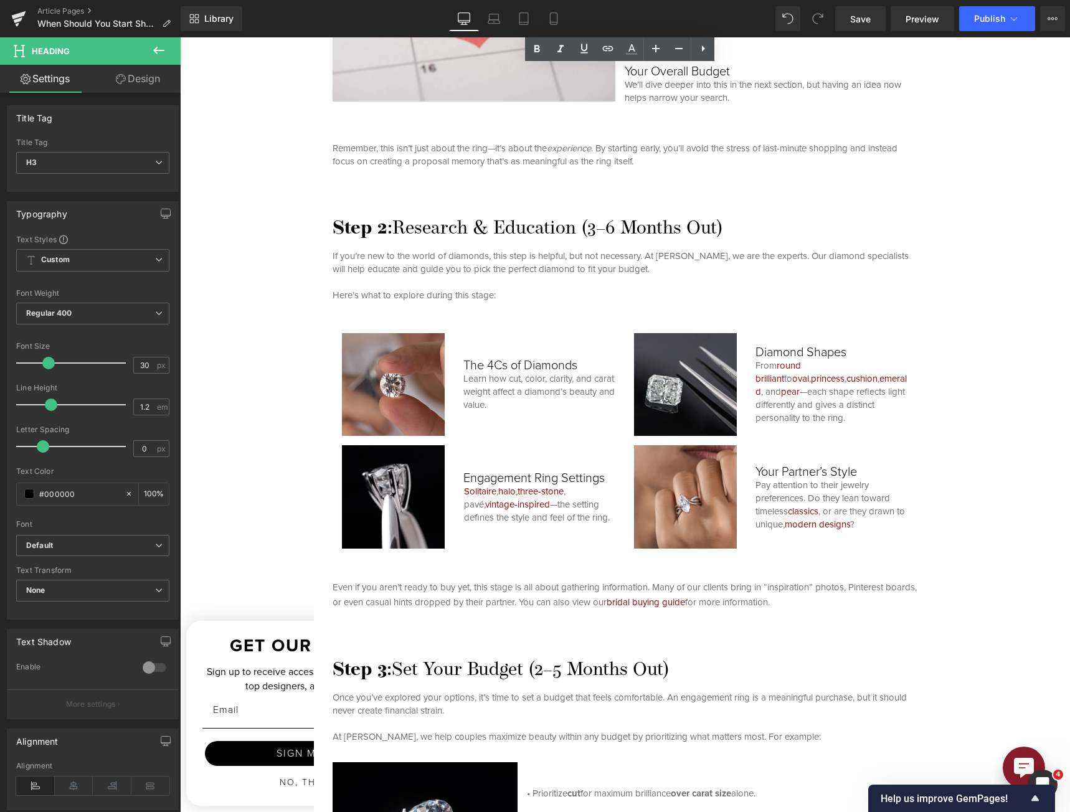
scroll to position [2305, 0]
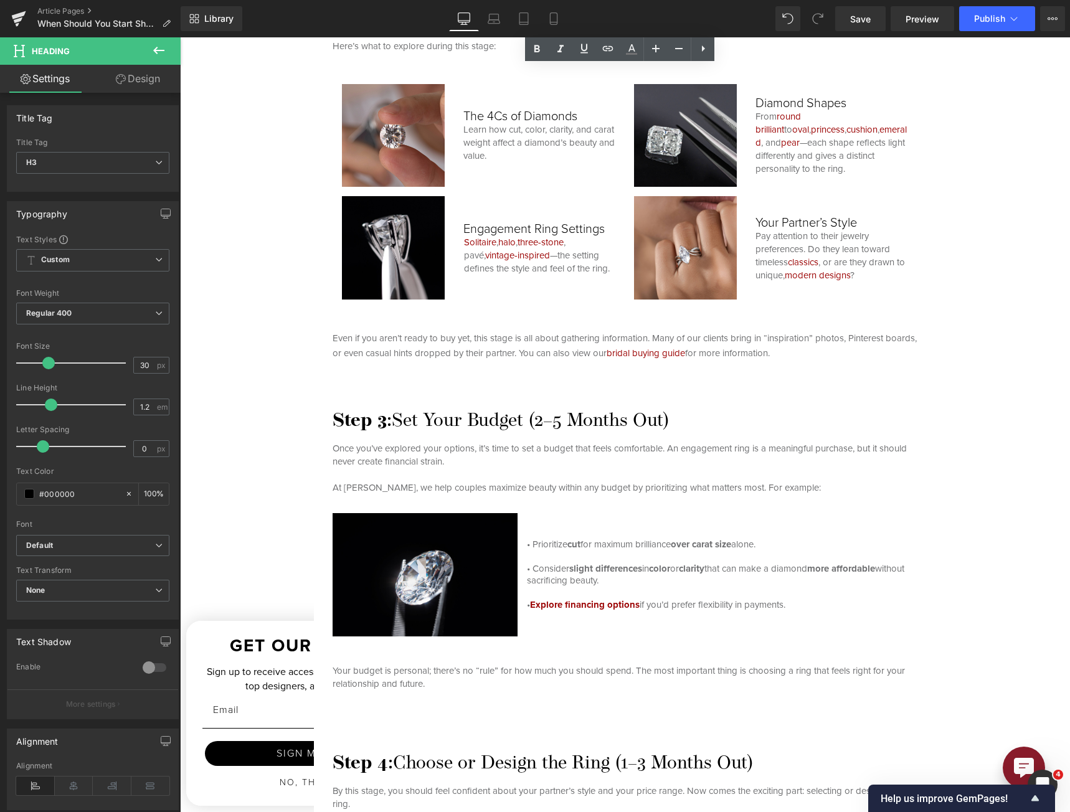
click at [470, 410] on div "Step 3: Set Your Budget (2–5 Months Out) Heading" at bounding box center [625, 421] width 584 height 22
click at [121, 88] on link "Design" at bounding box center [138, 79] width 90 height 28
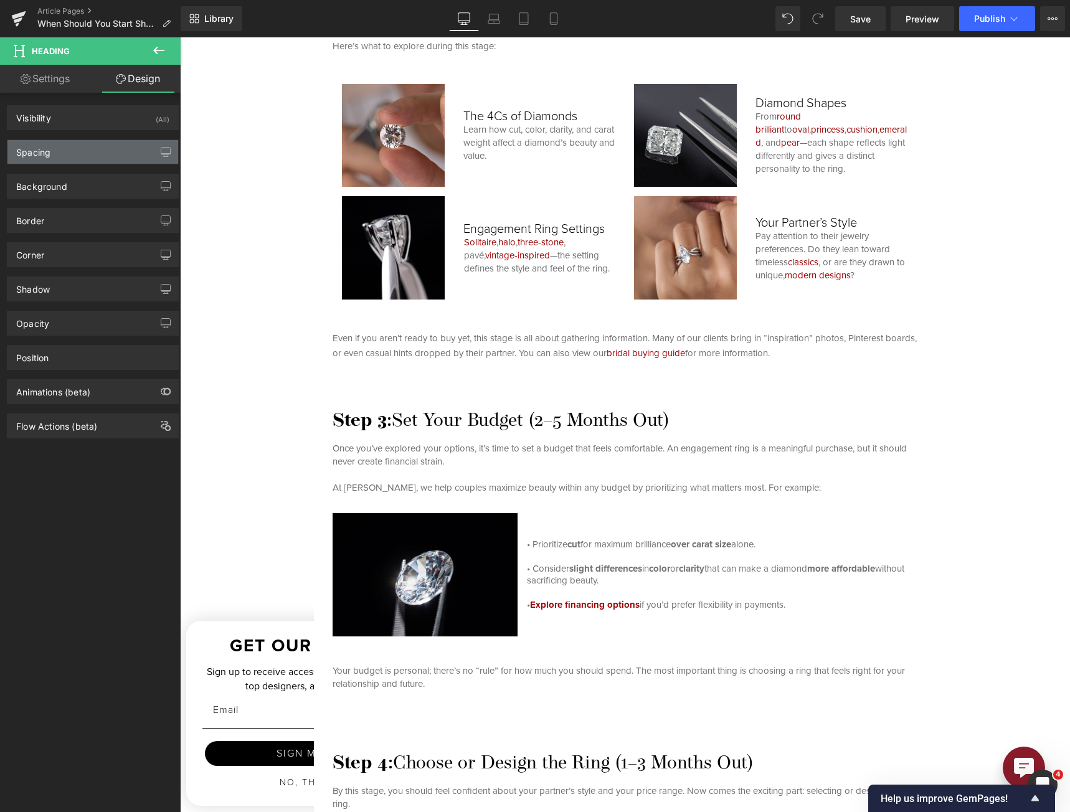
click at [88, 144] on div "Spacing" at bounding box center [92, 152] width 171 height 24
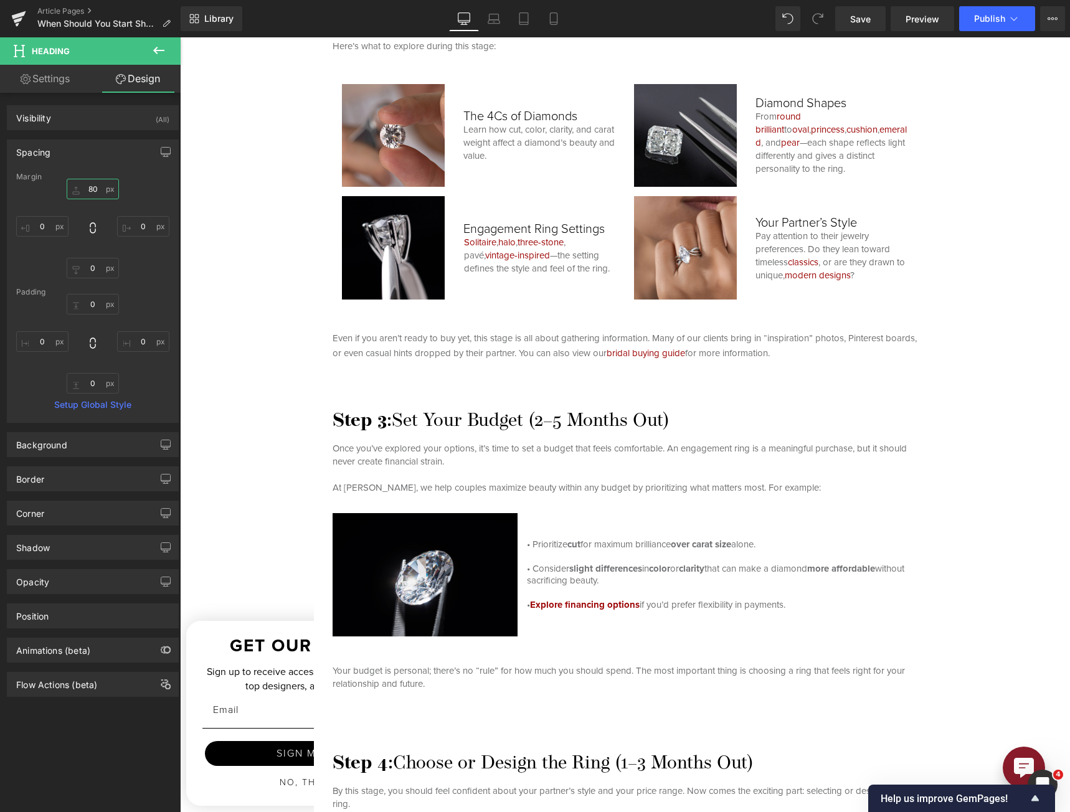
click at [96, 183] on input "80" at bounding box center [93, 189] width 52 height 21
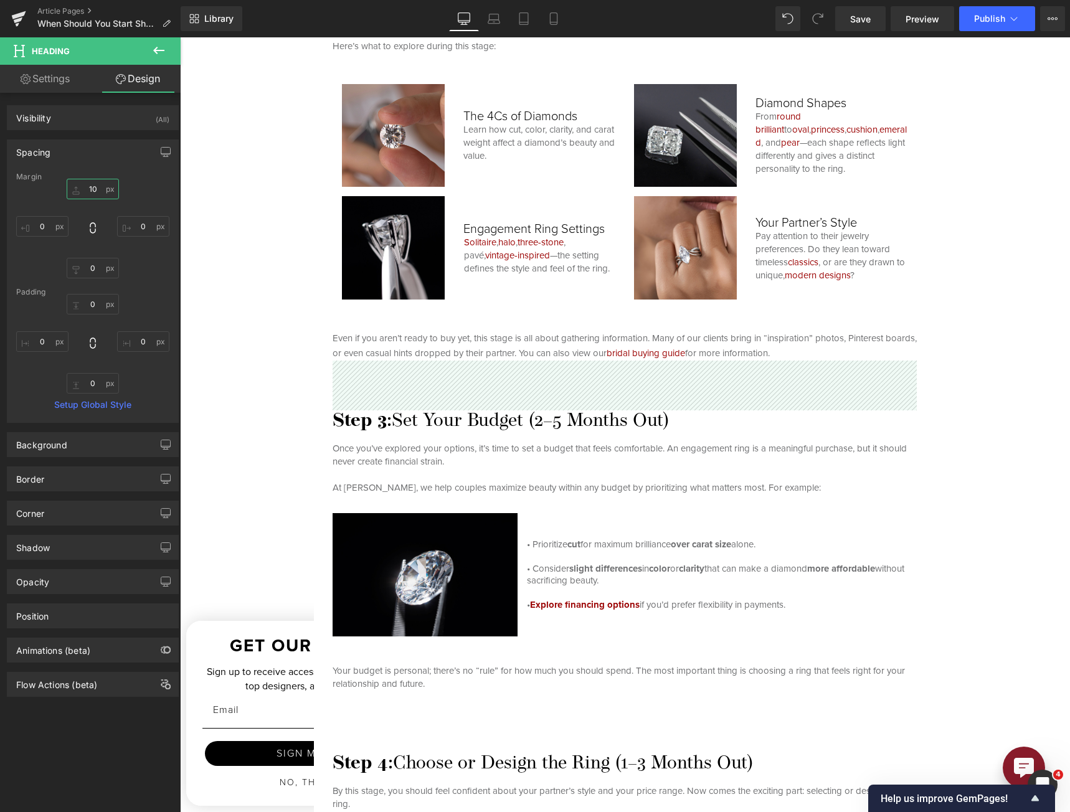
type input "100"
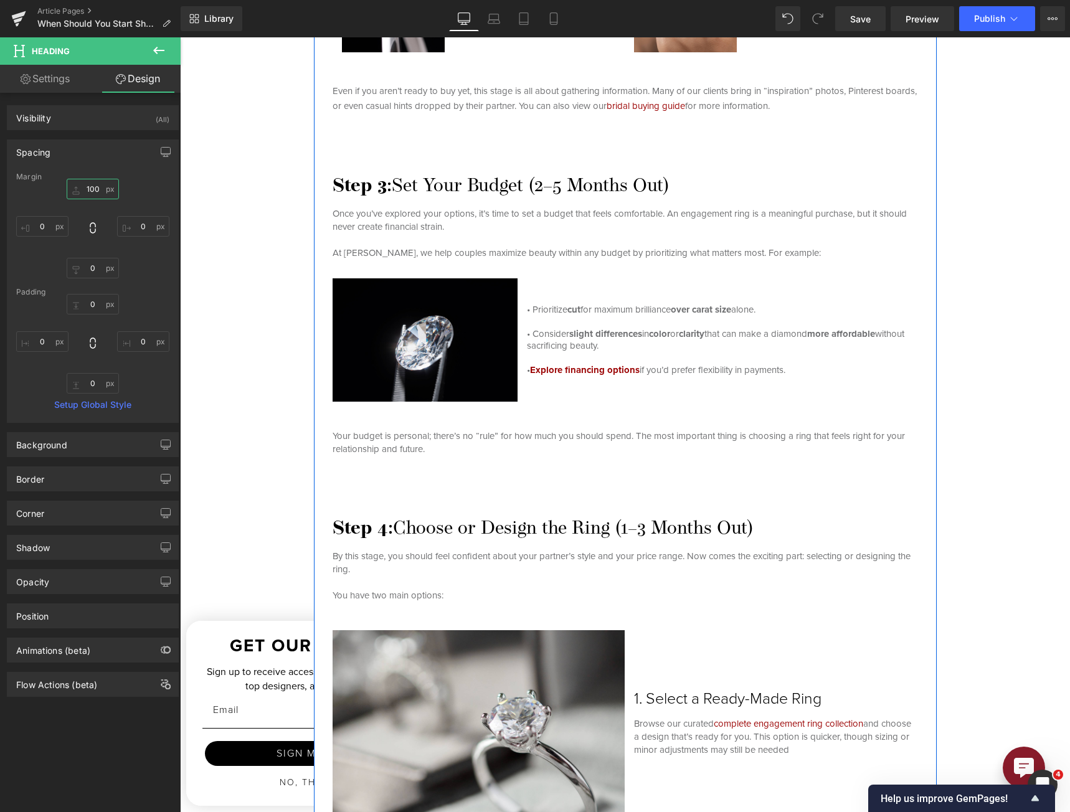
scroll to position [2554, 0]
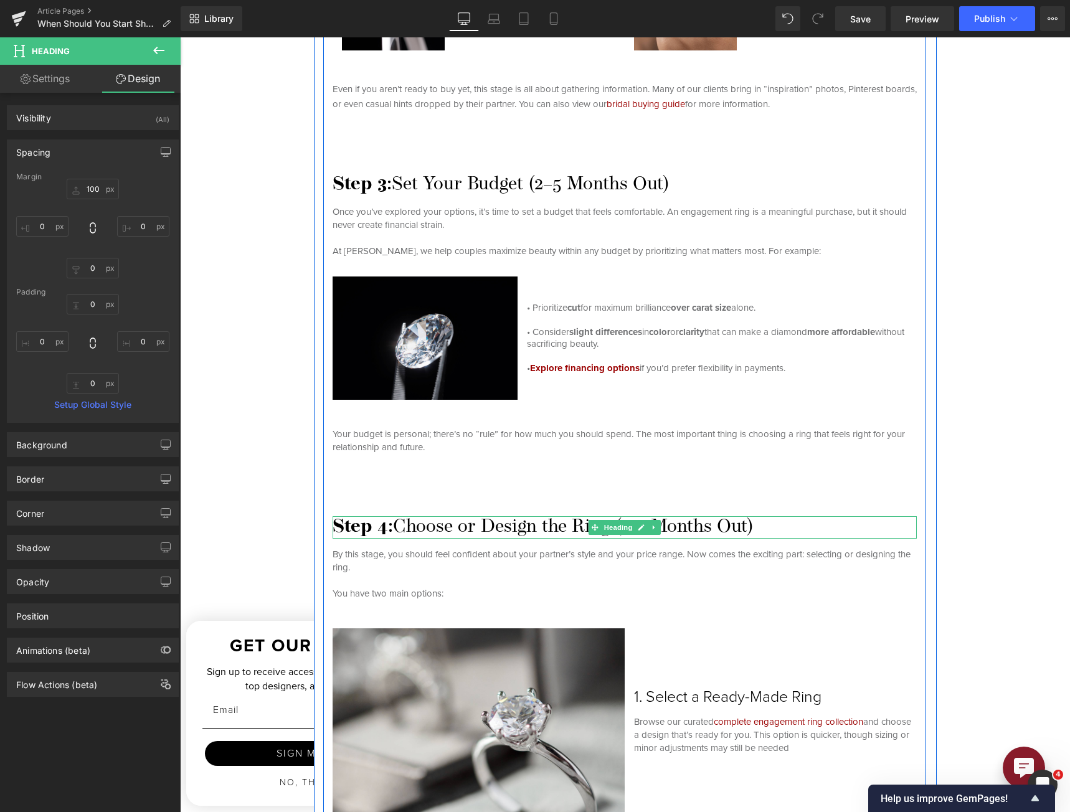
click at [452, 528] on h3 "Step 4: Choose or Design the Ring (1–3 Months Out)" at bounding box center [625, 527] width 584 height 22
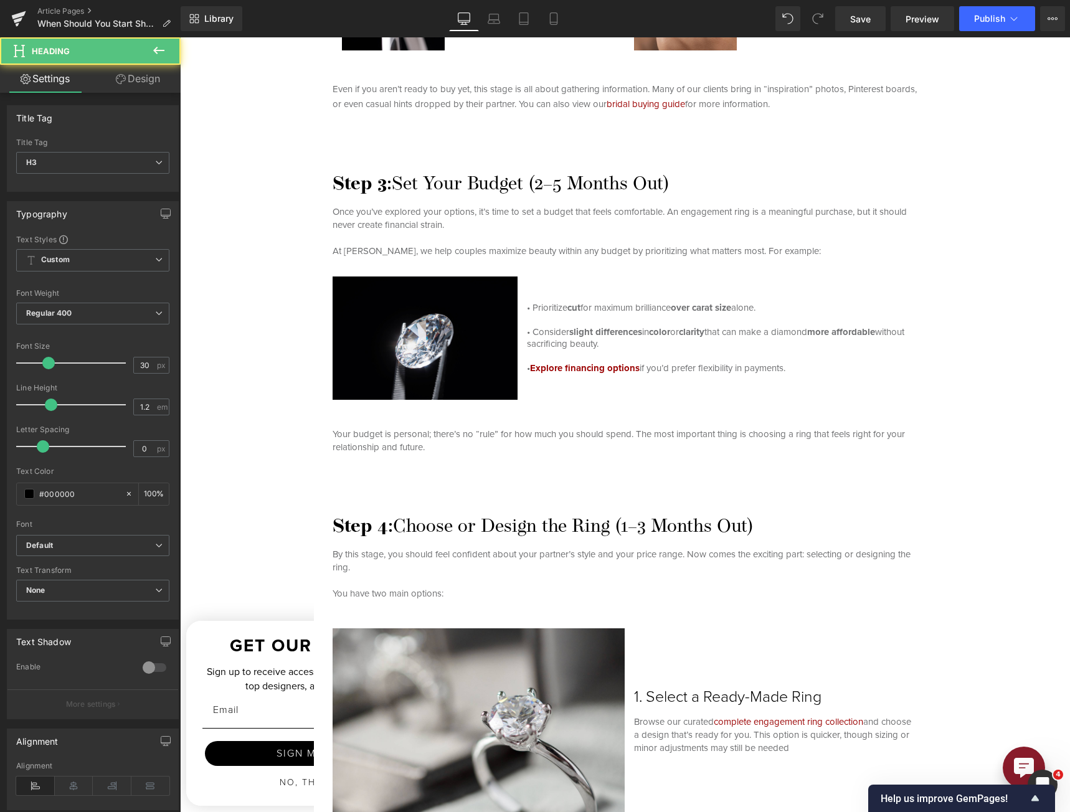
click at [136, 76] on link "Design" at bounding box center [138, 79] width 90 height 28
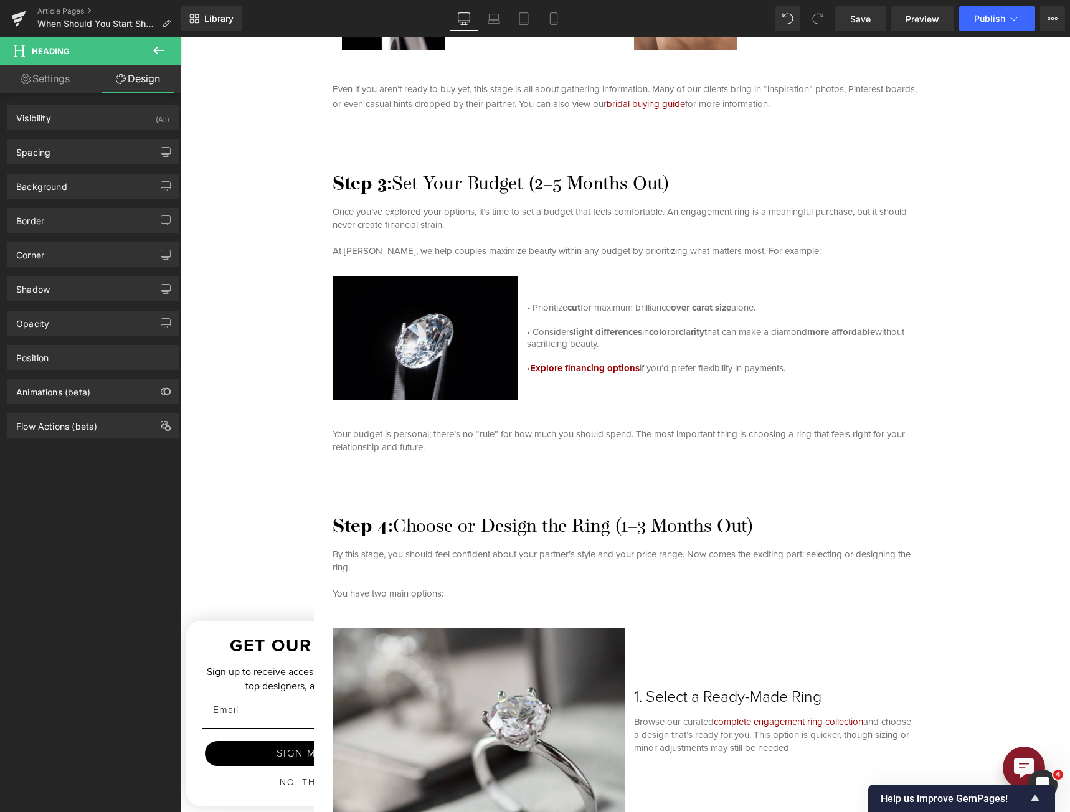
click at [72, 140] on div "Spacing [GEOGRAPHIC_DATA] 100px 100 0px 0 0px 0 0px 0 [GEOGRAPHIC_DATA] 0px 0 0…" at bounding box center [93, 152] width 172 height 25
click at [72, 142] on div "Spacing" at bounding box center [92, 152] width 171 height 24
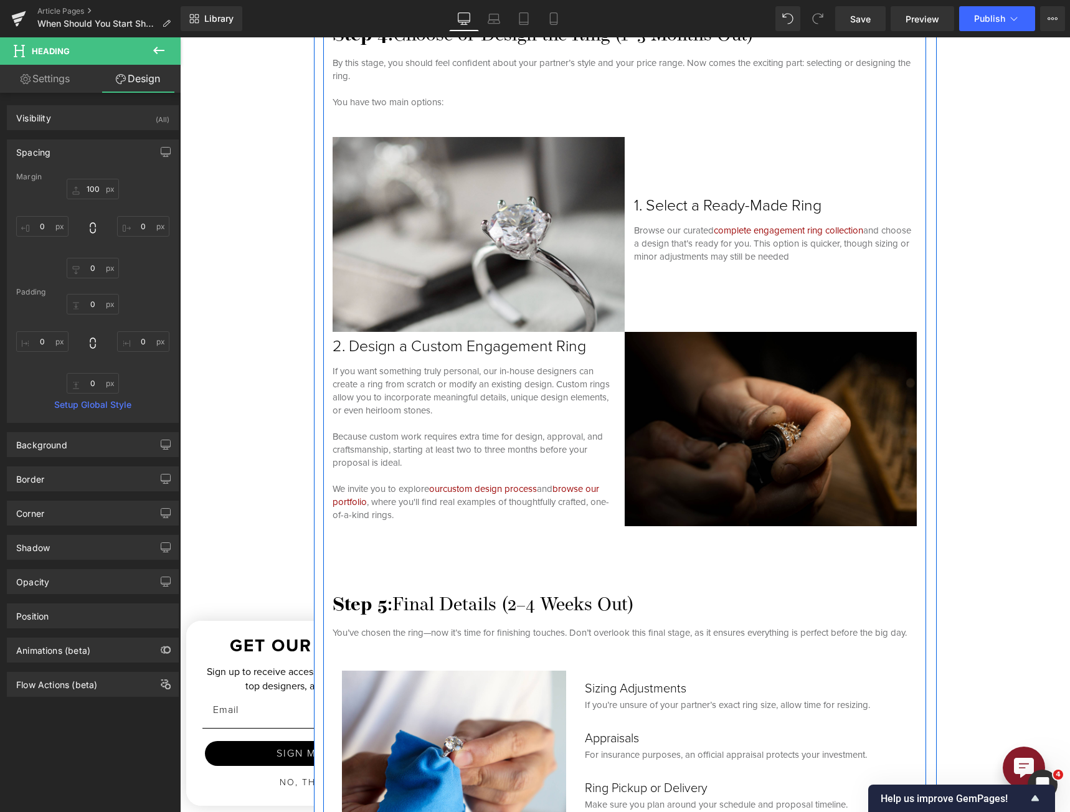
scroll to position [3176, 0]
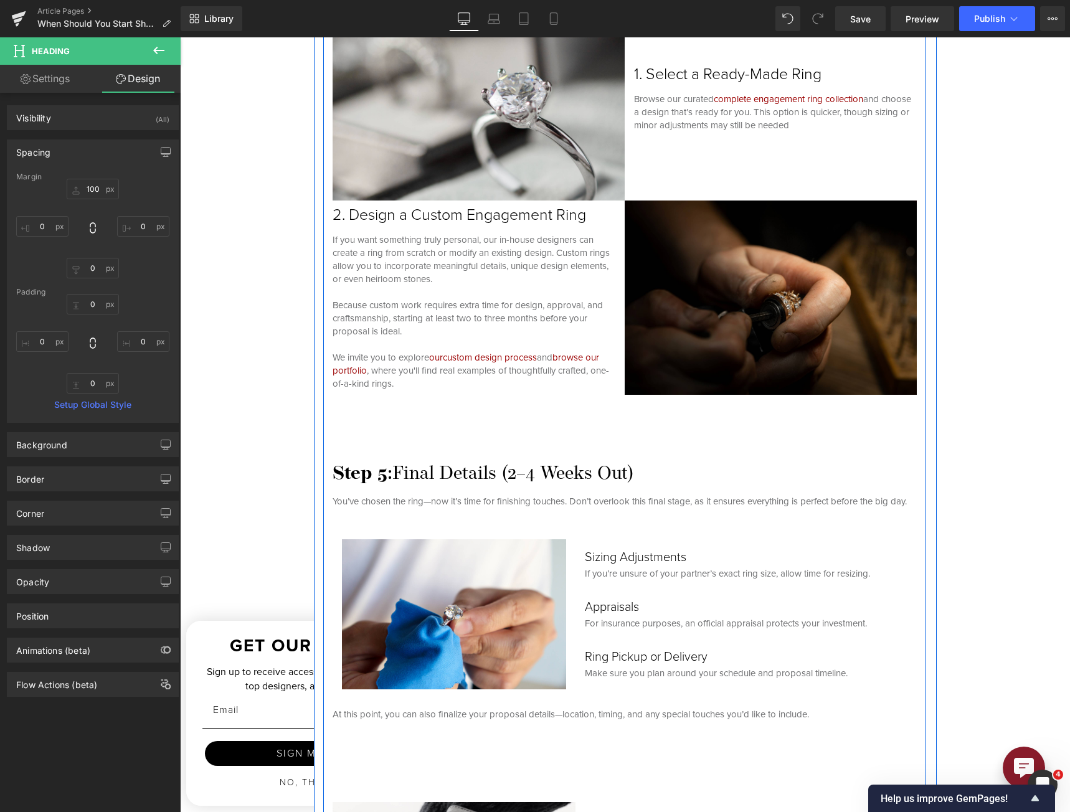
click at [541, 476] on h3 "Step 5: Final Details (2–4 Weeks Out)" at bounding box center [625, 474] width 584 height 22
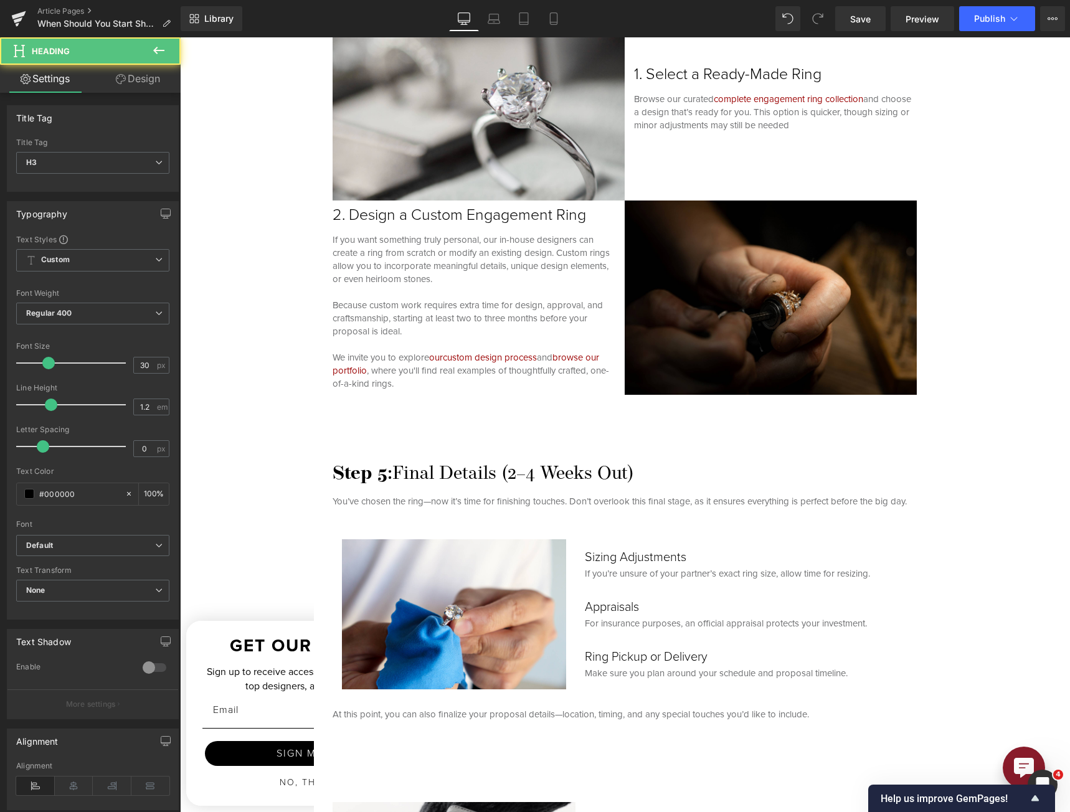
click at [151, 71] on link "Design" at bounding box center [138, 79] width 90 height 28
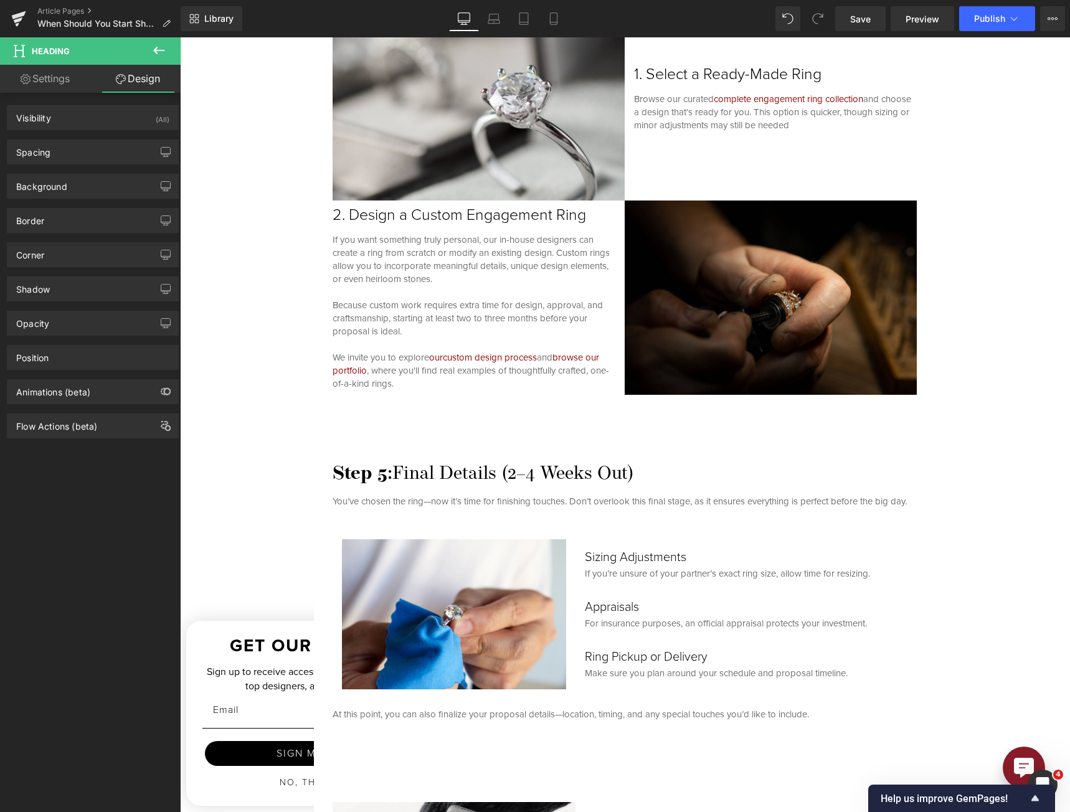
click at [98, 139] on div "Spacing [GEOGRAPHIC_DATA] 100px 100 0px 0 0px 0 0px 0 [GEOGRAPHIC_DATA] 0px 0 0…" at bounding box center [93, 147] width 186 height 34
click at [103, 146] on div "Spacing" at bounding box center [92, 152] width 171 height 24
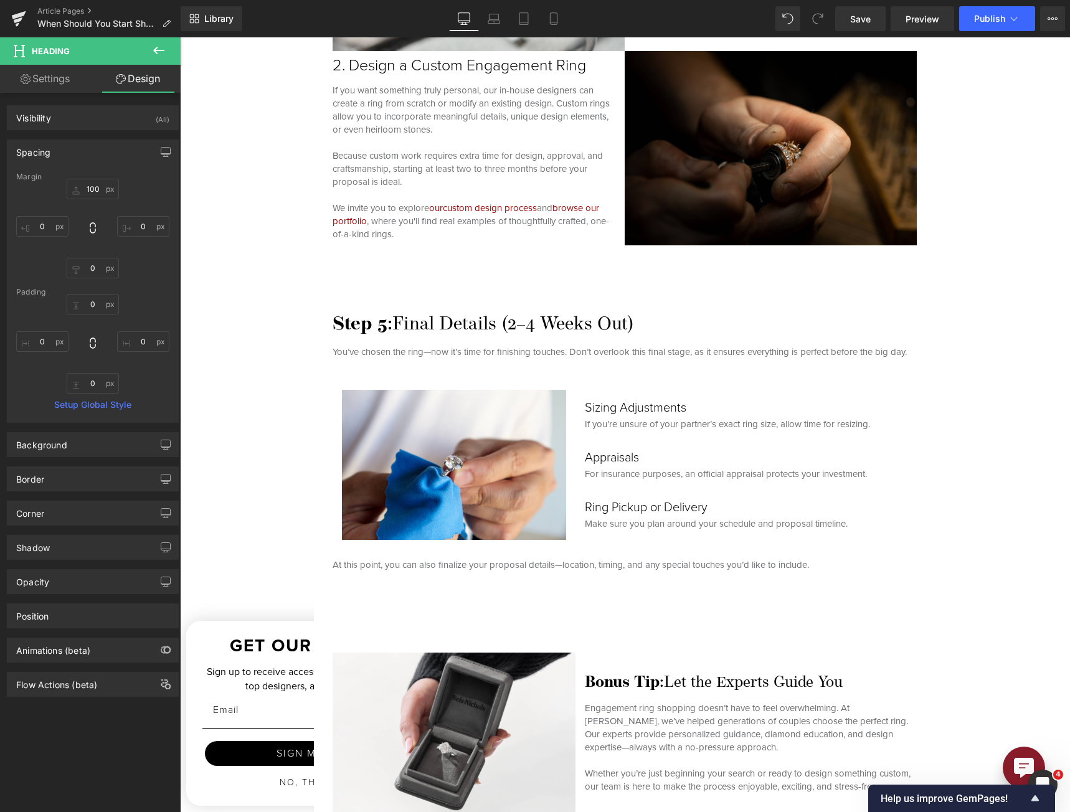
scroll to position [3550, 0]
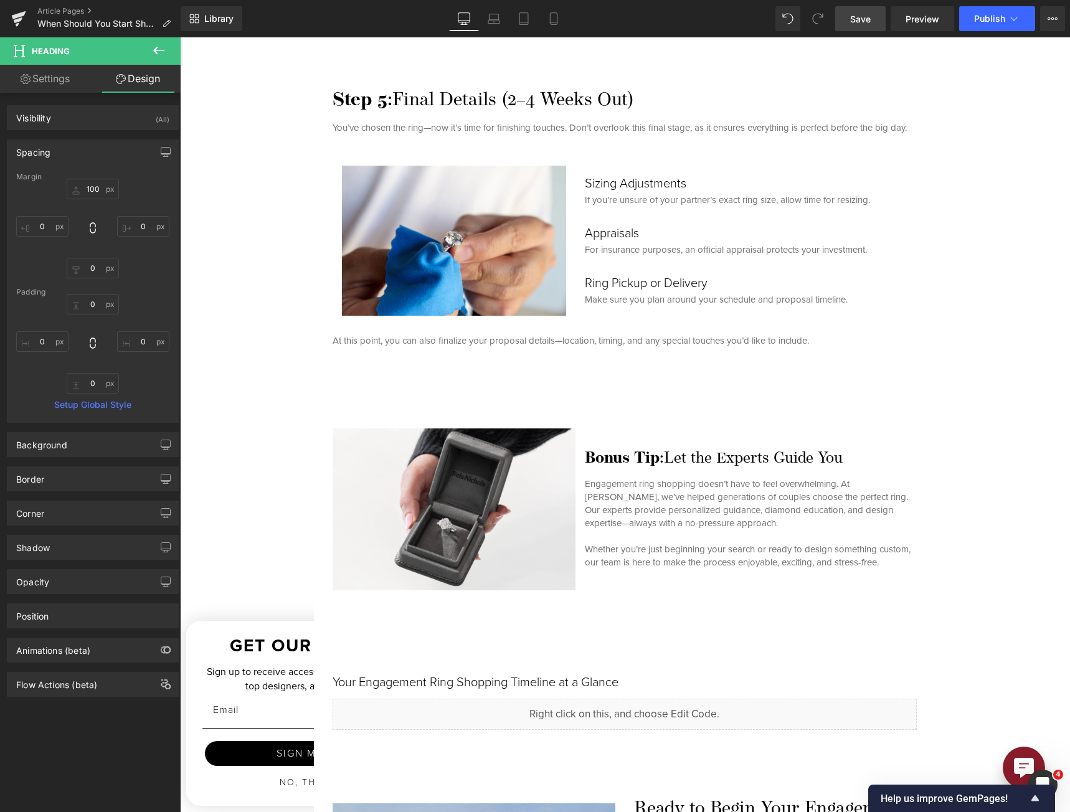
click at [792, 12] on link "Save" at bounding box center [860, 18] width 50 height 25
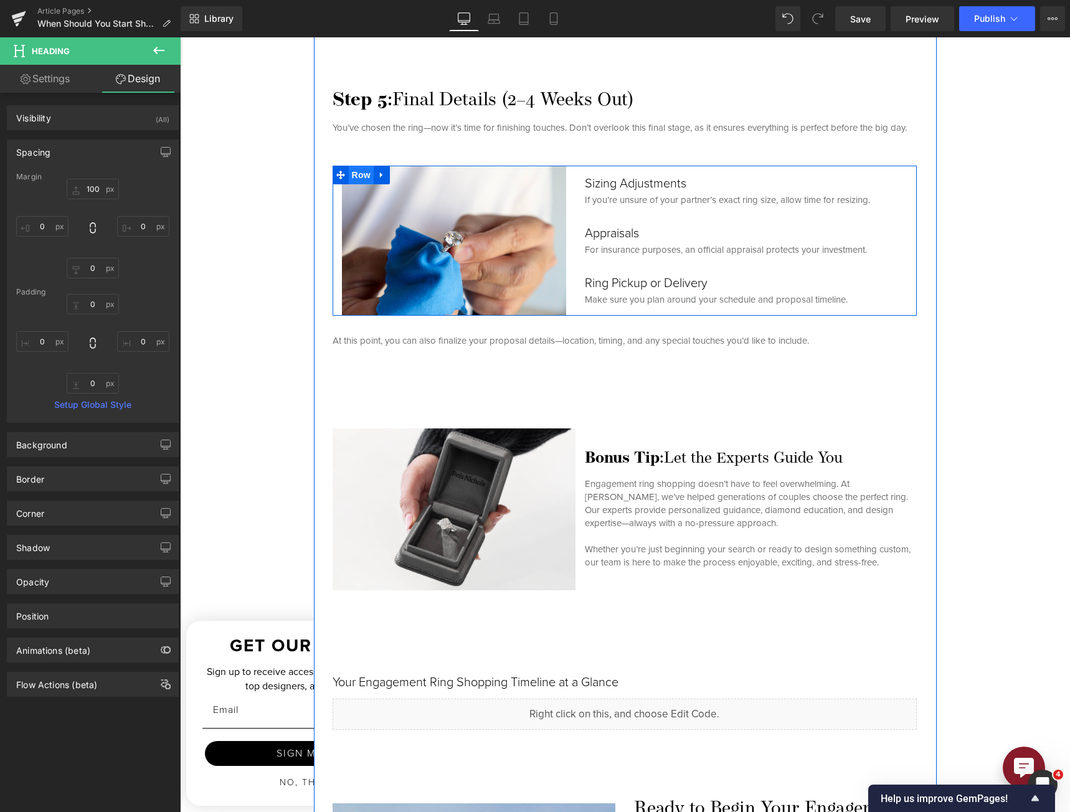
click at [353, 184] on span "Row" at bounding box center [361, 175] width 25 height 19
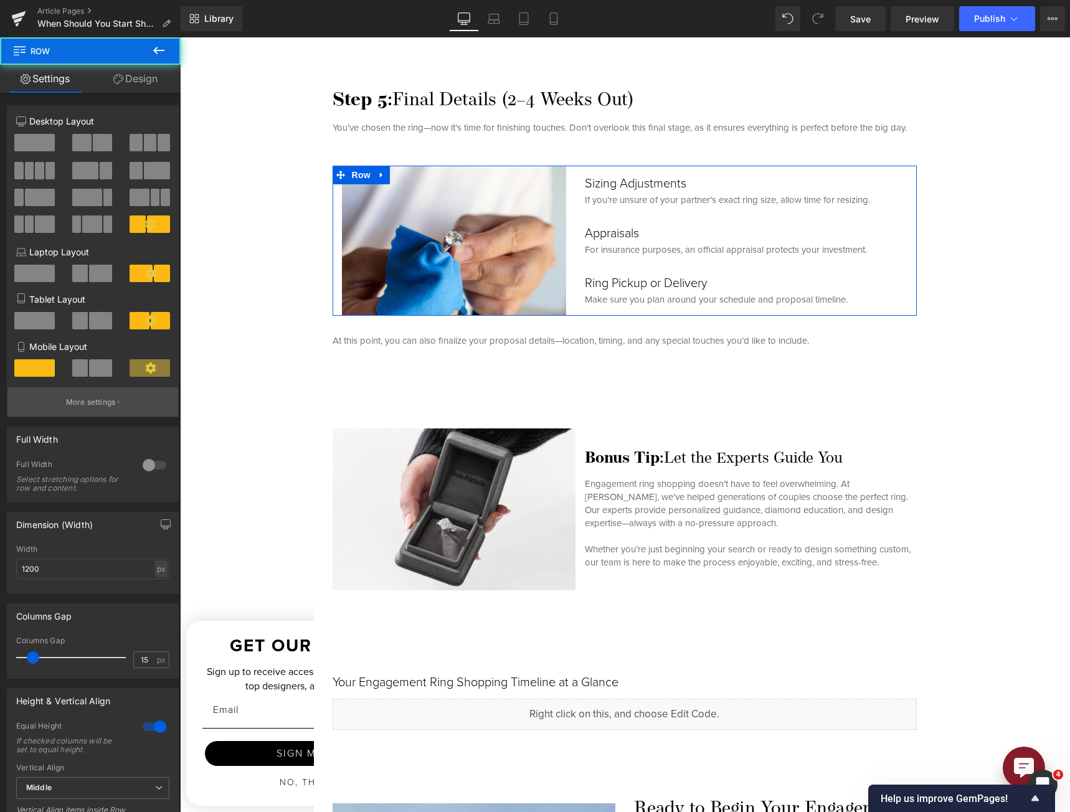
click at [94, 391] on button "More settings" at bounding box center [92, 401] width 171 height 29
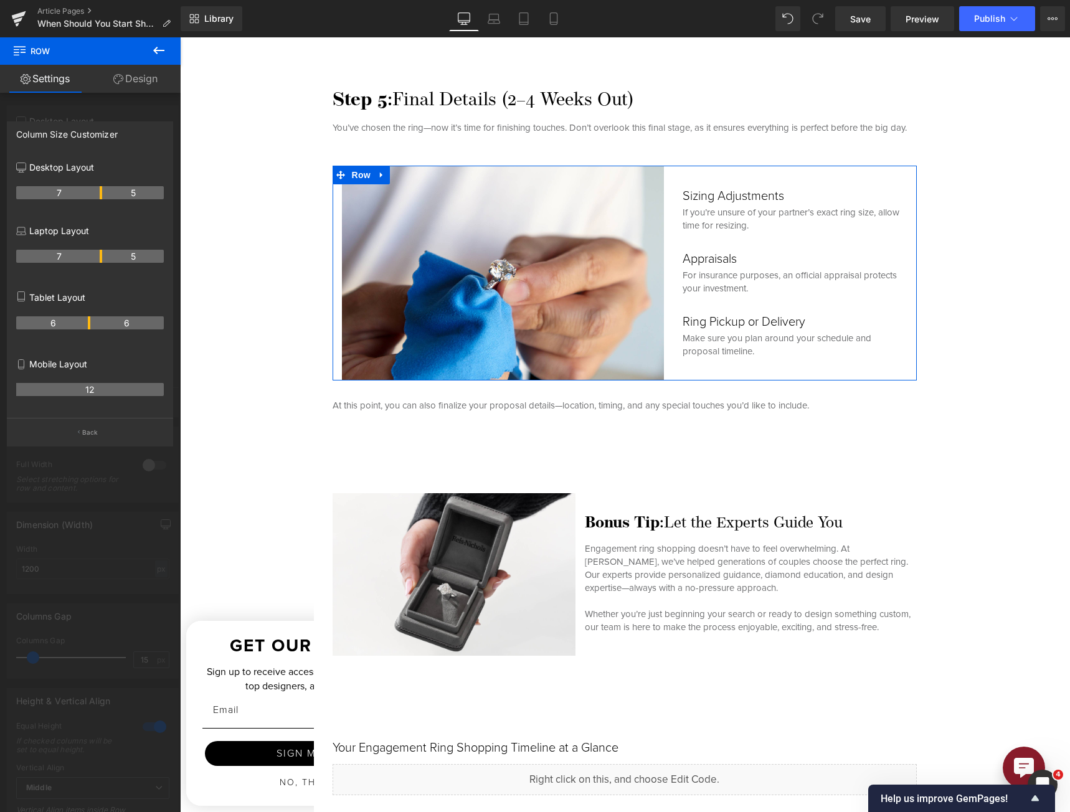
drag, startPoint x: 76, startPoint y: 192, endPoint x: 98, endPoint y: 189, distance: 22.0
click at [792, 22] on link "Save" at bounding box center [860, 18] width 50 height 25
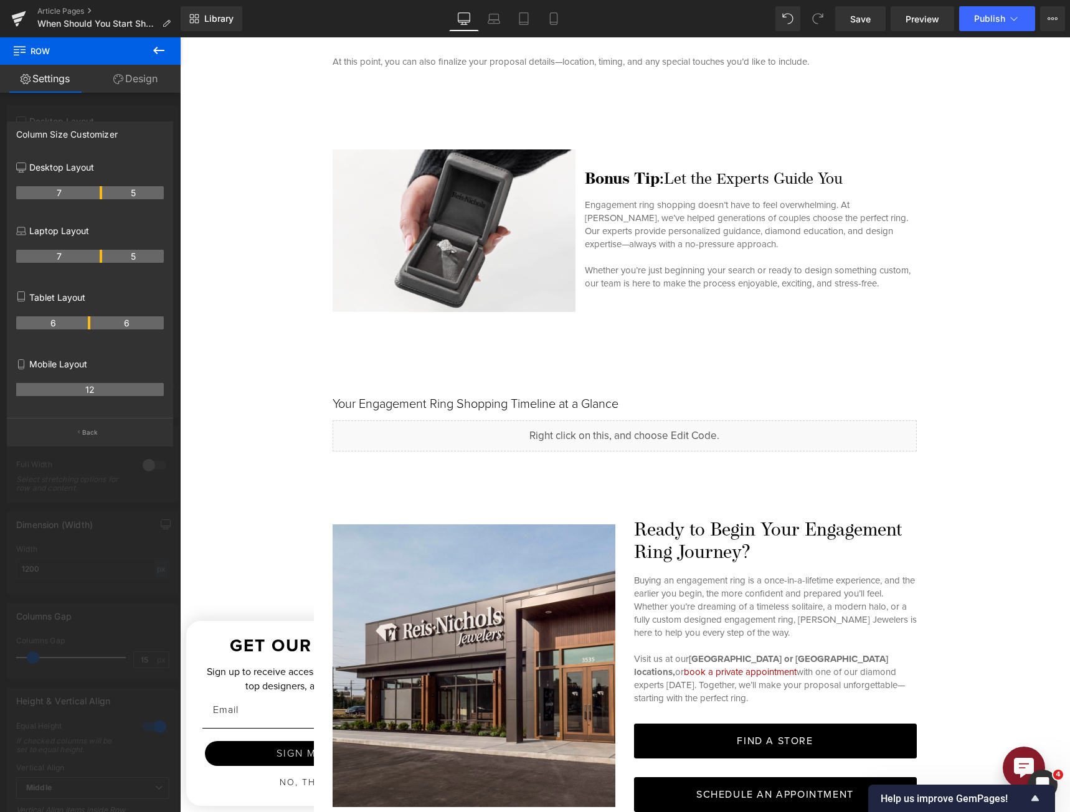
scroll to position [4048, 0]
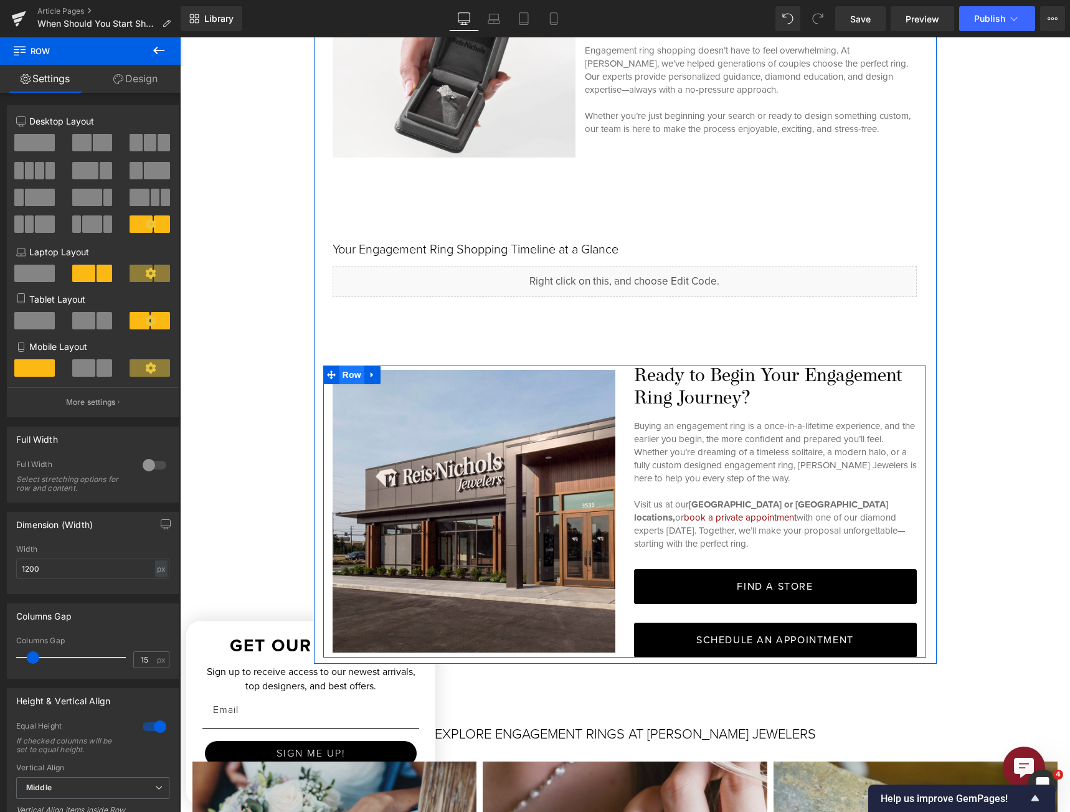
click at [339, 379] on span "Row" at bounding box center [351, 375] width 25 height 19
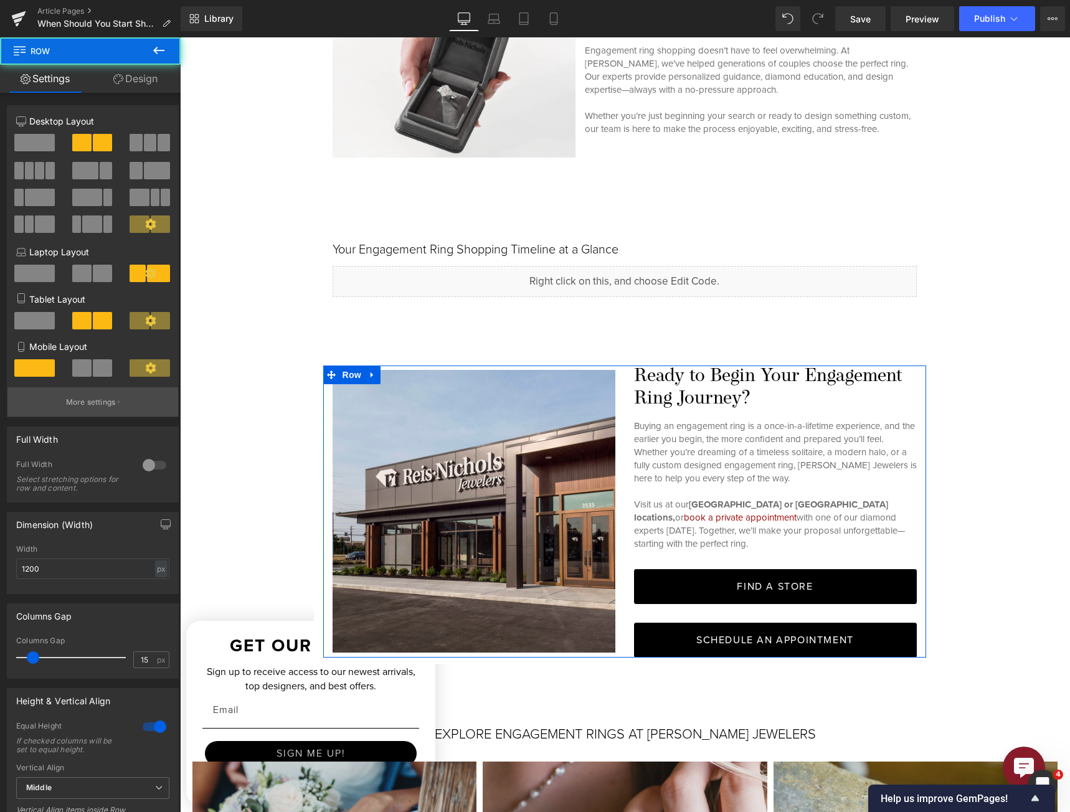
click at [117, 394] on button "More settings" at bounding box center [92, 401] width 171 height 29
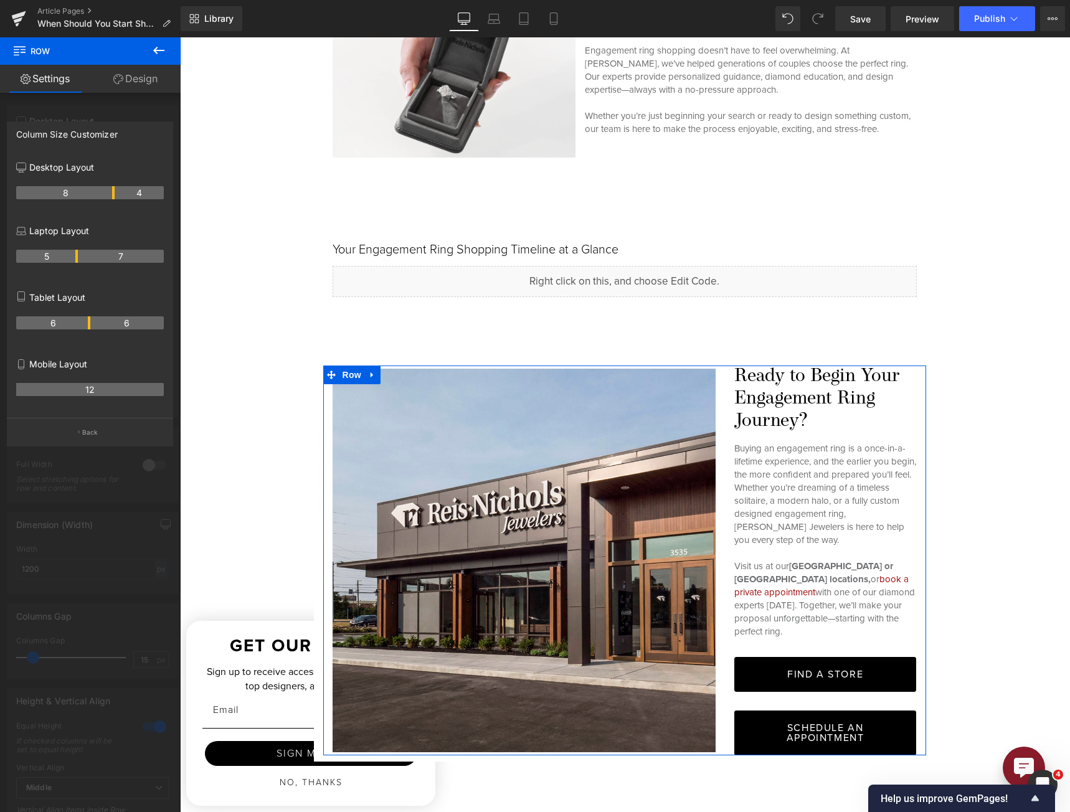
drag, startPoint x: 87, startPoint y: 193, endPoint x: 106, endPoint y: 202, distance: 20.9
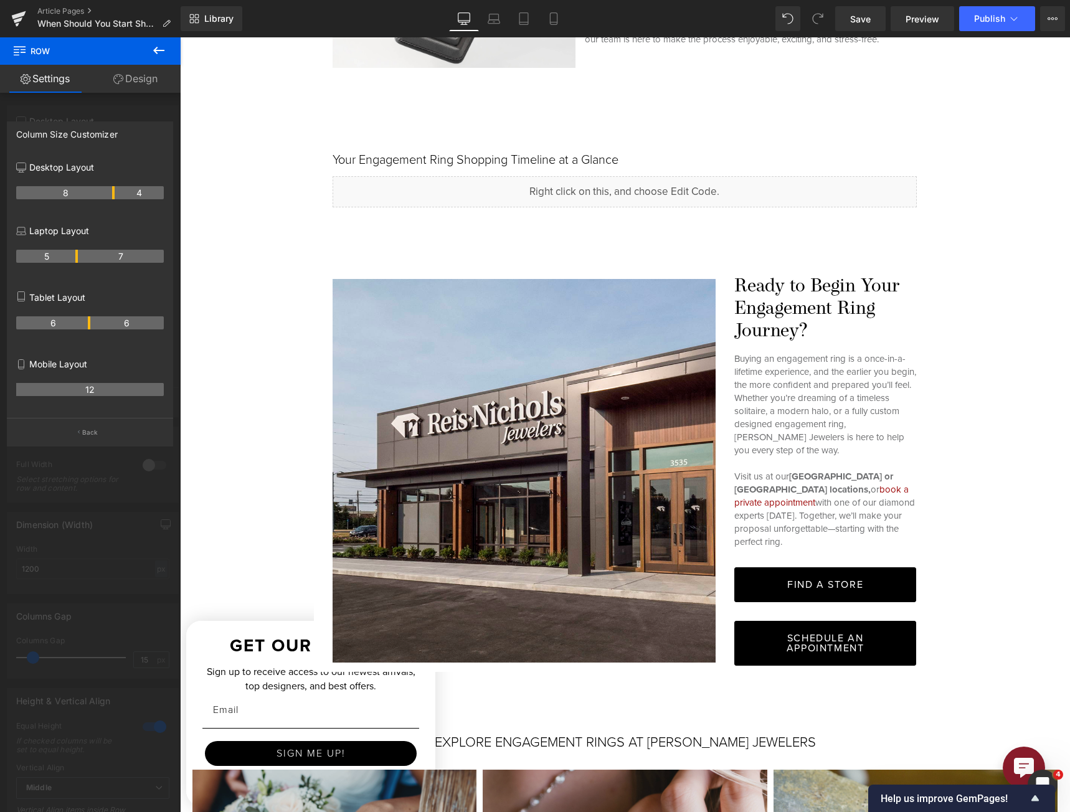
scroll to position [4111, 0]
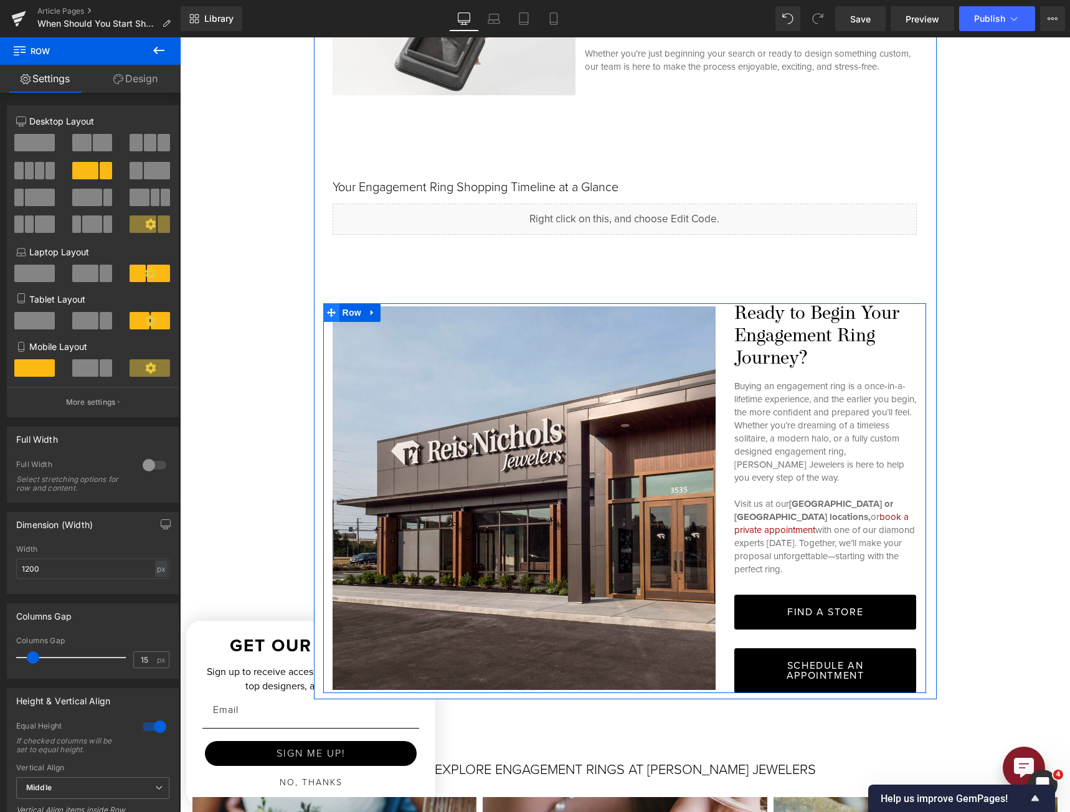
click at [328, 317] on icon at bounding box center [331, 312] width 9 height 9
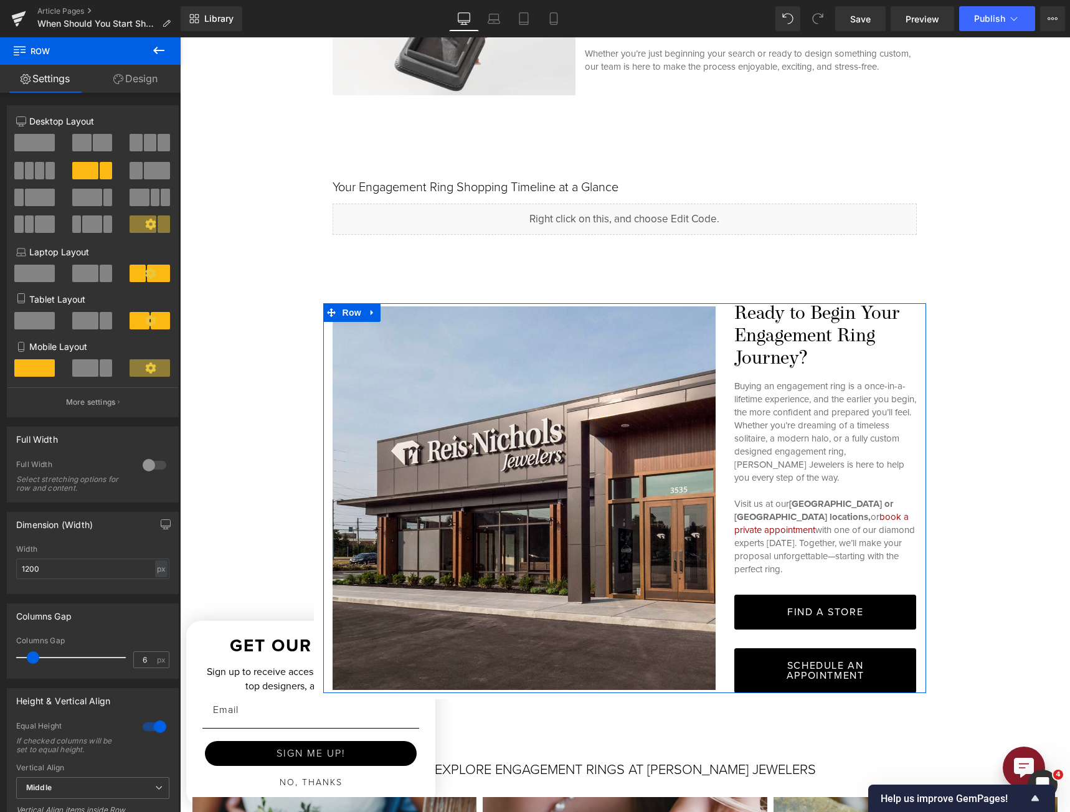
type input "0"
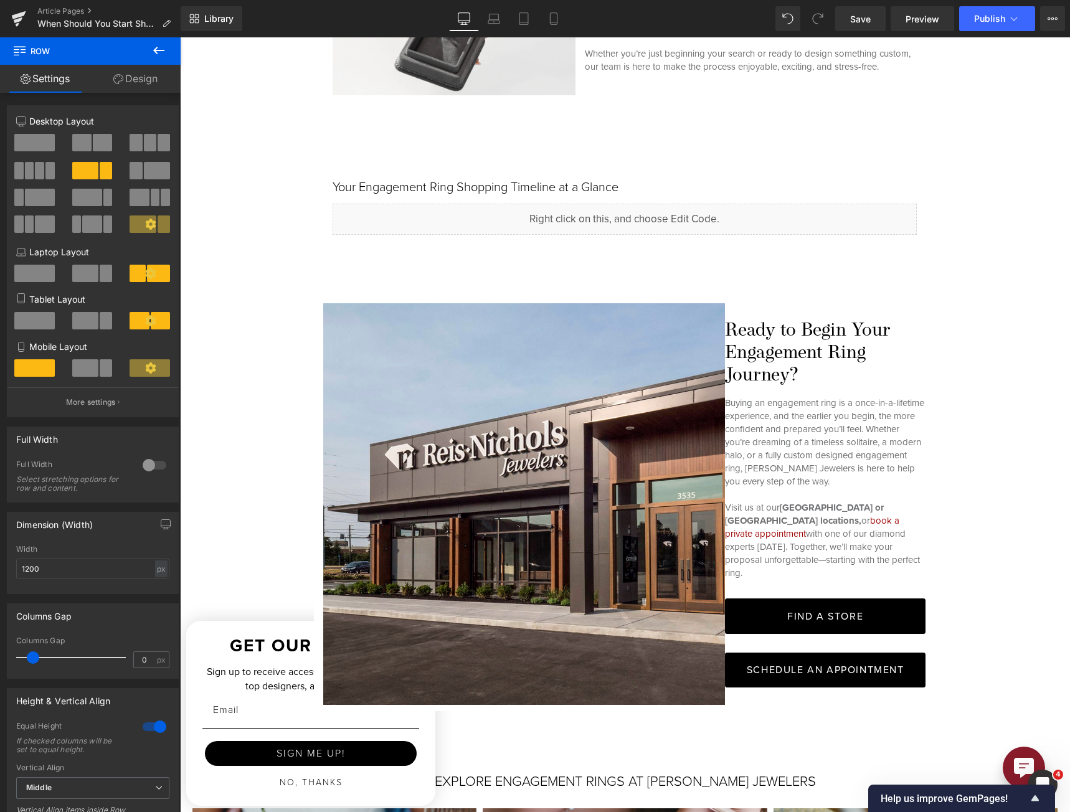
drag, startPoint x: 27, startPoint y: 660, endPoint x: -35, endPoint y: 659, distance: 61.7
click at [0, 659] on html "Row You are previewing how the will restyle your page. You can not edit Element…" at bounding box center [535, 406] width 1070 height 812
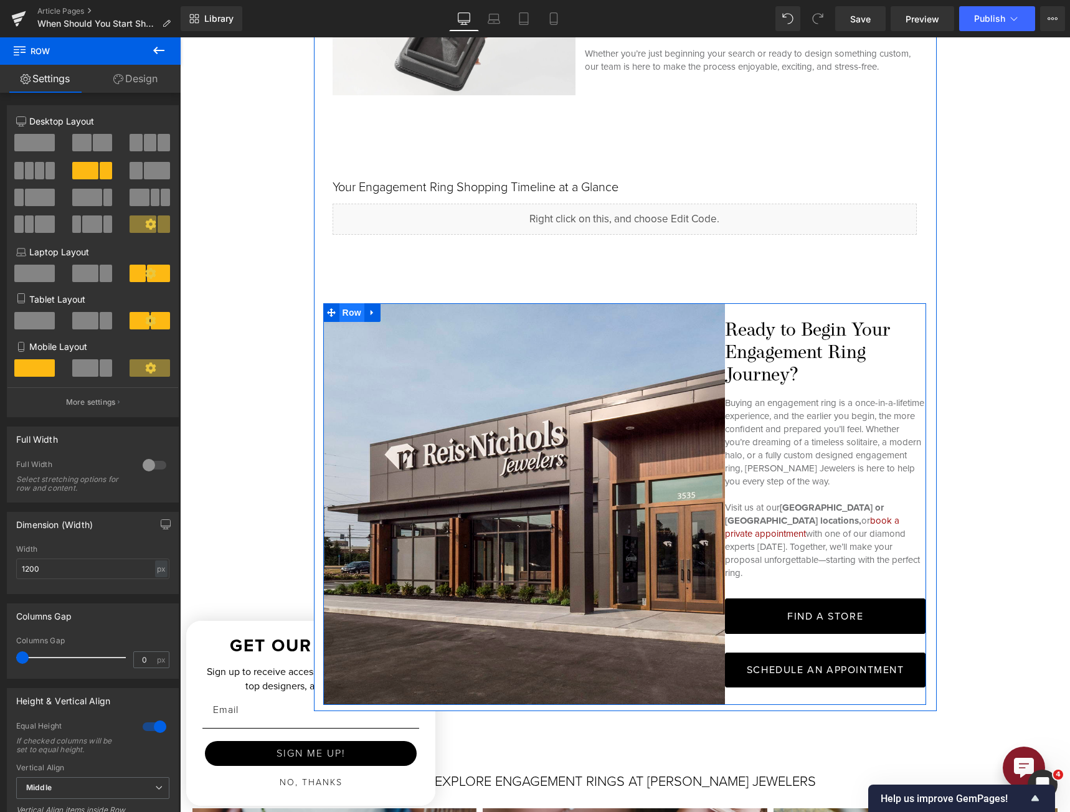
click at [339, 322] on span "Row" at bounding box center [351, 312] width 25 height 19
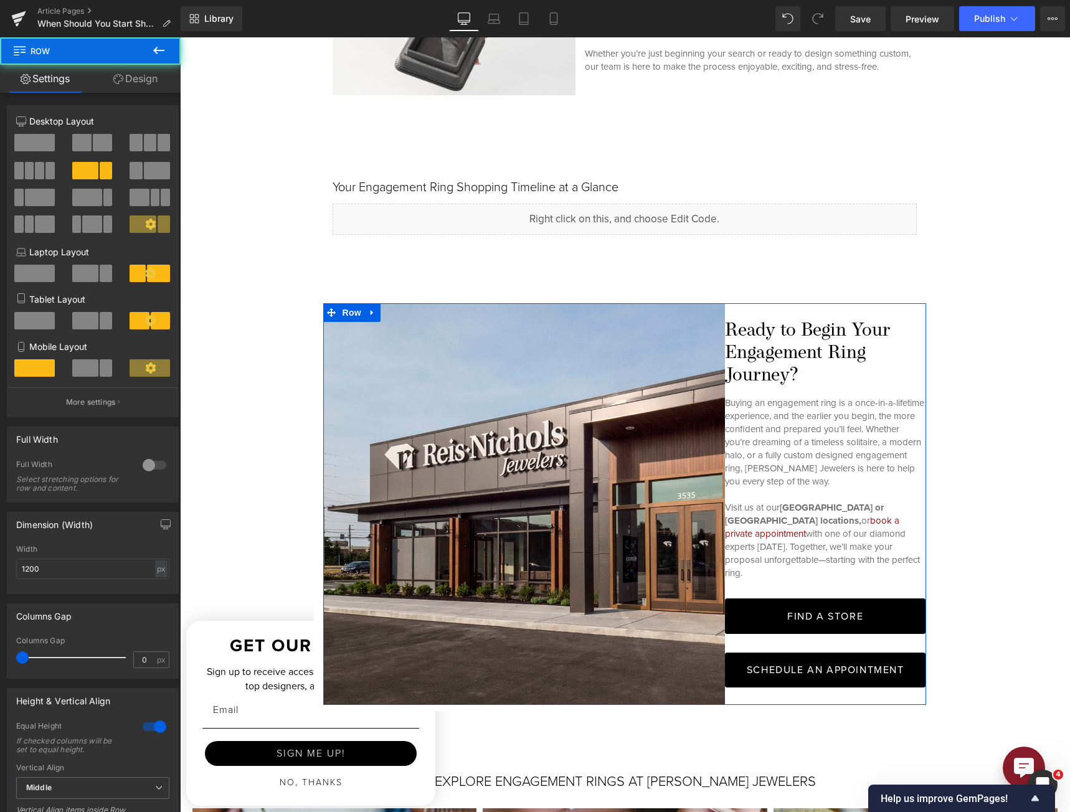
click at [124, 72] on link "Design" at bounding box center [135, 79] width 90 height 28
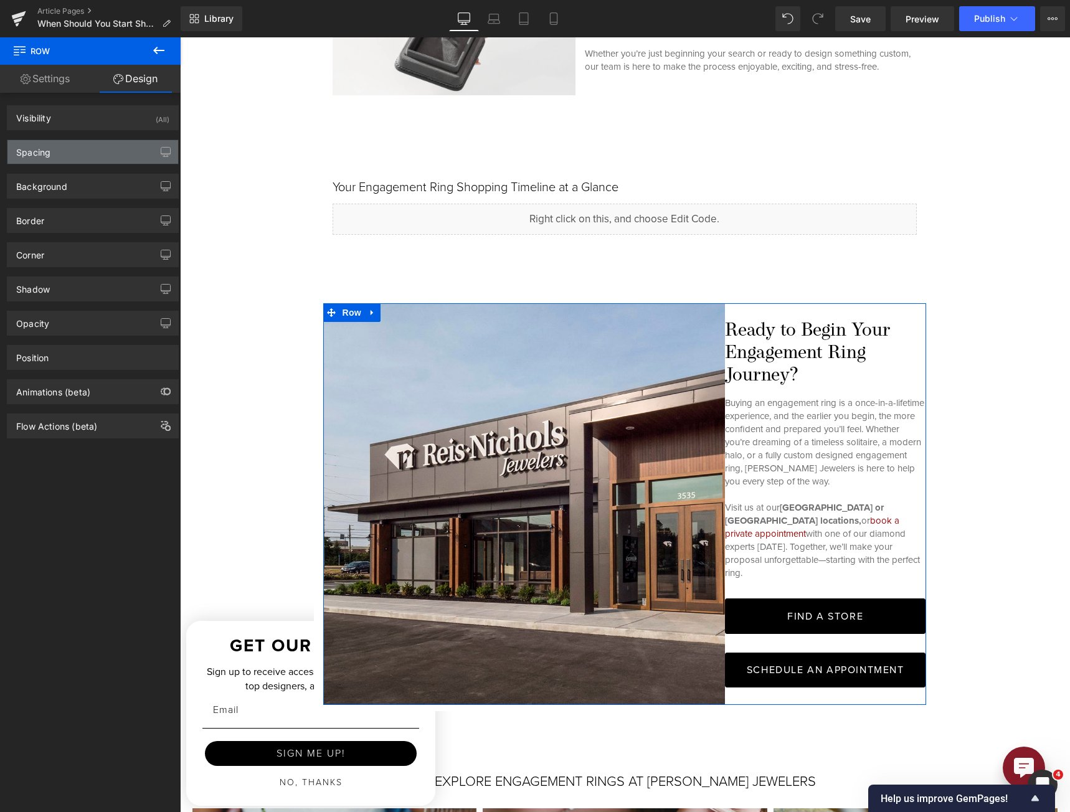
click at [73, 150] on div "Spacing" at bounding box center [92, 152] width 171 height 24
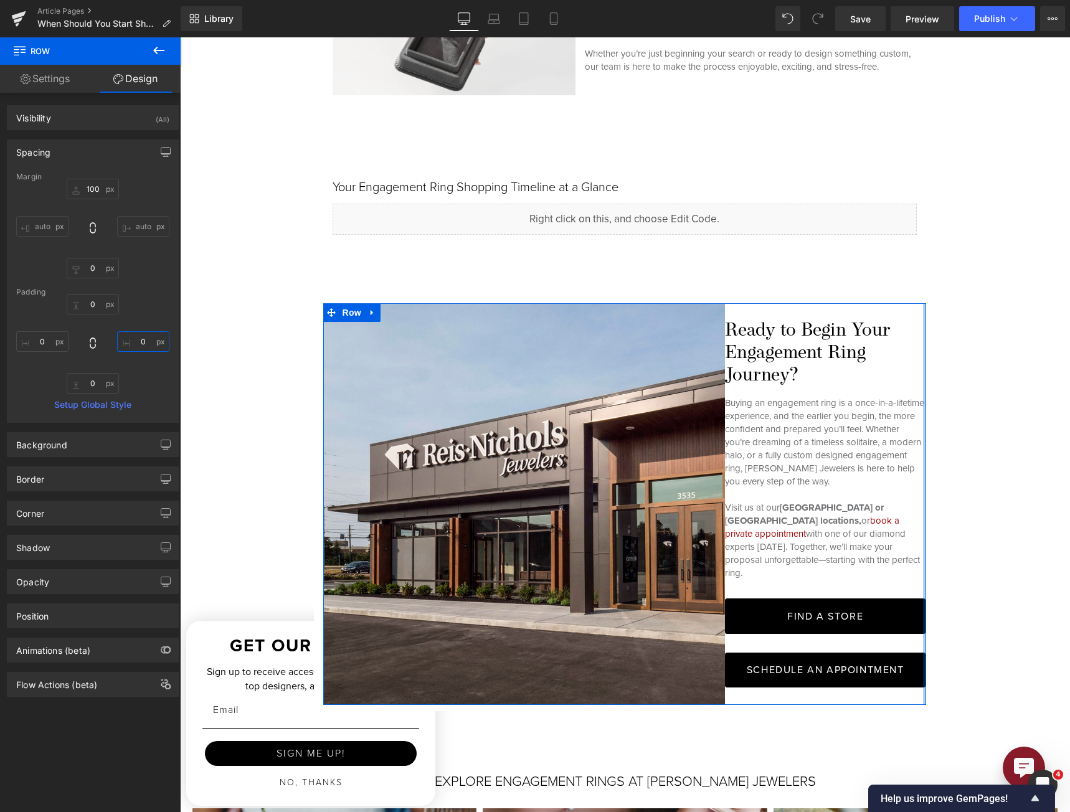
click at [133, 343] on input "0" at bounding box center [143, 341] width 52 height 21
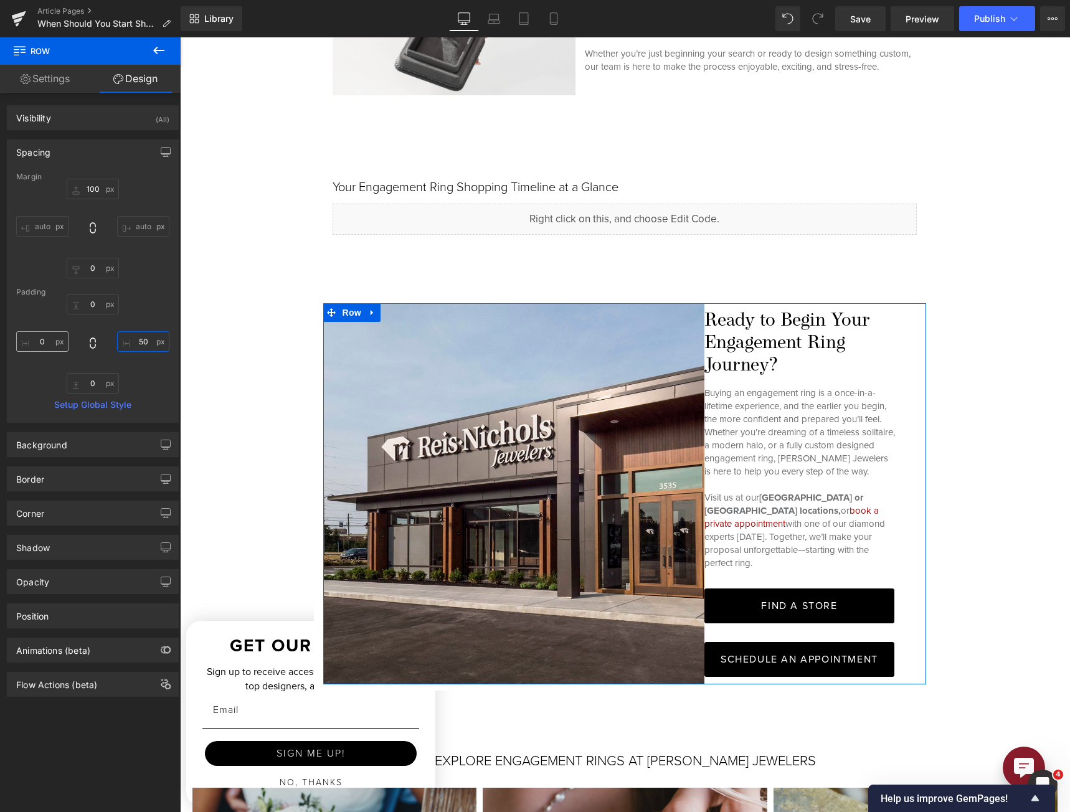
type input "50"
click at [34, 335] on input "0" at bounding box center [42, 341] width 52 height 21
type input "15"
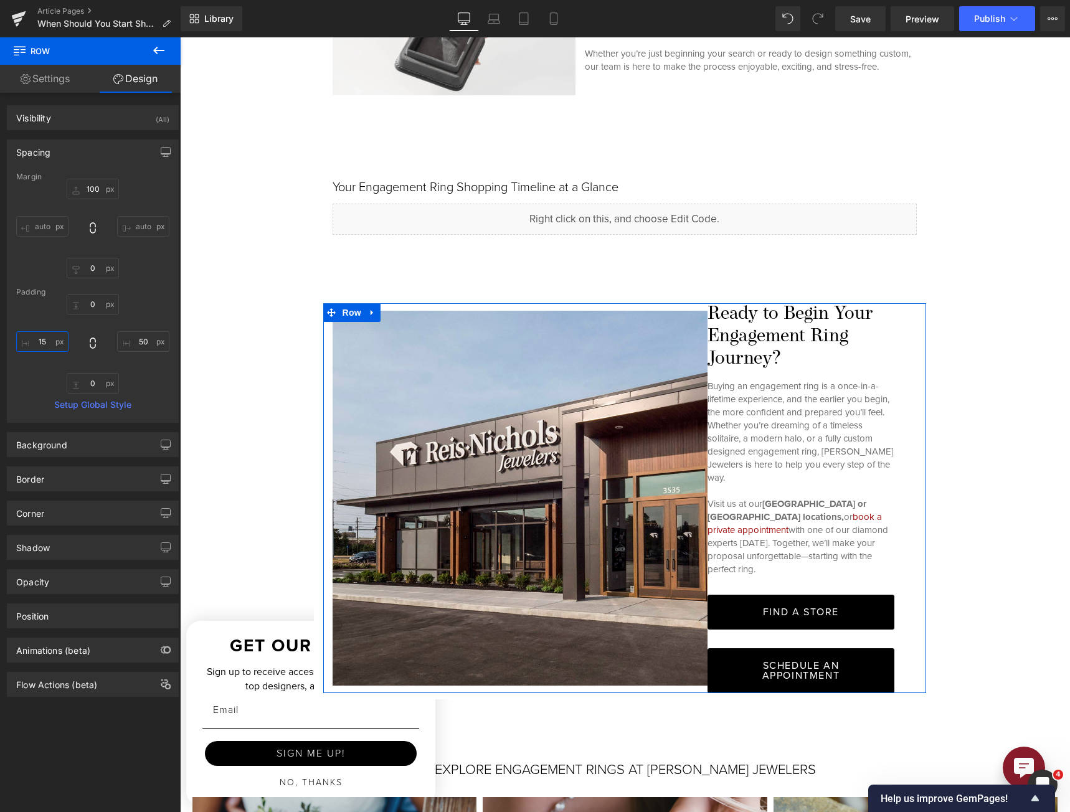
click at [34, 338] on input "15" at bounding box center [42, 341] width 52 height 21
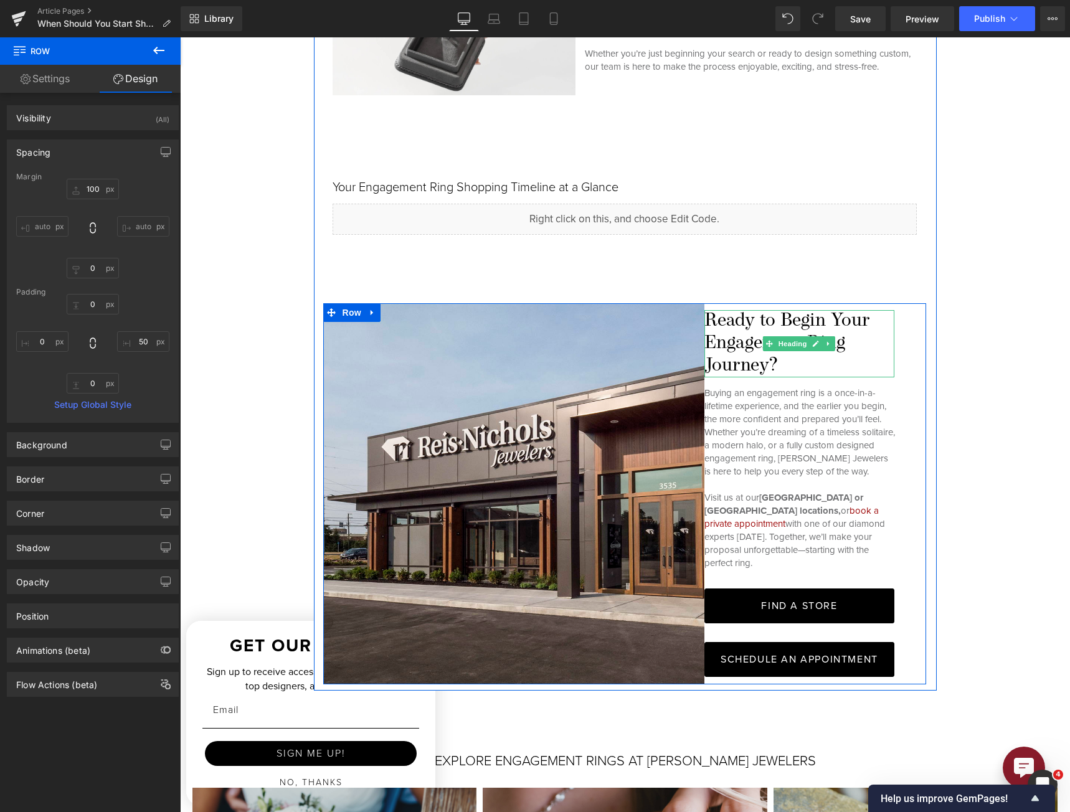
click at [738, 351] on h4 "Ready to Begin Your Engagement Ring Journey?" at bounding box center [799, 343] width 191 height 67
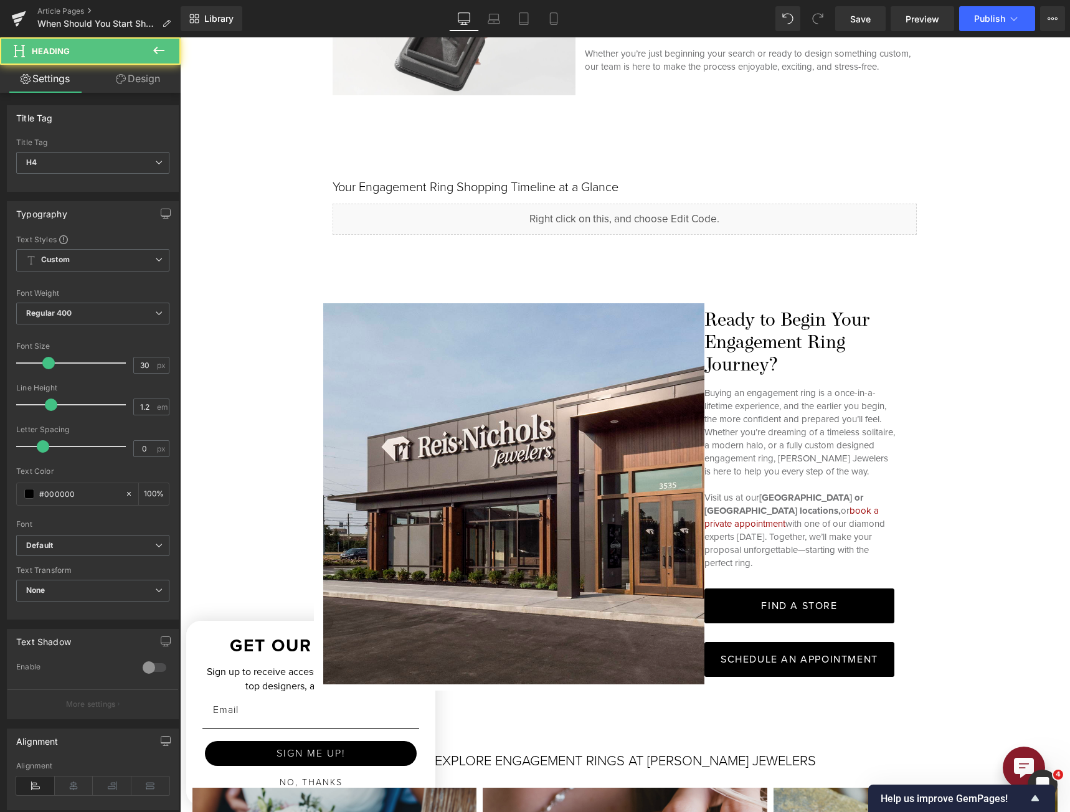
click at [131, 85] on link "Design" at bounding box center [138, 79] width 90 height 28
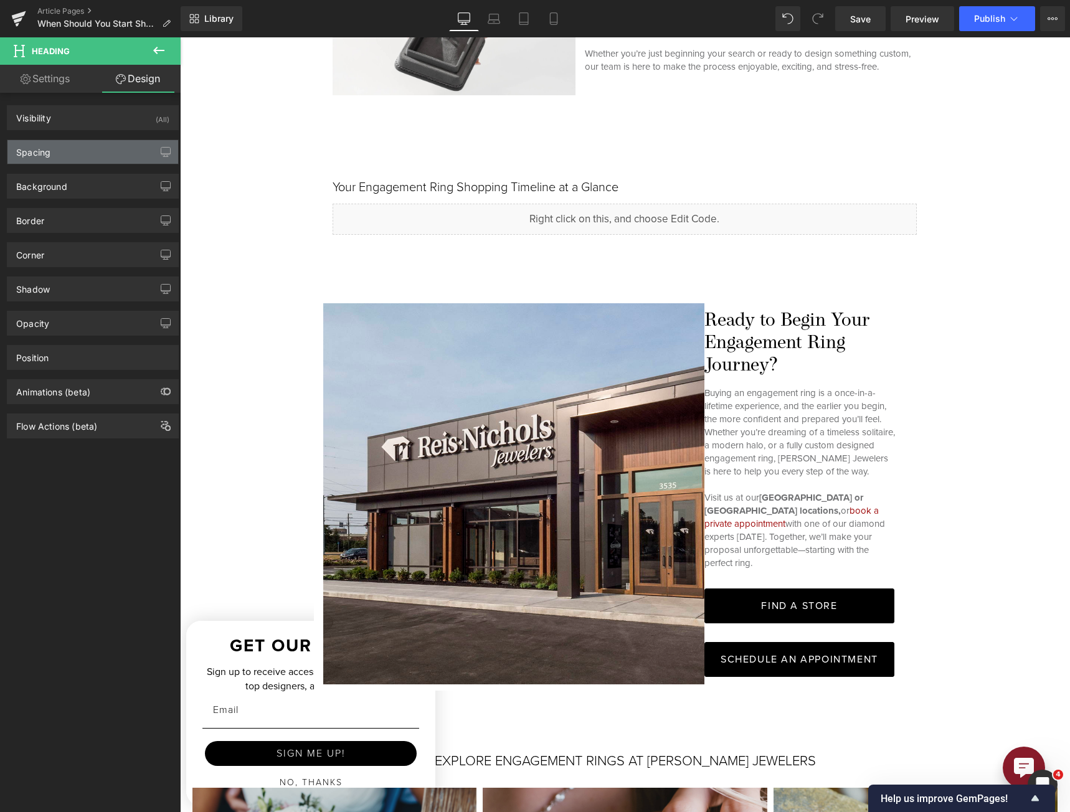
click at [66, 141] on div "Spacing" at bounding box center [92, 152] width 171 height 24
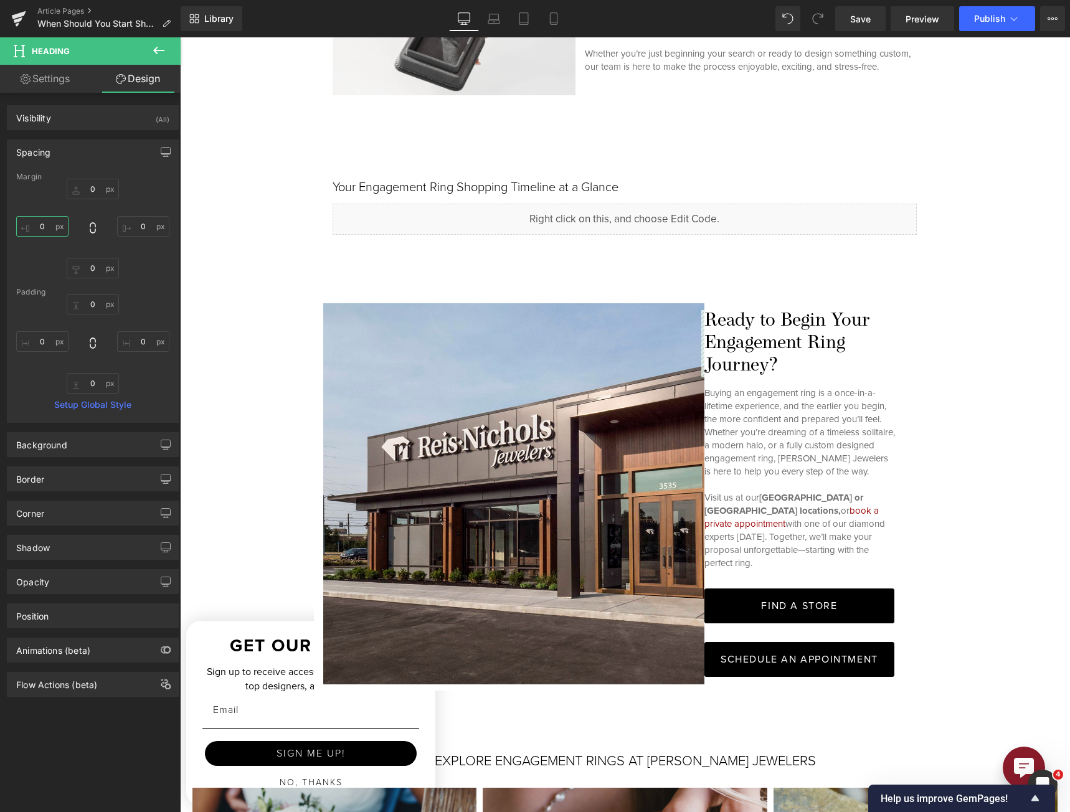
click at [52, 224] on input "0" at bounding box center [42, 226] width 52 height 21
type input "15"
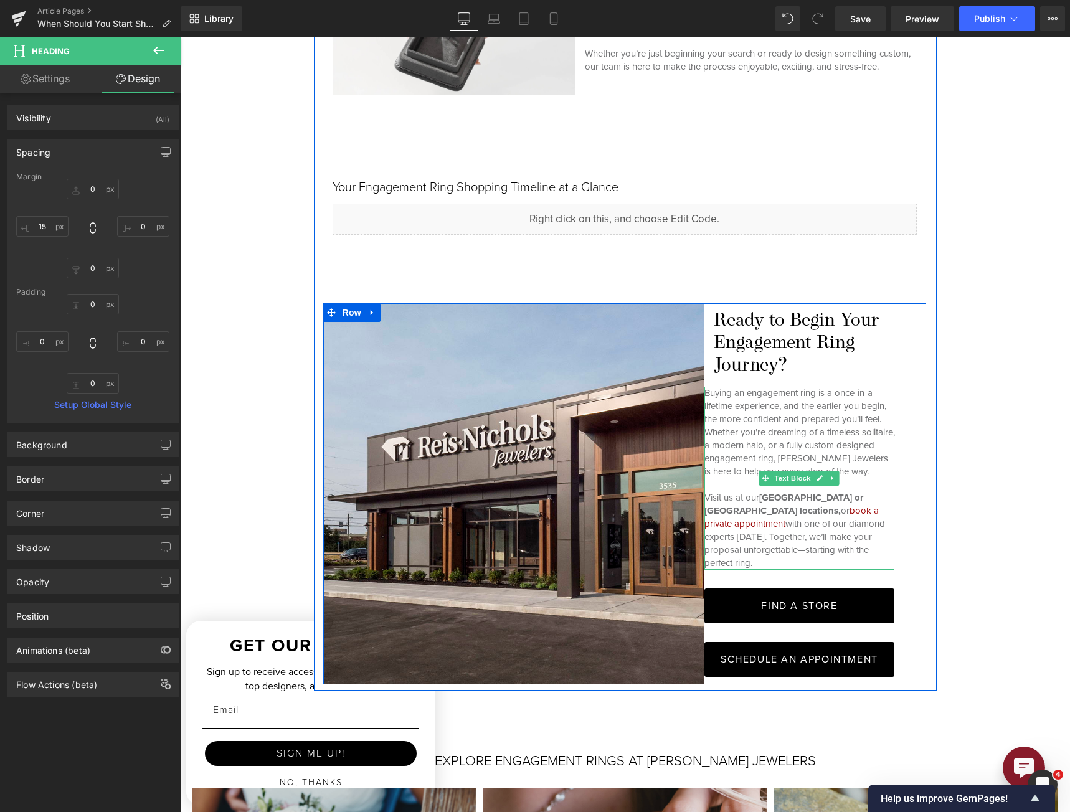
click at [792, 422] on p "Buying an engagement ring is a once-in-a-lifetime experience, and the earlier y…" at bounding box center [799, 433] width 191 height 92
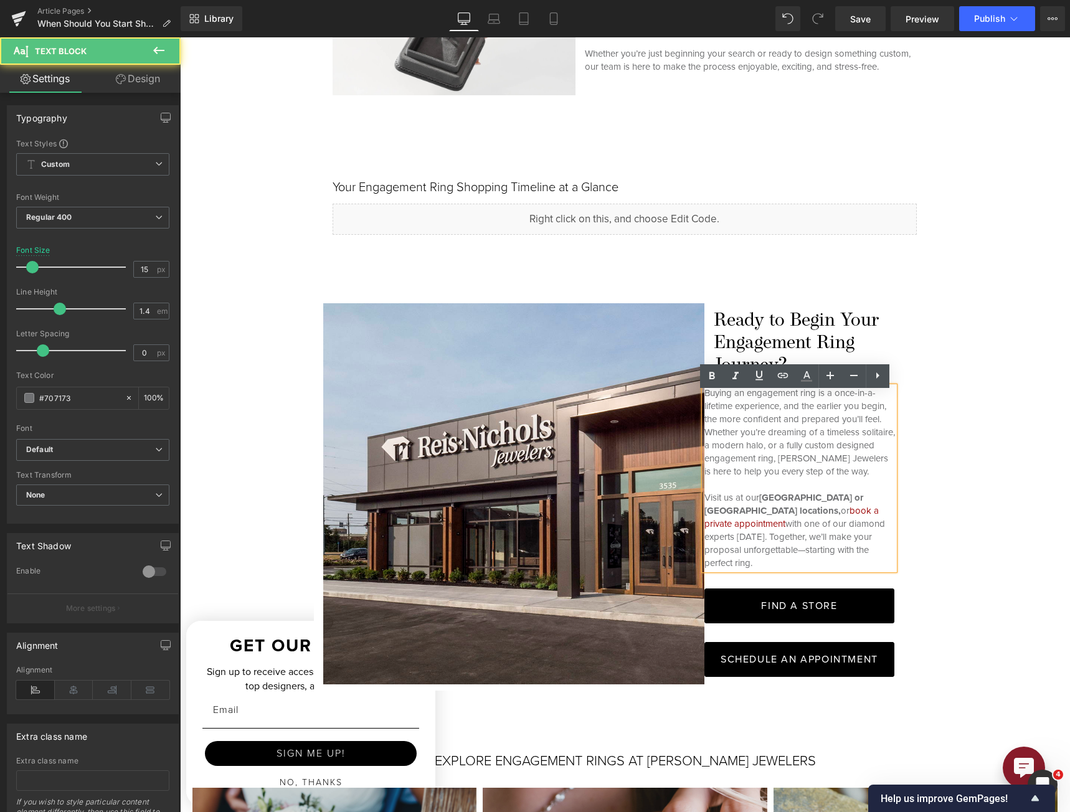
click at [127, 86] on link "Design" at bounding box center [138, 79] width 90 height 28
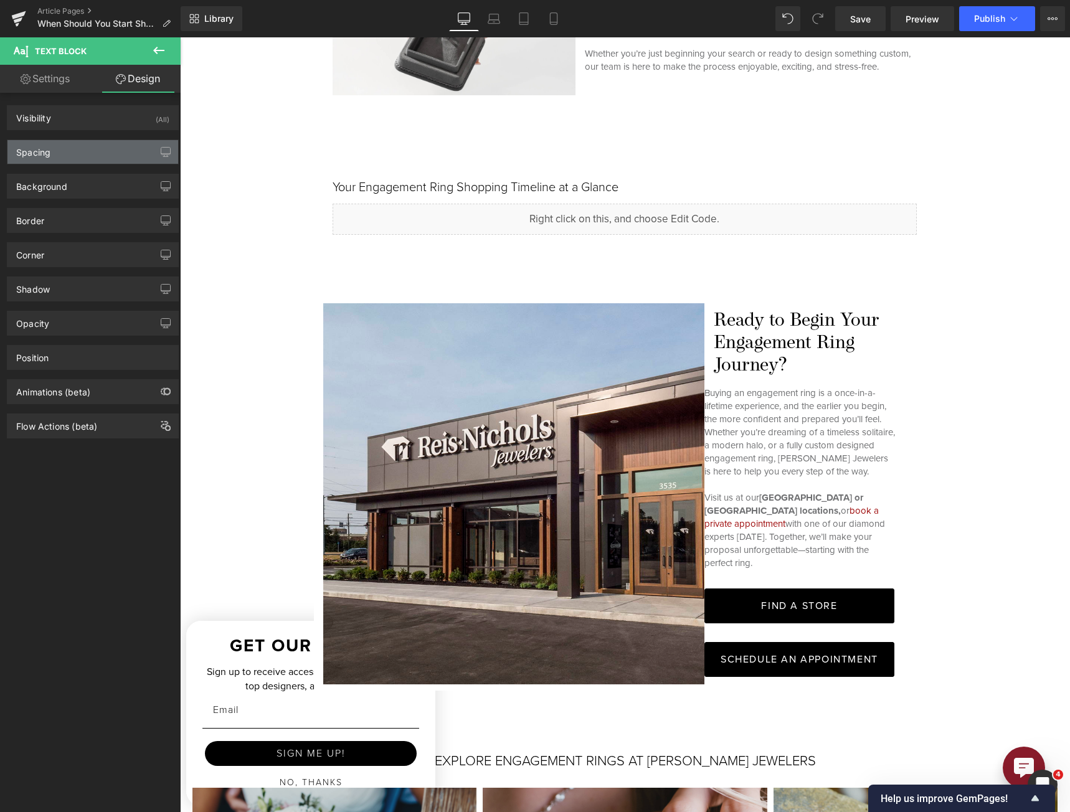
click at [69, 146] on div "Spacing" at bounding box center [92, 152] width 171 height 24
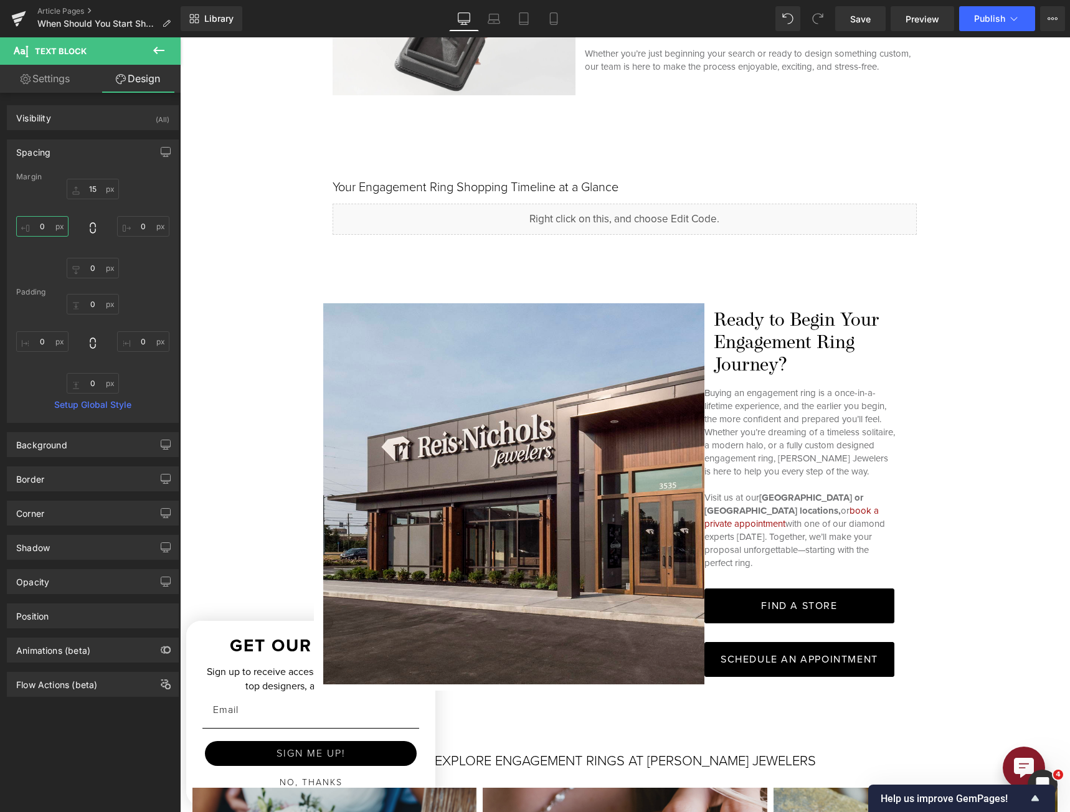
click at [52, 224] on input "0" at bounding box center [42, 226] width 52 height 21
type input "15"
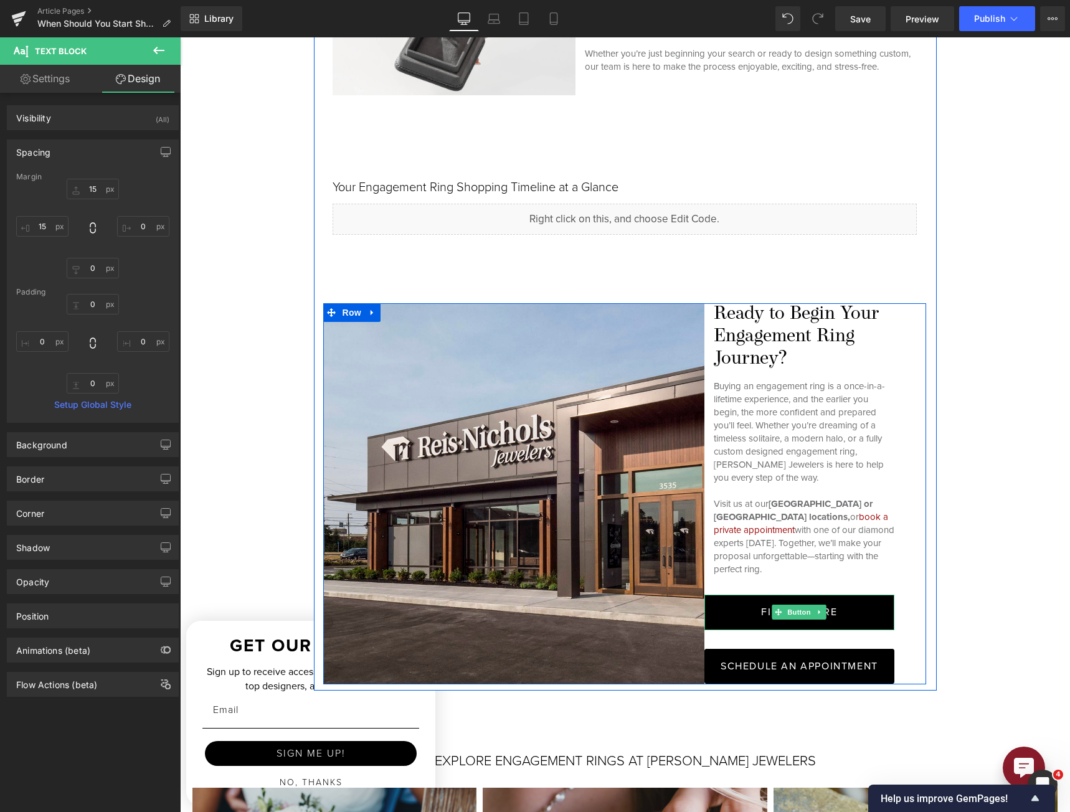
click at [754, 601] on link "FIND A STORE" at bounding box center [799, 612] width 191 height 35
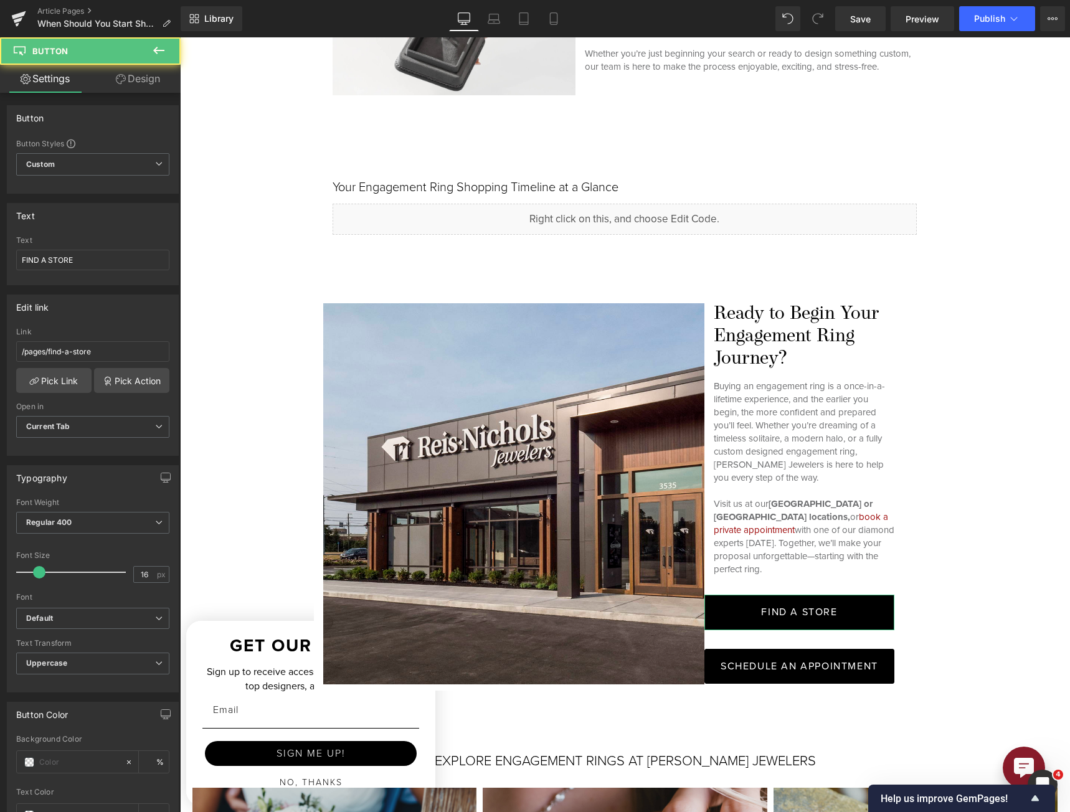
click at [138, 77] on link "Design" at bounding box center [138, 79] width 90 height 28
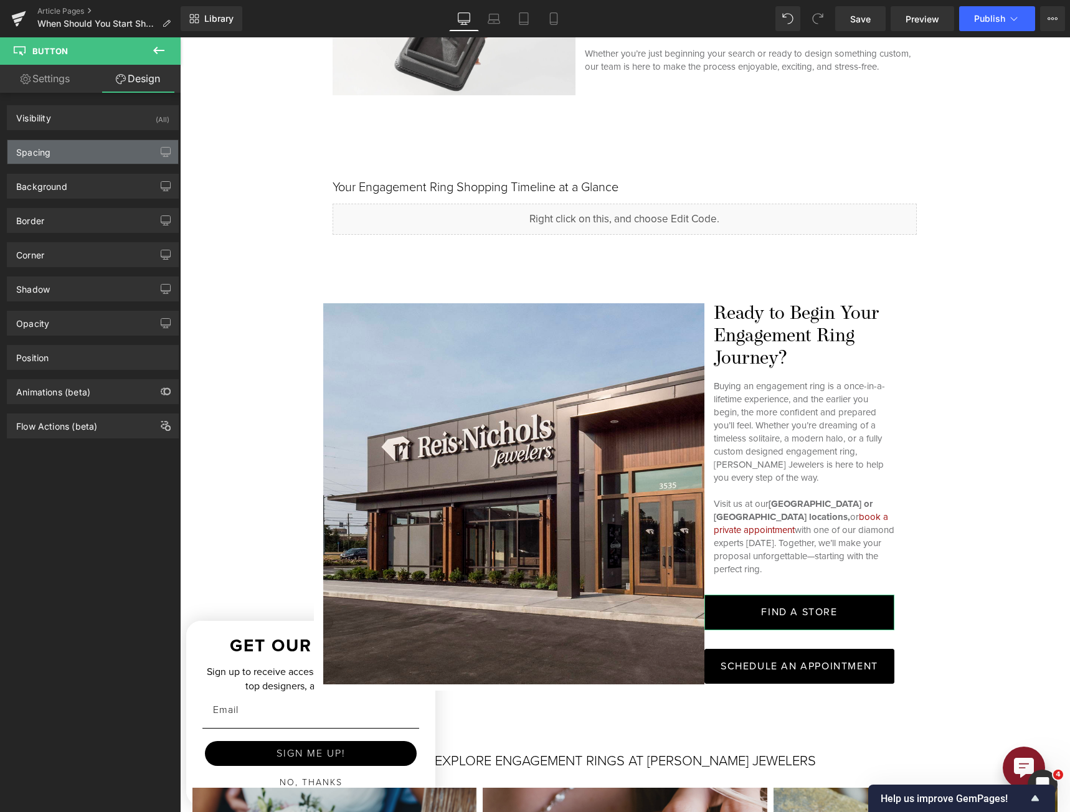
click at [56, 143] on div "Spacing" at bounding box center [92, 152] width 171 height 24
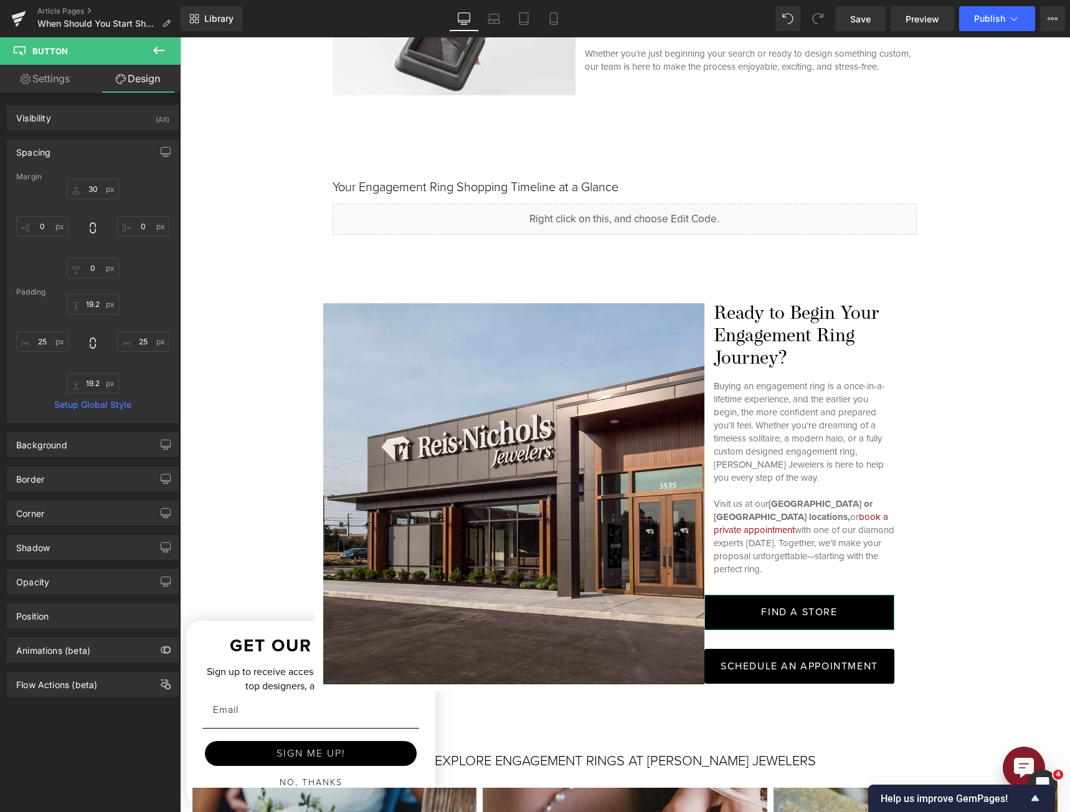
click at [45, 240] on div "30px 30 0px 0 0px 0 0px 0" at bounding box center [92, 229] width 153 height 100
click at [42, 230] on input "0" at bounding box center [42, 226] width 52 height 21
type input "15"
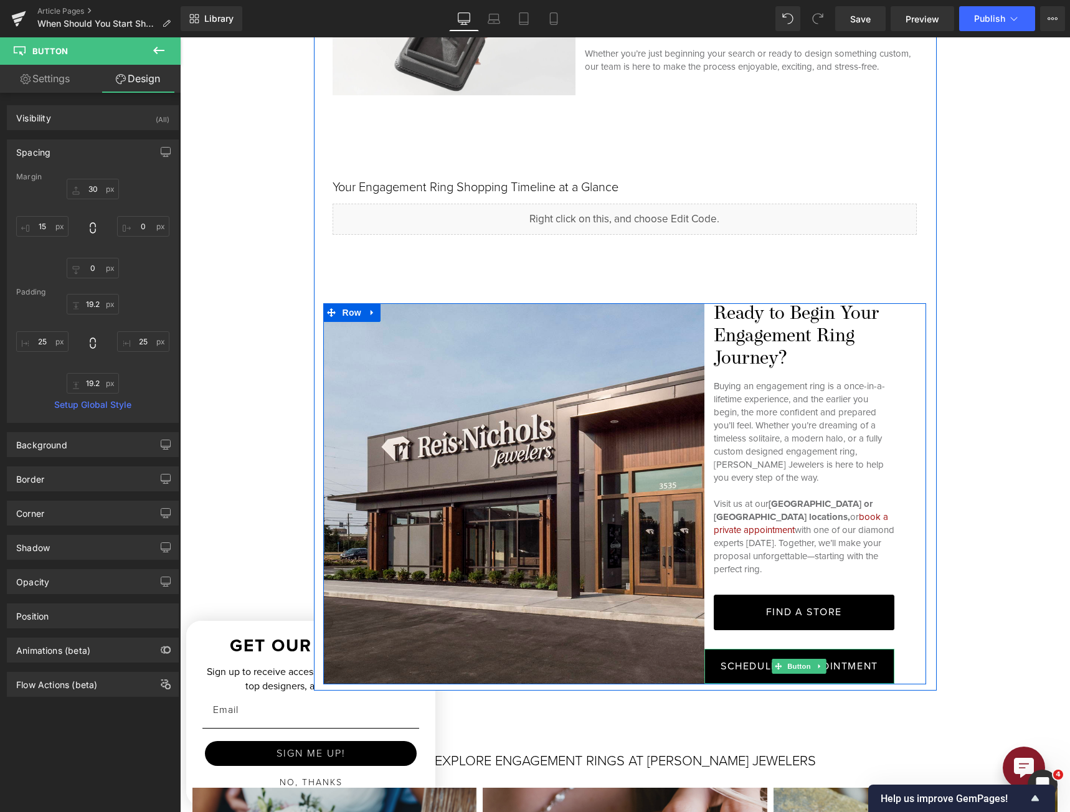
click at [759, 661] on span "SCHEDULE AN APPOINTMENT" at bounding box center [800, 666] width 158 height 10
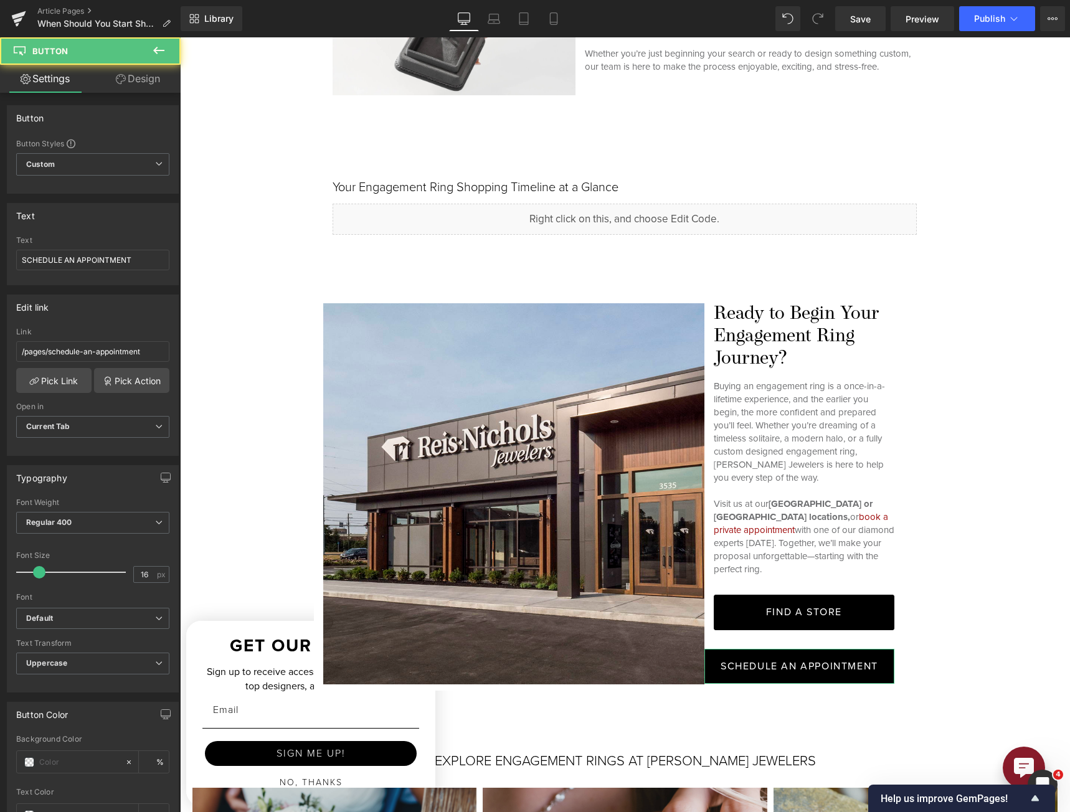
drag, startPoint x: 150, startPoint y: 83, endPoint x: 92, endPoint y: 133, distance: 76.9
click at [149, 82] on link "Design" at bounding box center [138, 79] width 90 height 28
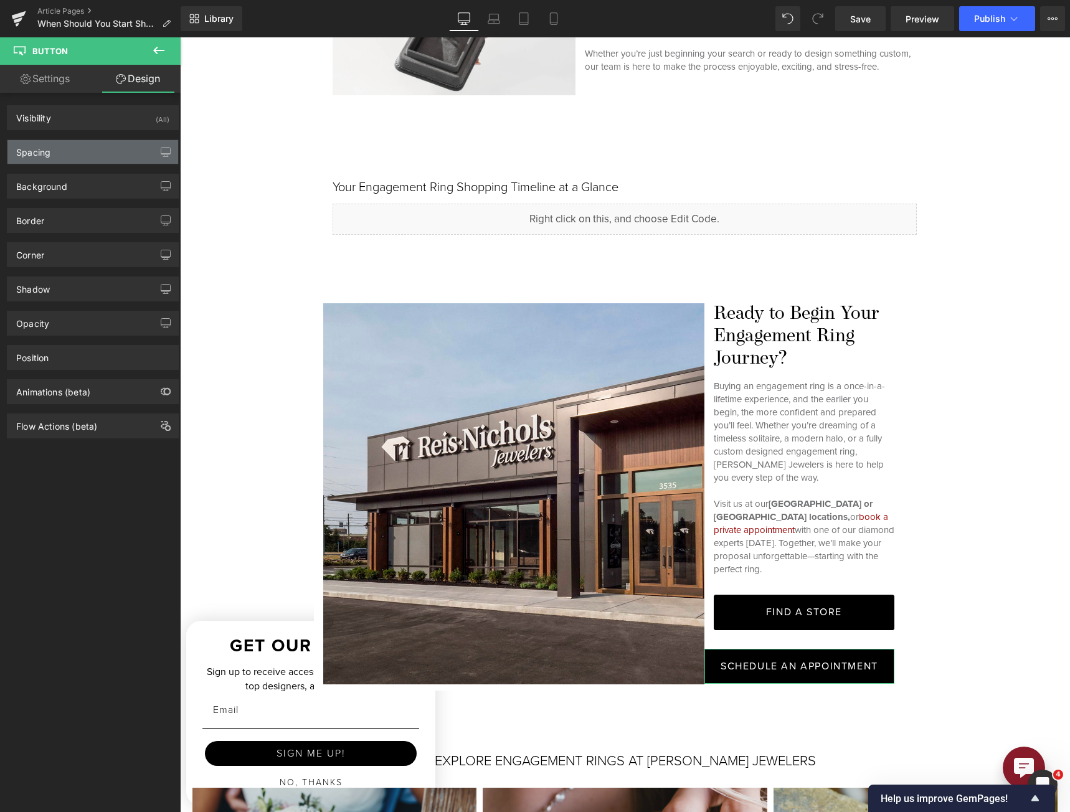
click at [83, 149] on div "Spacing" at bounding box center [92, 152] width 171 height 24
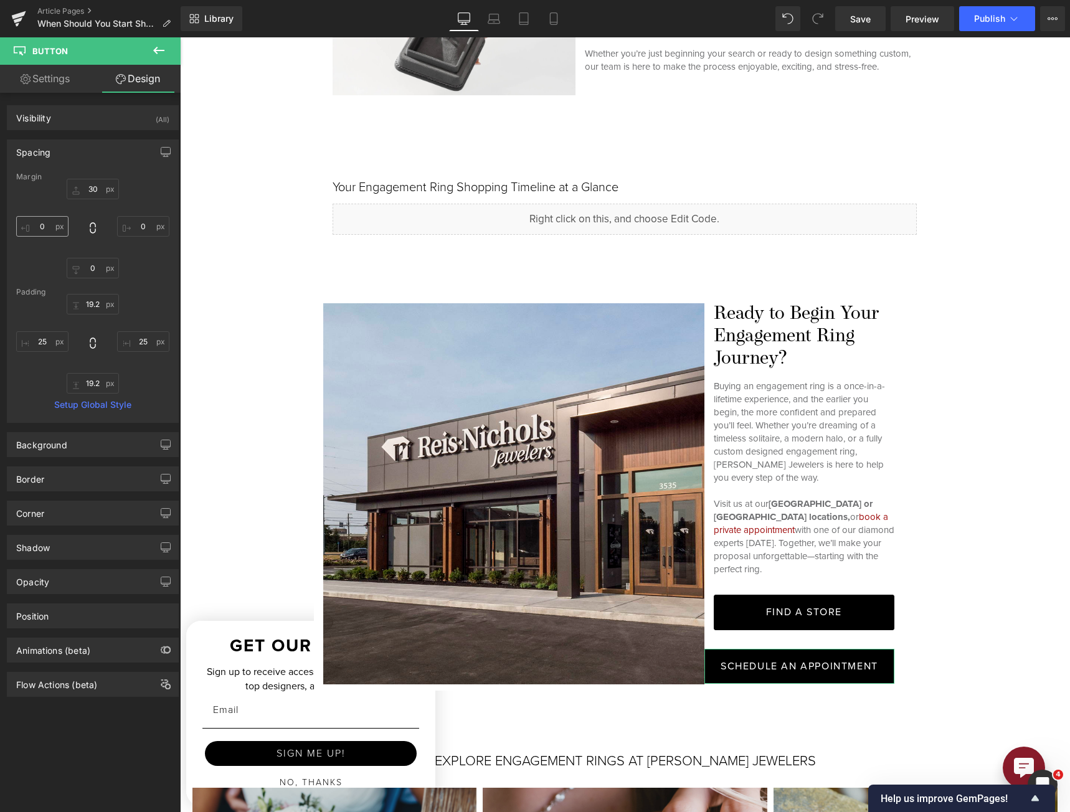
click at [49, 237] on div "30px 30 0px 0 0px 0 0px 0" at bounding box center [92, 229] width 153 height 100
click at [47, 229] on input "0" at bounding box center [42, 226] width 52 height 21
type input "15"
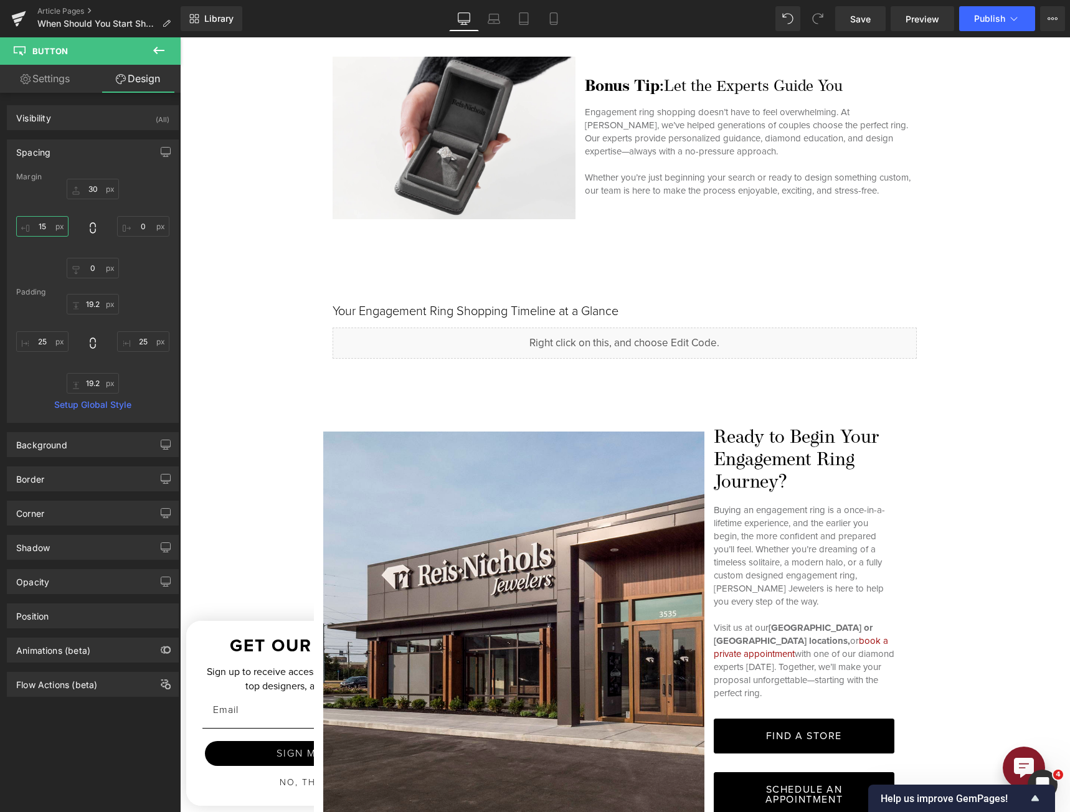
scroll to position [3986, 0]
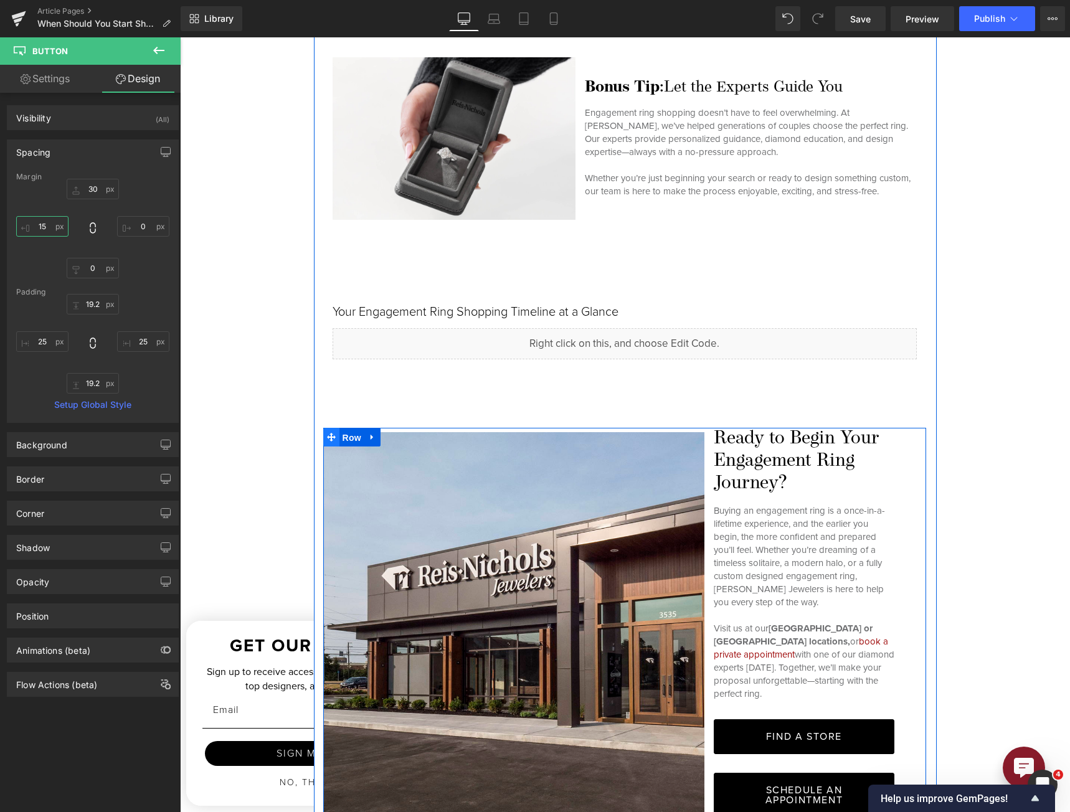
drag, startPoint x: 346, startPoint y: 448, endPoint x: 326, endPoint y: 442, distance: 20.1
click at [346, 447] on span "Row" at bounding box center [351, 438] width 25 height 19
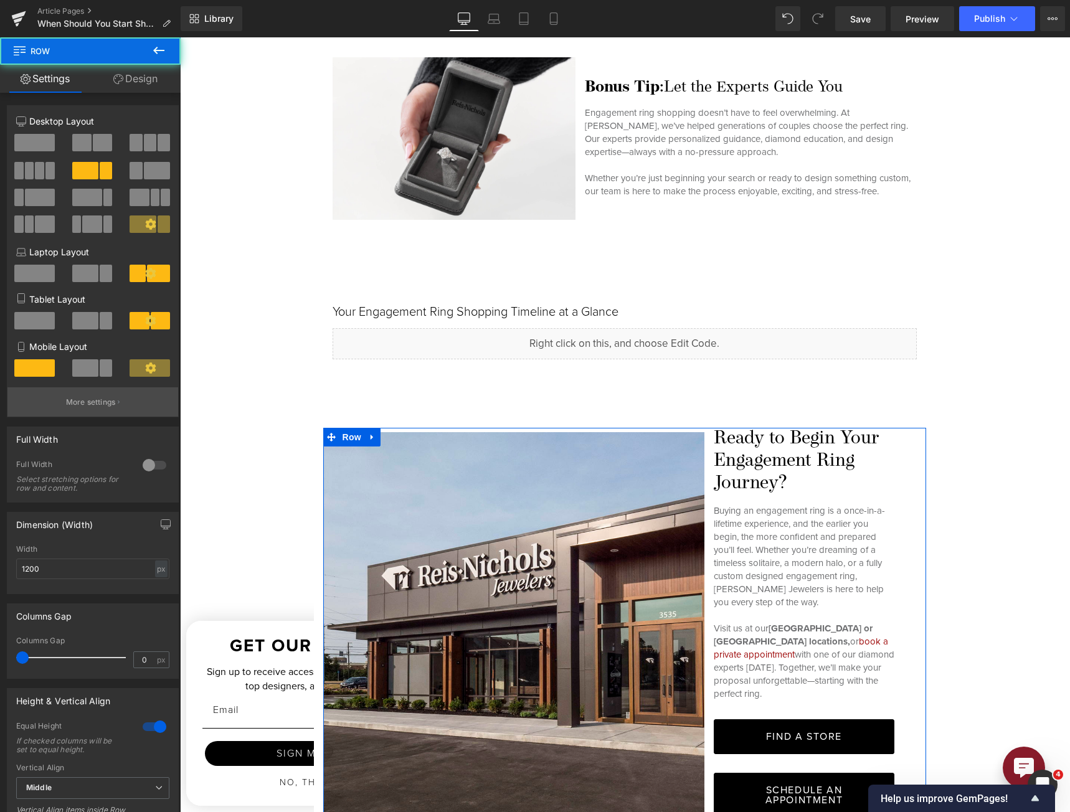
click at [100, 400] on p "More settings" at bounding box center [91, 402] width 50 height 11
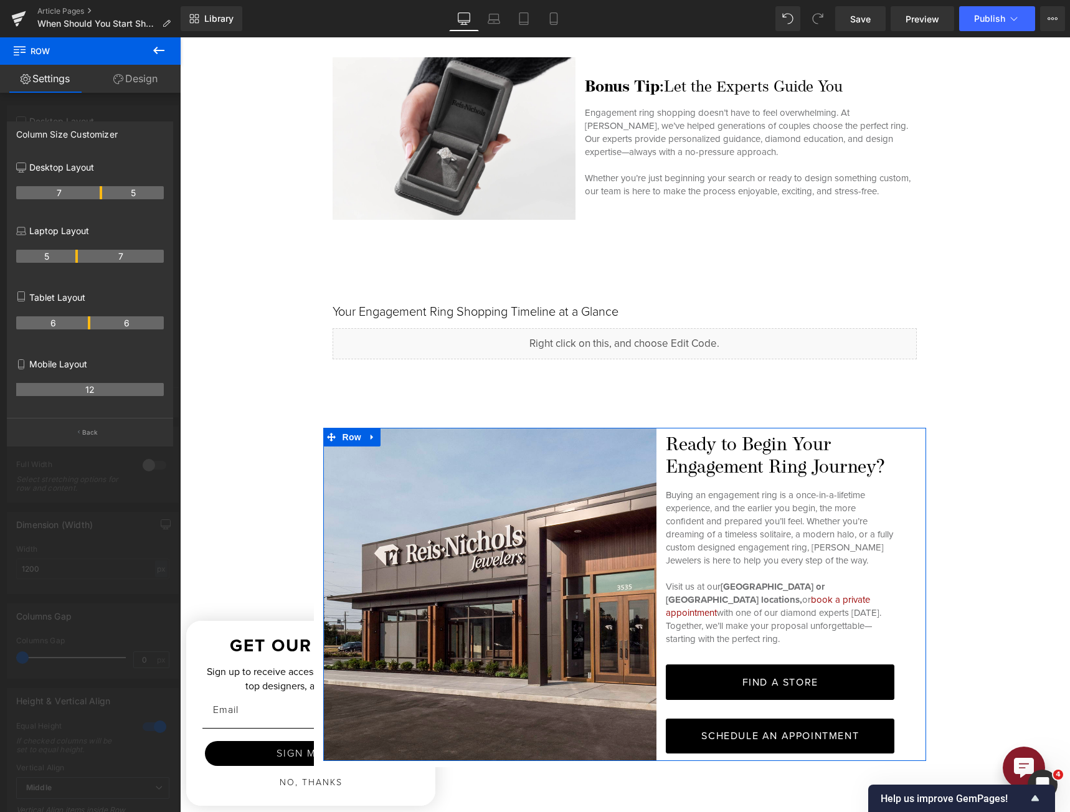
drag, startPoint x: 114, startPoint y: 194, endPoint x: 102, endPoint y: 201, distance: 14.0
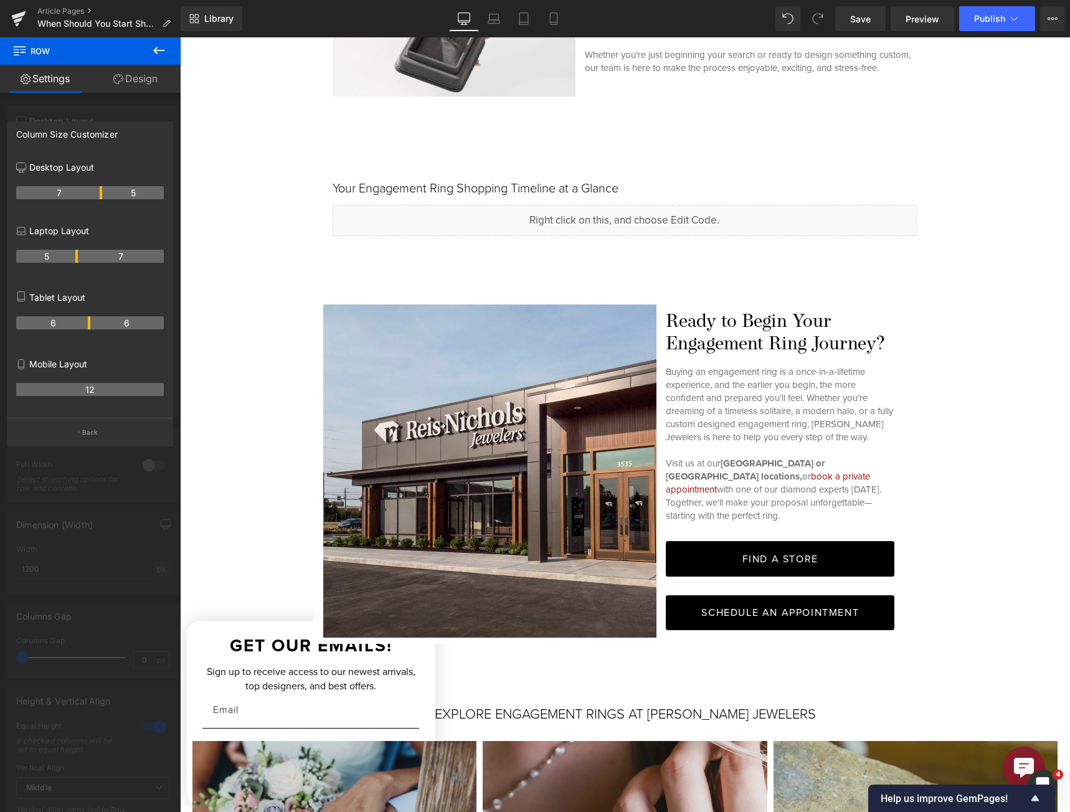
scroll to position [4111, 0]
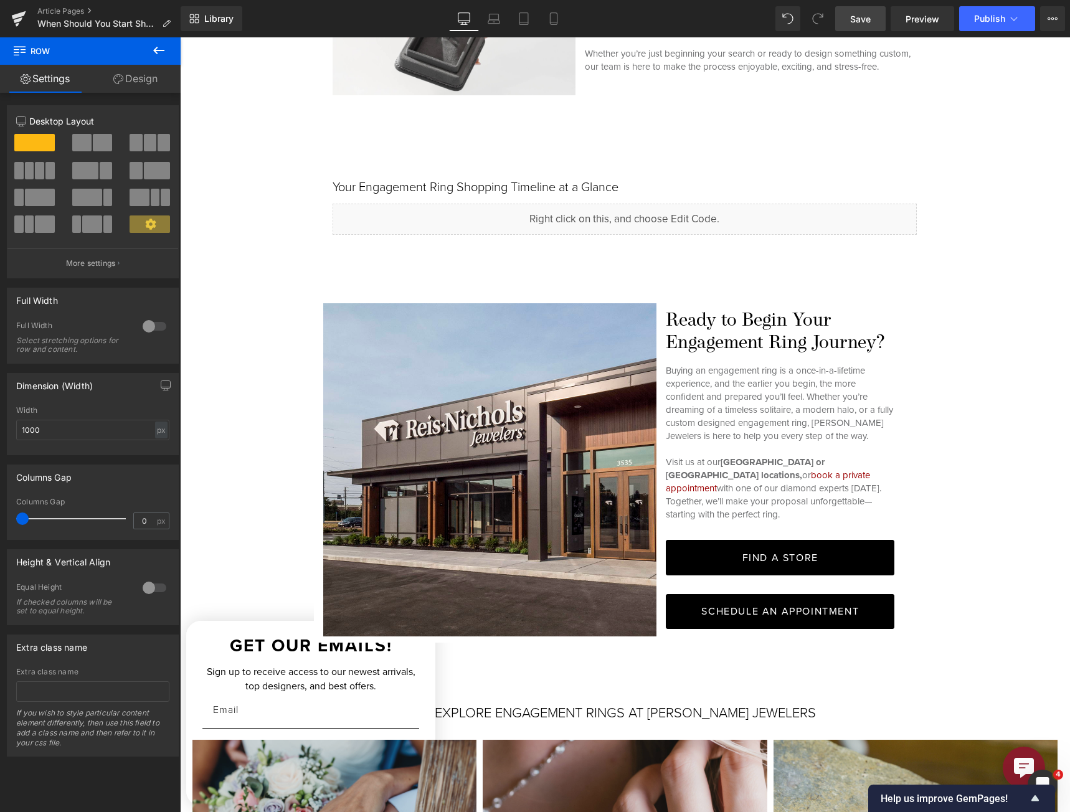
click at [792, 29] on link "Save" at bounding box center [860, 18] width 50 height 25
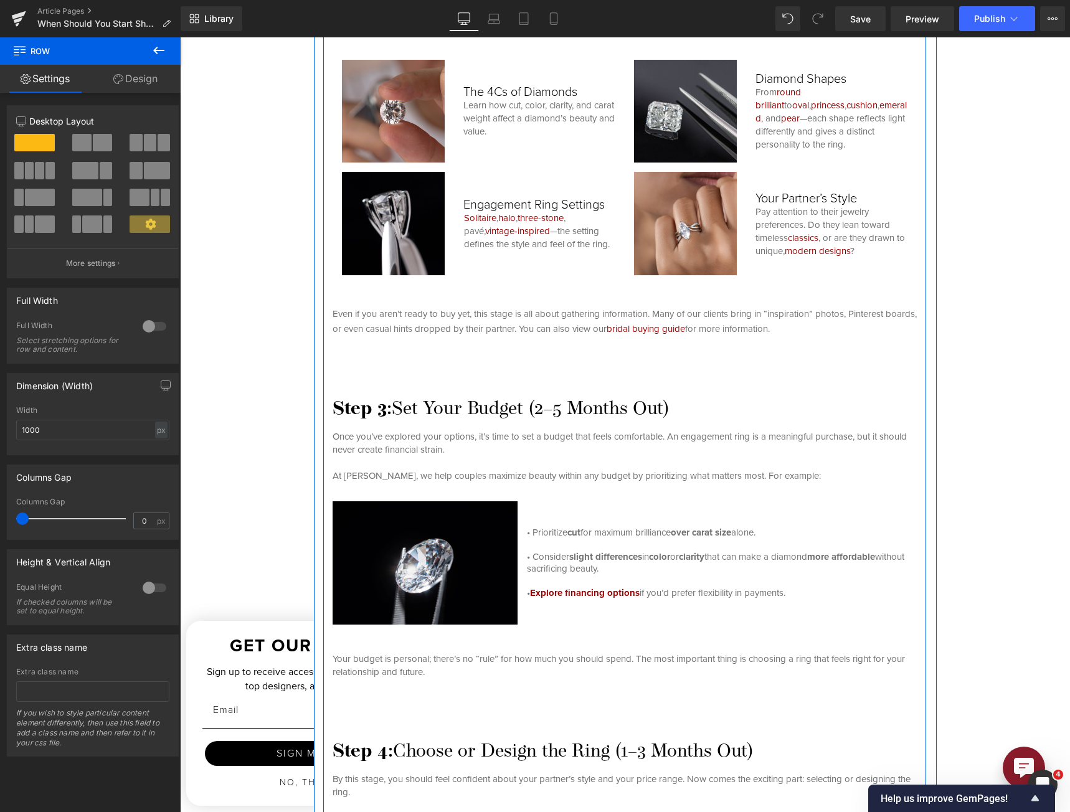
scroll to position [2118, 0]
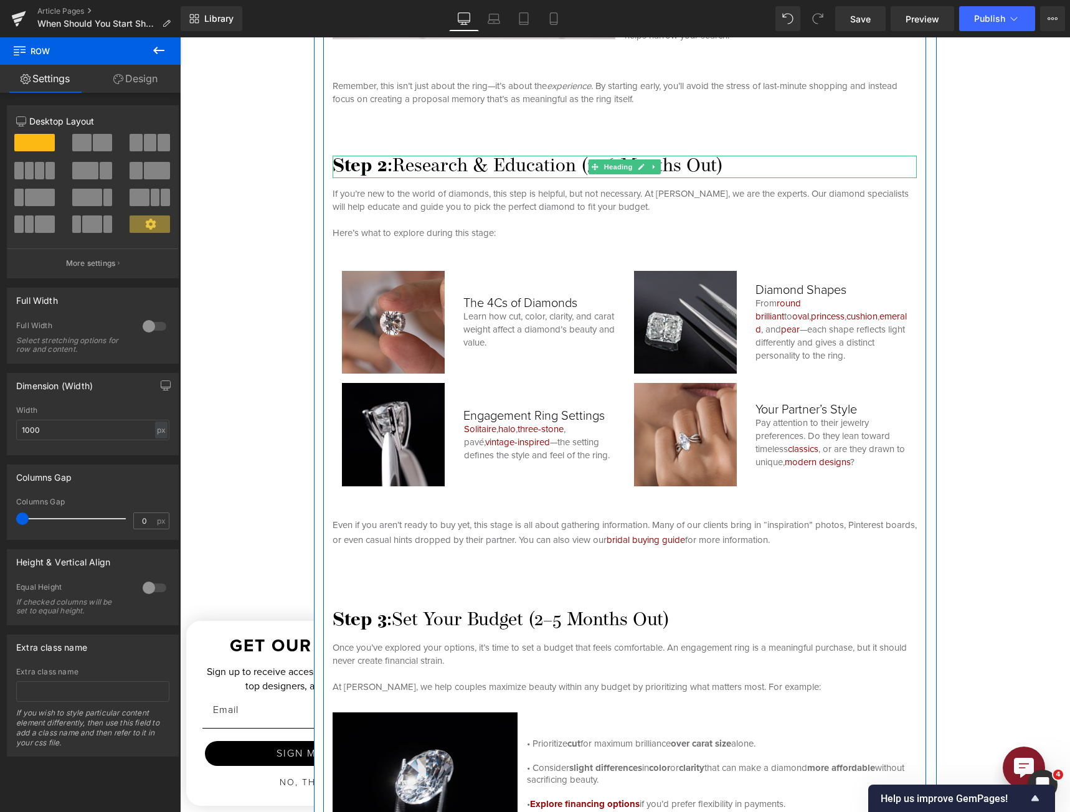
click at [458, 166] on h3 "Step 2: Research & Education (3–6 Months Out)" at bounding box center [625, 167] width 584 height 22
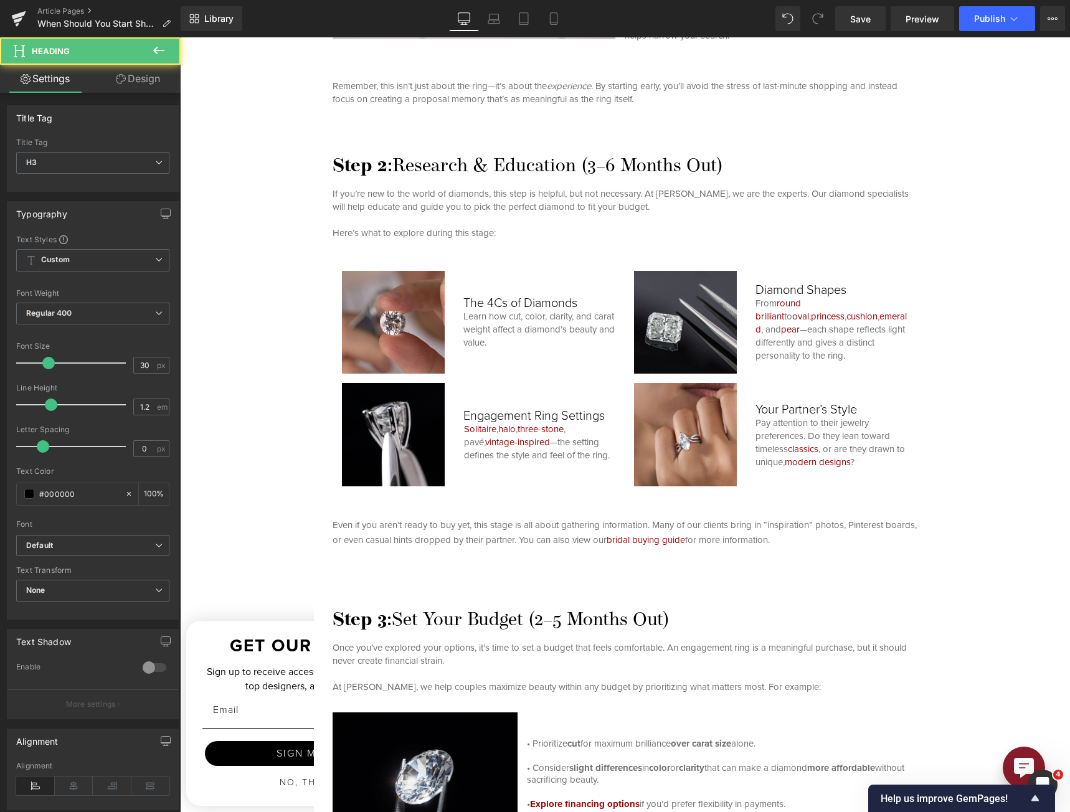
drag, startPoint x: 113, startPoint y: 92, endPoint x: 113, endPoint y: 102, distance: 9.3
click at [113, 92] on link "Design" at bounding box center [138, 79] width 90 height 28
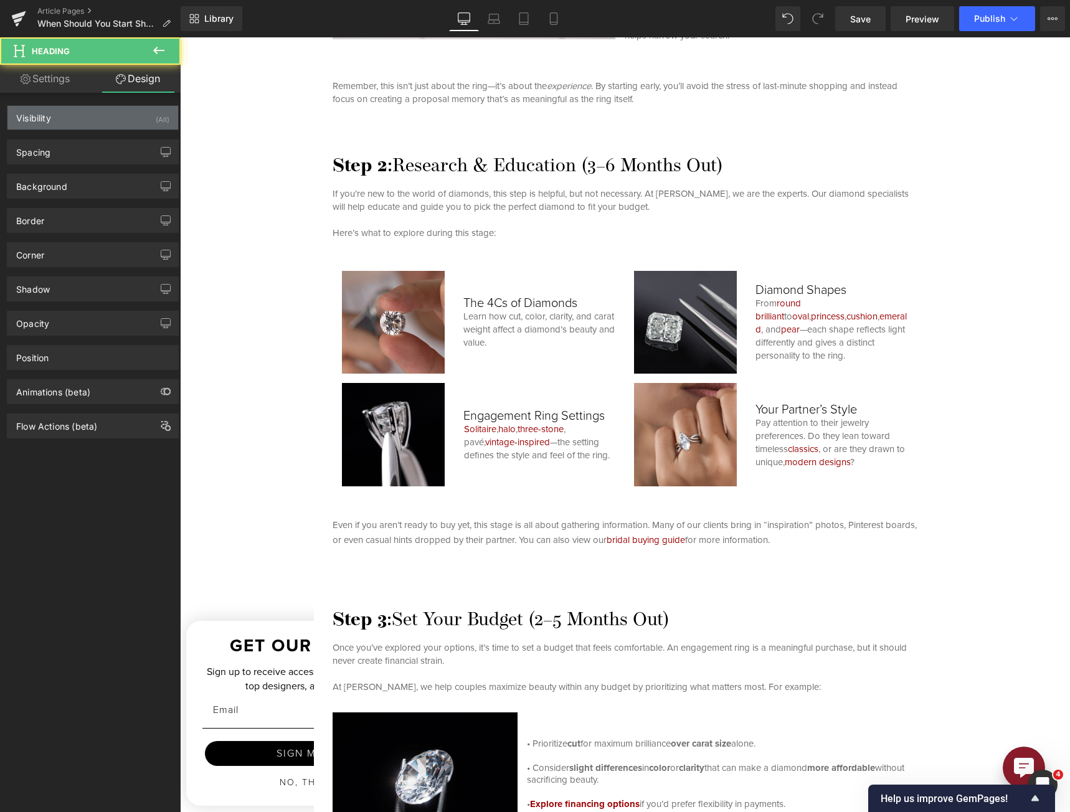
type input "80"
type input "0"
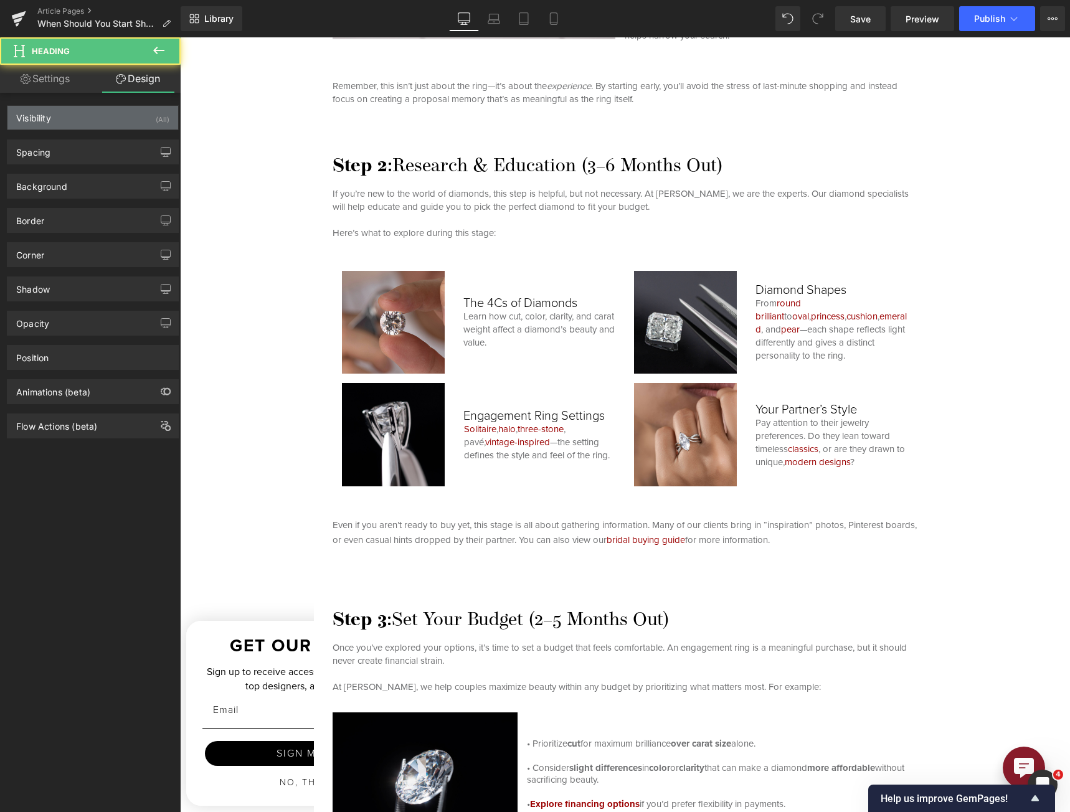
type input "0"
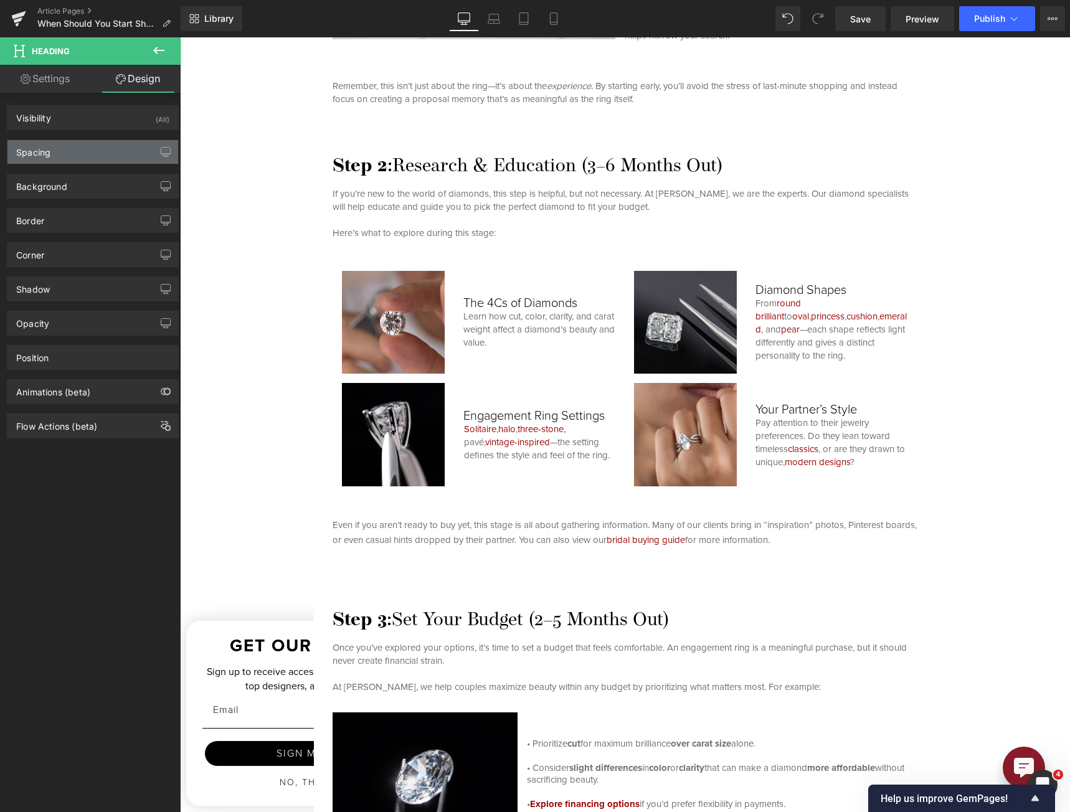
click at [95, 142] on div "Spacing" at bounding box center [92, 152] width 171 height 24
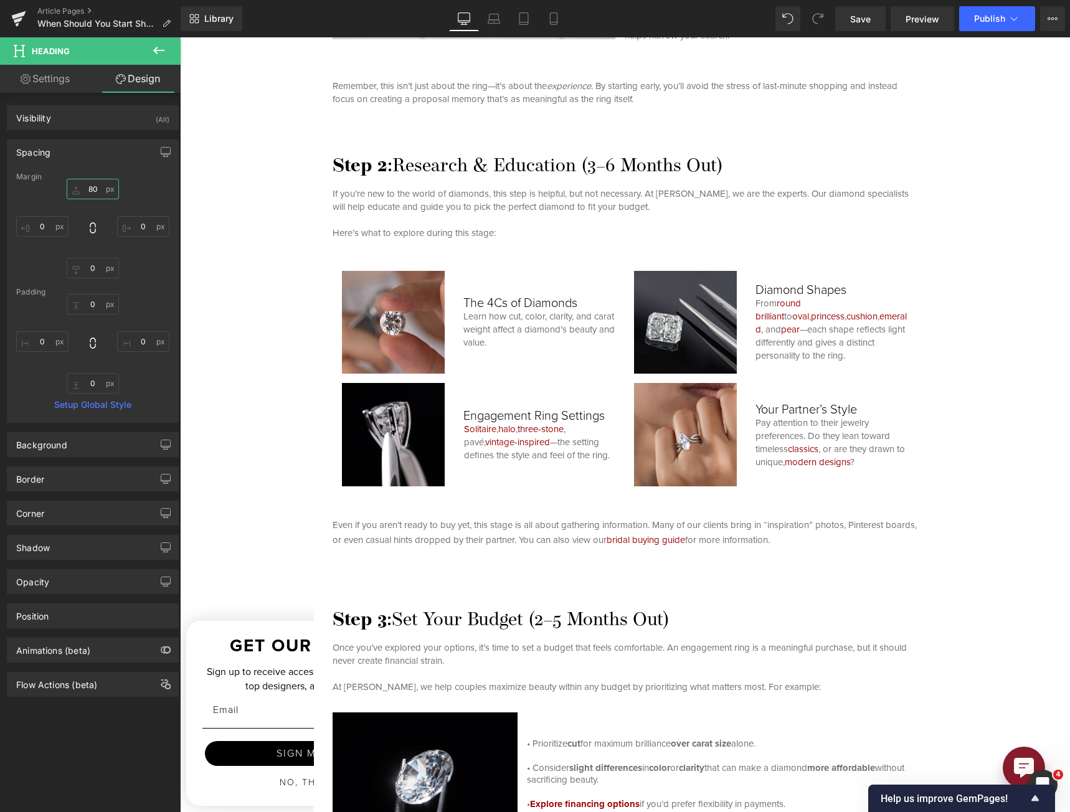
click at [90, 189] on input "80" at bounding box center [93, 189] width 52 height 21
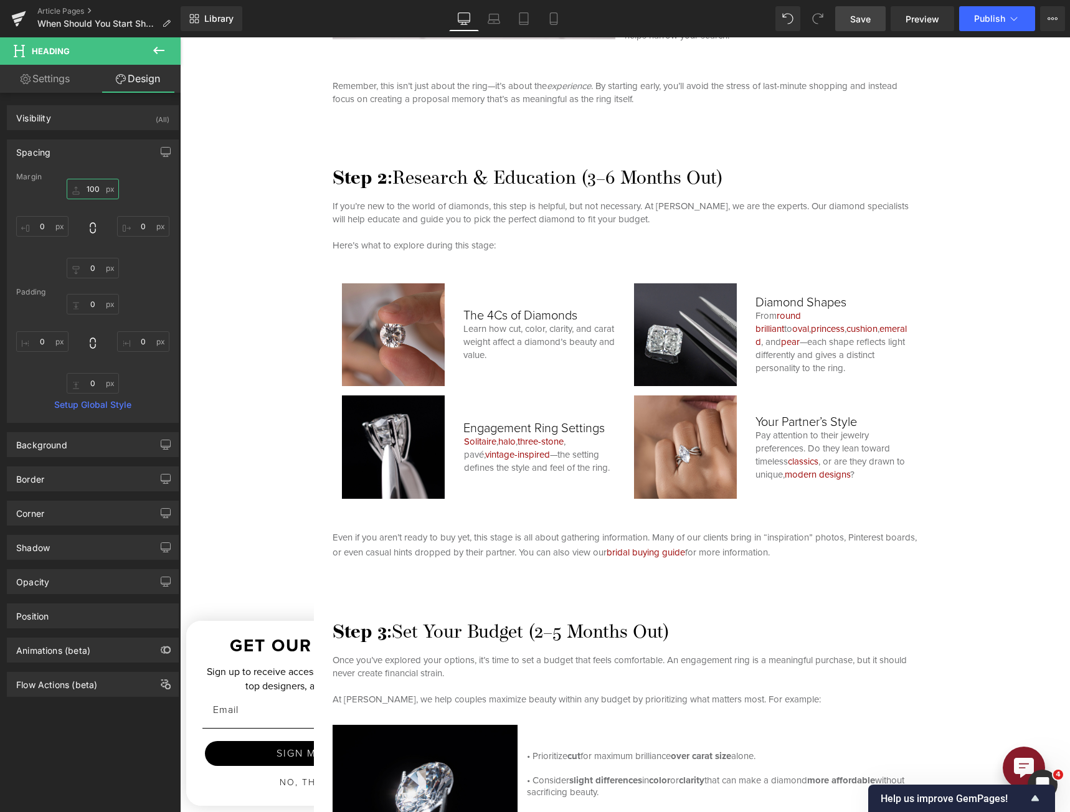
type input "100"
click at [792, 19] on link "Save" at bounding box center [860, 18] width 50 height 25
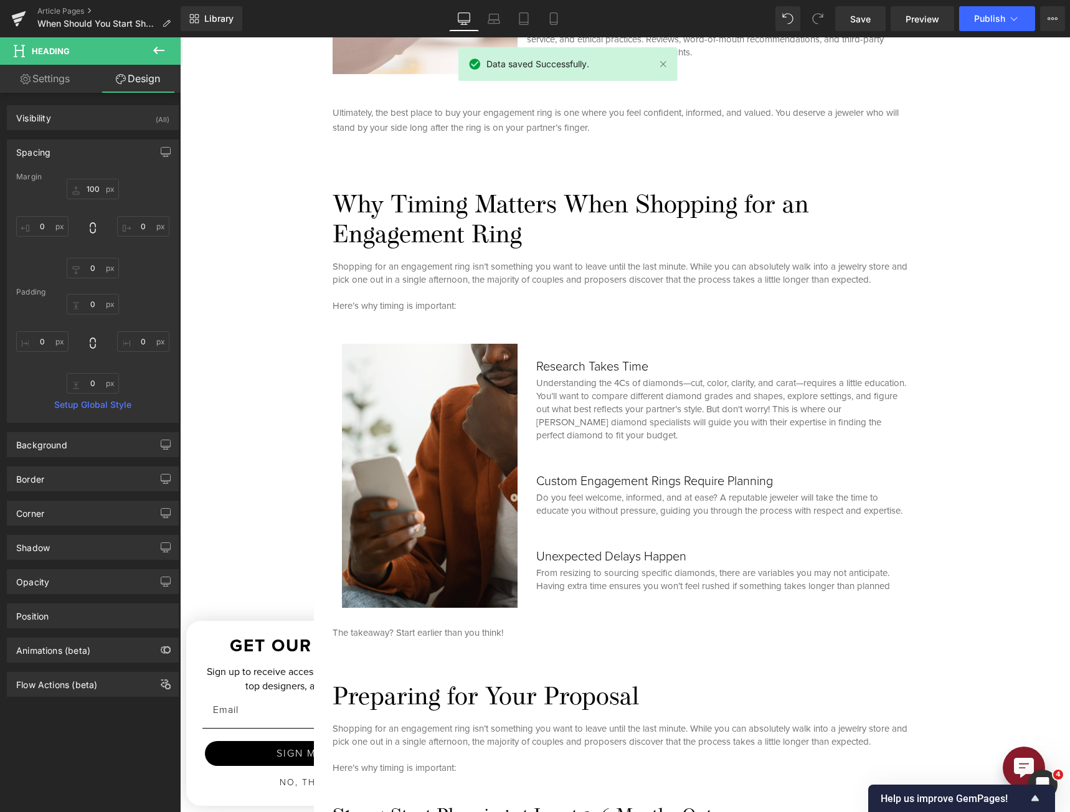
scroll to position [1246, 0]
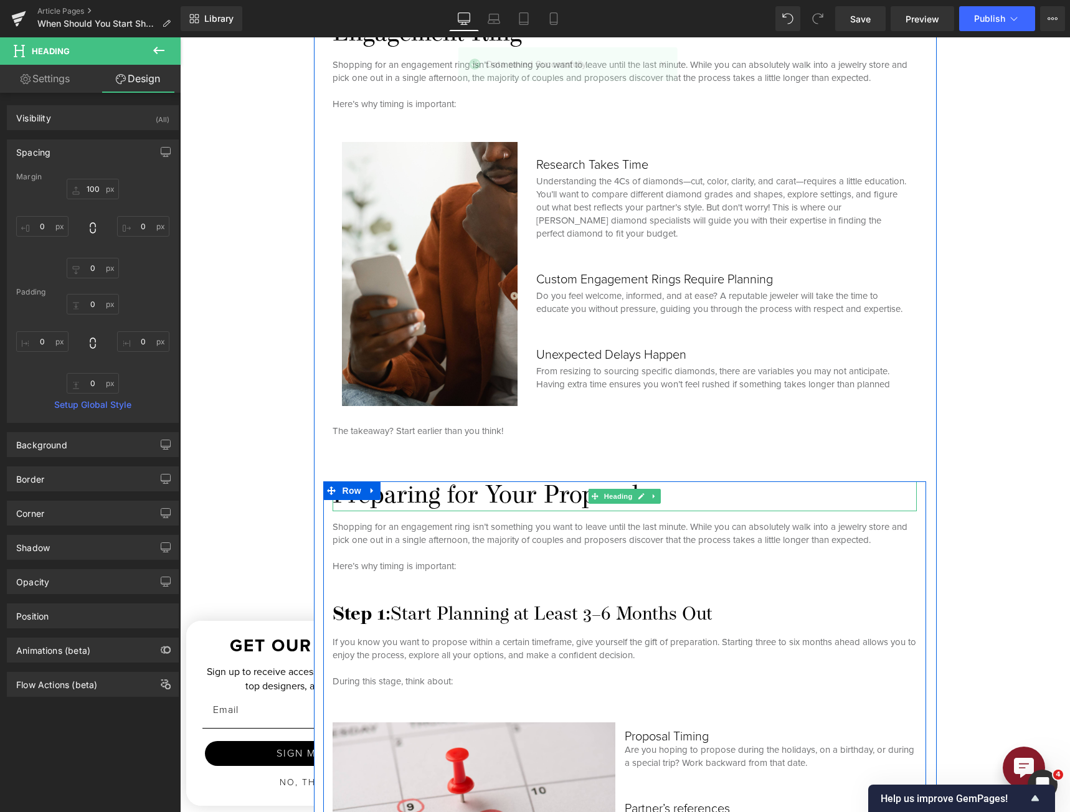
click at [457, 504] on h2 "Preparing for Your Proposal" at bounding box center [625, 496] width 584 height 30
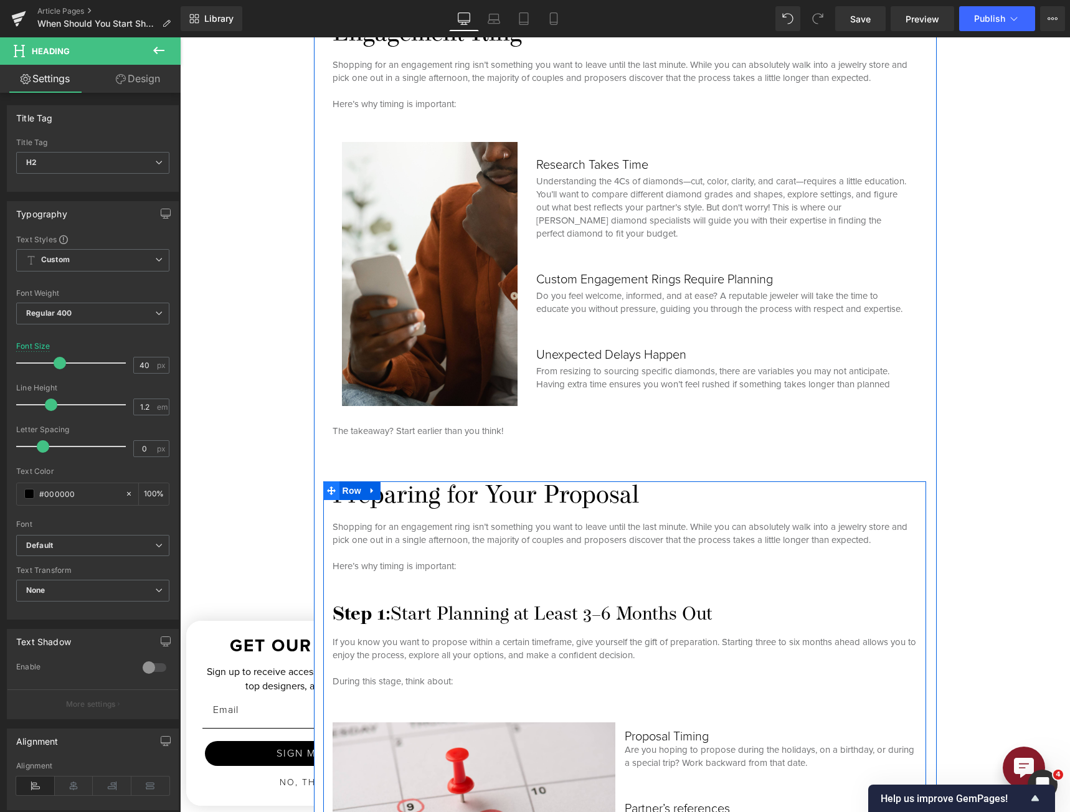
click at [332, 484] on span at bounding box center [331, 490] width 16 height 19
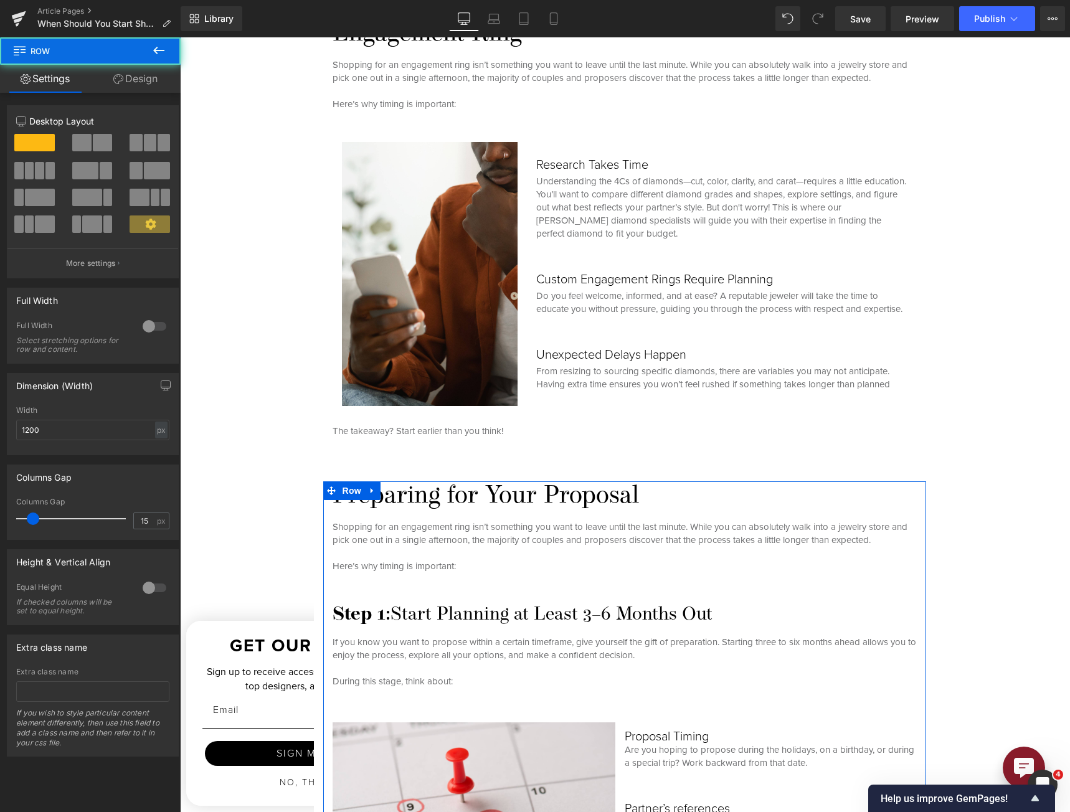
click at [144, 85] on link "Design" at bounding box center [135, 79] width 90 height 28
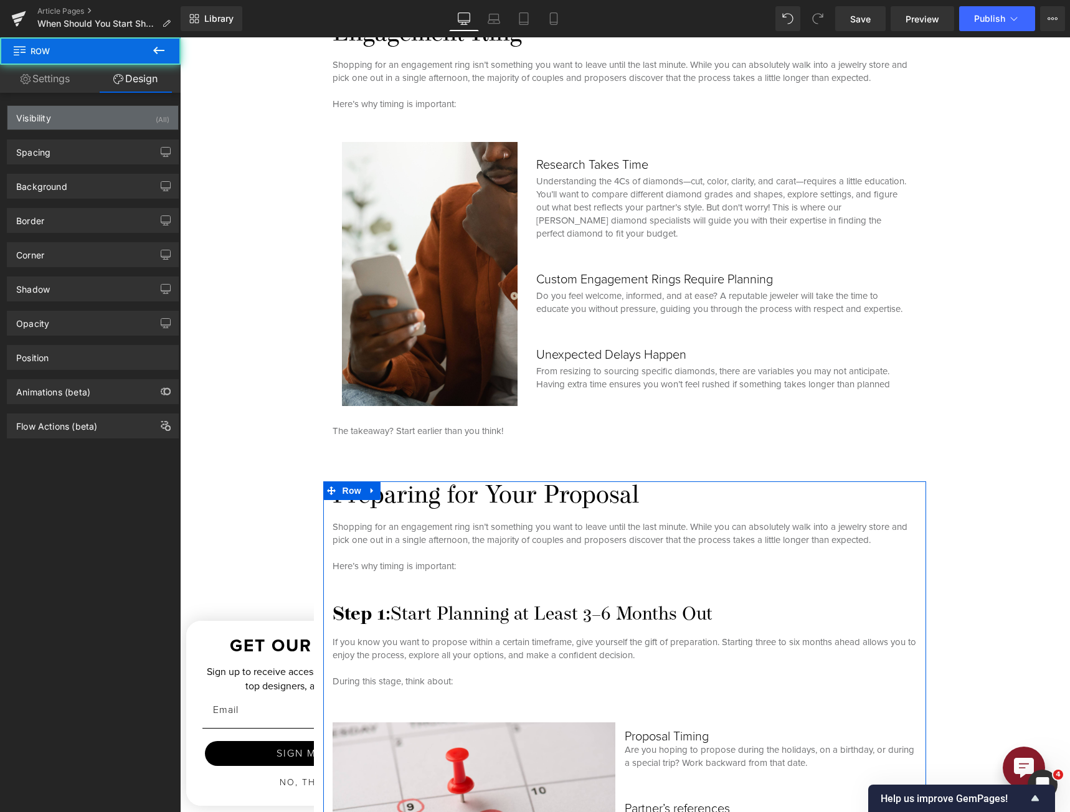
type input "60"
type input "0"
type input "10"
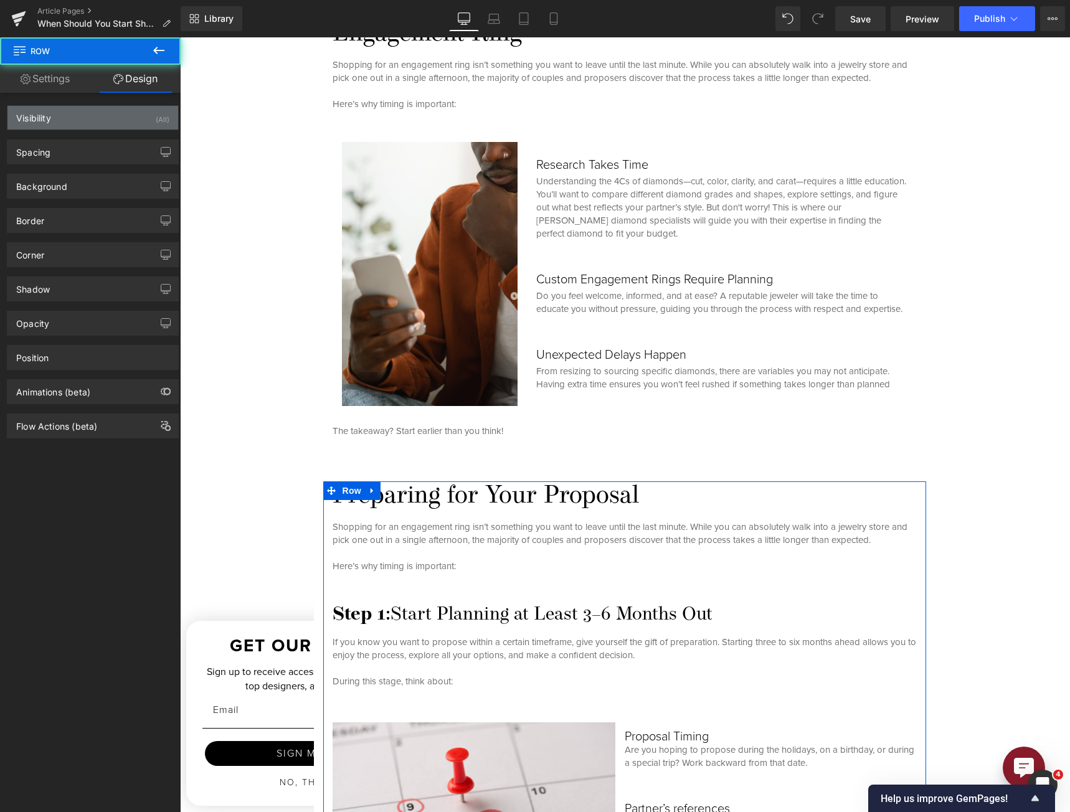
type input "0"
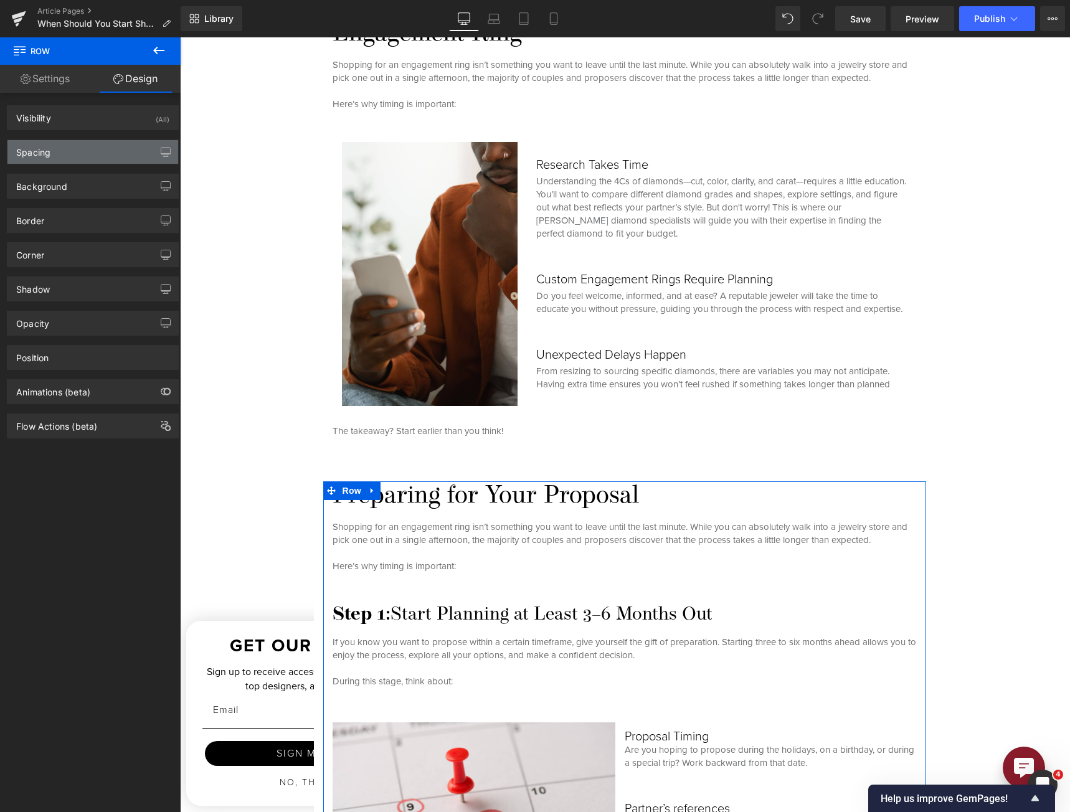
click at [87, 161] on div "Spacing" at bounding box center [92, 152] width 171 height 24
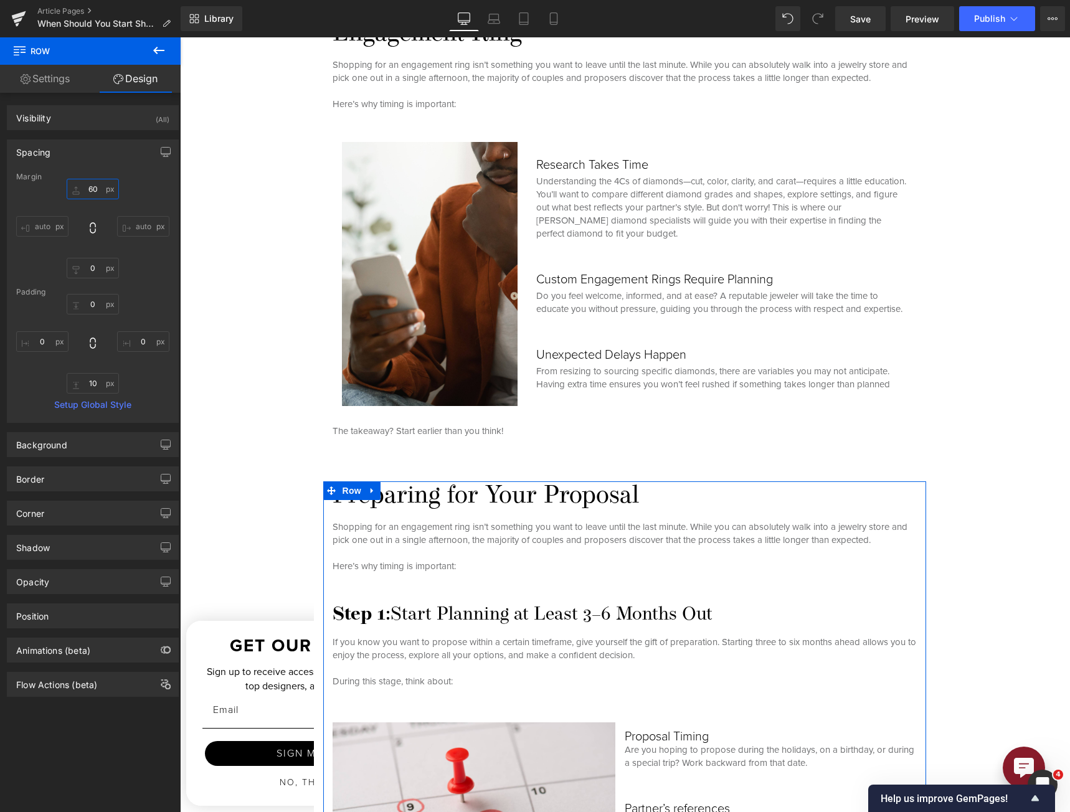
click at [92, 186] on input "60" at bounding box center [93, 189] width 52 height 21
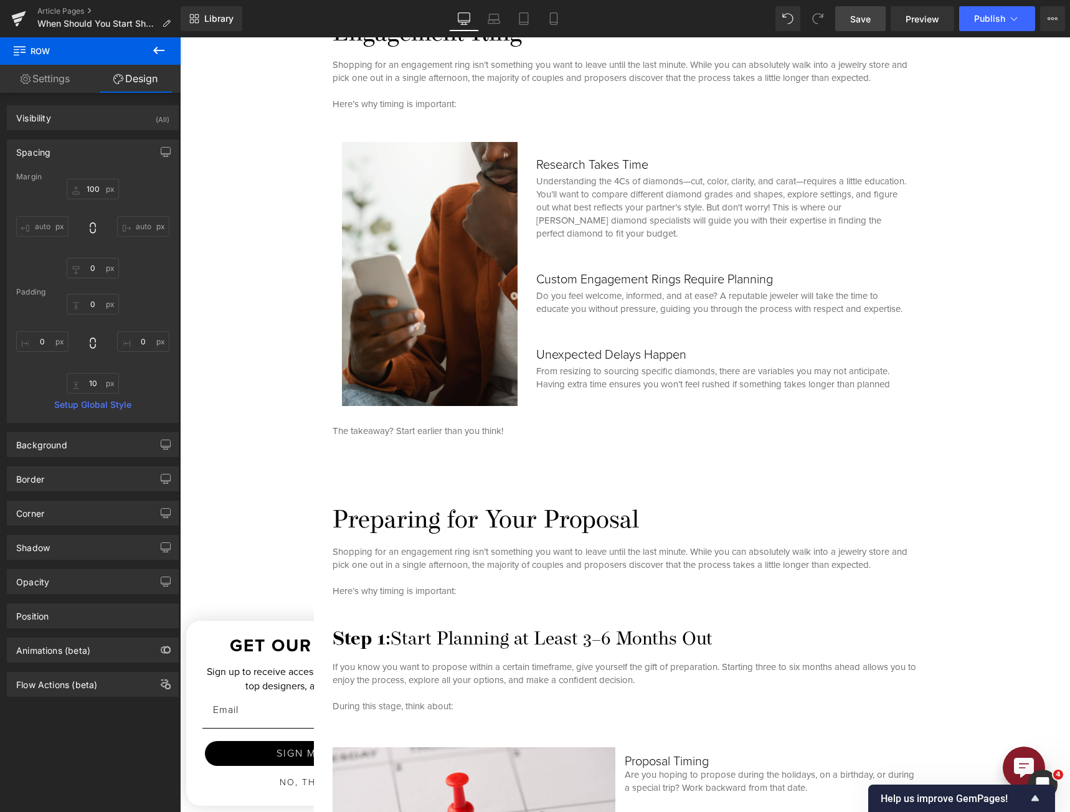
click at [792, 19] on span "Save" at bounding box center [860, 18] width 21 height 13
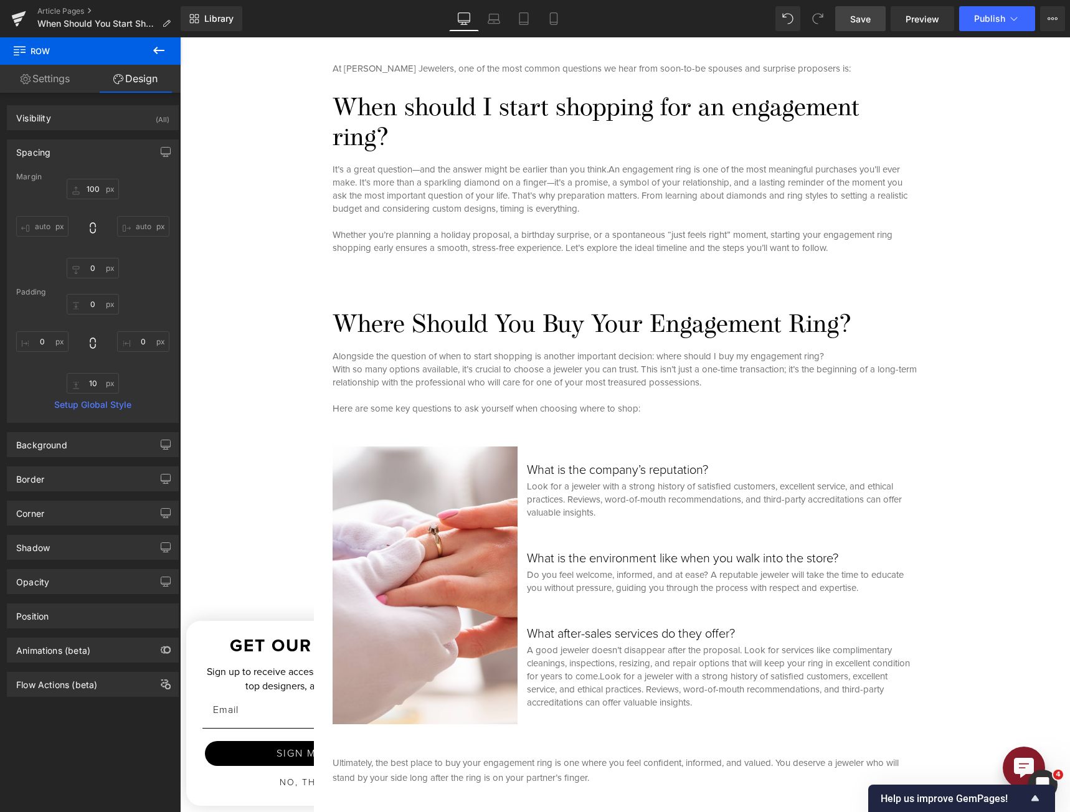
scroll to position [62, 0]
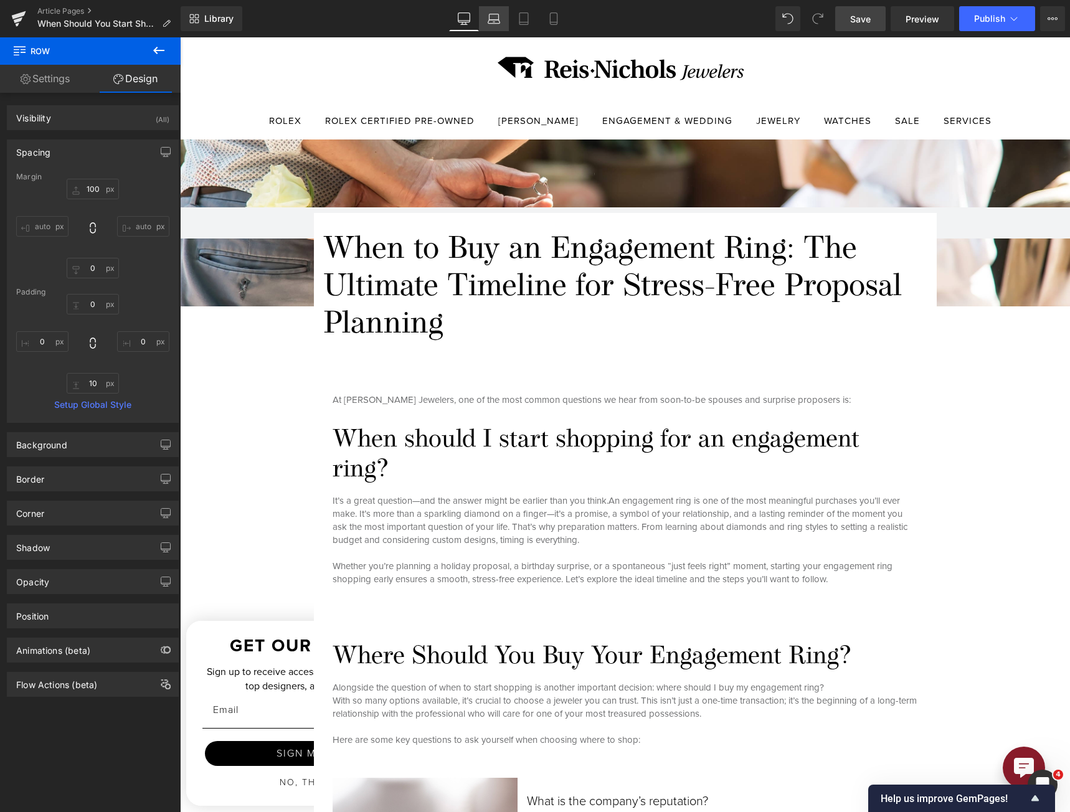
click at [493, 16] on icon at bounding box center [494, 18] width 12 height 12
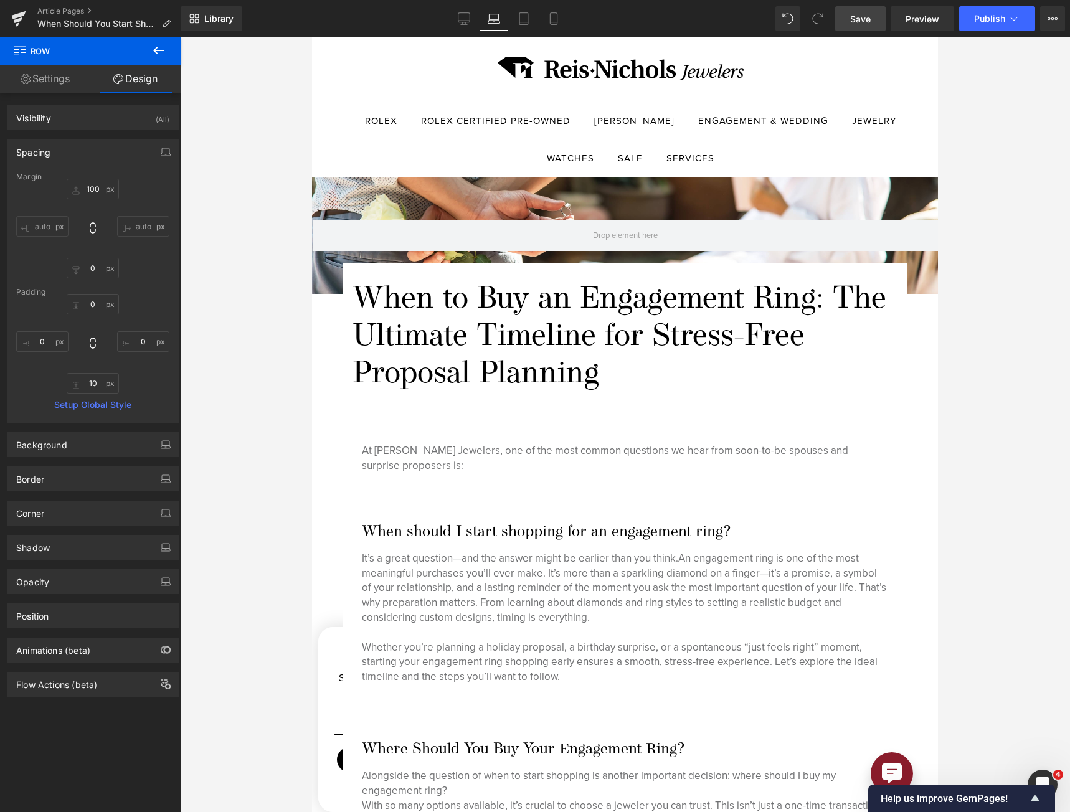
type input "100"
type input "0"
type input "10"
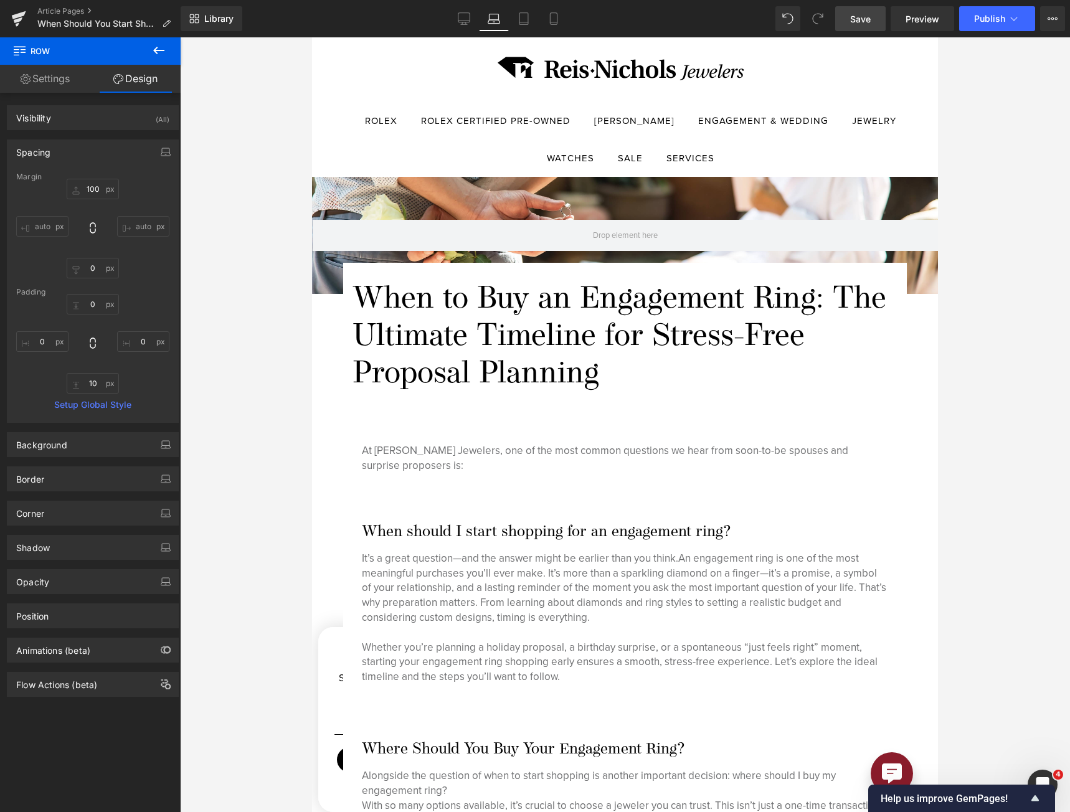
type input "0"
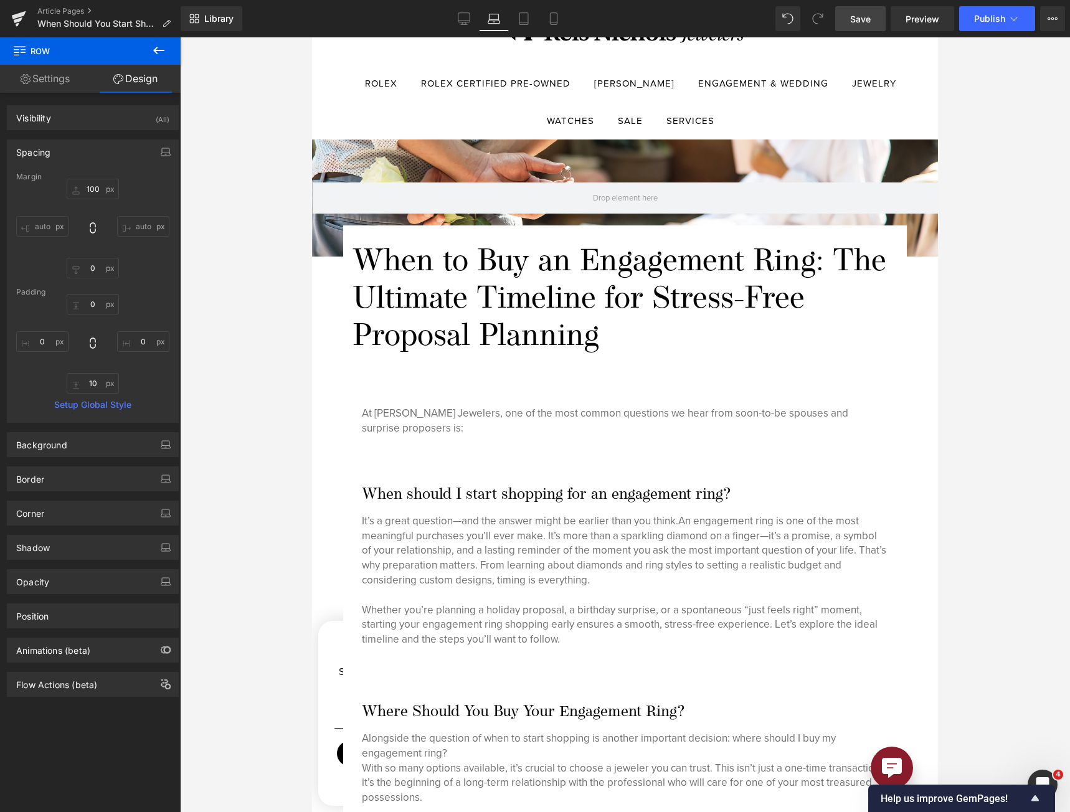
scroll to position [125, 0]
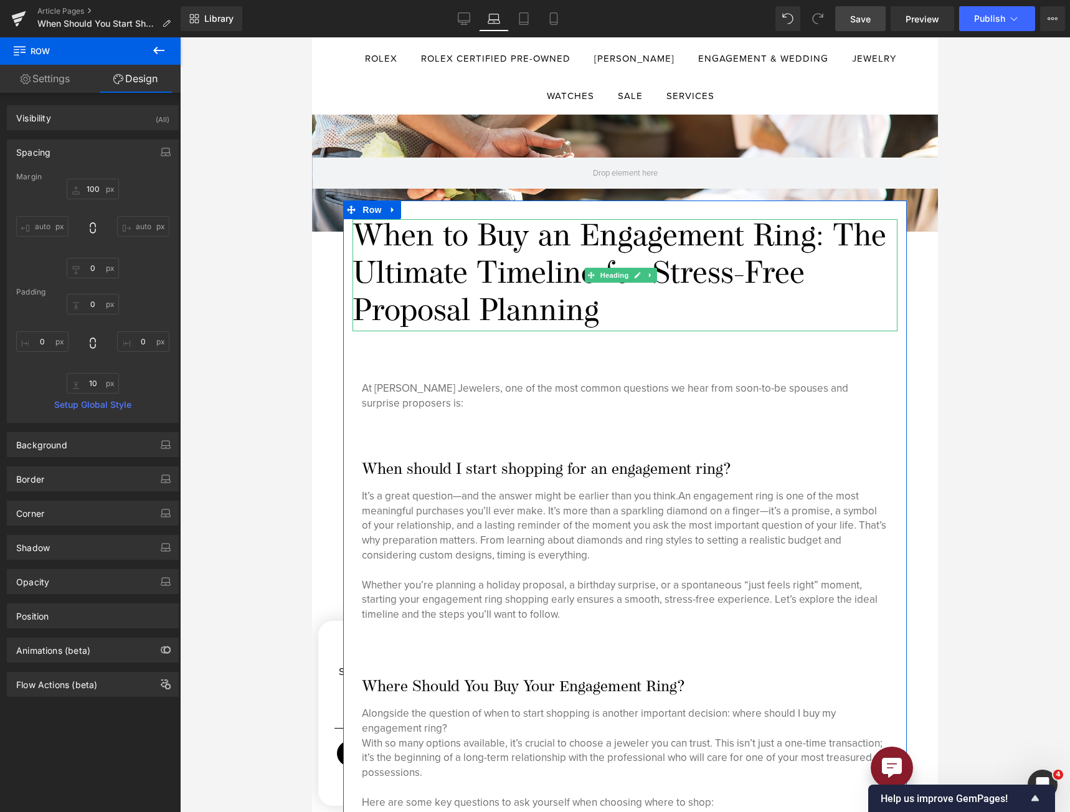
click at [584, 260] on h1 "When to Buy an Engagement Ring: The Ultimate Timeline for Stress-Free Proposal …" at bounding box center [625, 275] width 545 height 112
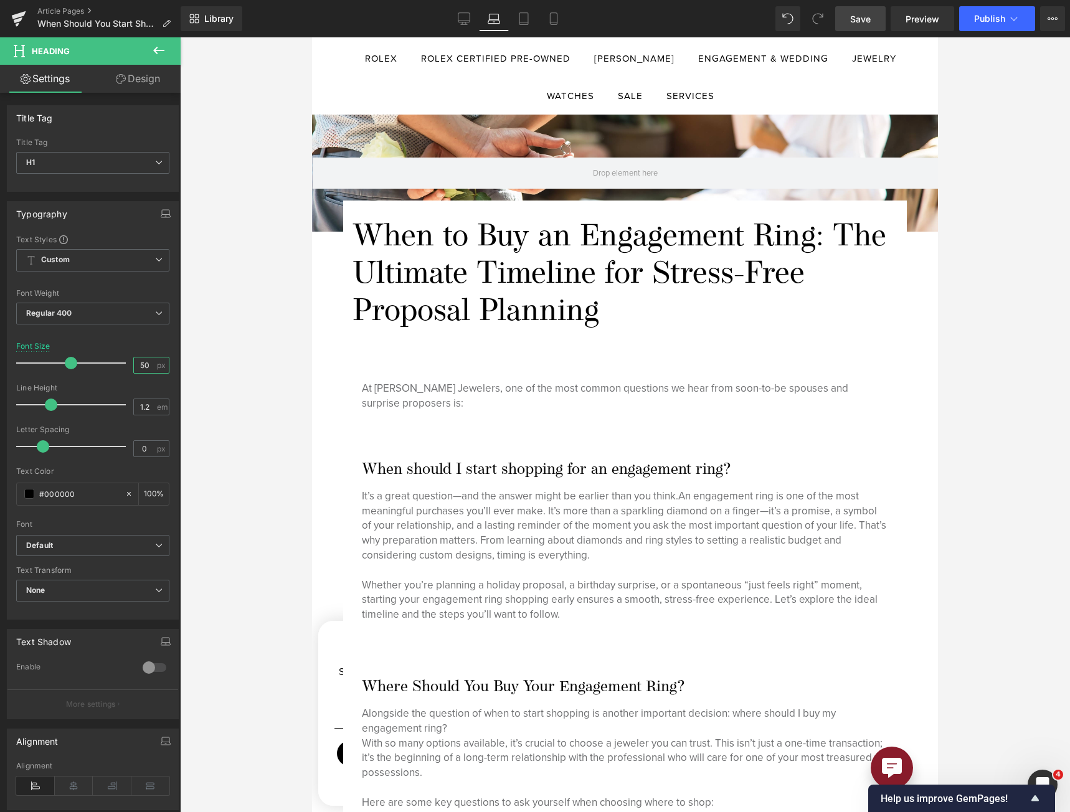
click at [139, 366] on input "50" at bounding box center [145, 366] width 22 height 16
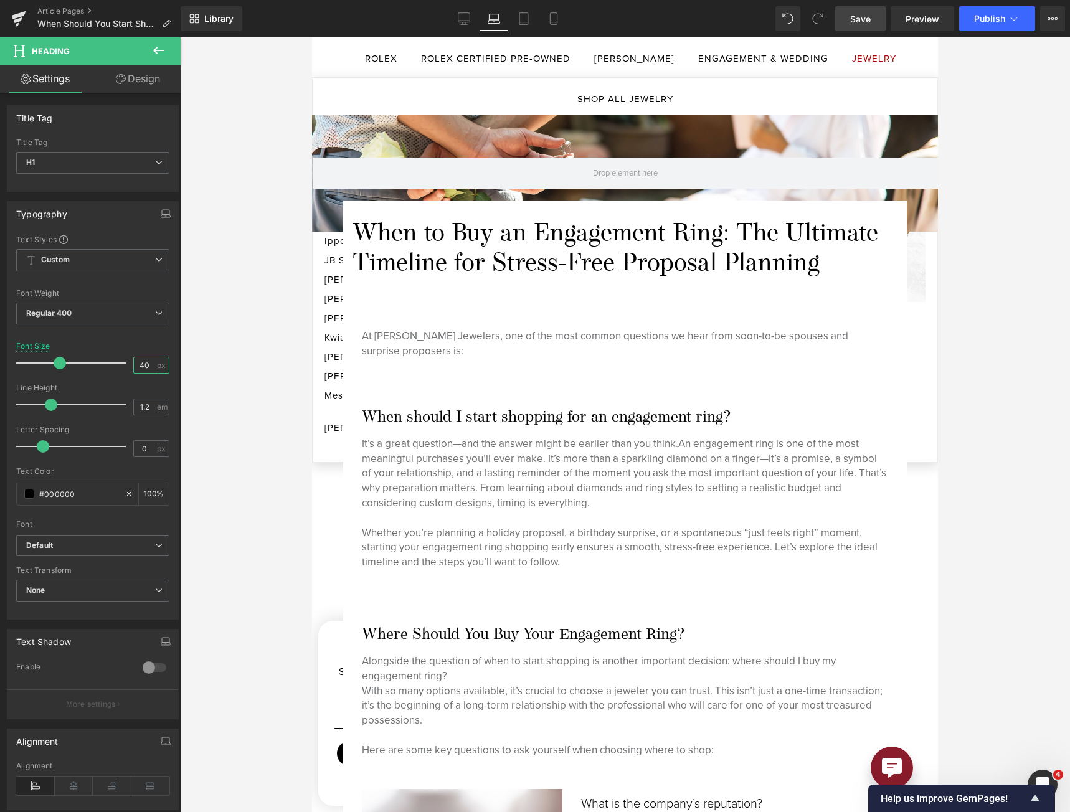
type input "40"
click at [792, 22] on span "Save" at bounding box center [860, 18] width 21 height 13
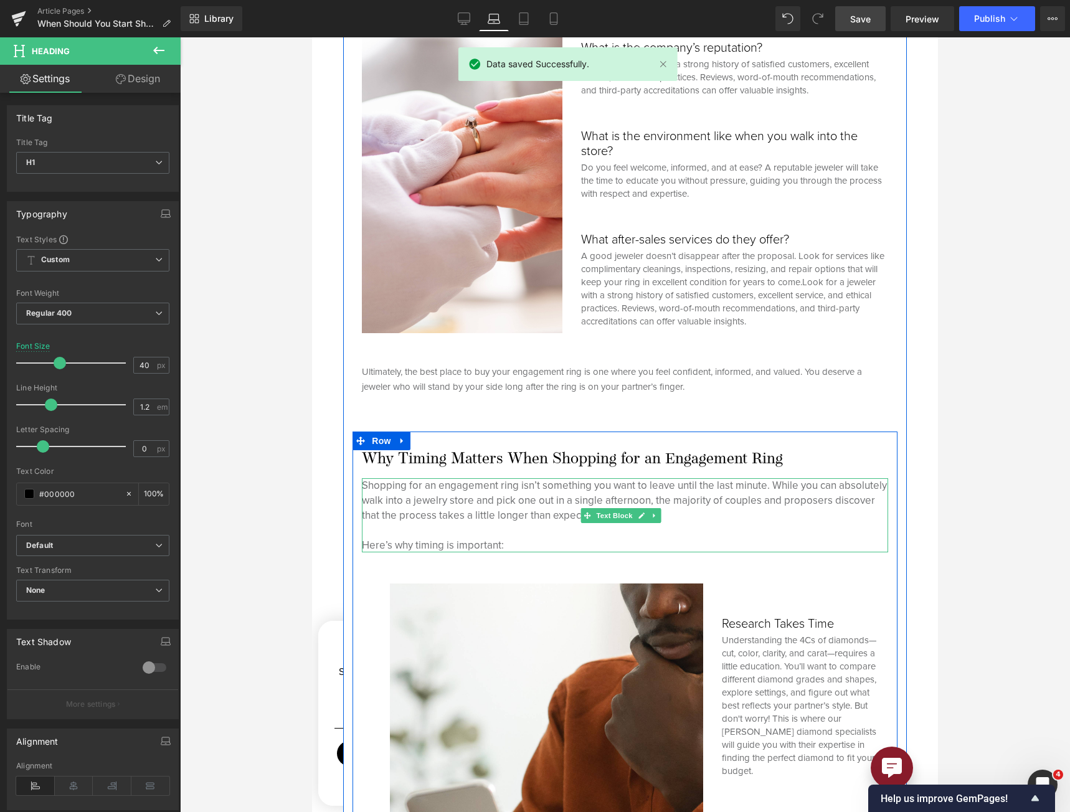
scroll to position [1183, 0]
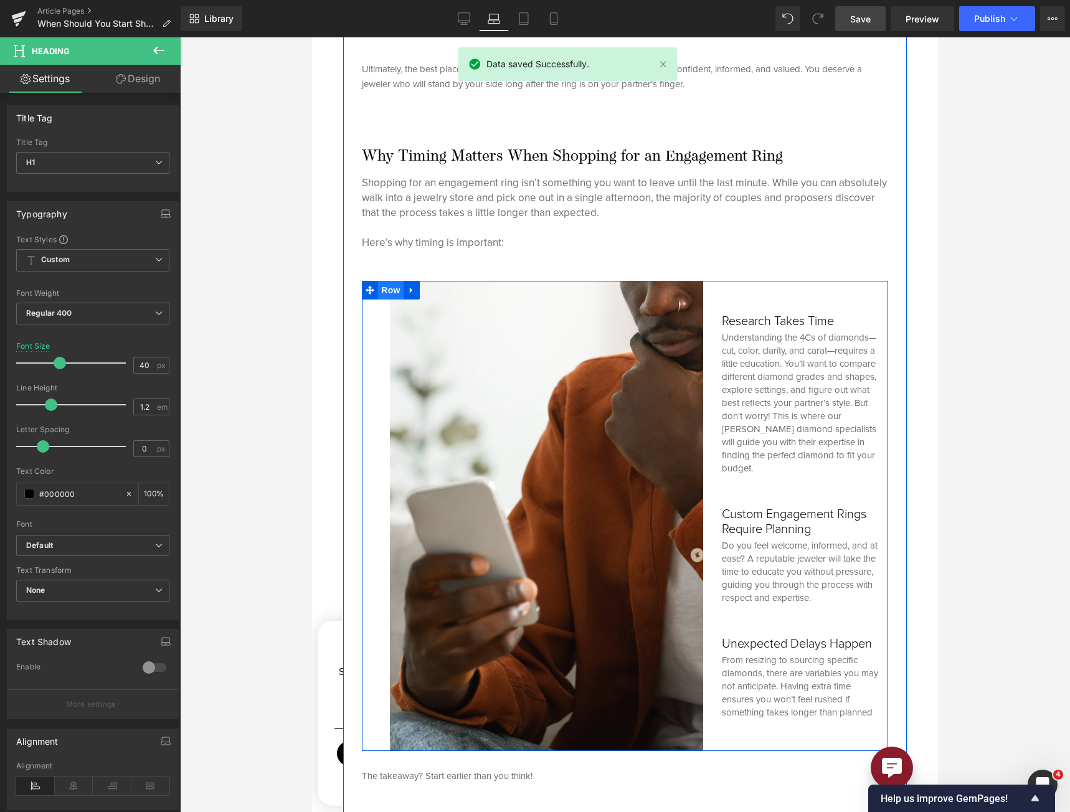
click at [391, 281] on span "Row" at bounding box center [390, 290] width 25 height 19
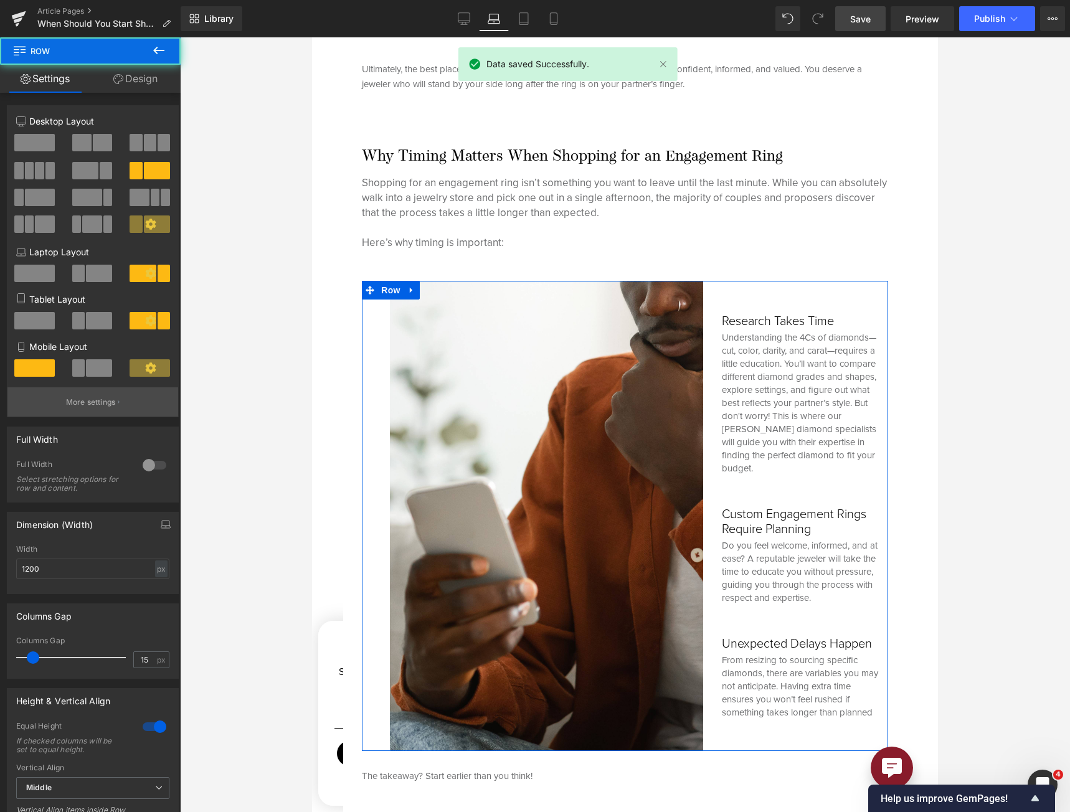
click at [98, 407] on p "More settings" at bounding box center [91, 402] width 50 height 11
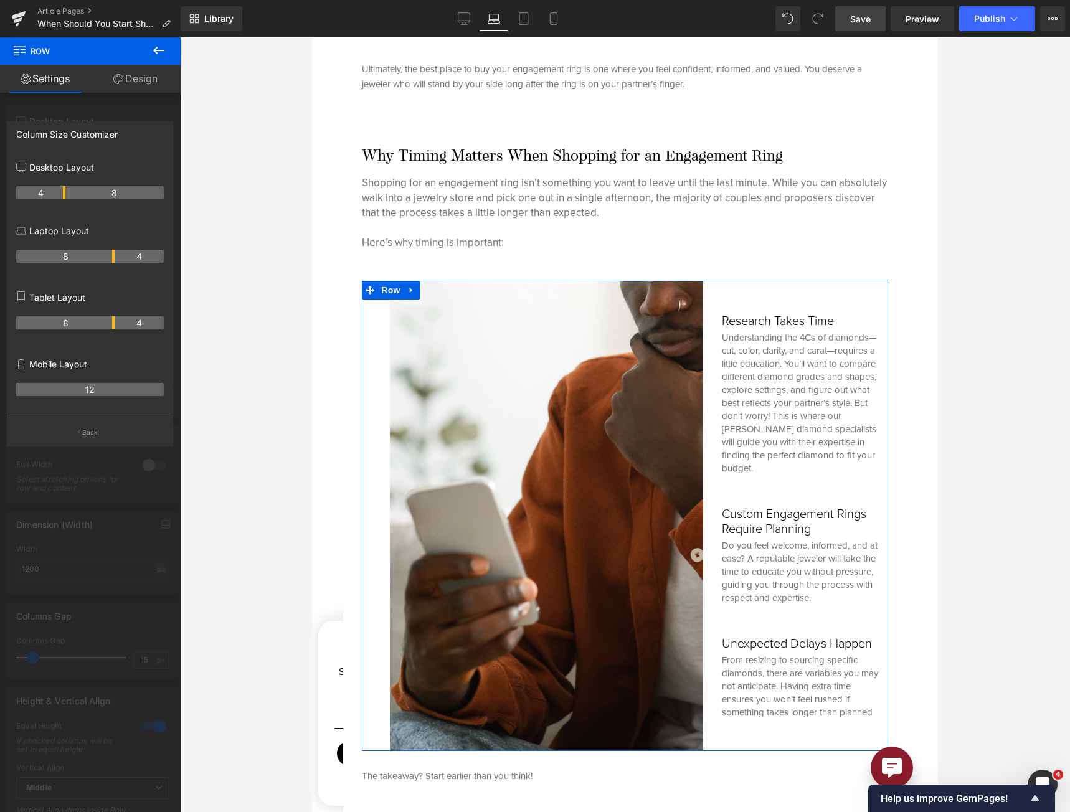
click at [115, 262] on th "4" at bounding box center [139, 256] width 49 height 13
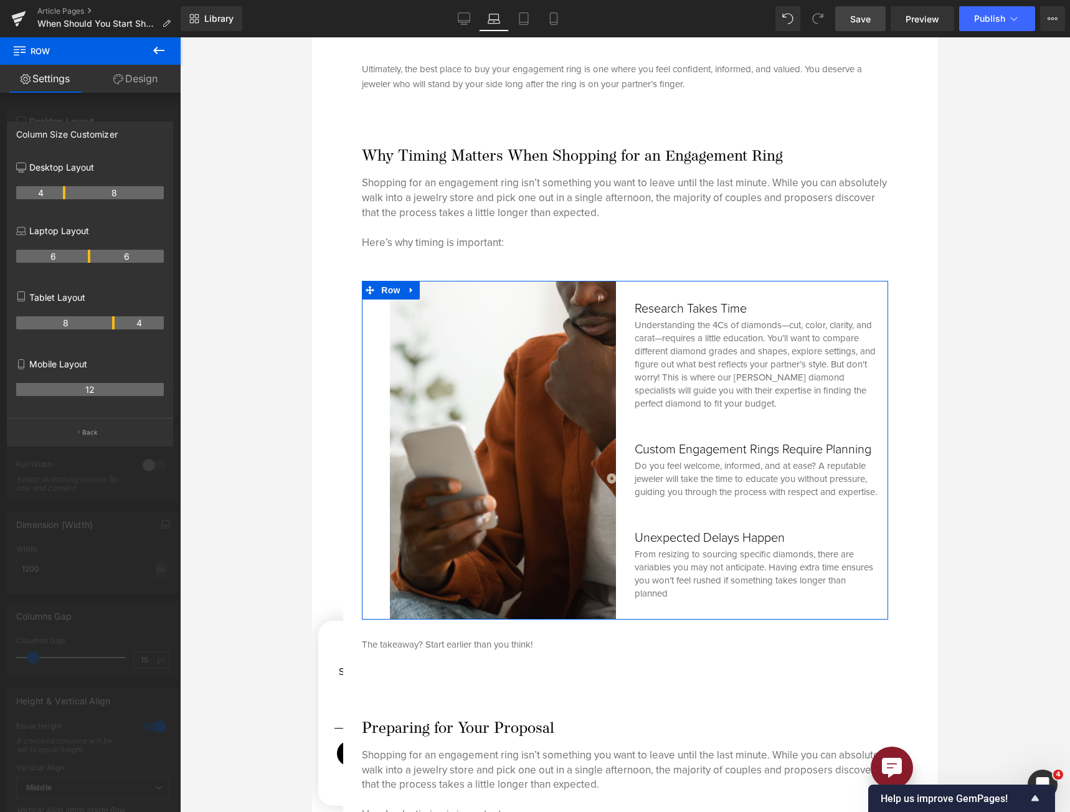
drag, startPoint x: 111, startPoint y: 260, endPoint x: 92, endPoint y: 263, distance: 20.2
click at [92, 263] on div "6 6" at bounding box center [90, 261] width 148 height 35
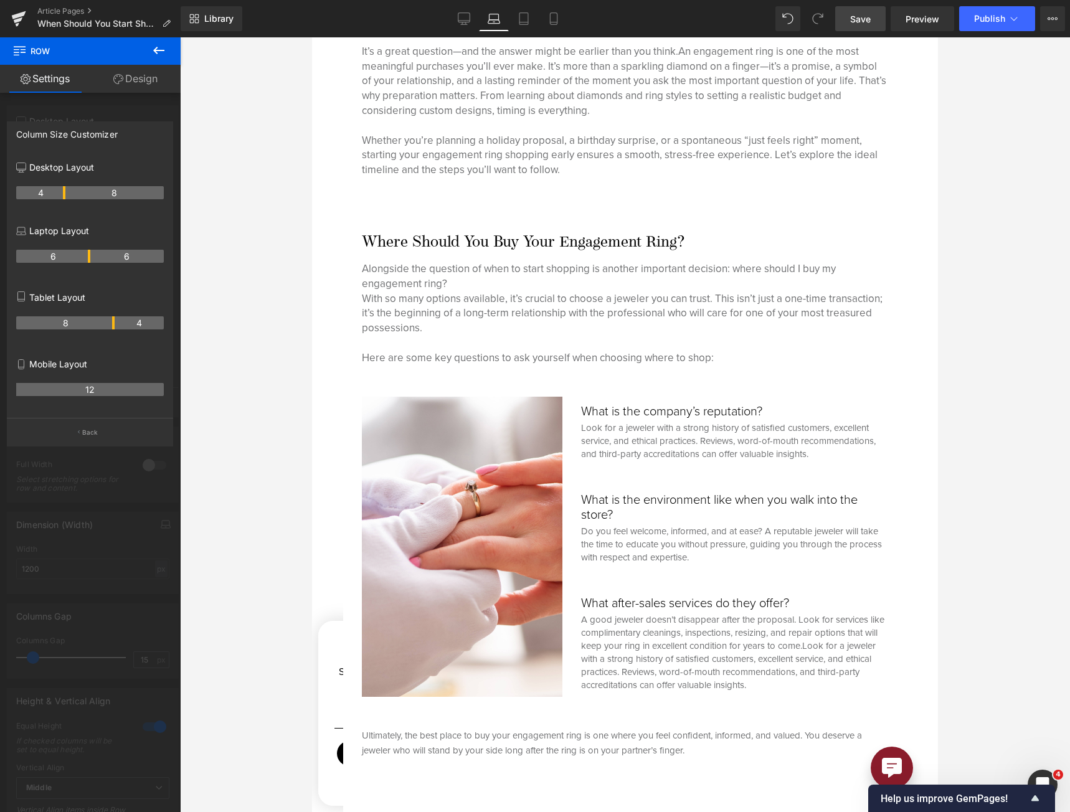
scroll to position [498, 0]
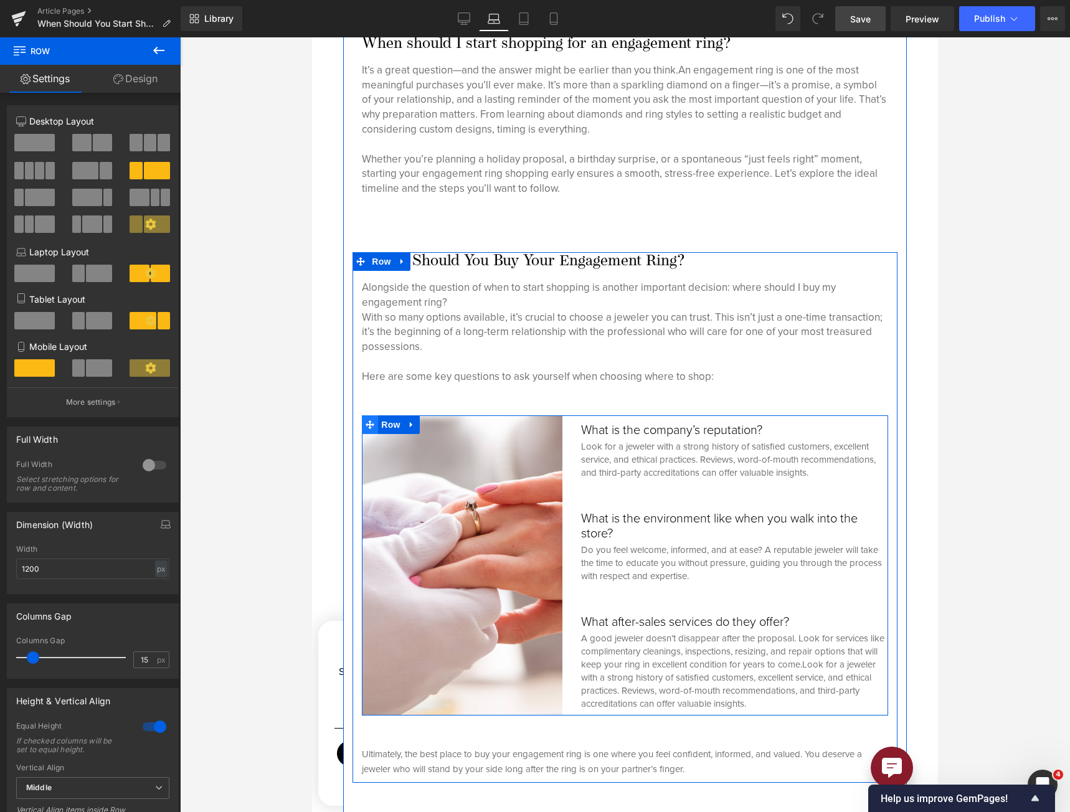
click at [375, 424] on span at bounding box center [370, 424] width 16 height 19
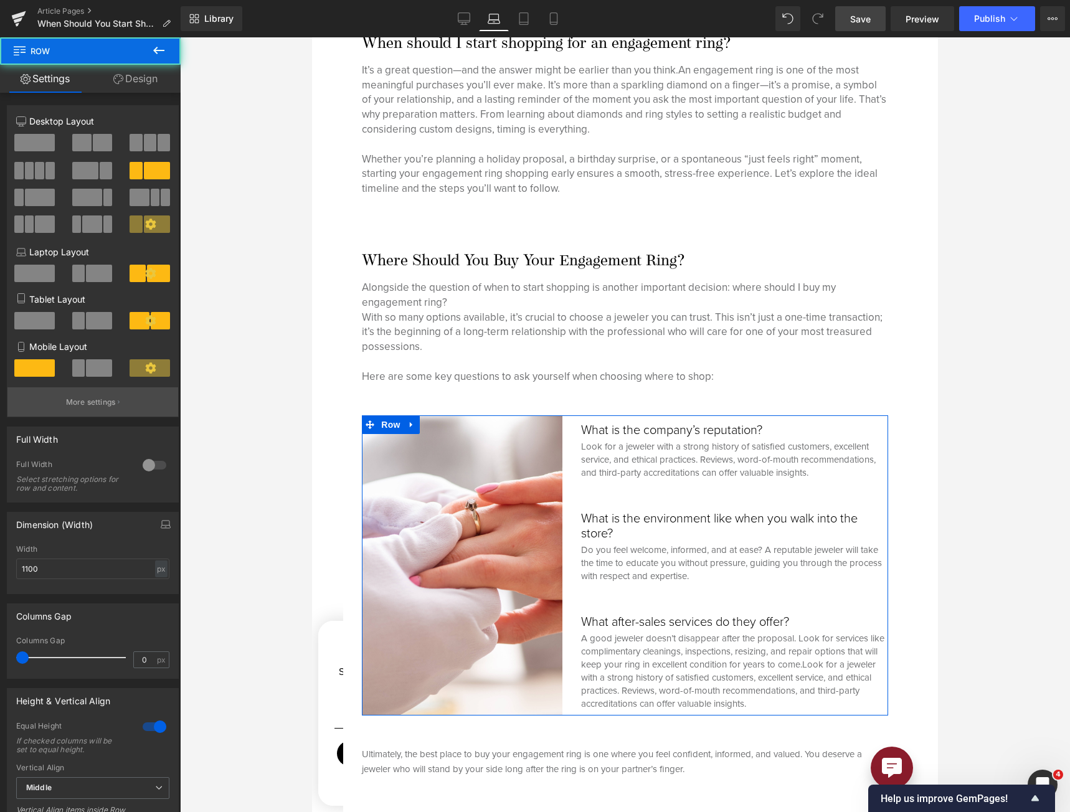
click at [124, 400] on button "More settings" at bounding box center [92, 401] width 171 height 29
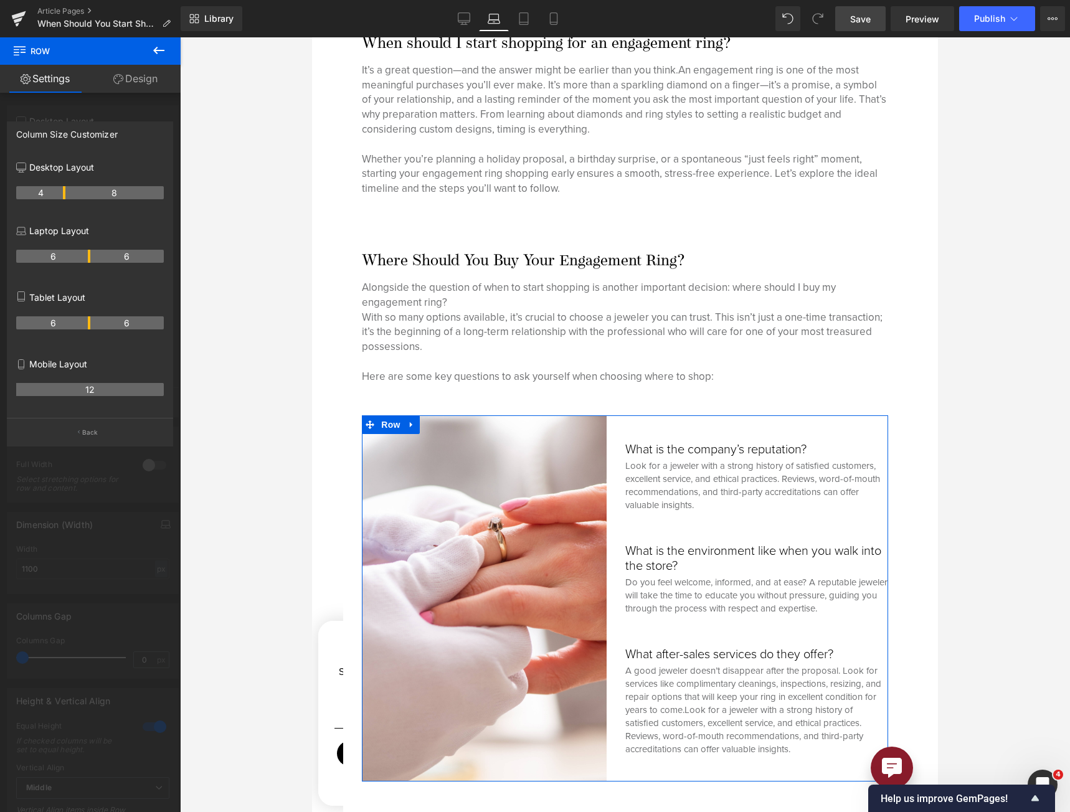
drag, startPoint x: 76, startPoint y: 258, endPoint x: 92, endPoint y: 258, distance: 15.6
click at [92, 258] on tr "6 6" at bounding box center [90, 256] width 148 height 13
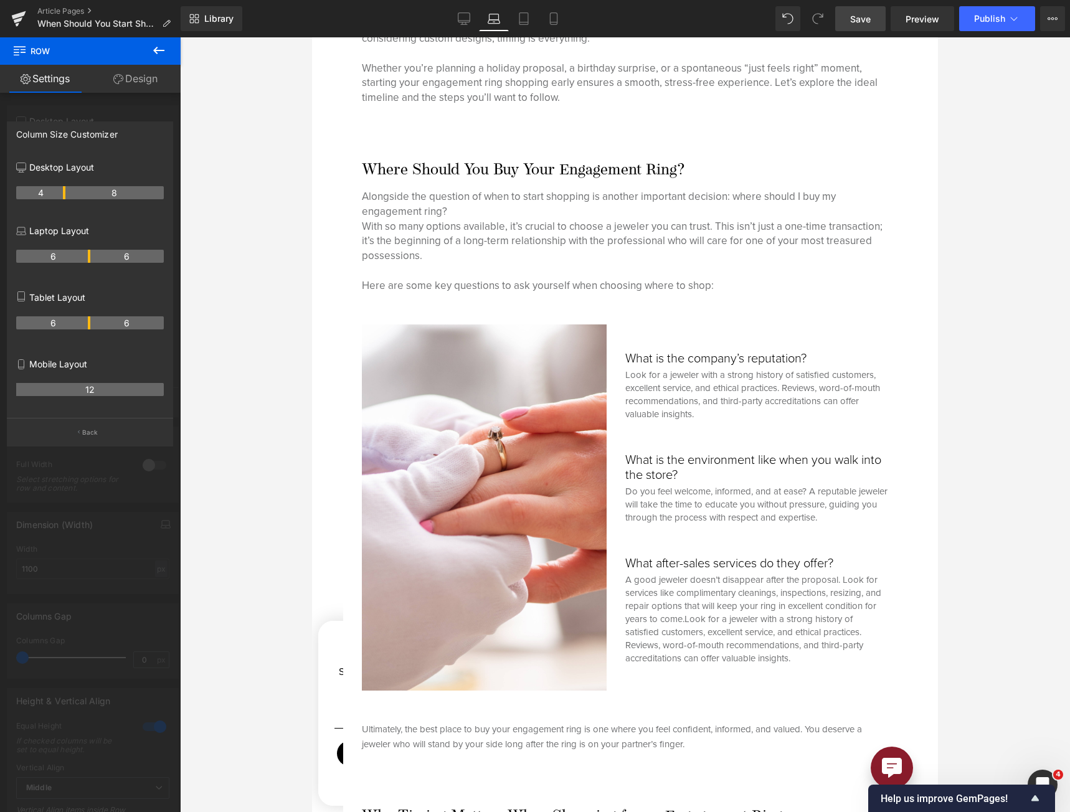
scroll to position [747, 0]
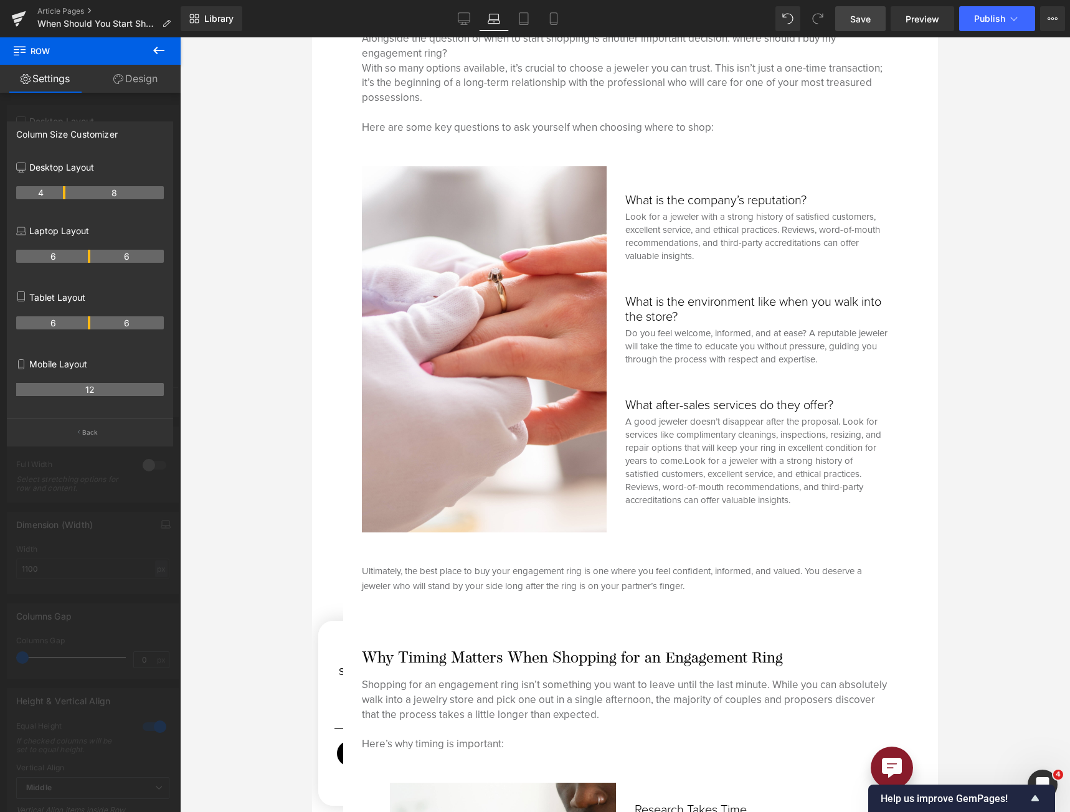
click at [792, 22] on span "Save" at bounding box center [860, 18] width 21 height 13
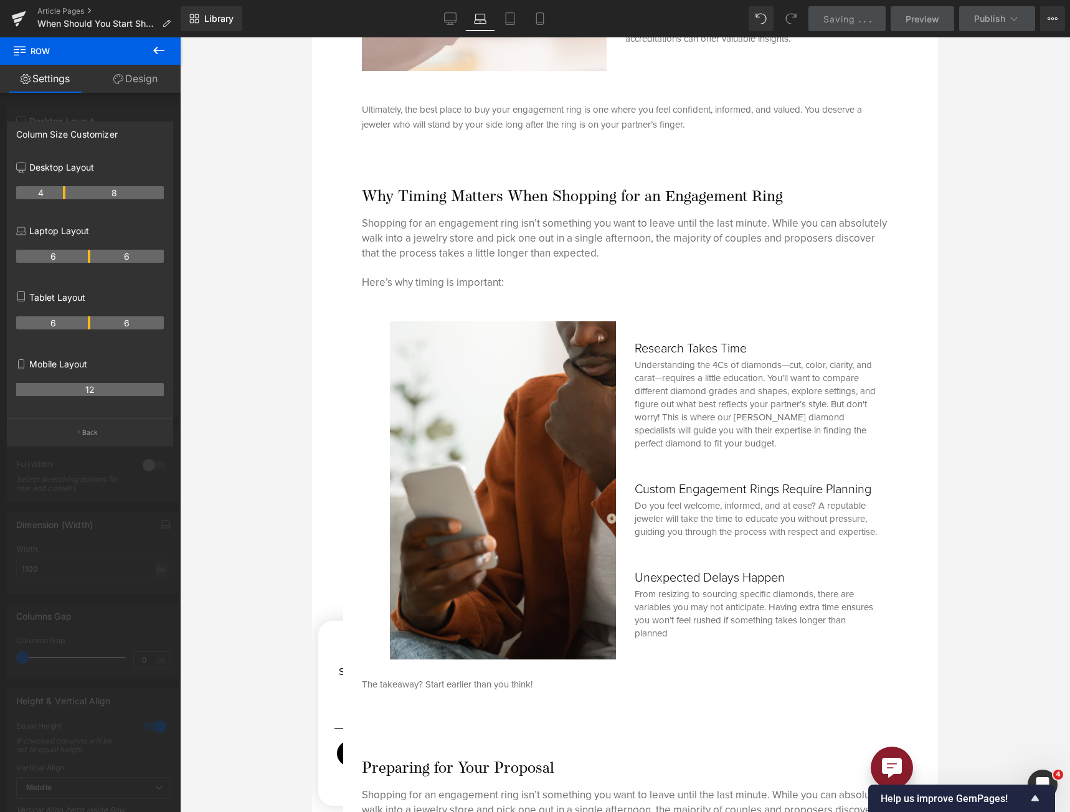
scroll to position [1370, 0]
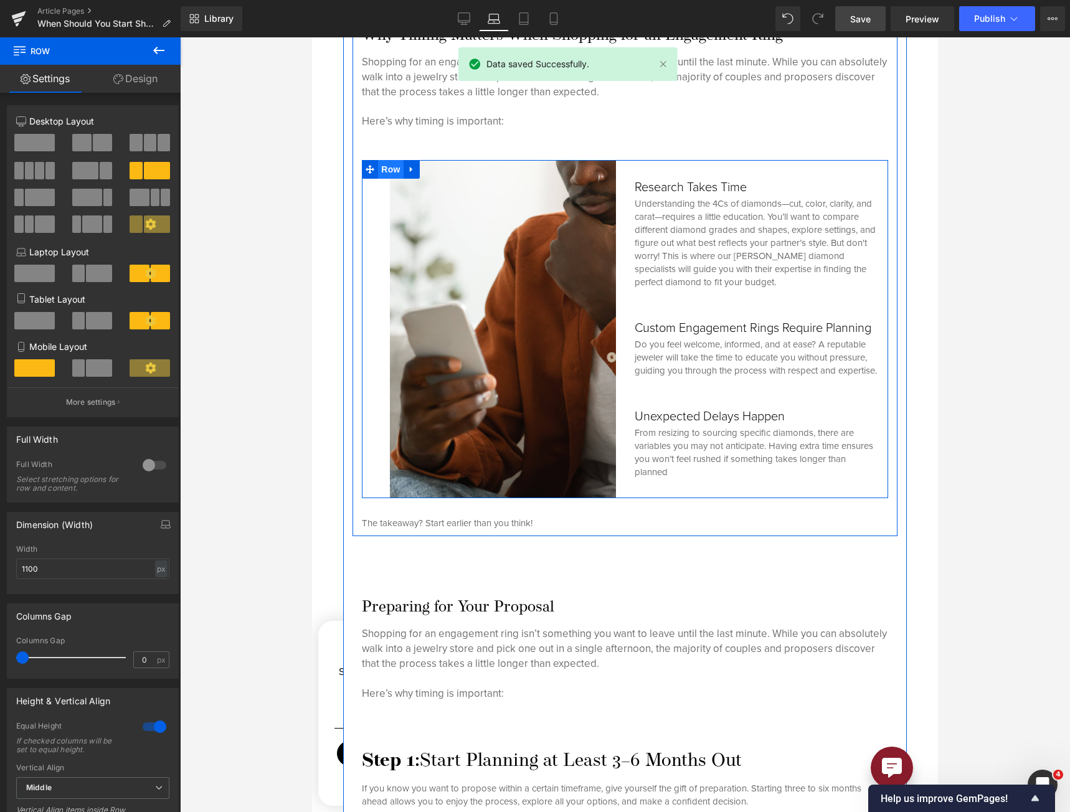
click at [395, 164] on span "Row" at bounding box center [390, 169] width 25 height 19
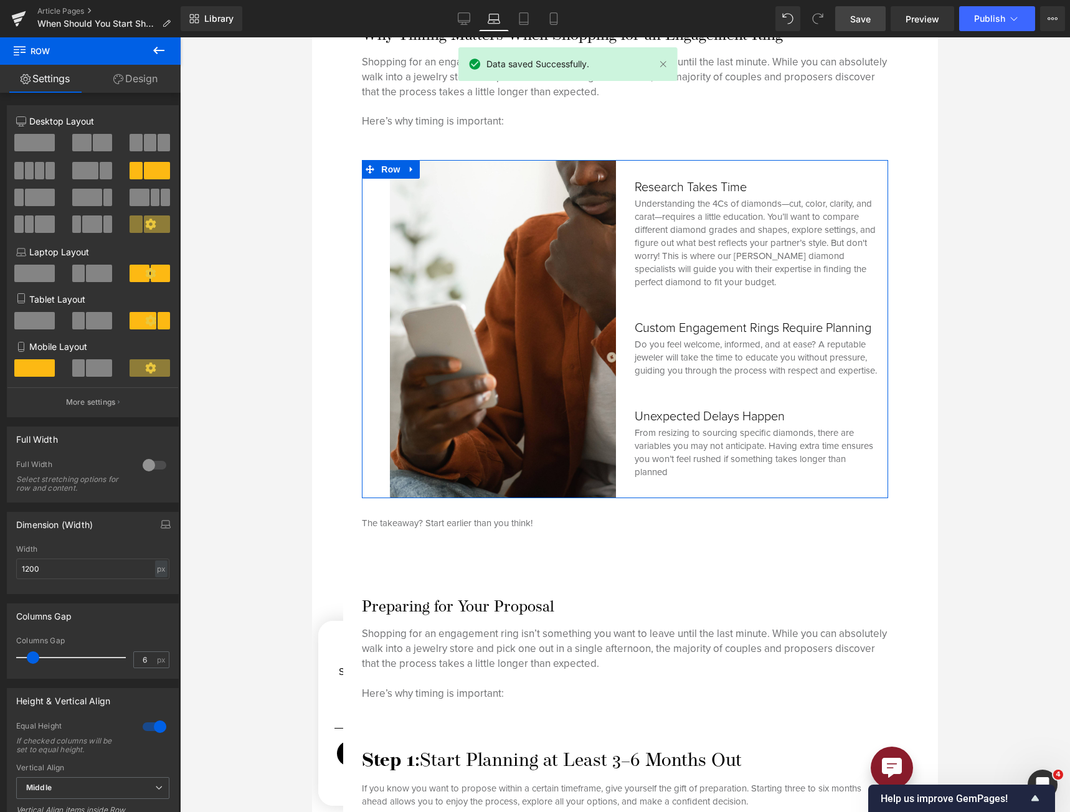
type input "0"
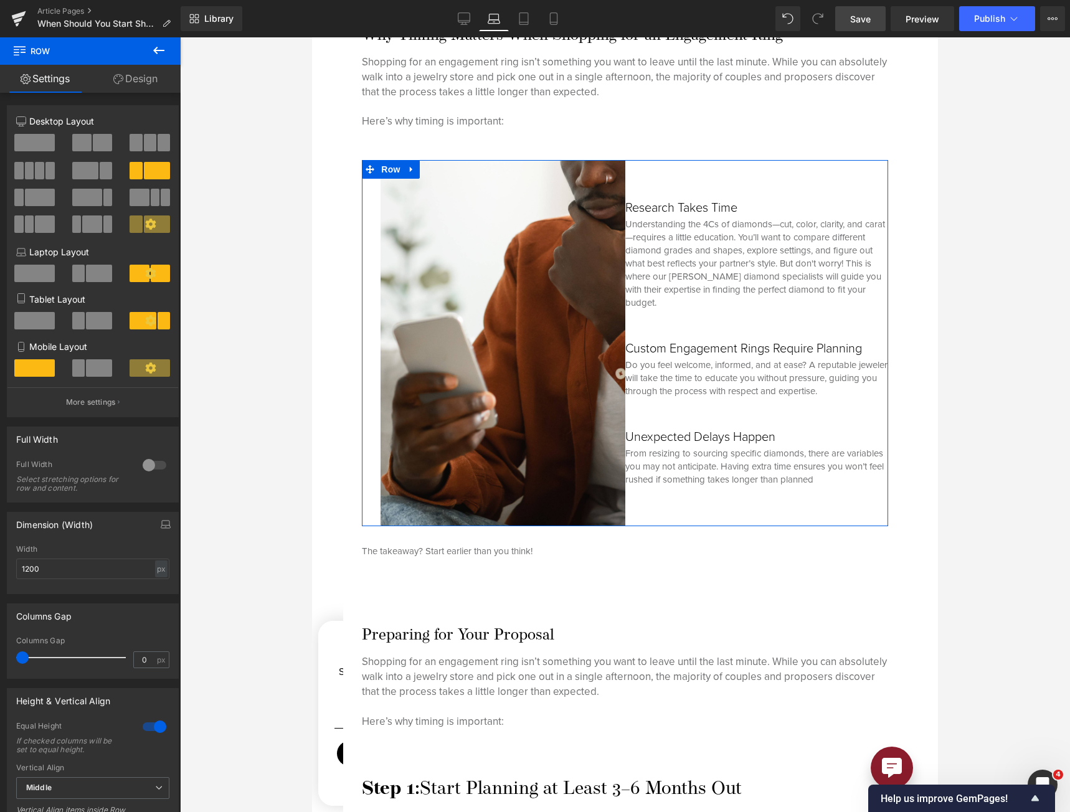
drag, startPoint x: 29, startPoint y: 660, endPoint x: 2, endPoint y: 655, distance: 26.6
click at [2, 655] on div "Columns Gap 0px Columns Gap 0 px" at bounding box center [93, 636] width 186 height 85
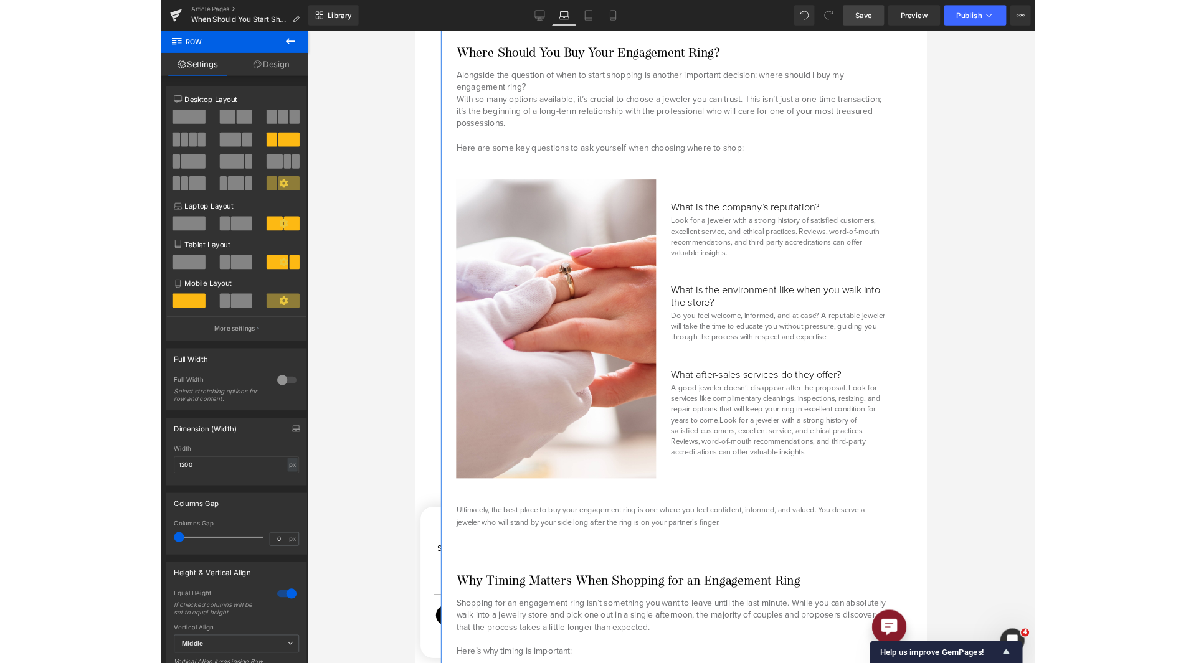
scroll to position [997, 0]
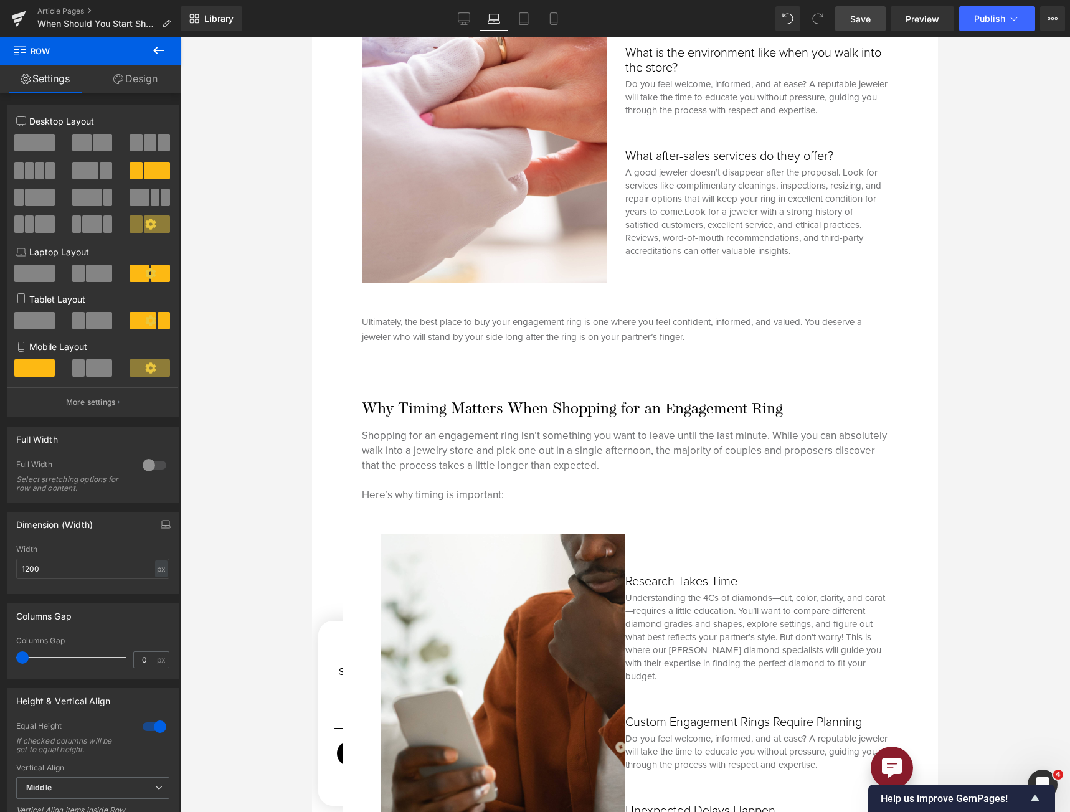
click at [792, 14] on span "Save" at bounding box center [860, 18] width 21 height 13
